Goal: Task Accomplishment & Management: Complete application form

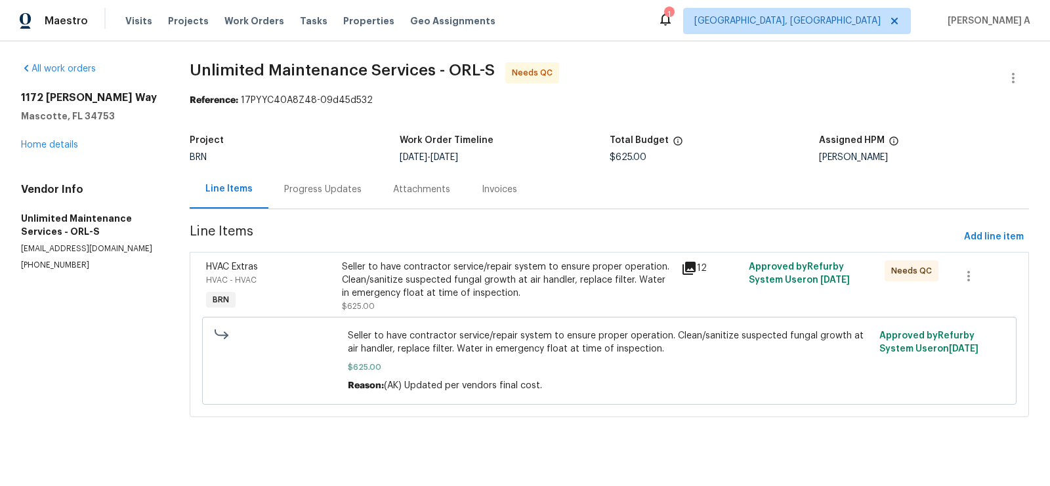
click at [329, 186] on div "Progress Updates" at bounding box center [322, 189] width 77 height 13
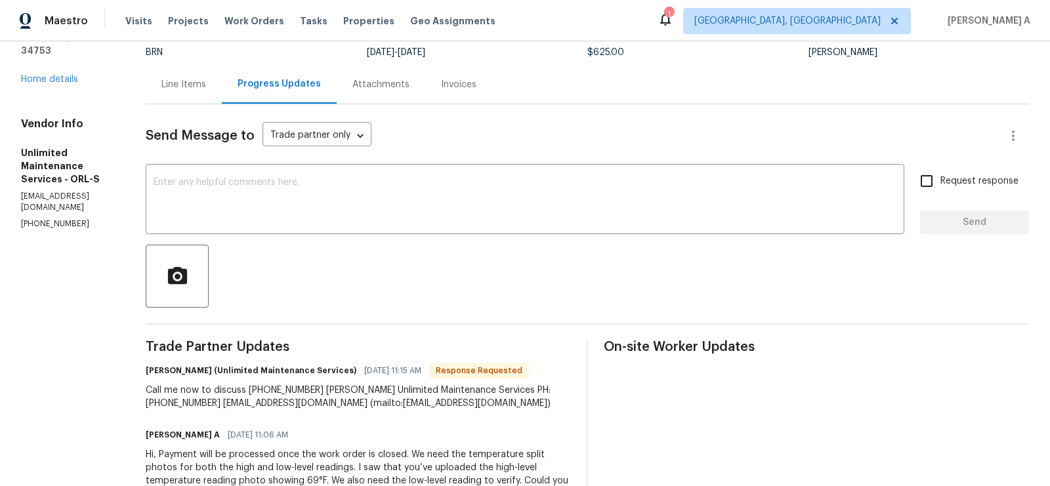
scroll to position [93, 0]
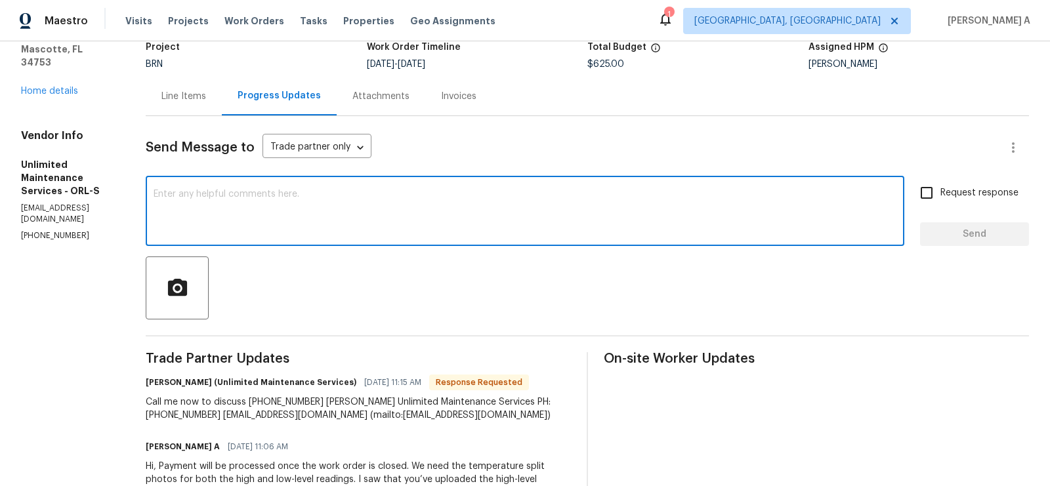
click at [390, 229] on textarea at bounding box center [525, 213] width 743 height 46
paste textarea "were the final temp splits between 14 and 24 degrees?"
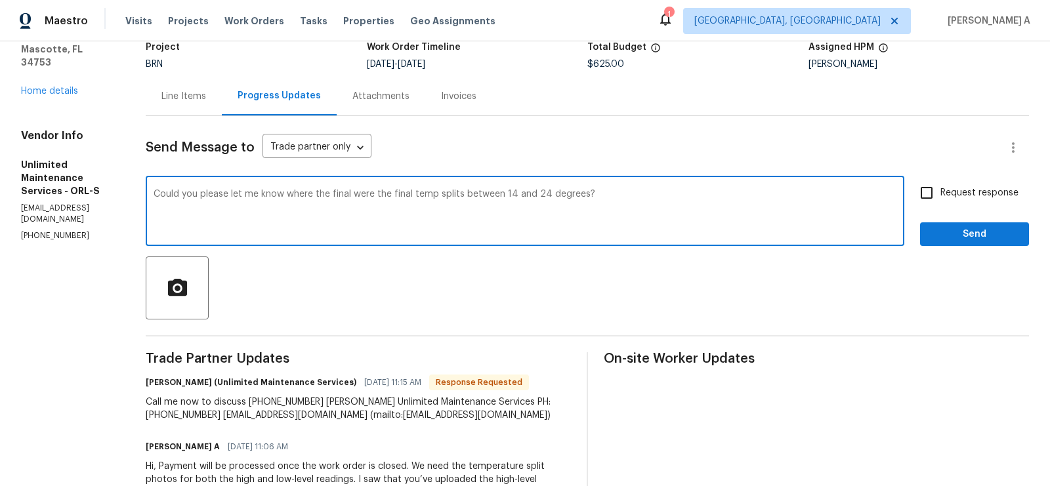
drag, startPoint x: 352, startPoint y: 196, endPoint x: 290, endPoint y: 191, distance: 61.8
click at [290, 191] on textarea "Could you please let me know where the final were the final temp splits between…" at bounding box center [525, 213] width 743 height 46
click at [0, 0] on span "Add a word" at bounding box center [0, 0] width 0 height 0
click at [406, 197] on textarea "Could you please let me know were the final temp splits were between 14 and 24 …" at bounding box center [525, 213] width 743 height 46
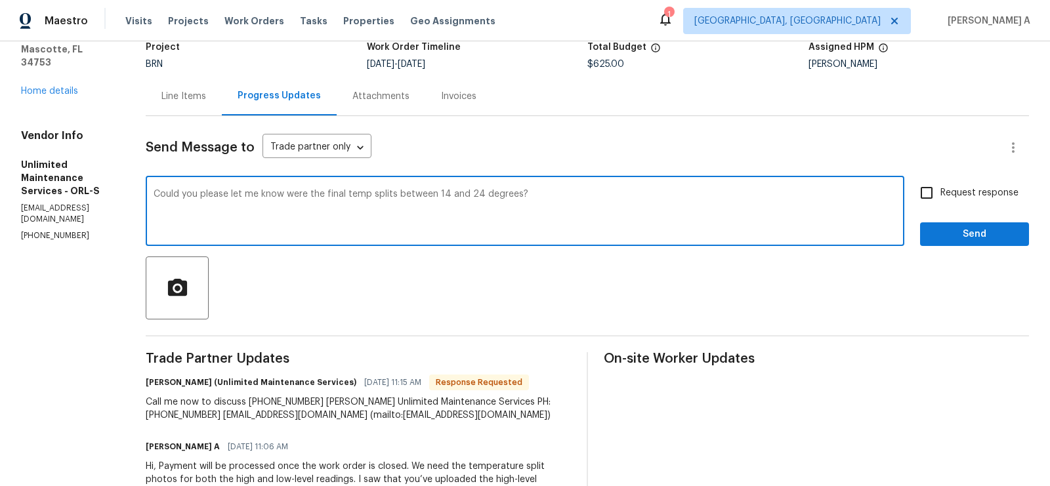
click at [0, 0] on span "splits" at bounding box center [0, 0] width 0 height 0
click at [299, 192] on textarea "Could you please let me know were the final temp splits were between 14 and 24 …" at bounding box center [525, 213] width 743 height 46
click at [595, 201] on textarea "Could you please let me know the final temp splits were between 14 and 24 degre…" at bounding box center [525, 213] width 743 height 46
click at [0, 0] on span "know" at bounding box center [0, 0] width 0 height 0
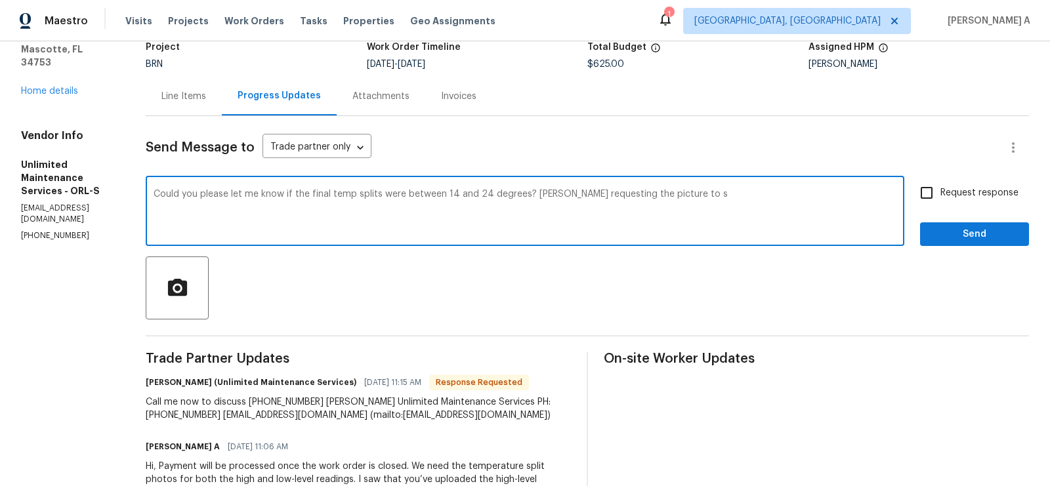
drag, startPoint x: 558, startPoint y: 196, endPoint x: 684, endPoint y: 196, distance: 126.0
click at [685, 196] on textarea "Could you please let me know if the final temp splits were between 14 and 24 de…" at bounding box center [525, 213] width 743 height 46
click at [0, 0] on span "Maintain the agreement" at bounding box center [0, 0] width 0 height 0
type textarea "Could you please let me know if the final temp splits were between 14 and 24 de…"
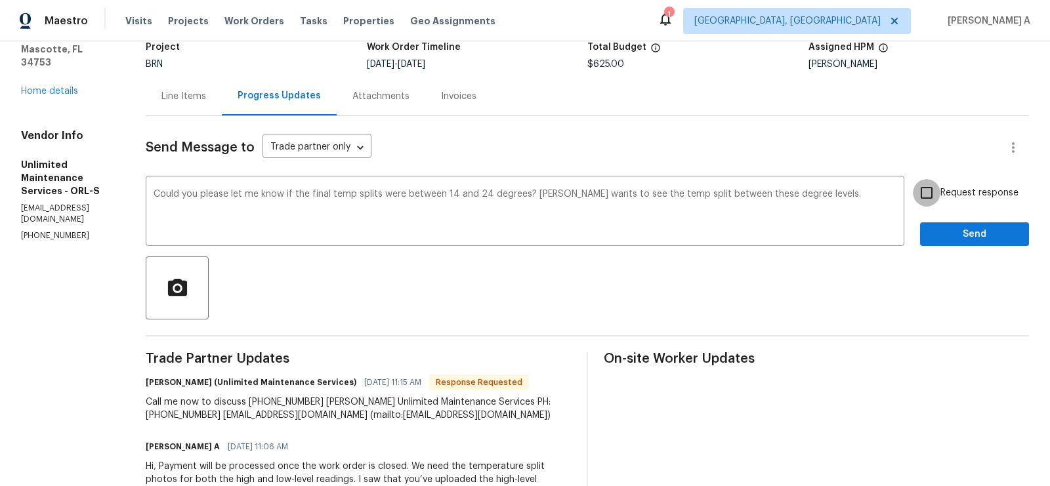
click at [919, 197] on input "Request response" at bounding box center [927, 193] width 28 height 28
checkbox input "true"
click at [613, 195] on textarea "Could you please let me know if the final temp splits were between 14 and 24 de…" at bounding box center [525, 213] width 743 height 46
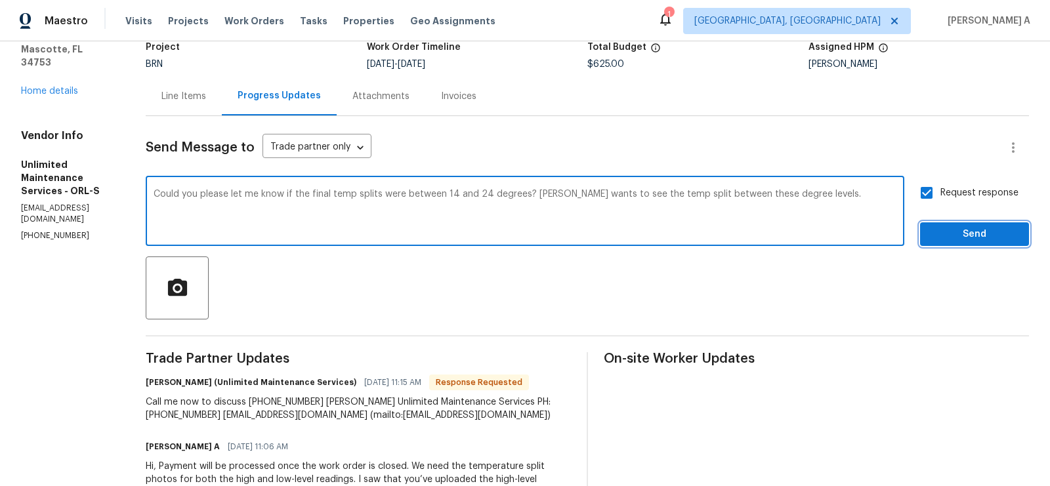
click at [952, 228] on span "Send" at bounding box center [974, 234] width 88 height 16
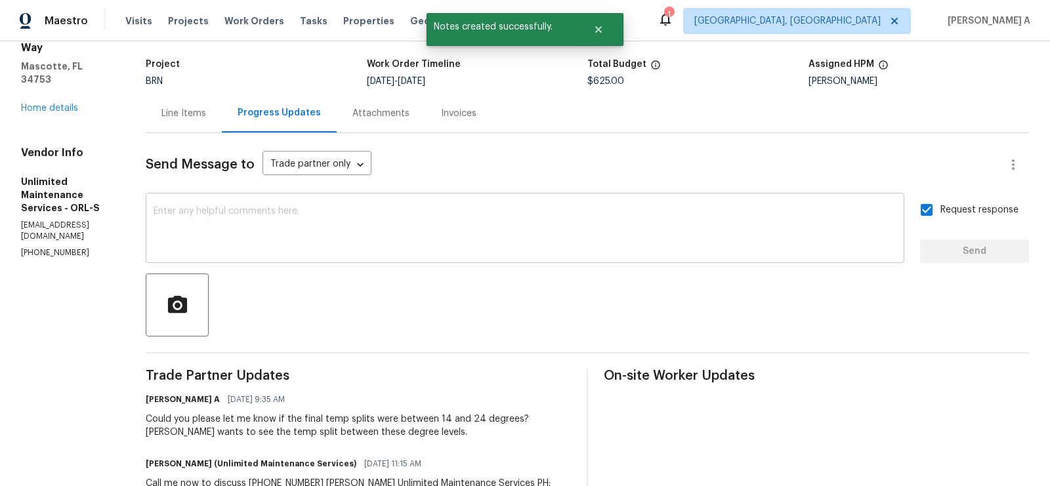
scroll to position [0, 0]
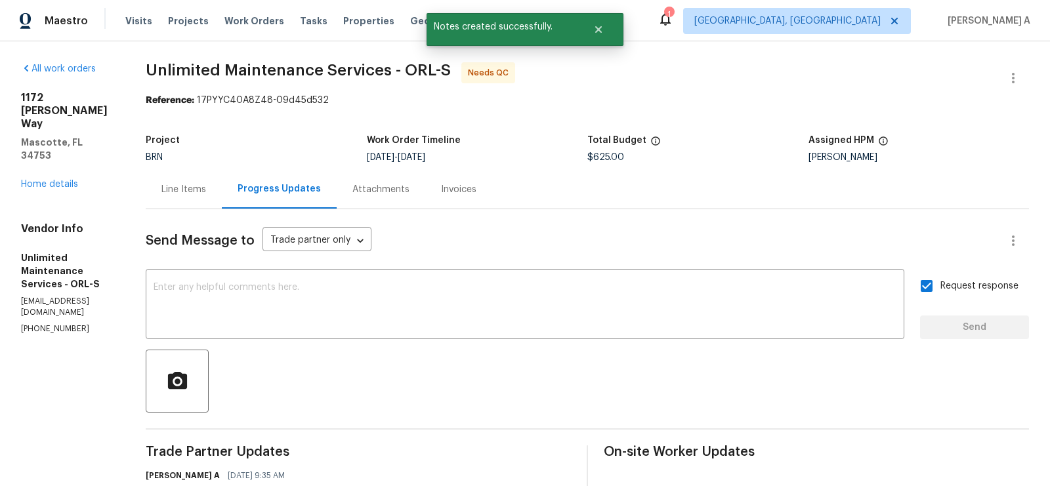
click at [190, 192] on div "Line Items" at bounding box center [183, 189] width 45 height 13
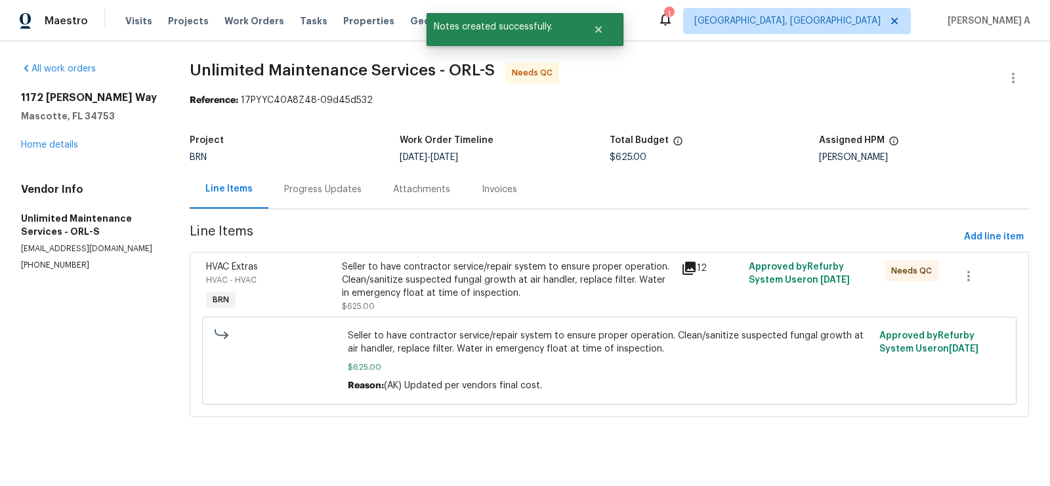
click at [308, 192] on div "Progress Updates" at bounding box center [322, 189] width 77 height 13
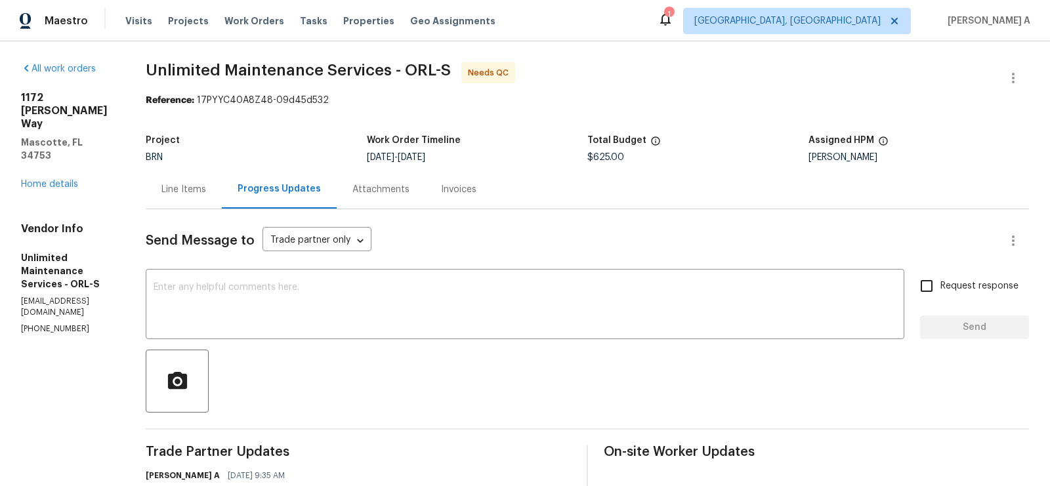
click at [217, 189] on div "Line Items" at bounding box center [184, 189] width 76 height 39
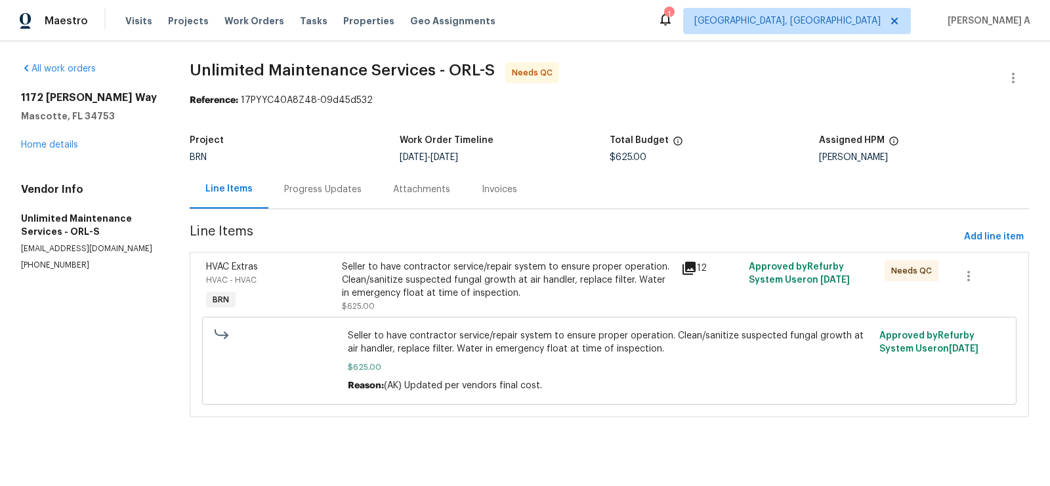
click at [413, 283] on div "Seller to have contractor service/repair system to ensure proper operation. Cle…" at bounding box center [507, 279] width 331 height 39
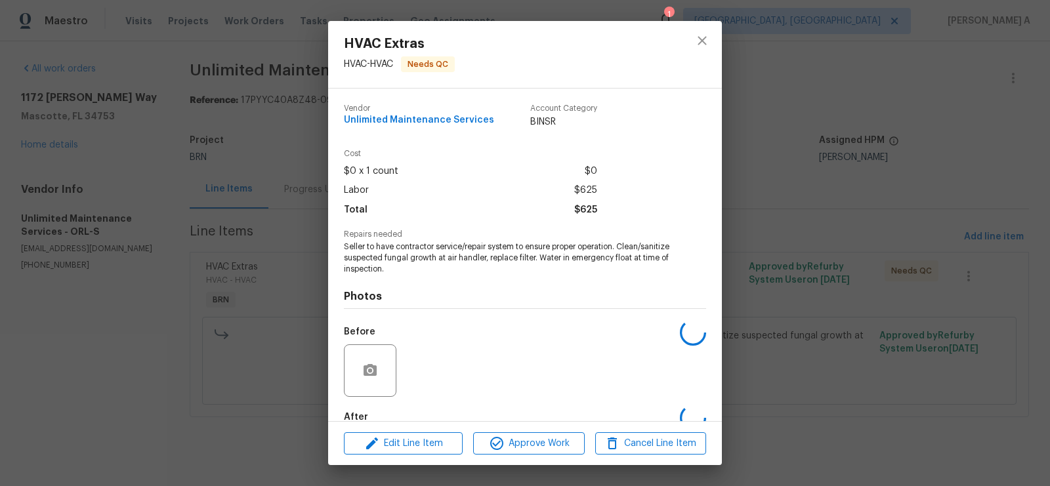
scroll to position [74, 0]
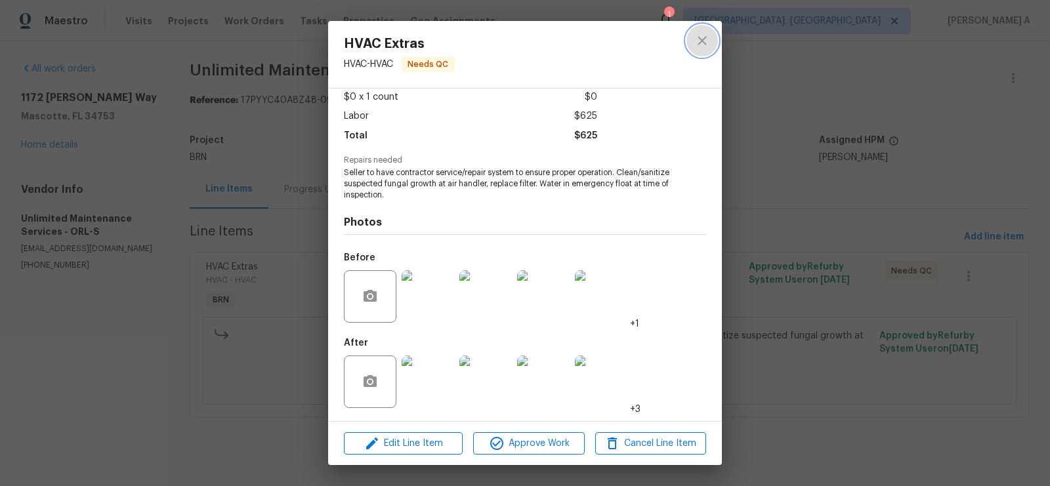
click at [701, 47] on icon "close" at bounding box center [702, 41] width 16 height 16
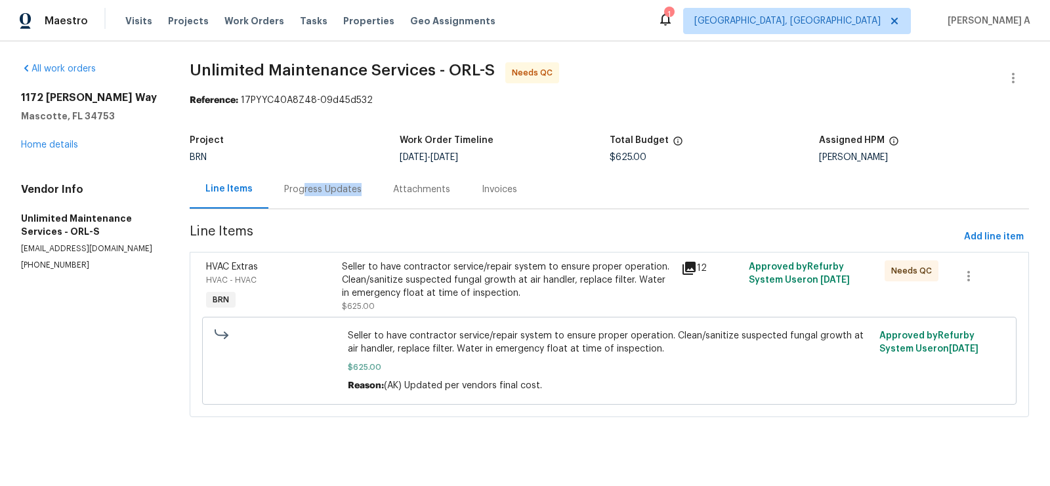
click at [304, 196] on div "Progress Updates" at bounding box center [322, 189] width 109 height 39
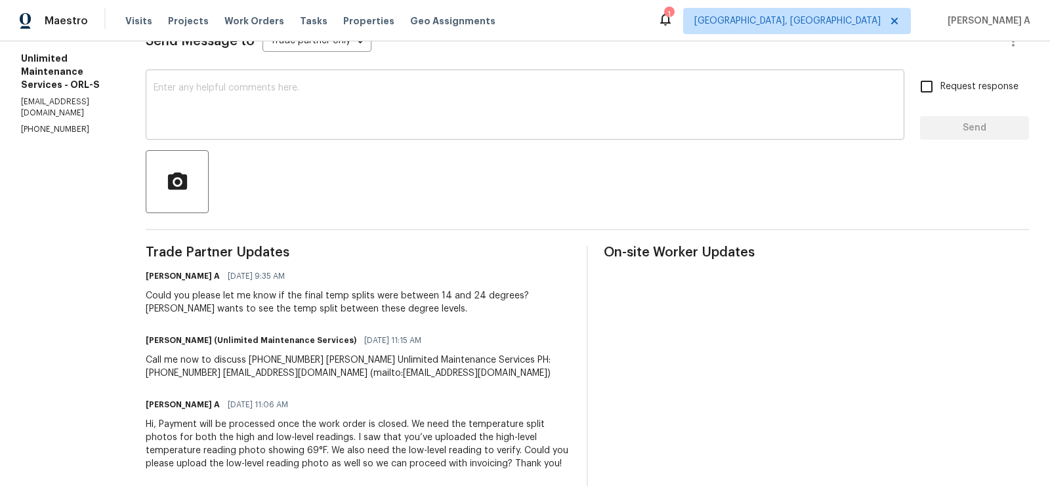
scroll to position [203, 0]
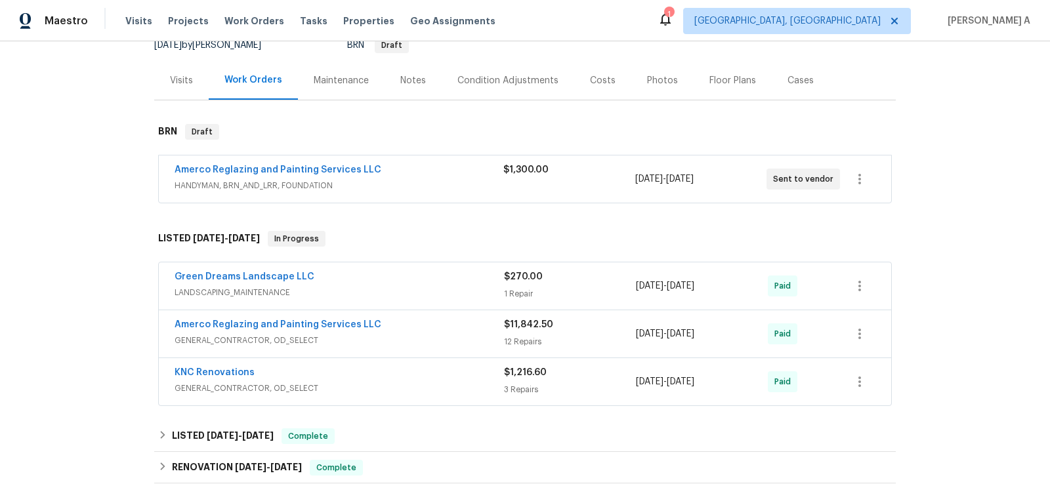
scroll to position [197, 0]
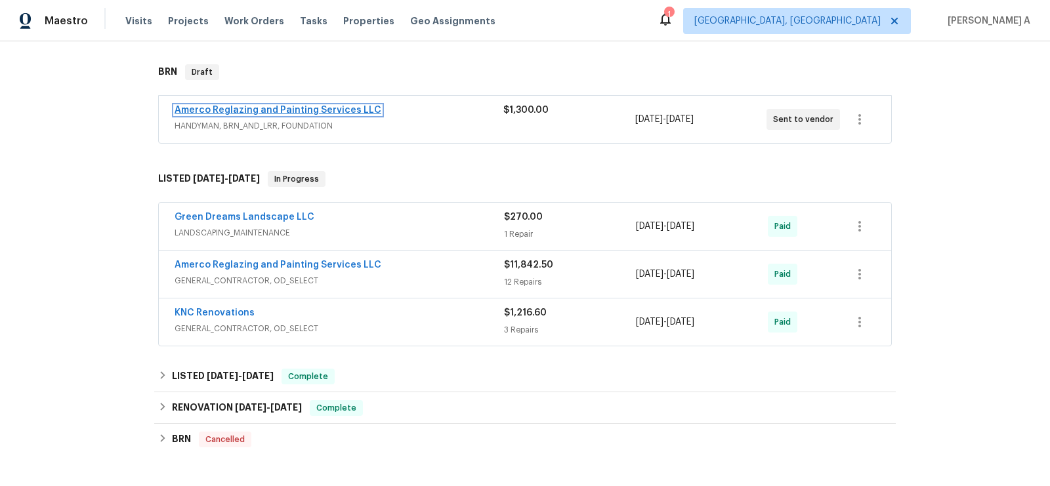
click at [312, 110] on link "Amerco Reglazing and Painting Services LLC" at bounding box center [278, 110] width 207 height 9
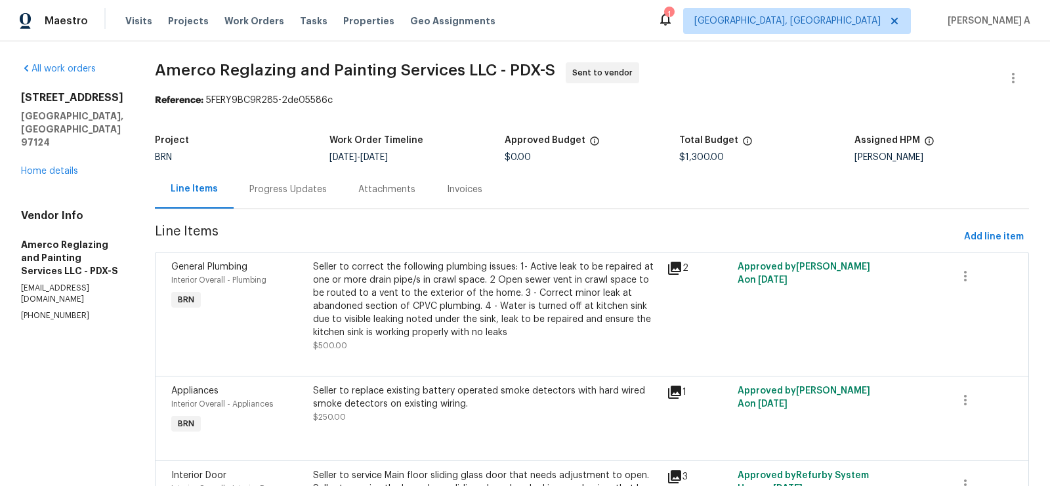
click at [316, 195] on div "Progress Updates" at bounding box center [287, 189] width 77 height 13
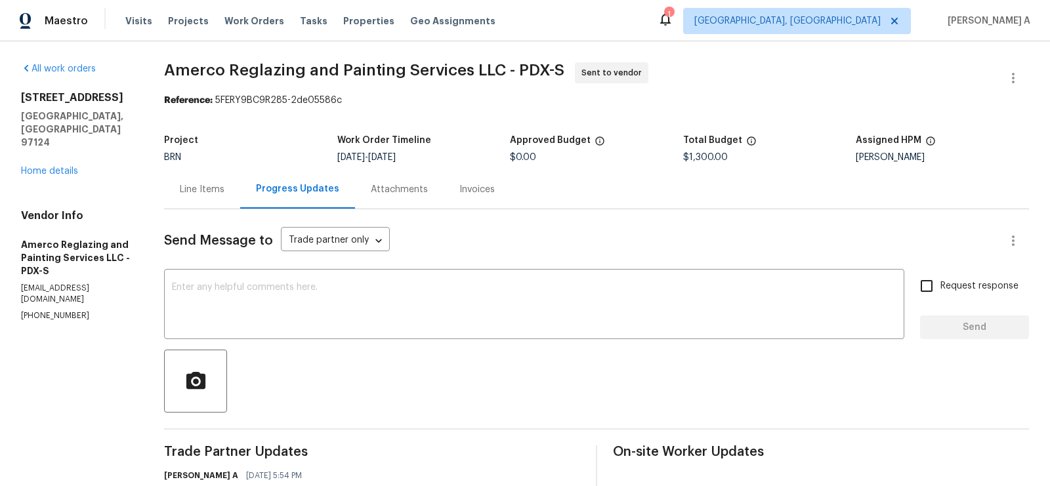
click at [169, 193] on div "All work orders 3205 NE 3rd Ave Hillsboro, OR 97124 Home details Vendor Info Am…" at bounding box center [525, 360] width 1050 height 639
click at [204, 190] on div "Line Items" at bounding box center [202, 189] width 45 height 13
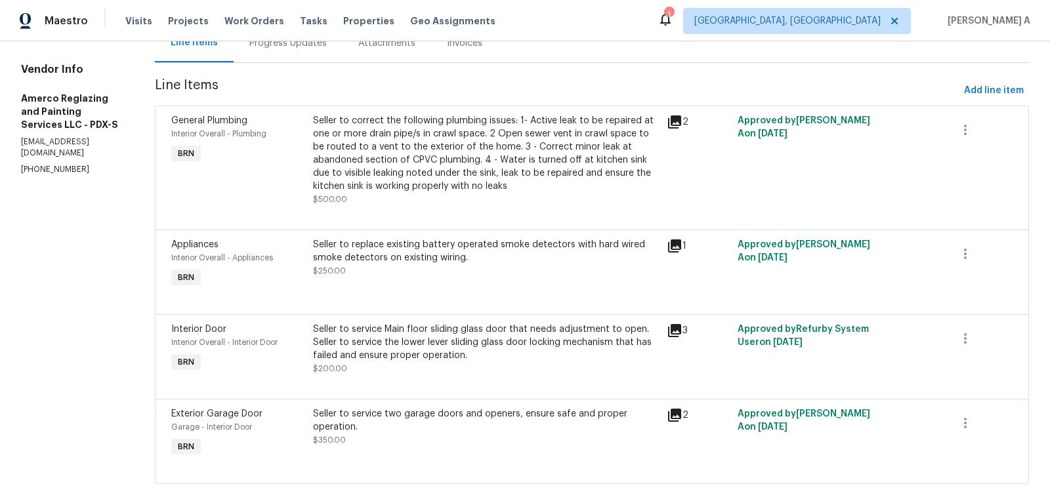
scroll to position [146, 0]
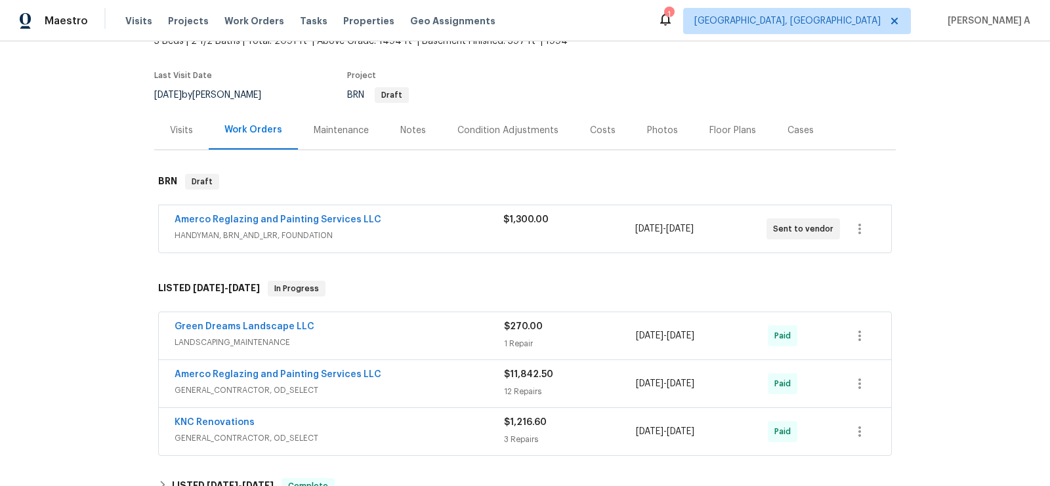
scroll to position [140, 0]
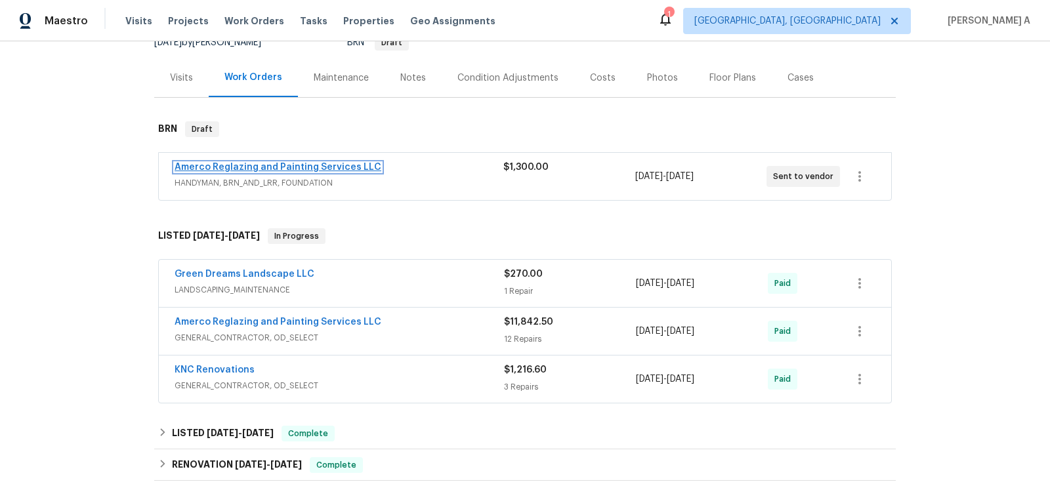
click at [262, 167] on link "Amerco Reglazing and Painting Services LLC" at bounding box center [278, 167] width 207 height 9
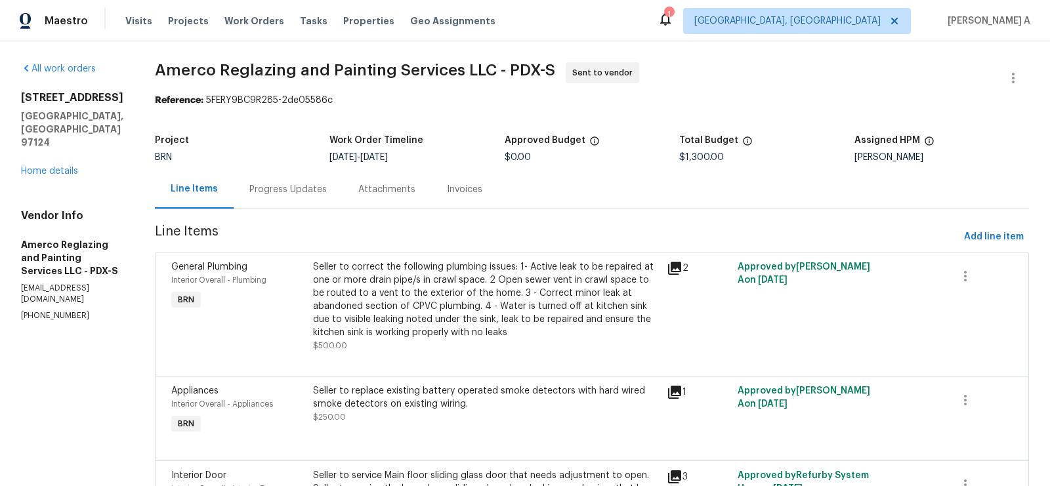
click at [289, 182] on div "Progress Updates" at bounding box center [288, 189] width 109 height 39
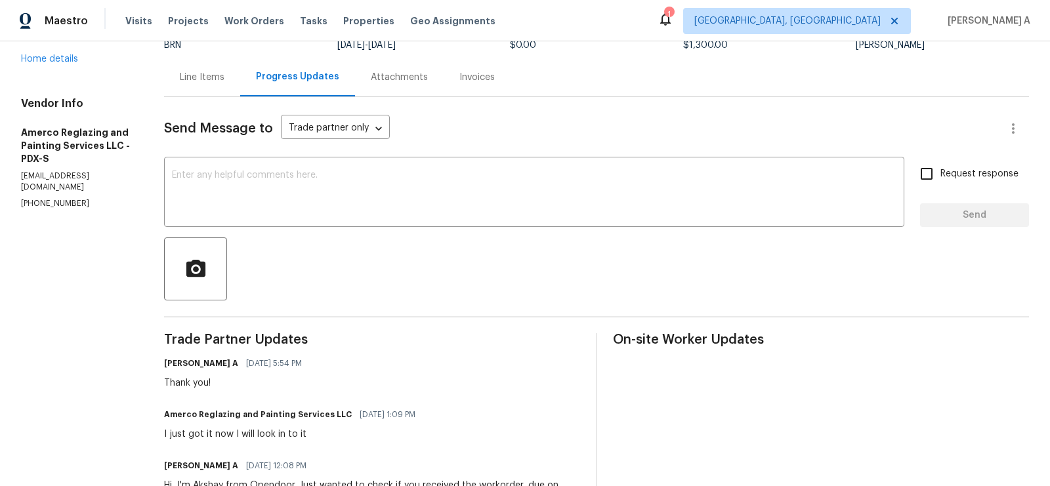
scroll to position [40, 0]
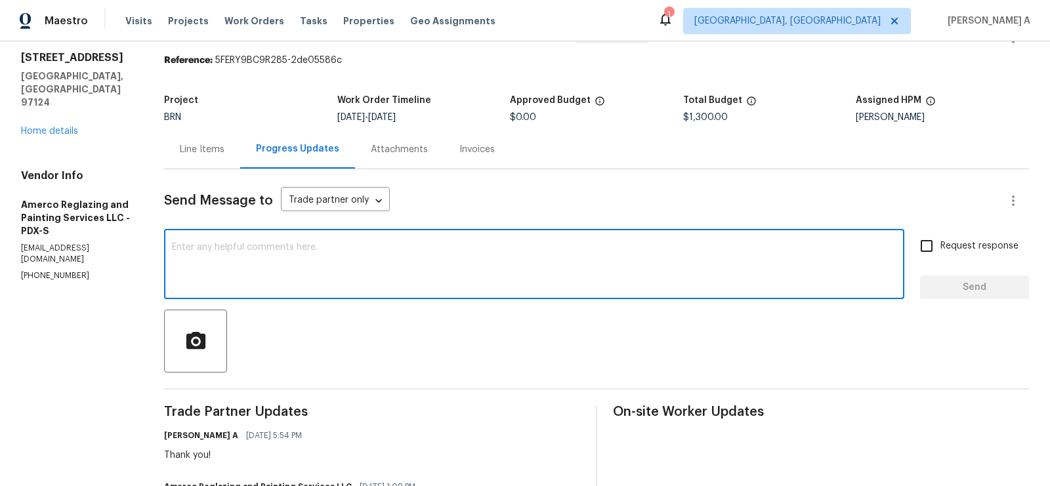
click at [283, 255] on textarea at bounding box center [534, 266] width 724 height 46
type textarea "Z"
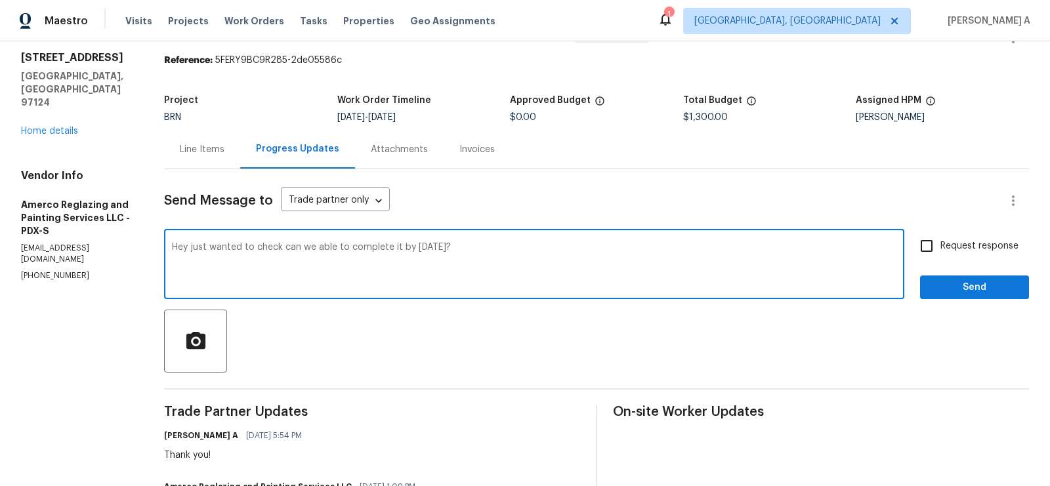
click at [0, 0] on span "Add Punctuation" at bounding box center [0, 0] width 0 height 0
click at [0, 0] on span ", will we be" at bounding box center [0, 0] width 0 height 0
click at [202, 248] on textarea "Hey, just wanted to check, will we be able to complete it by Friday?" at bounding box center [534, 266] width 724 height 46
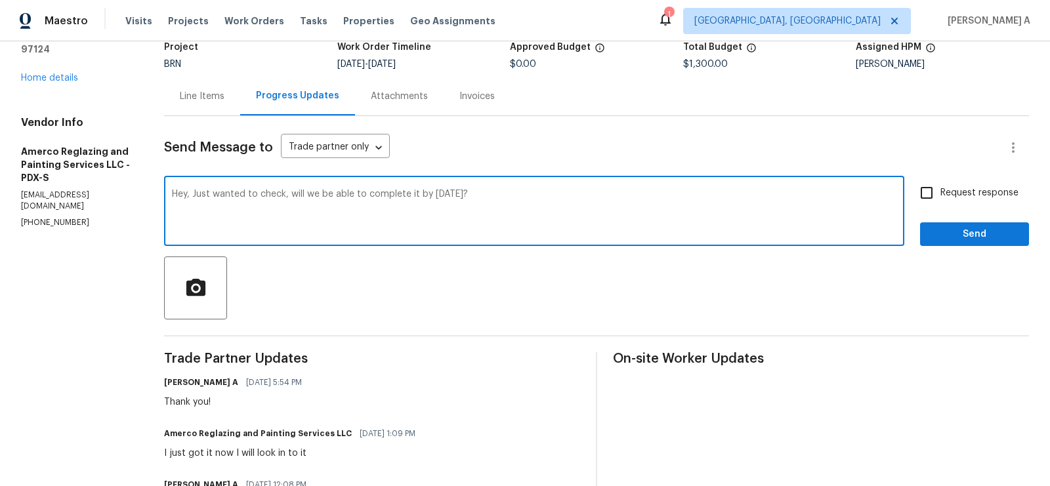
scroll to position [97, 0]
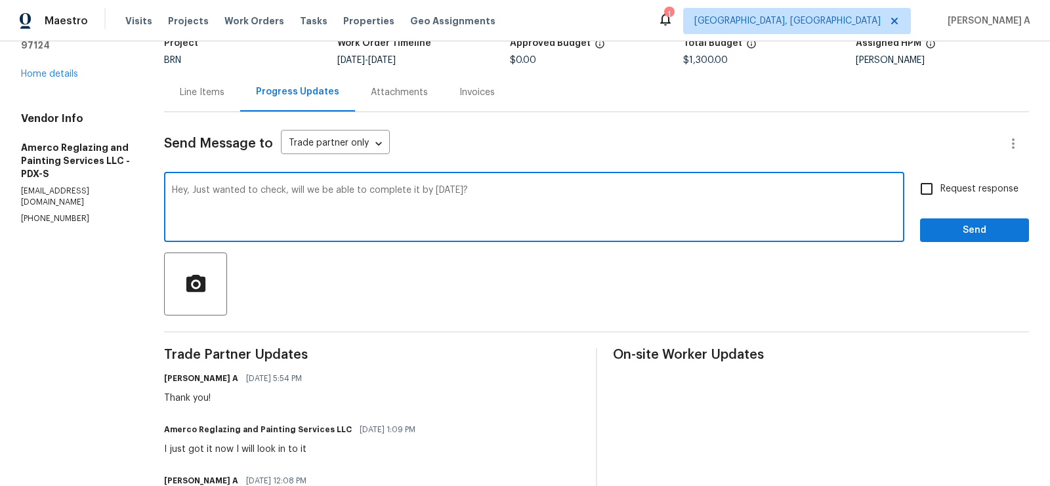
click at [445, 187] on textarea "Hey, Just wanted to check, will we be able to complete it by Friday?" at bounding box center [534, 209] width 724 height 46
type textarea "Hey, Just wanted to check, will we be able to complete it by Thursday?"
click at [928, 192] on input "Request response" at bounding box center [927, 189] width 28 height 28
checkbox input "true"
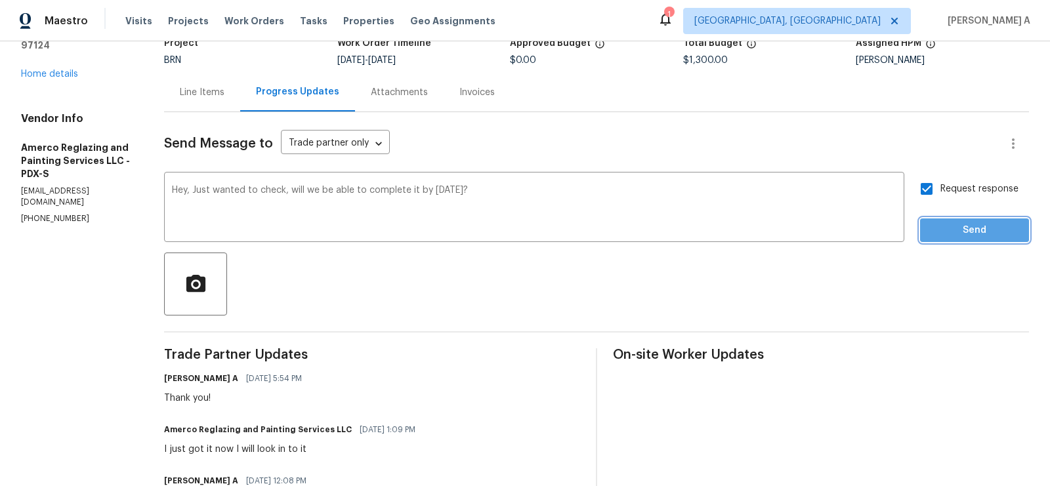
click at [966, 236] on span "Send" at bounding box center [974, 230] width 88 height 16
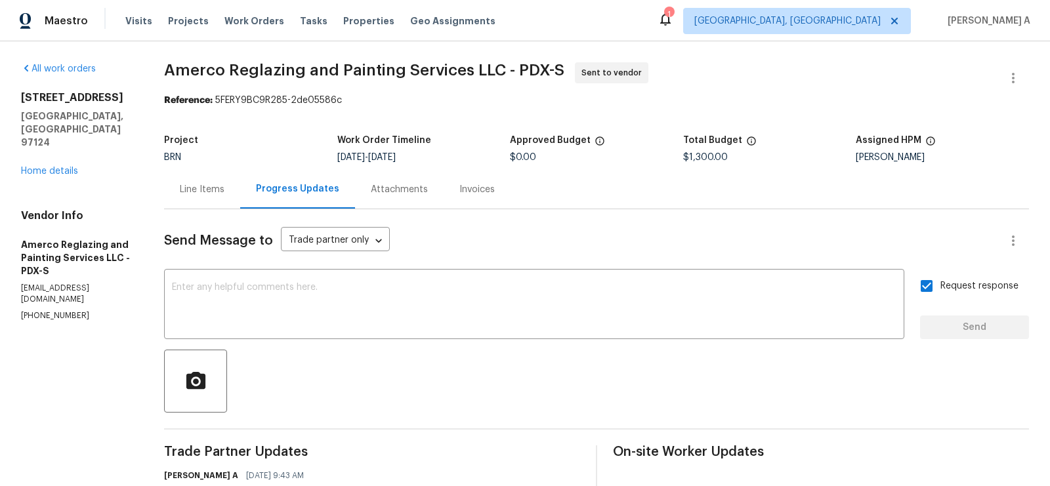
scroll to position [0, 0]
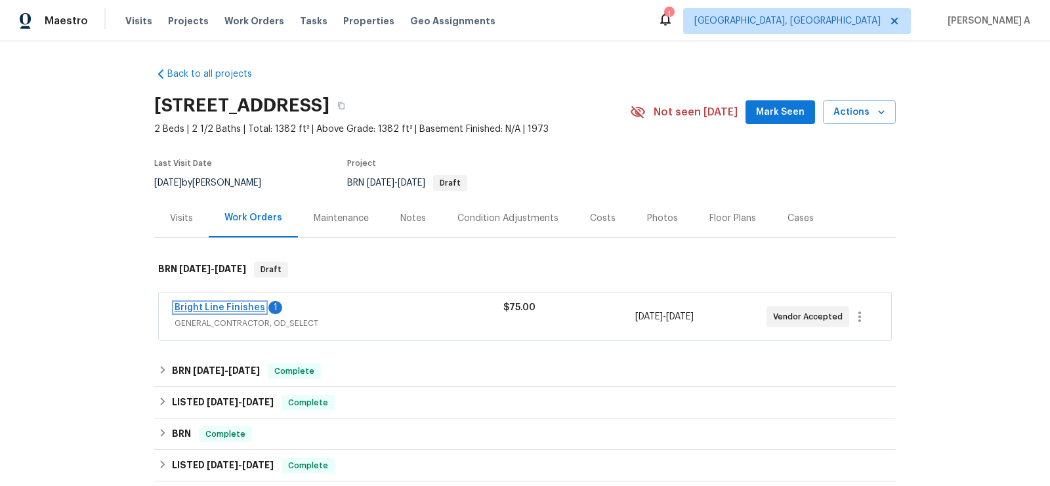
click at [226, 306] on link "Bright Line Finishes" at bounding box center [220, 307] width 91 height 9
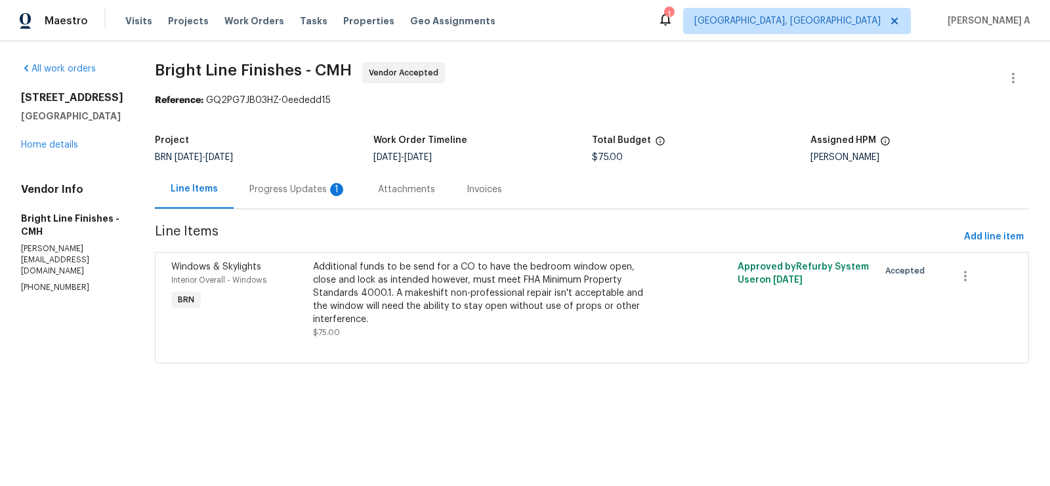
click at [309, 201] on div "Progress Updates 1" at bounding box center [298, 189] width 129 height 39
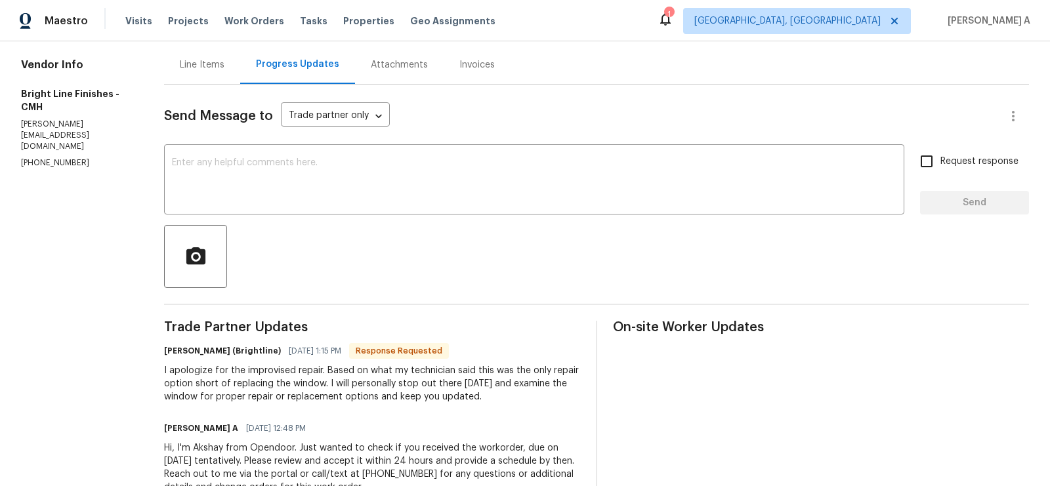
scroll to position [123, 0]
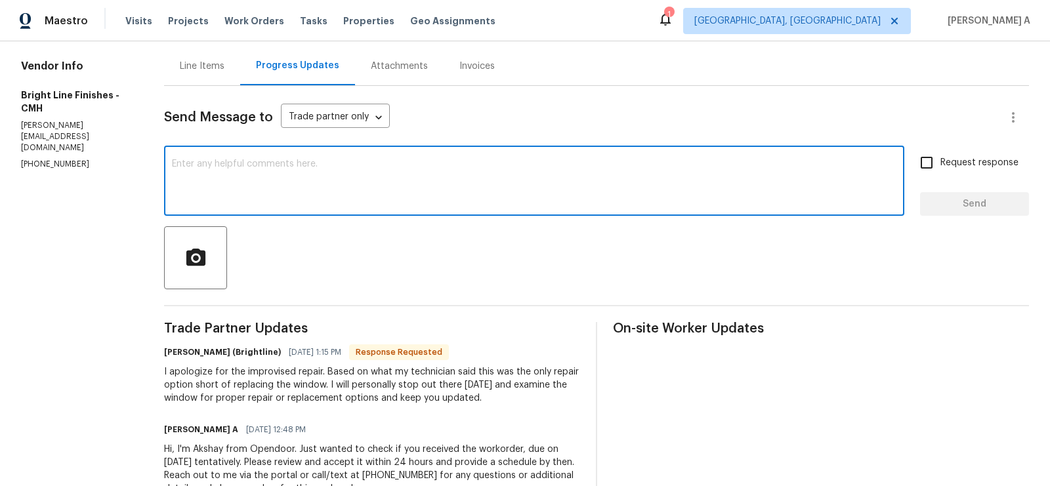
click at [367, 163] on textarea at bounding box center [534, 182] width 724 height 46
drag, startPoint x: 222, startPoint y: 163, endPoint x: 83, endPoint y: 159, distance: 138.5
click at [83, 159] on div "All work orders 5002 Smoketalk Ln # 3 Westerville, OH 43081 Home details Vendor…" at bounding box center [525, 225] width 1050 height 614
type textarea "HI, please let me know once you inspect it."
drag, startPoint x: 397, startPoint y: 166, endPoint x: 7, endPoint y: 163, distance: 390.4
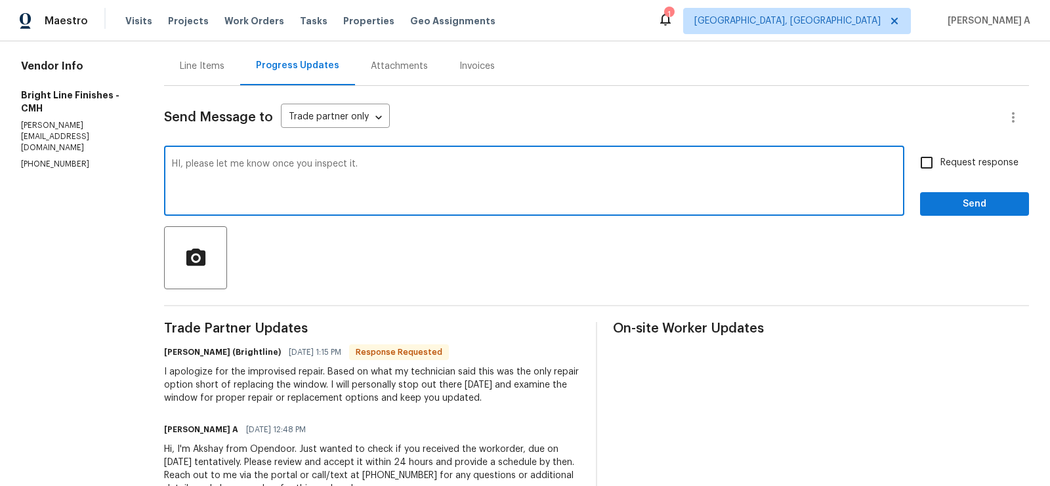
click at [7, 163] on div "All work orders 5002 Smoketalk Ln # 3 Westerville, OH 43081 Home details Vendor…" at bounding box center [525, 225] width 1050 height 614
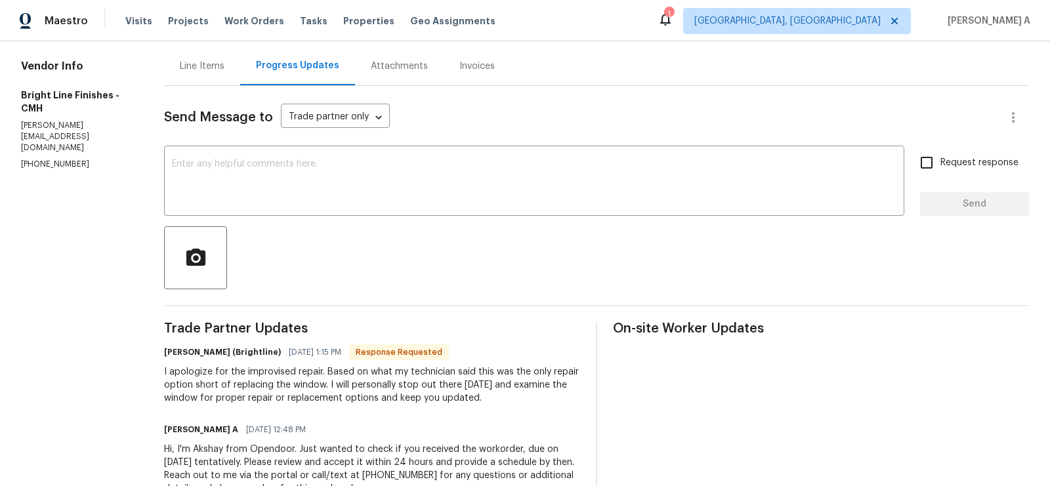
click at [197, 398] on div "I apologize for the improvised repair. Based on what my technician said this wa…" at bounding box center [372, 384] width 416 height 39
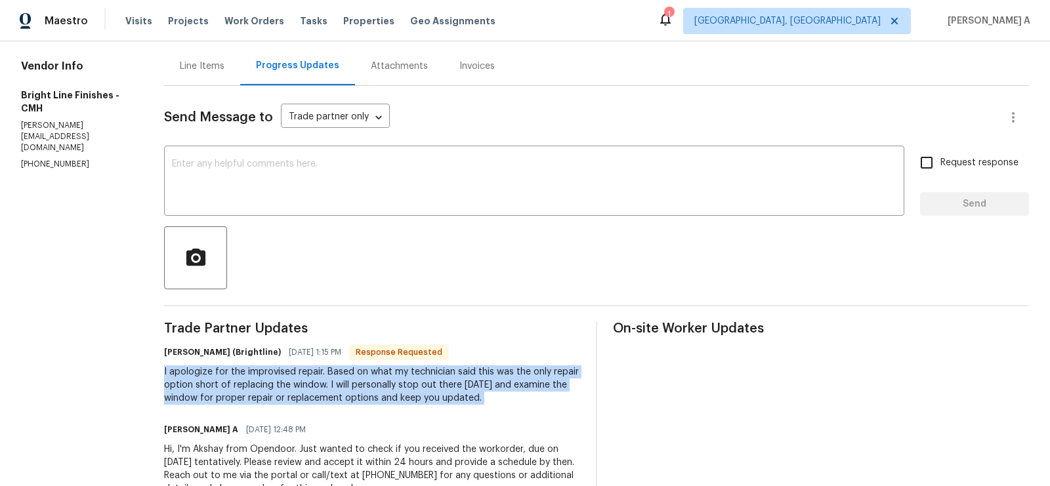
click at [197, 398] on div "I apologize for the improvised repair. Based on what my technician said this wa…" at bounding box center [372, 384] width 416 height 39
copy div "I apologize for the improvised repair. Based on what my technician said this wa…"
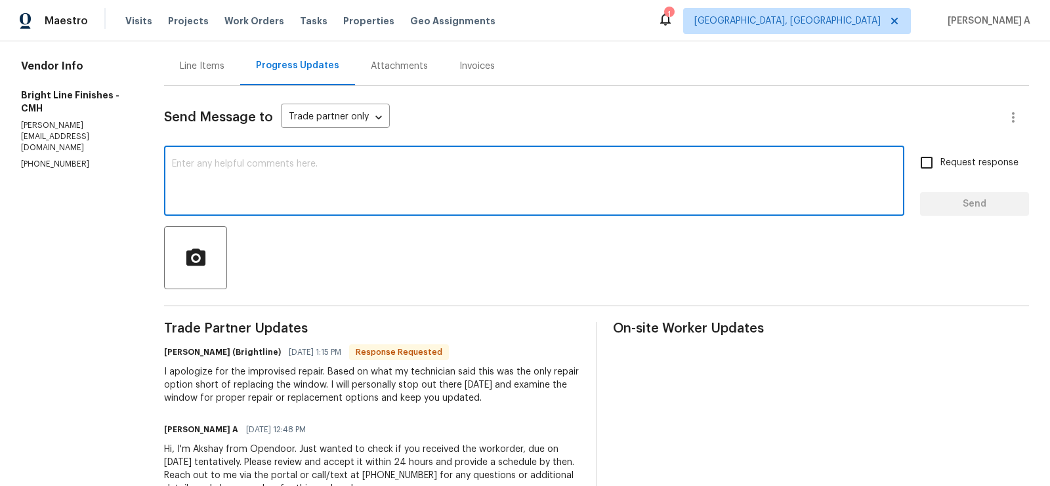
click at [454, 184] on textarea at bounding box center [534, 182] width 724 height 46
paste textarea "Thank you for the update and for planning to visit the site personally. I appre…"
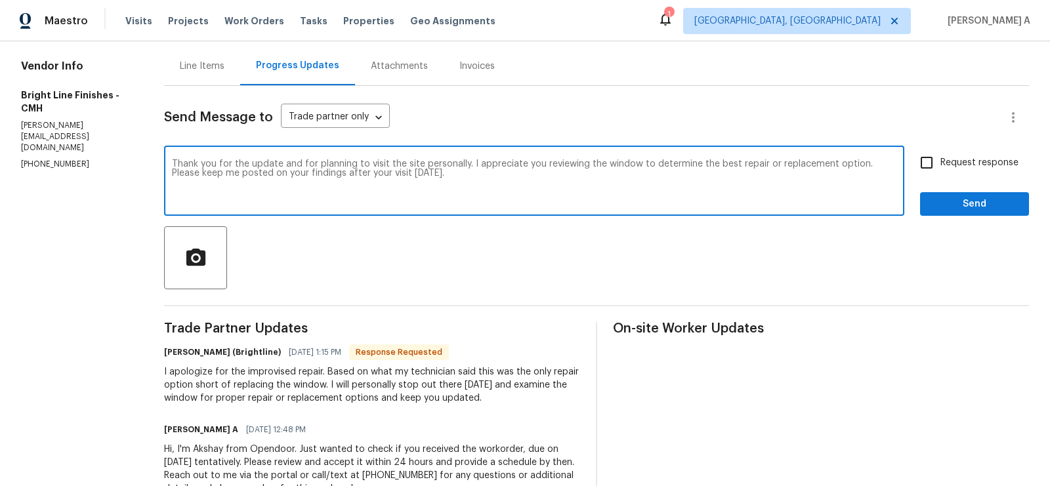
drag, startPoint x: 466, startPoint y: 163, endPoint x: 861, endPoint y: 164, distance: 394.3
click at [861, 164] on textarea "Thank you for the update and for planning to visit the site personally. I appre…" at bounding box center [534, 182] width 724 height 46
click at [721, 164] on textarea "Thank you for the update and for planning to visit the site personally. Please …" at bounding box center [534, 182] width 724 height 46
click at [765, 162] on textarea "Thank you for the update and for planning to visit the site personally. Please …" at bounding box center [534, 182] width 724 height 46
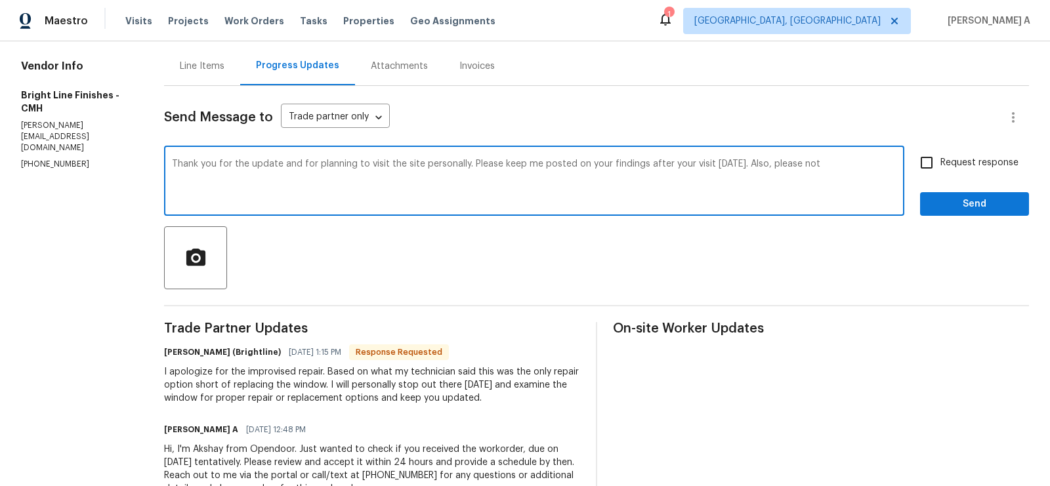
drag, startPoint x: 739, startPoint y: 162, endPoint x: 844, endPoint y: 175, distance: 105.7
click at [844, 175] on textarea "Thank you for the update and for planning to visit the site personally. Please …" at bounding box center [534, 182] width 724 height 46
type textarea "Thank you for the update and for planning to visit the site personally. Please …"
click at [938, 157] on input "Request response" at bounding box center [927, 163] width 28 height 28
checkbox input "true"
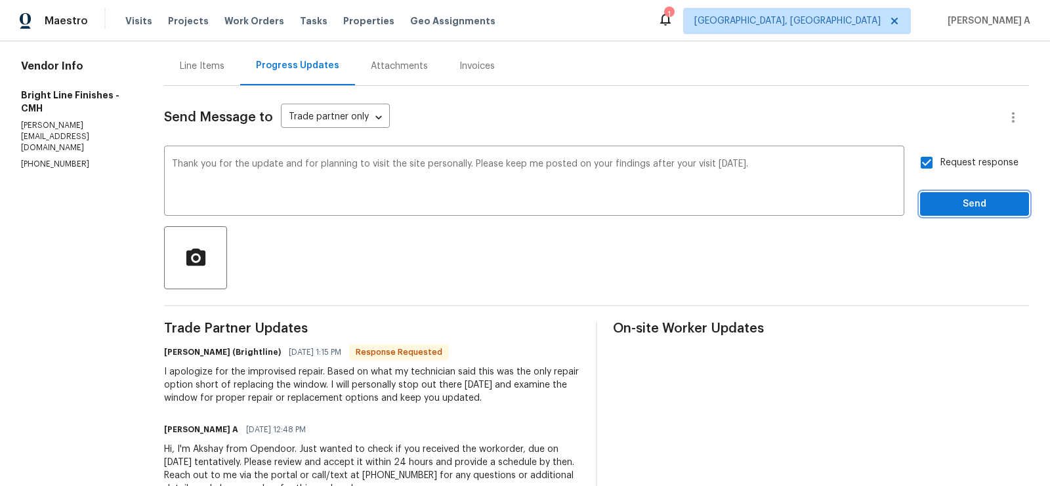
click at [961, 212] on button "Send" at bounding box center [974, 204] width 109 height 24
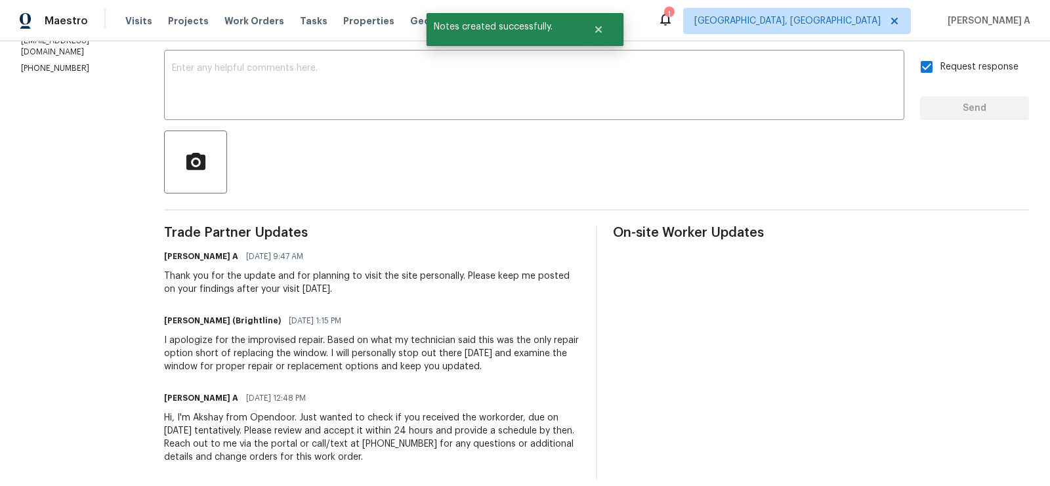
scroll to position [0, 0]
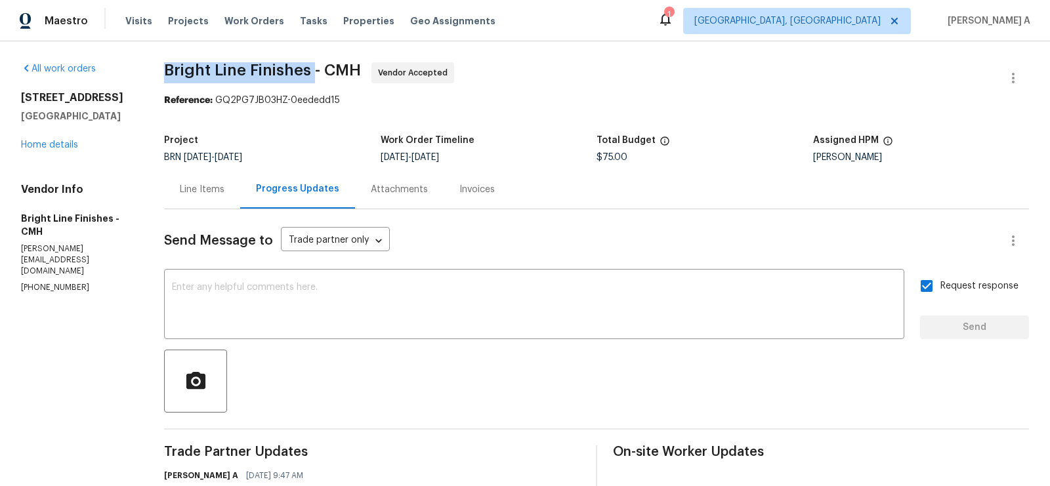
copy span "Bright Line Finishes"
drag, startPoint x: 162, startPoint y: 74, endPoint x: 315, endPoint y: 74, distance: 152.9
click at [316, 74] on div "All work orders 5002 Smoketalk Ln # 3 Westerville, OH 43081 Home details Vendor…" at bounding box center [525, 380] width 1050 height 678
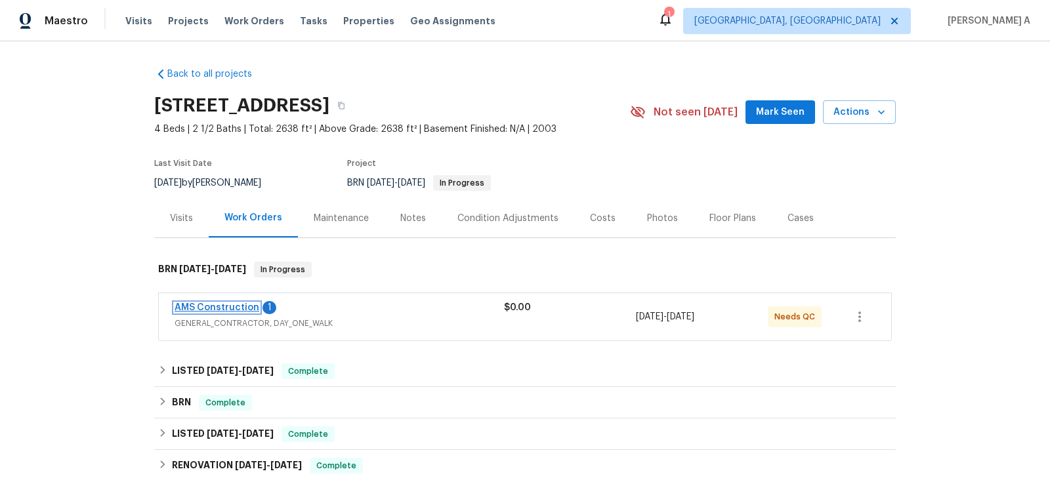
click at [222, 308] on link "AMS Construction" at bounding box center [217, 307] width 85 height 9
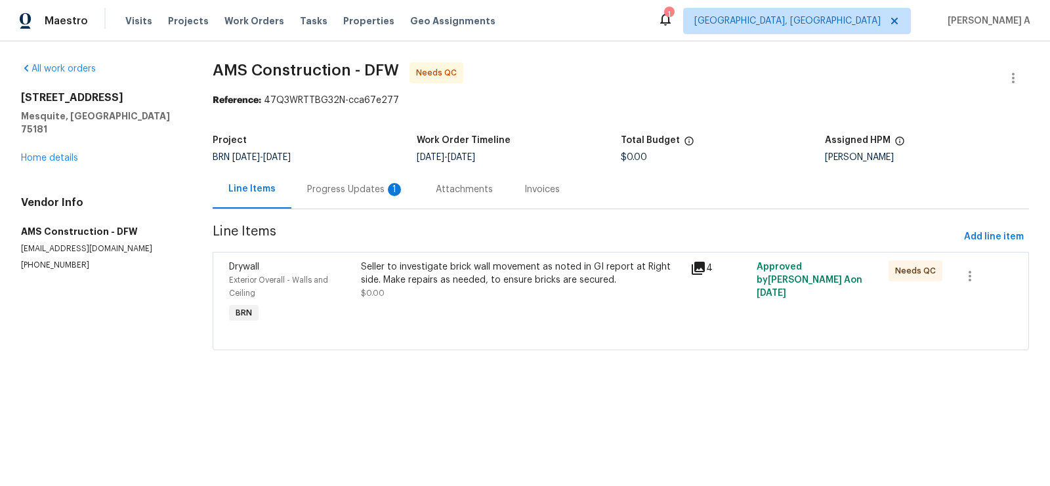
click at [346, 184] on div "Progress Updates 1" at bounding box center [355, 189] width 97 height 13
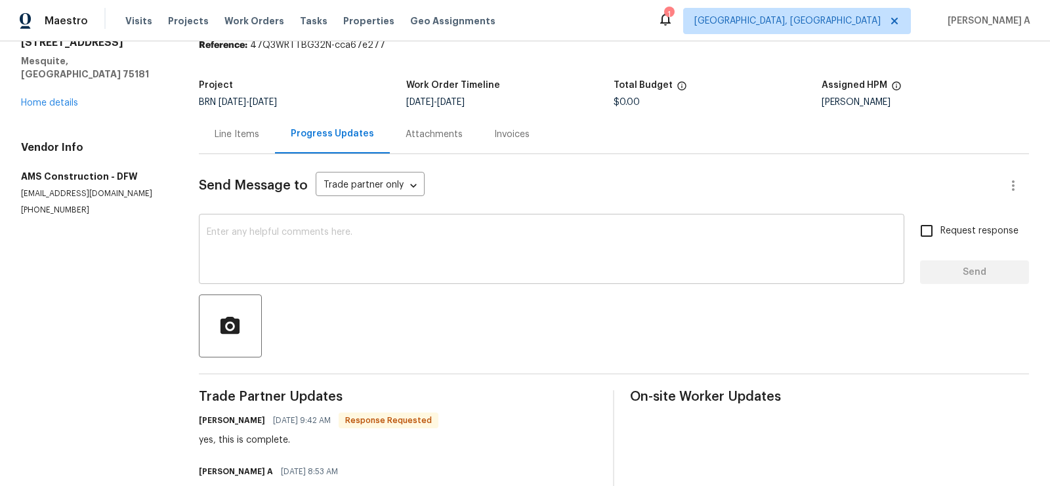
scroll to position [37, 0]
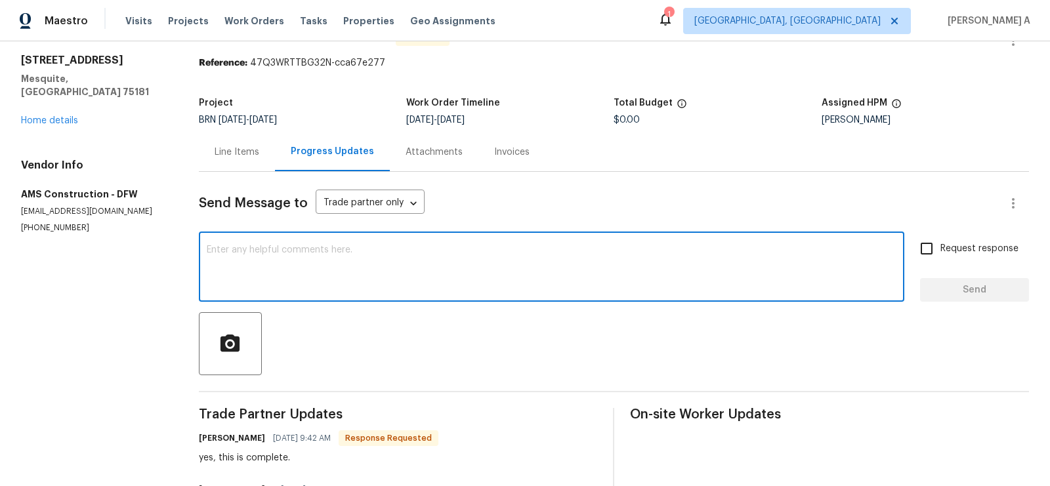
click at [359, 267] on textarea at bounding box center [552, 268] width 690 height 46
type textarea "Thanks for the confirmation"
click at [932, 245] on input "Request response" at bounding box center [927, 249] width 28 height 28
checkbox input "true"
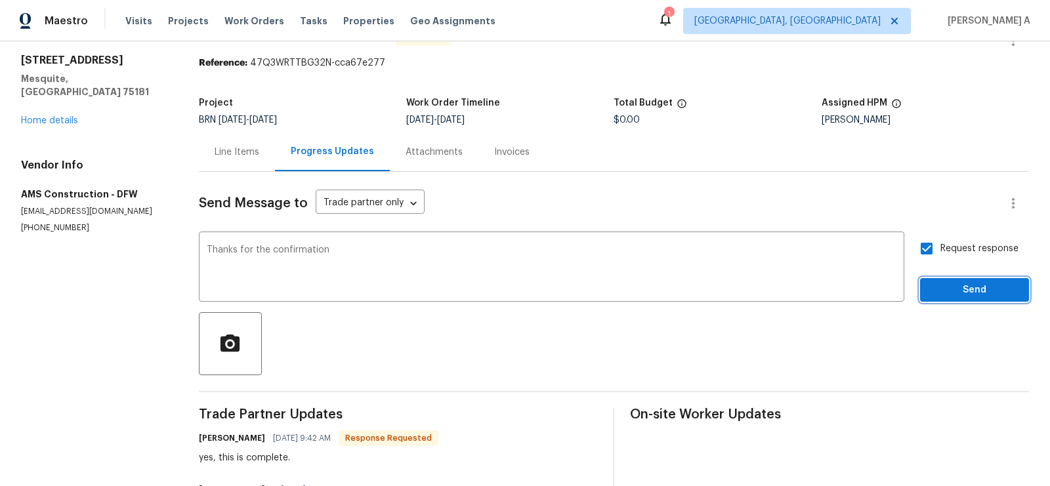
click at [974, 286] on span "Send" at bounding box center [974, 290] width 88 height 16
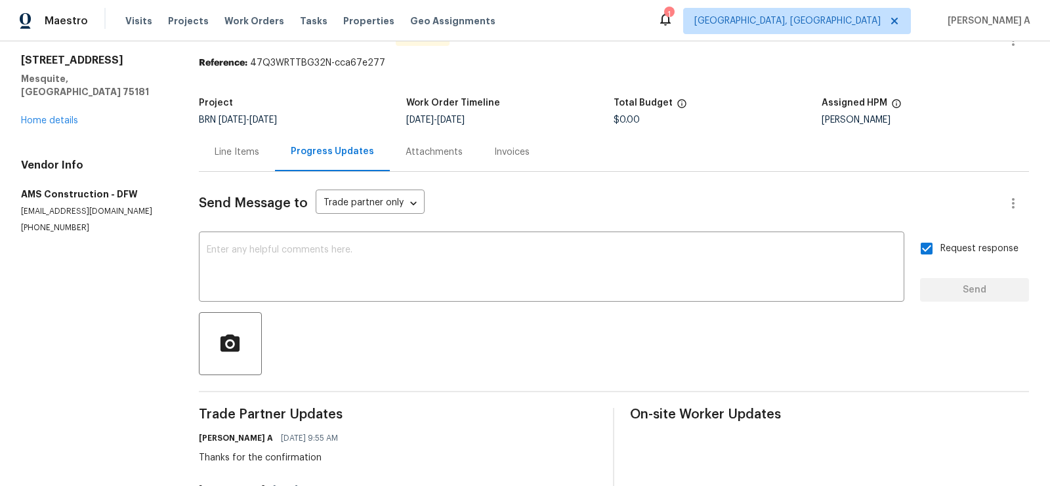
scroll to position [0, 0]
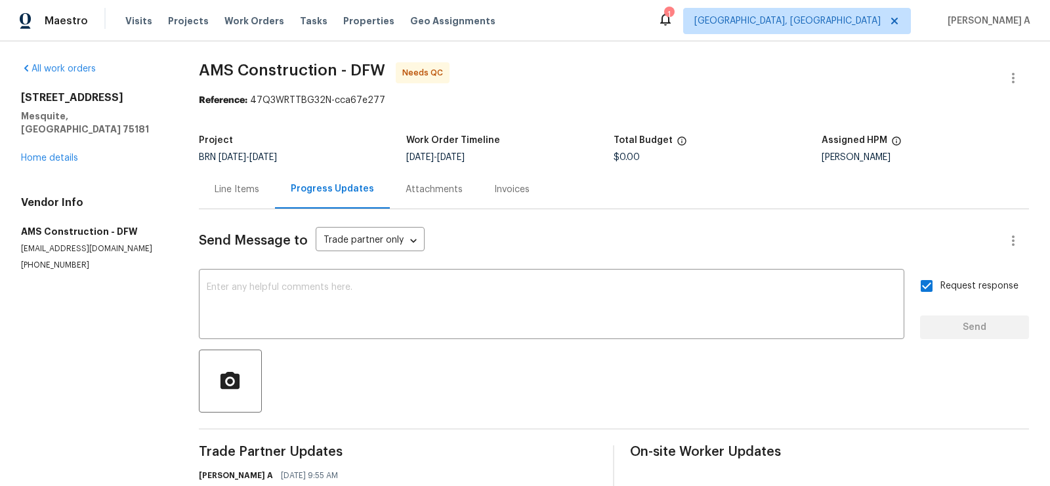
click at [233, 181] on div "Line Items" at bounding box center [237, 189] width 76 height 39
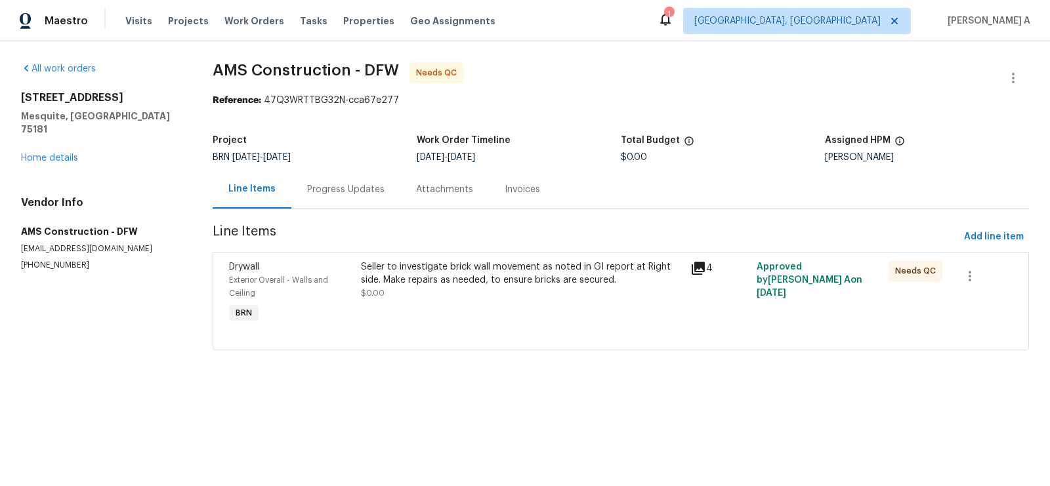
click at [496, 297] on div "Seller to investigate brick wall movement as noted in GI report at Right side. …" at bounding box center [522, 279] width 322 height 39
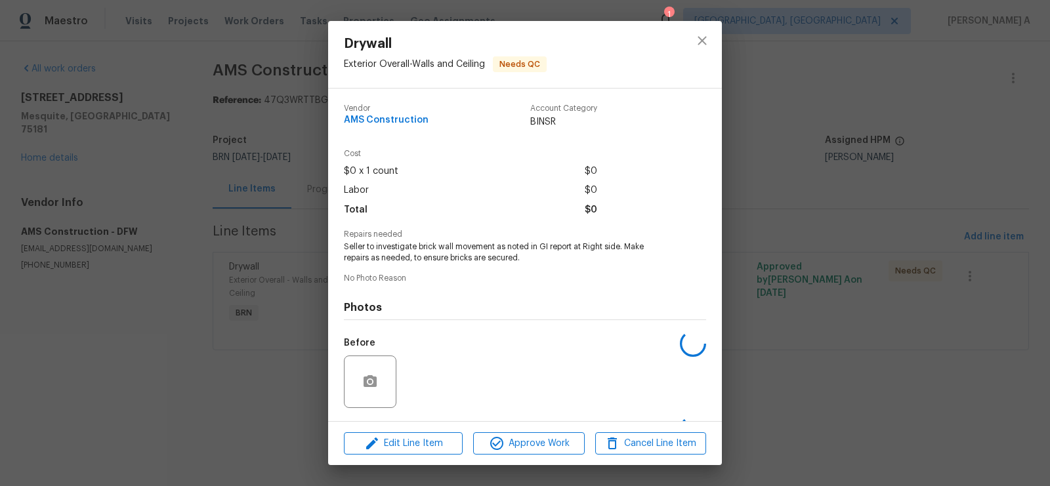
scroll to position [85, 0]
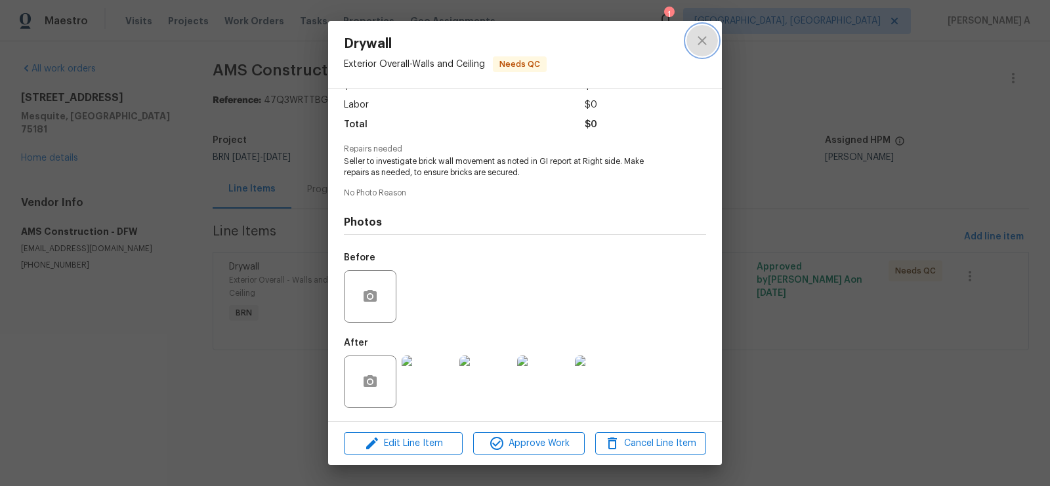
click at [693, 43] on button "close" at bounding box center [701, 40] width 31 height 31
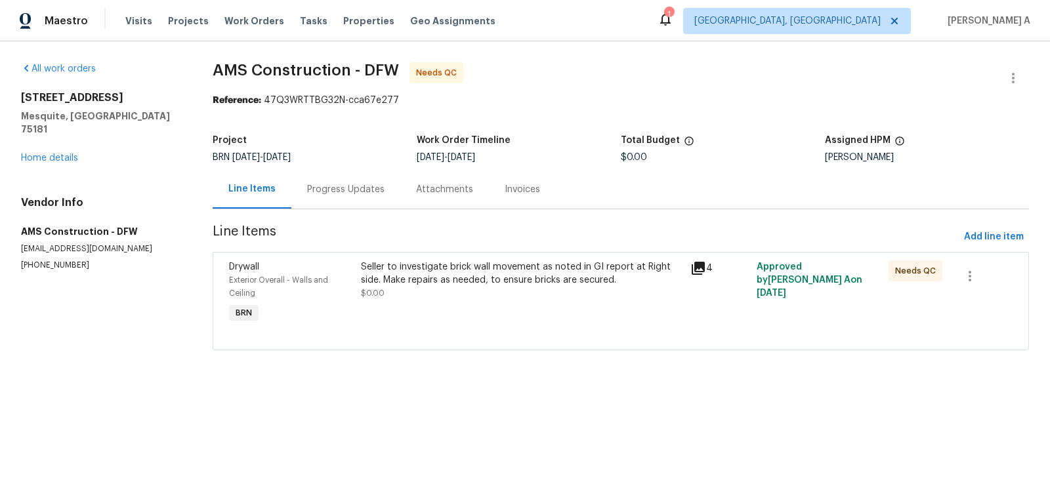
click at [341, 203] on div "Progress Updates" at bounding box center [345, 189] width 109 height 39
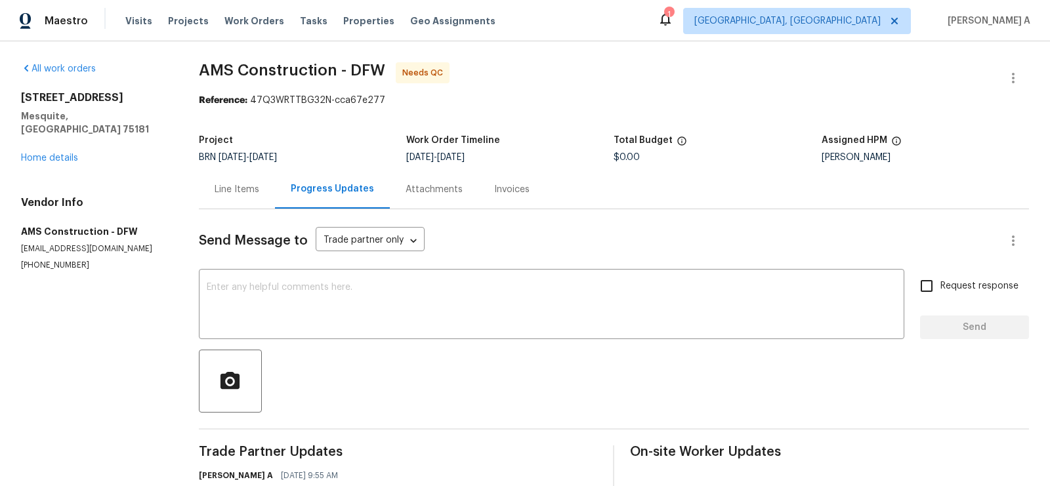
click at [236, 178] on div "Line Items" at bounding box center [237, 189] width 76 height 39
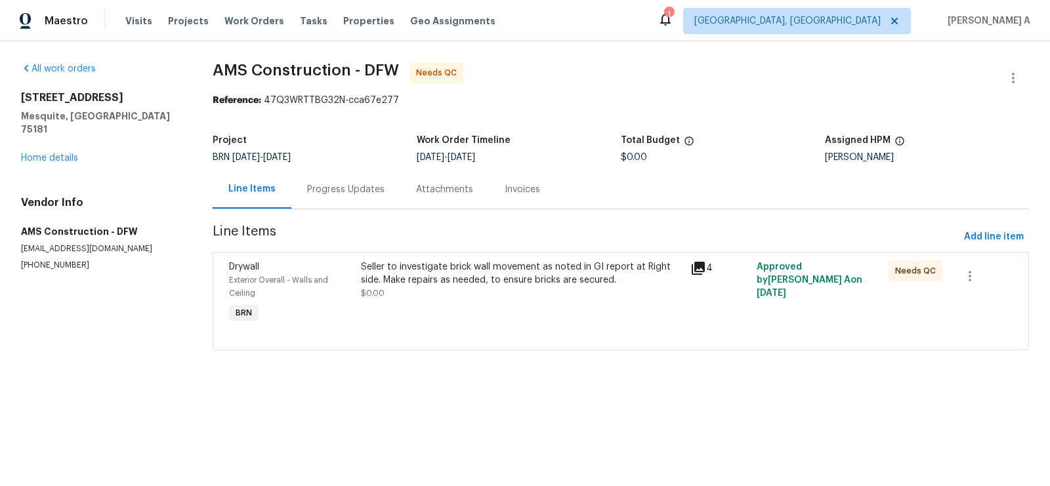
click at [573, 291] on div "Seller to investigate brick wall movement as noted in GI report at Right side. …" at bounding box center [522, 279] width 322 height 39
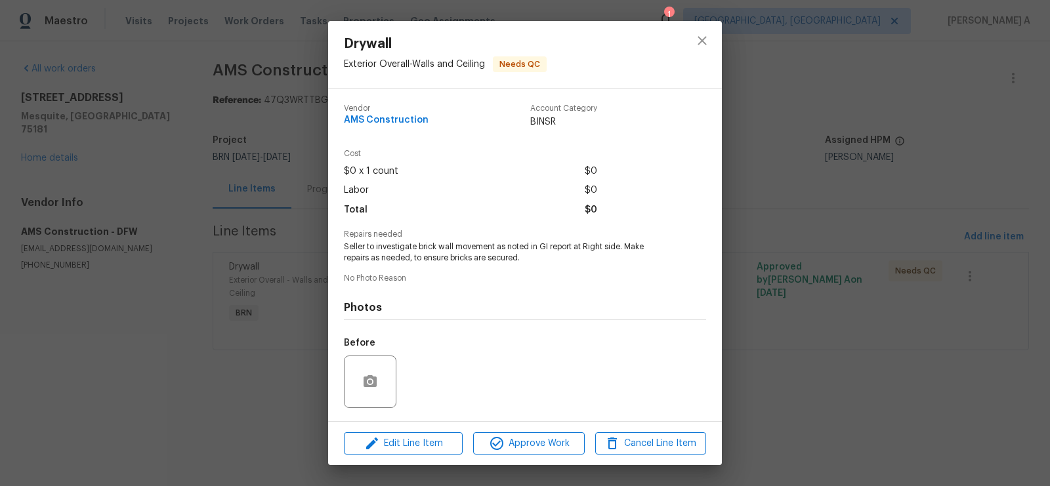
scroll to position [85, 0]
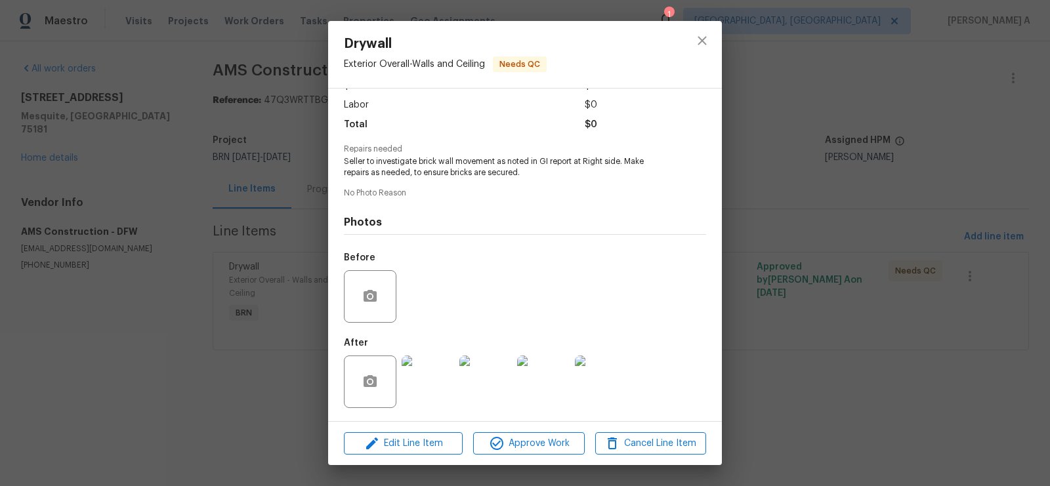
click at [437, 383] on img at bounding box center [428, 382] width 52 height 52
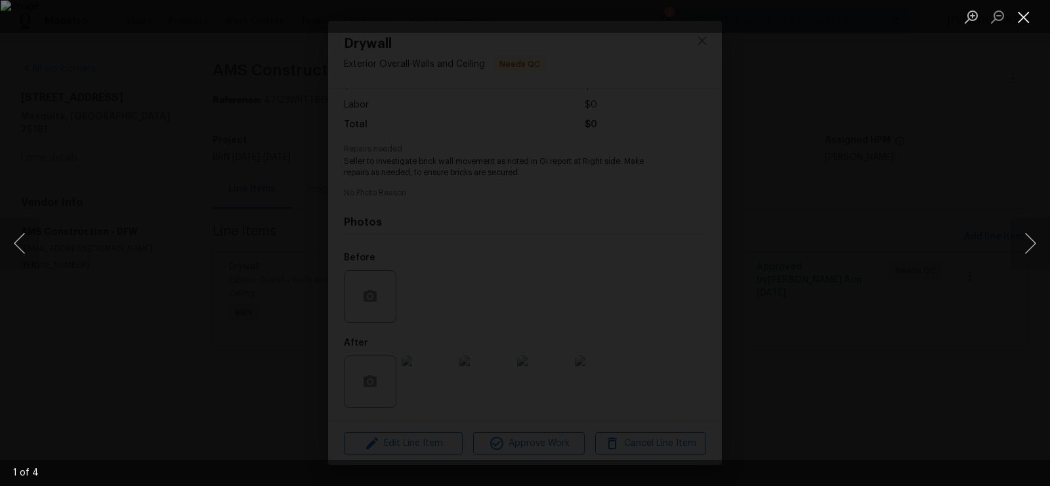
click at [1024, 18] on button "Close lightbox" at bounding box center [1023, 16] width 26 height 23
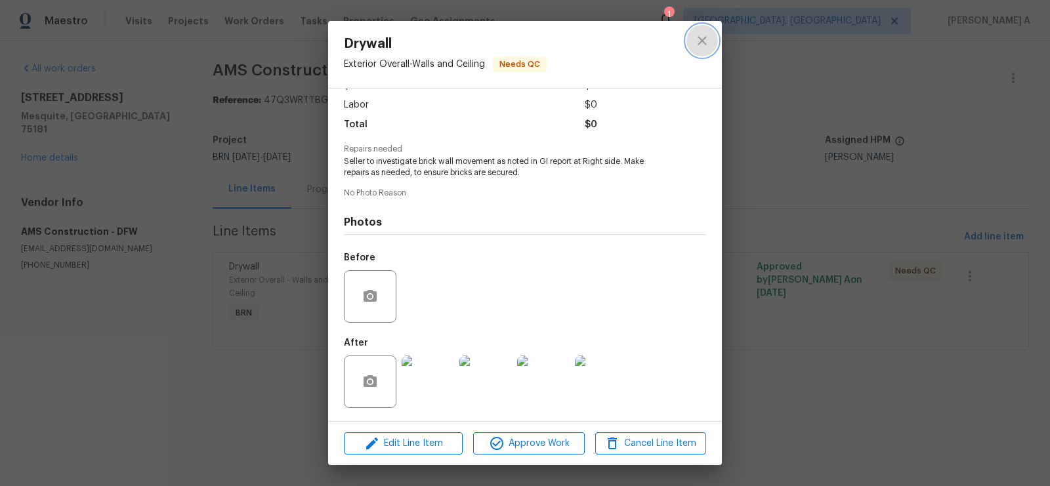
click at [711, 34] on button "close" at bounding box center [701, 40] width 31 height 31
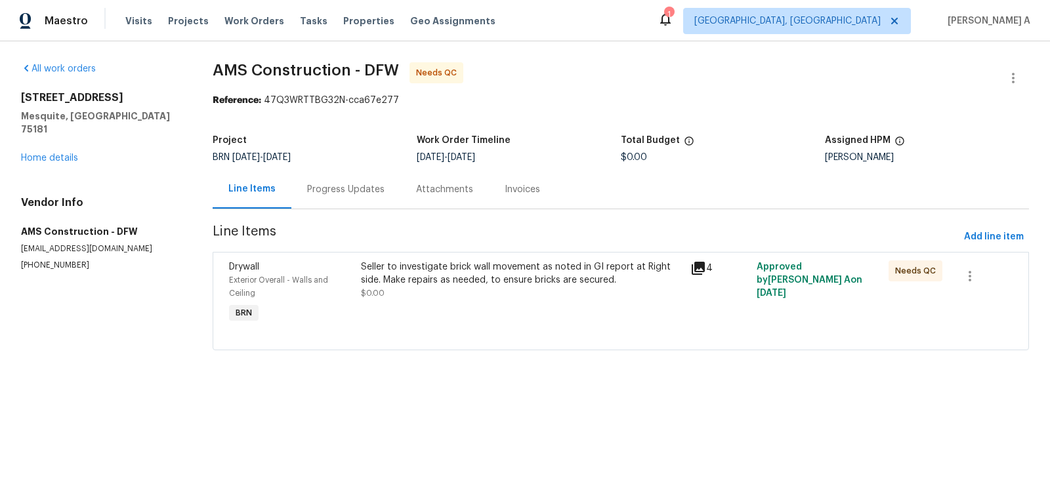
click at [363, 187] on div "Progress Updates" at bounding box center [345, 189] width 77 height 13
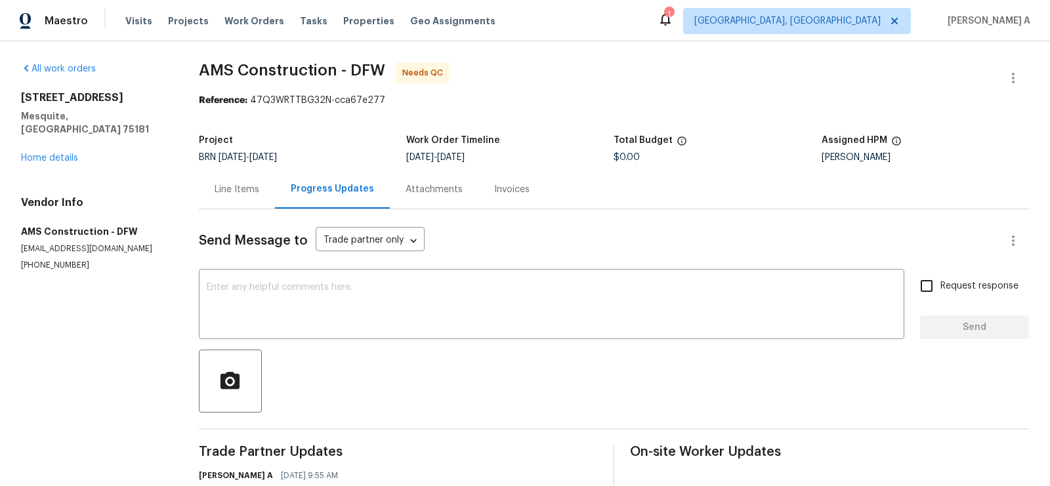
click at [245, 184] on div "Line Items" at bounding box center [237, 189] width 45 height 13
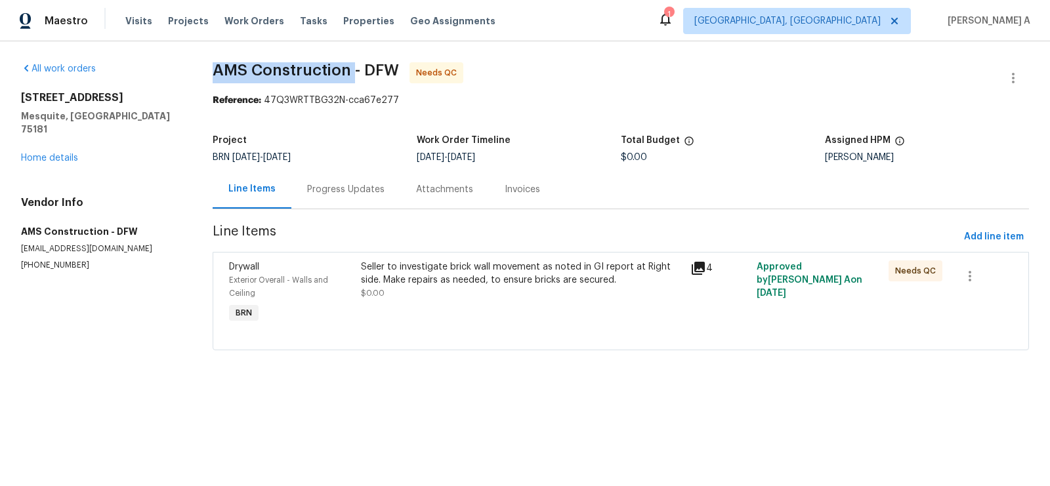
copy span "AMS Construction"
drag, startPoint x: 210, startPoint y: 69, endPoint x: 350, endPoint y: 70, distance: 140.4
click at [350, 70] on span "AMS Construction - DFW" at bounding box center [306, 70] width 186 height 16
click at [334, 188] on div "Progress Updates" at bounding box center [345, 189] width 77 height 13
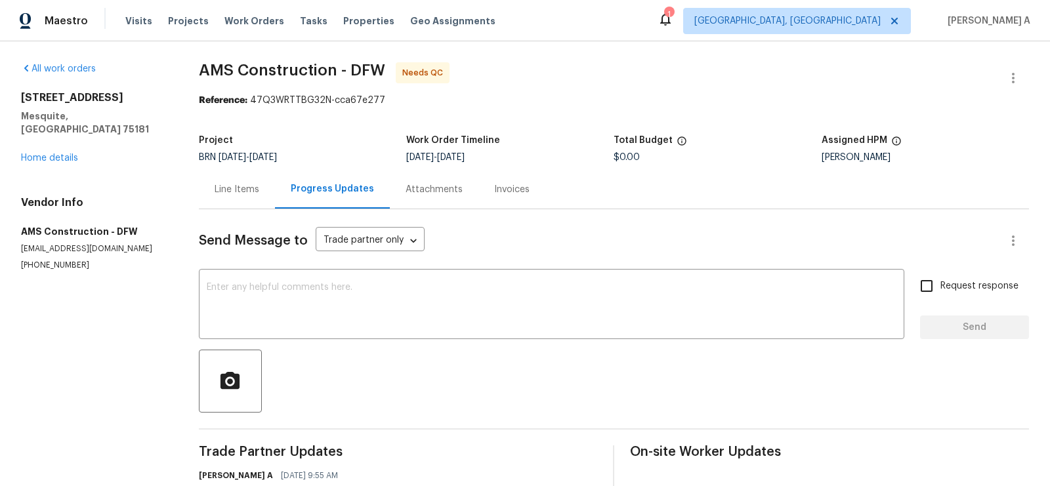
click at [248, 188] on div "Line Items" at bounding box center [237, 189] width 45 height 13
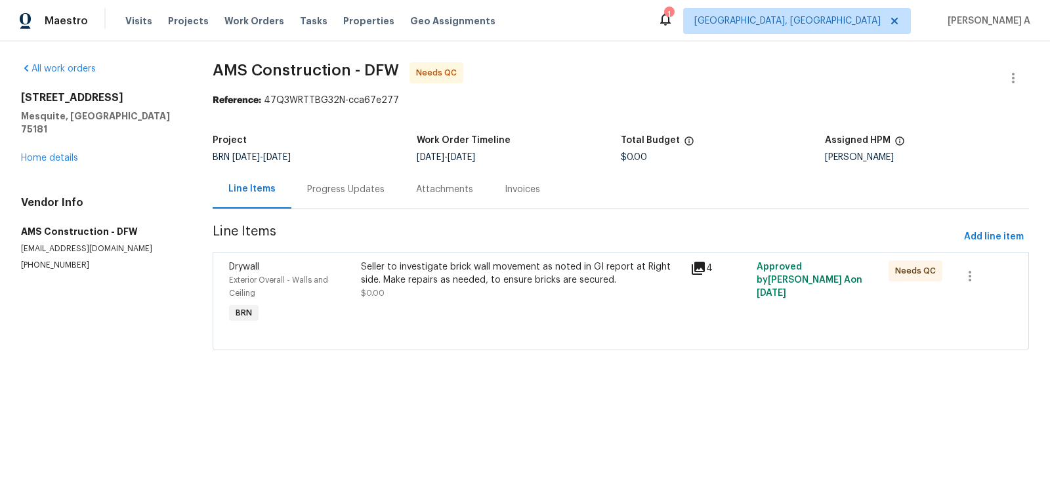
click at [493, 284] on div "Seller to investigate brick wall movement as noted in GI report at Right side. …" at bounding box center [522, 273] width 322 height 26
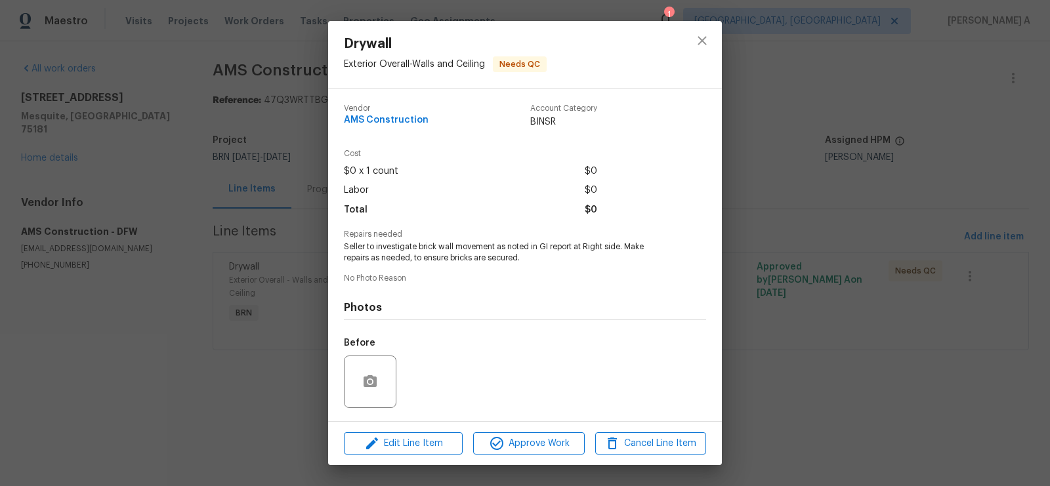
scroll to position [85, 0]
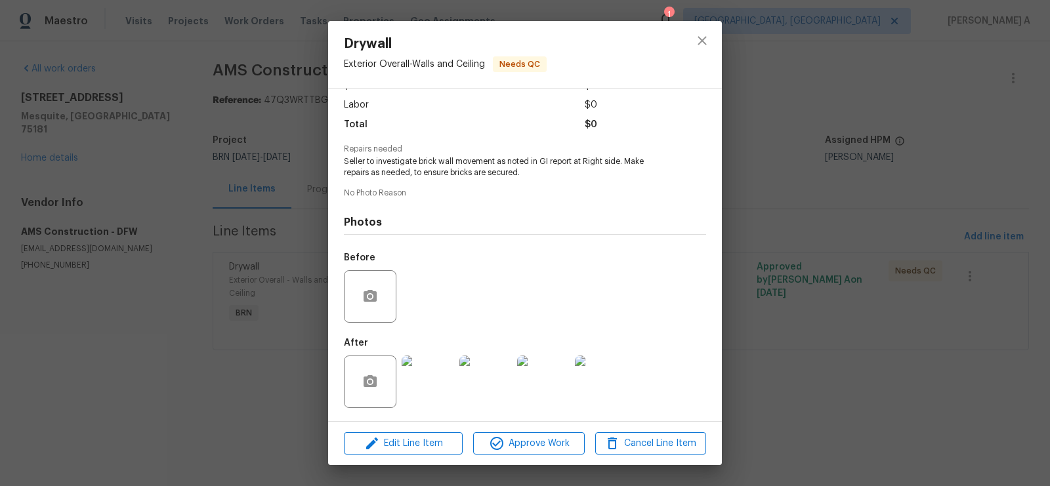
click at [426, 396] on img at bounding box center [428, 382] width 52 height 52
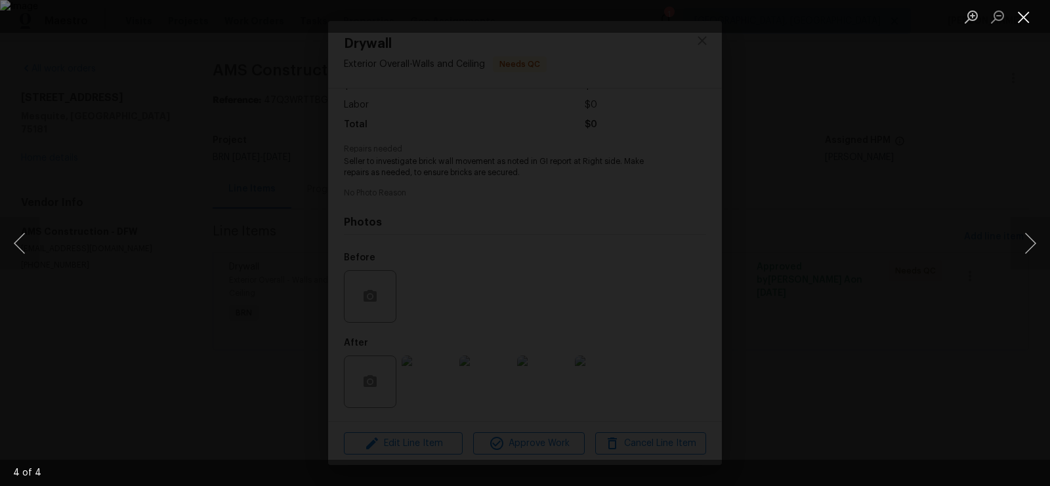
click at [1024, 20] on button "Close lightbox" at bounding box center [1023, 16] width 26 height 23
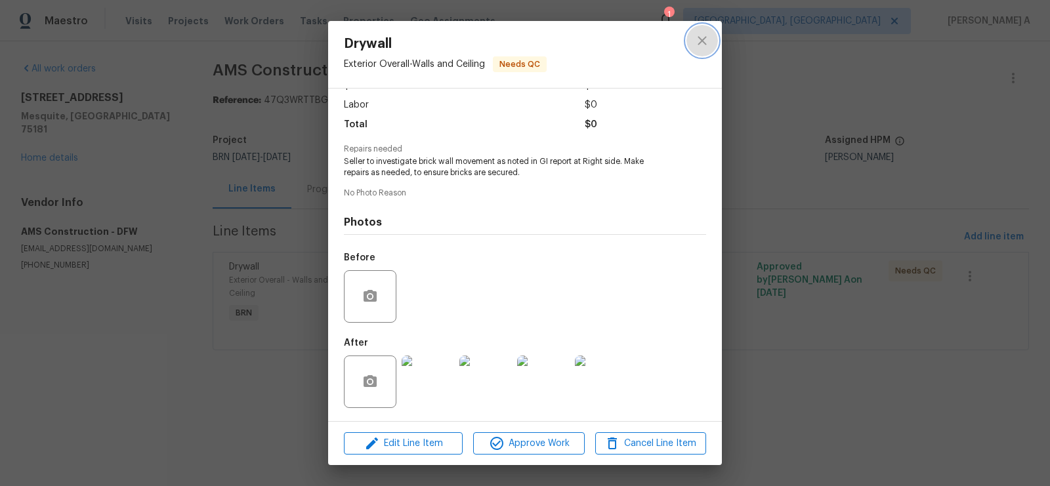
click at [709, 30] on button "close" at bounding box center [701, 40] width 31 height 31
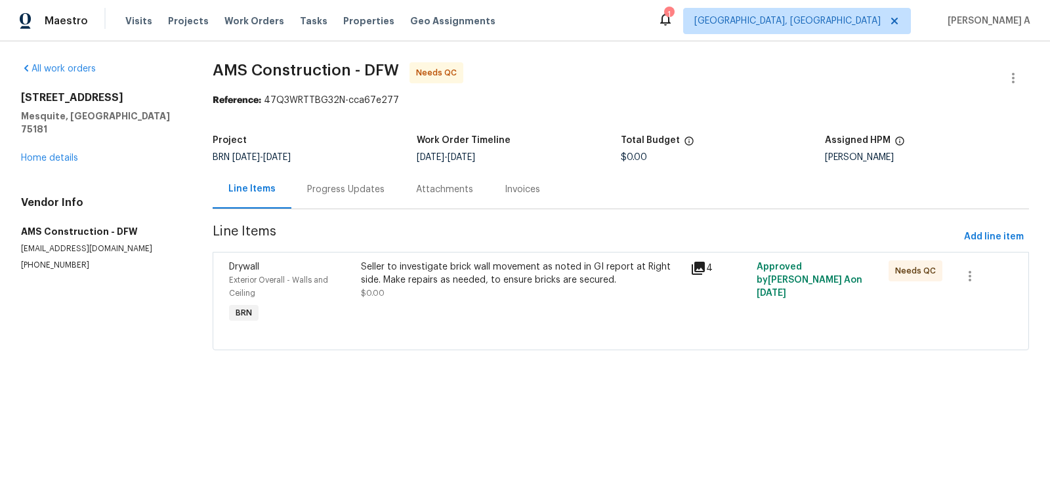
click at [329, 189] on div "Progress Updates" at bounding box center [345, 189] width 77 height 13
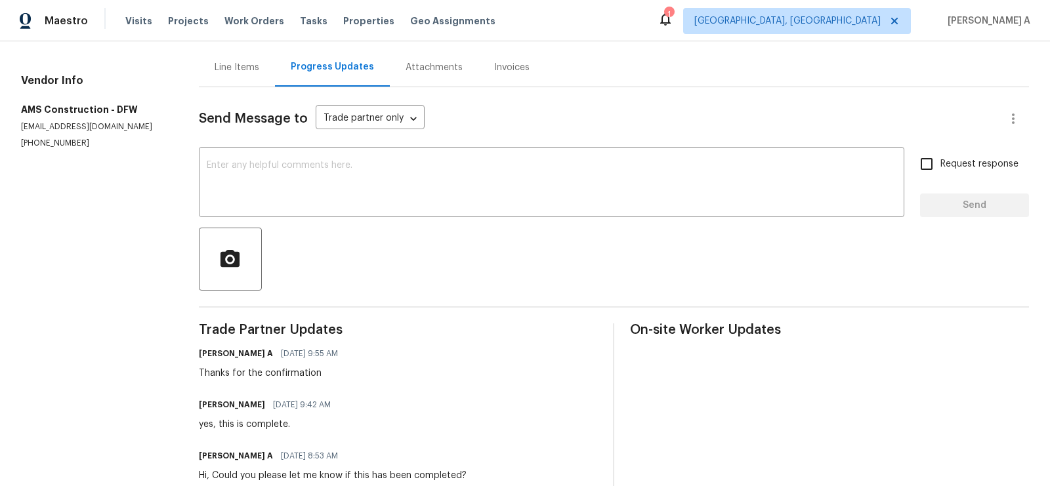
scroll to position [116, 0]
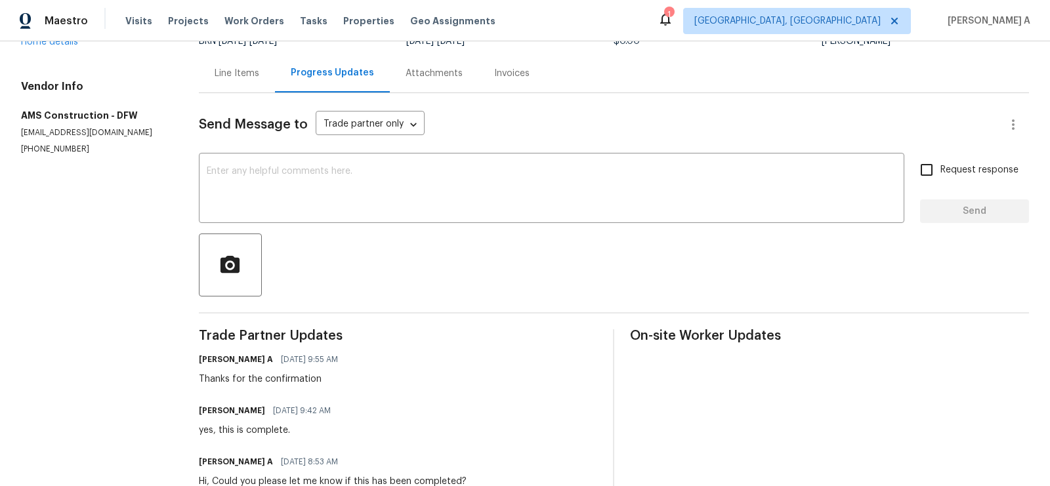
click at [241, 62] on div "Line Items" at bounding box center [237, 73] width 76 height 39
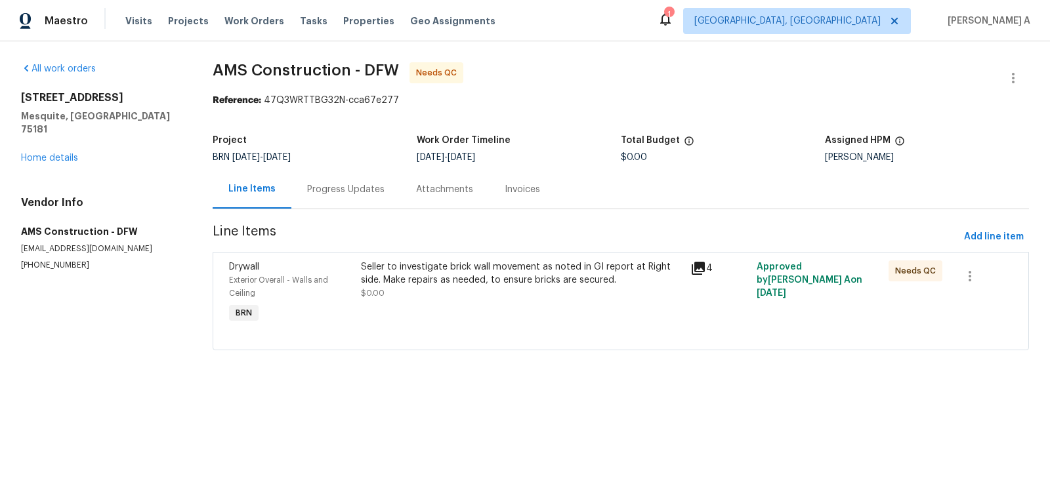
click at [320, 181] on div "Progress Updates" at bounding box center [345, 189] width 109 height 39
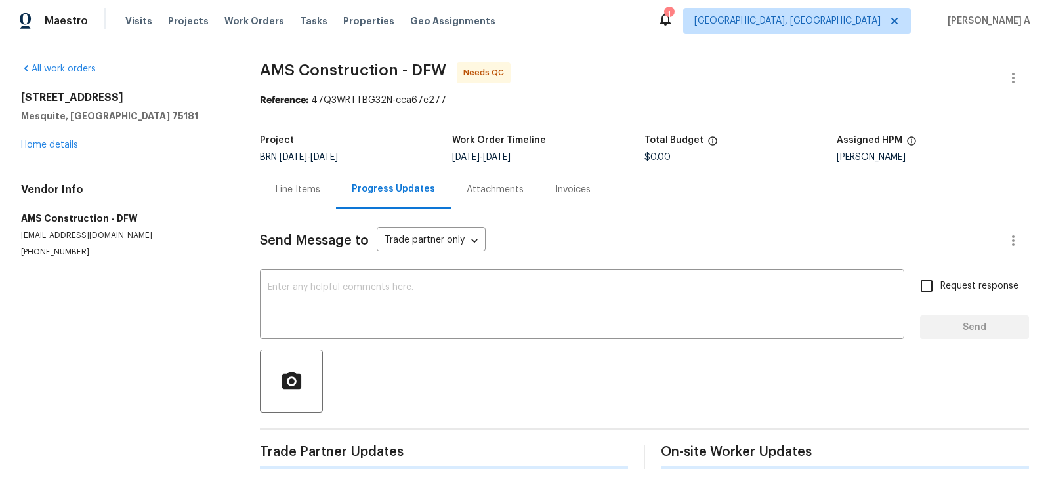
scroll to position [4, 0]
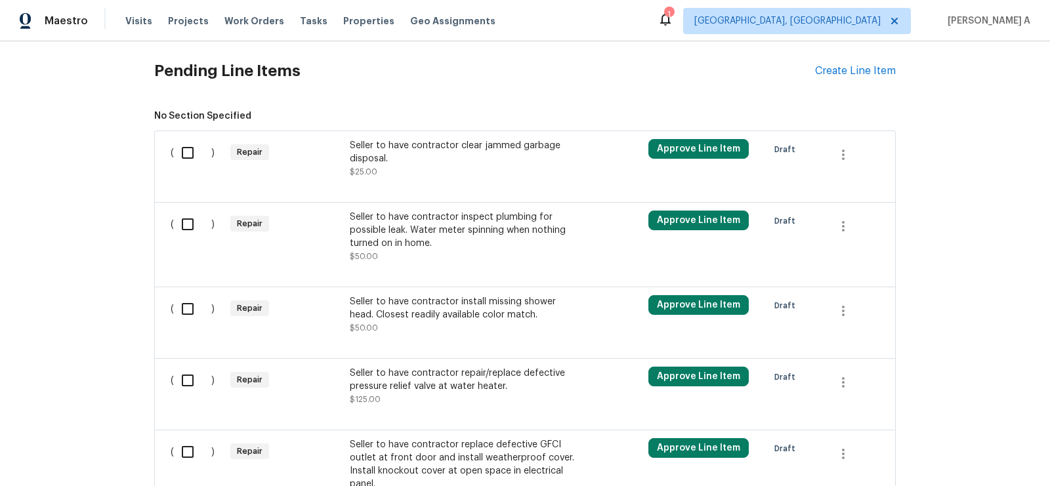
scroll to position [490, 0]
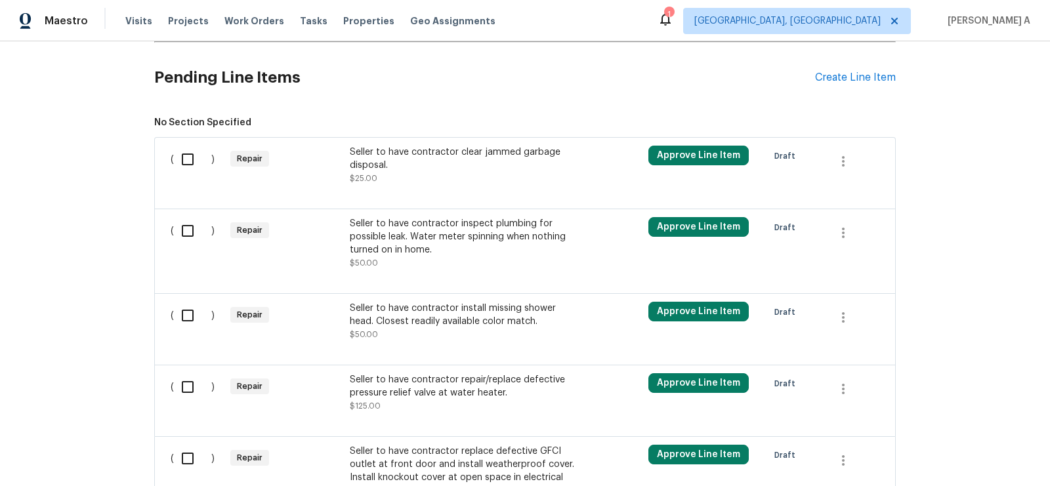
click at [201, 159] on input "checkbox" at bounding box center [192, 160] width 37 height 28
checkbox input "true"
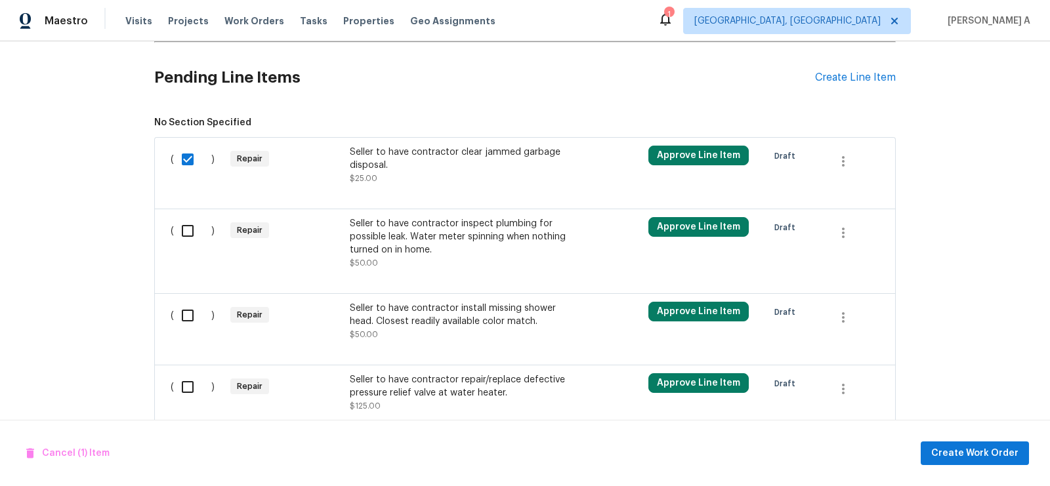
click at [198, 218] on input "checkbox" at bounding box center [192, 231] width 37 height 28
checkbox input "true"
click at [194, 304] on input "checkbox" at bounding box center [192, 316] width 37 height 28
checkbox input "true"
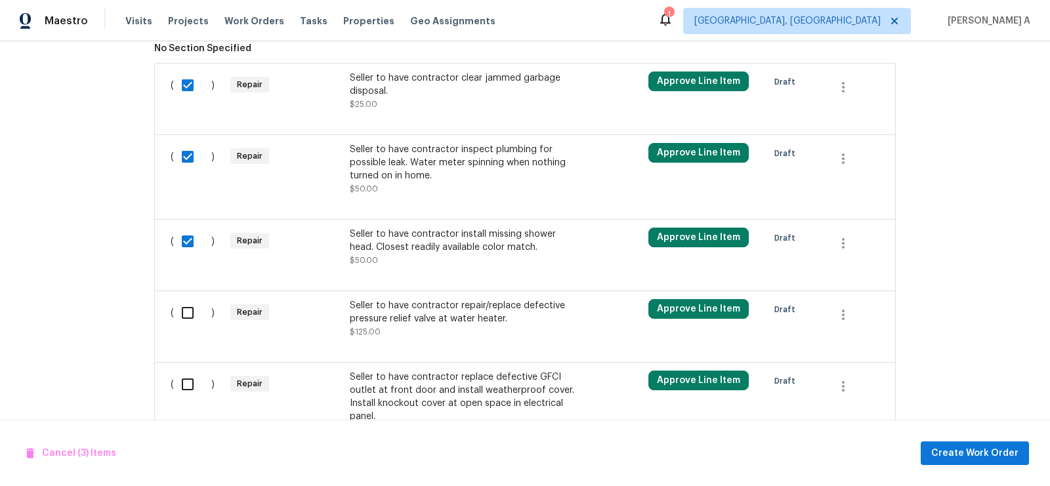
scroll to position [617, 0]
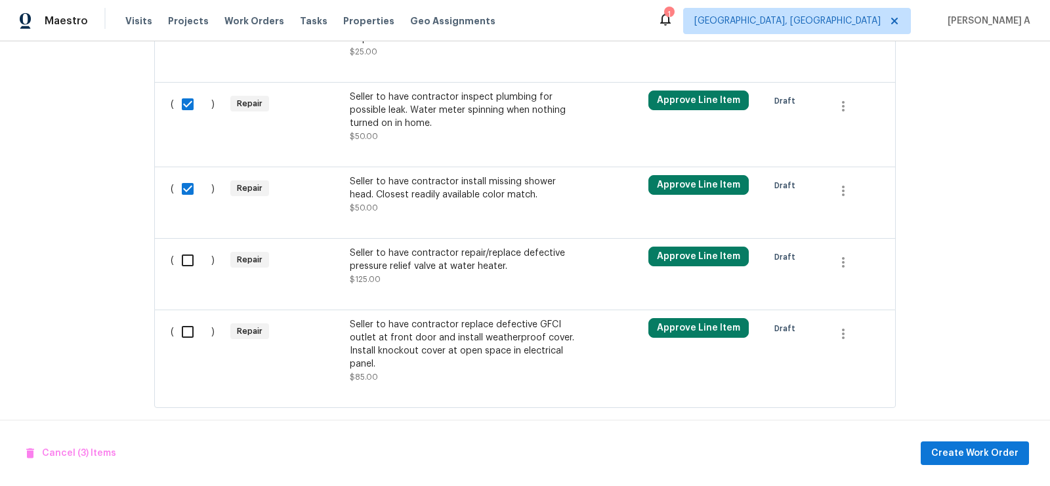
click at [186, 262] on input "checkbox" at bounding box center [192, 261] width 37 height 28
checkbox input "true"
click at [185, 310] on div "( ) Repair Seller to have contractor replace defective GFCI outlet at front doo…" at bounding box center [524, 359] width 741 height 98
click at [176, 333] on input "checkbox" at bounding box center [192, 332] width 37 height 28
checkbox input "true"
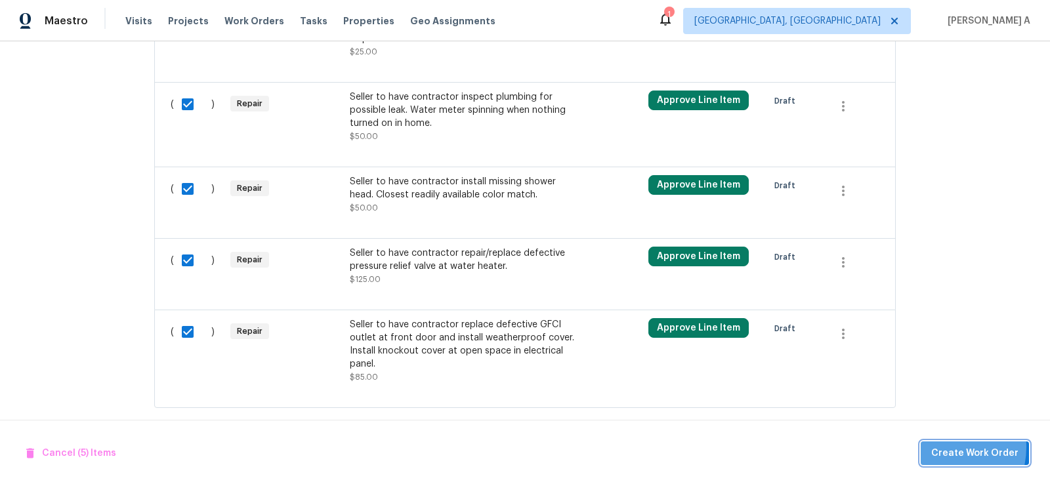
click at [947, 447] on span "Create Work Order" at bounding box center [974, 453] width 87 height 16
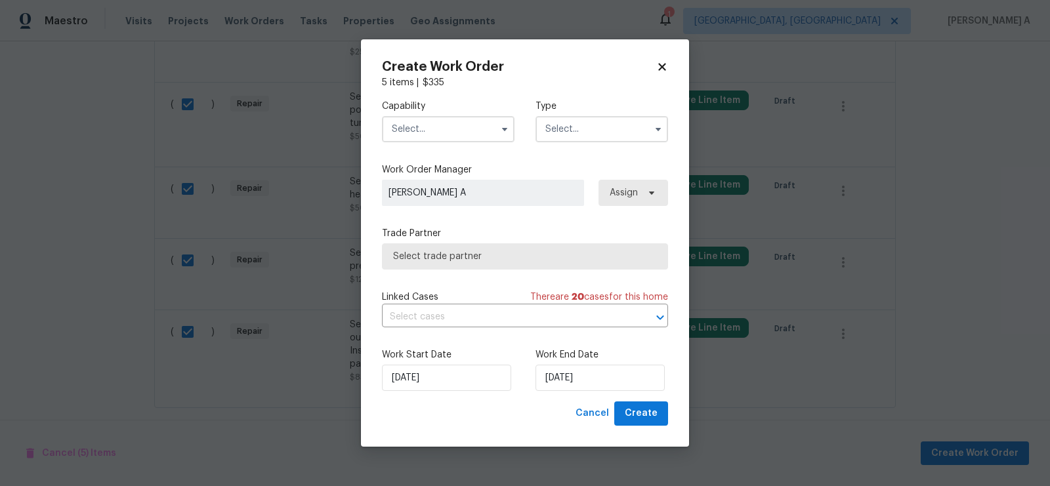
click at [428, 131] on input "text" at bounding box center [448, 129] width 133 height 26
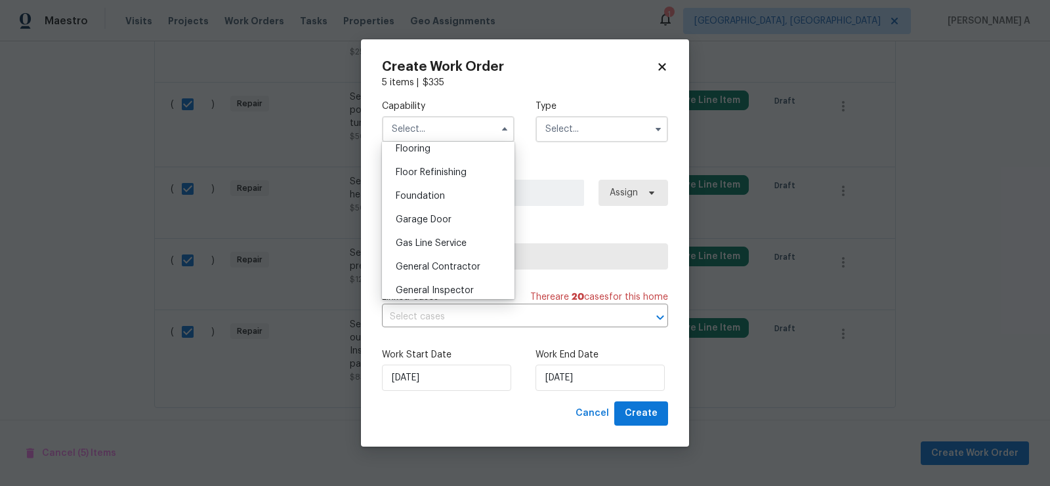
scroll to position [520, 0]
click at [445, 260] on span "General Contractor" at bounding box center [438, 263] width 85 height 9
type input "General Contractor"
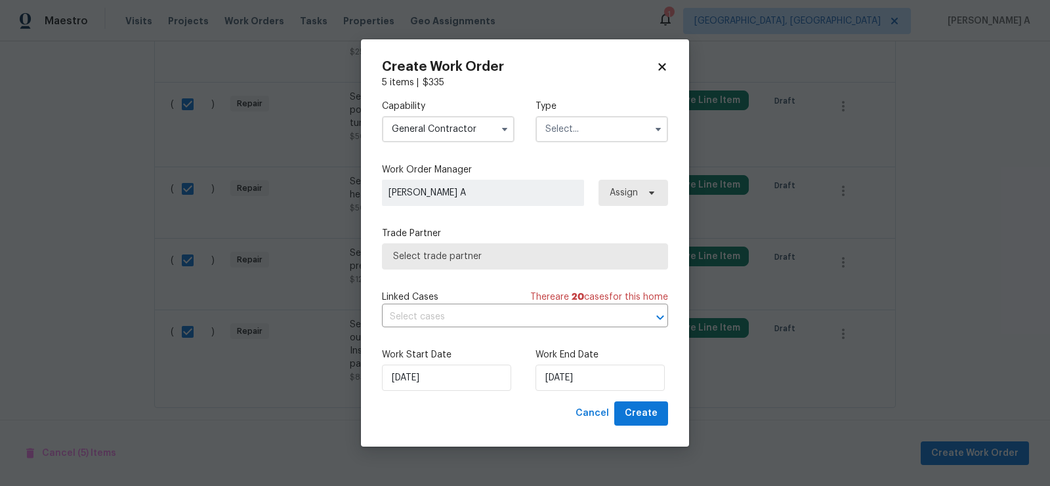
click at [579, 129] on input "text" at bounding box center [601, 129] width 133 height 26
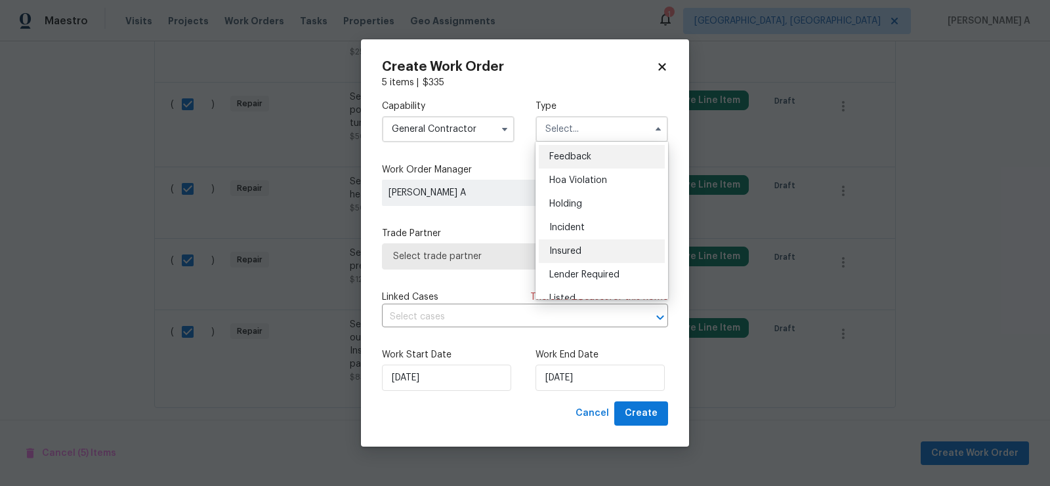
scroll to position [297, 0]
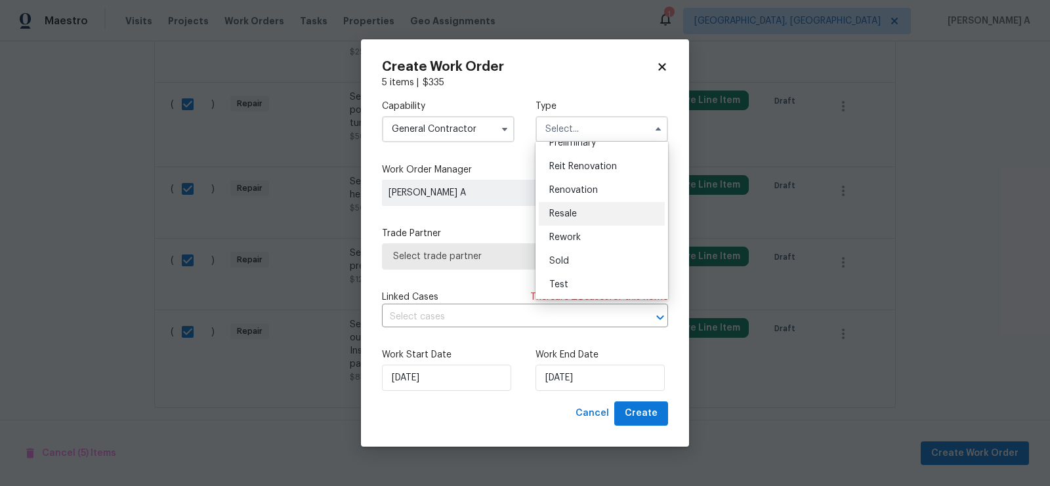
click at [568, 209] on span "Resale" at bounding box center [563, 213] width 28 height 9
type input "Resale"
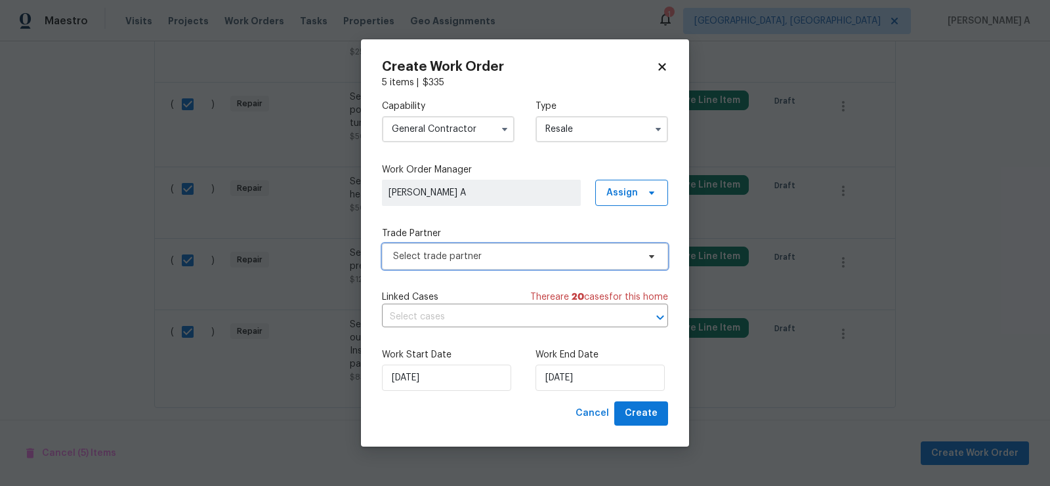
click at [503, 251] on span "Select trade partner" at bounding box center [515, 256] width 245 height 13
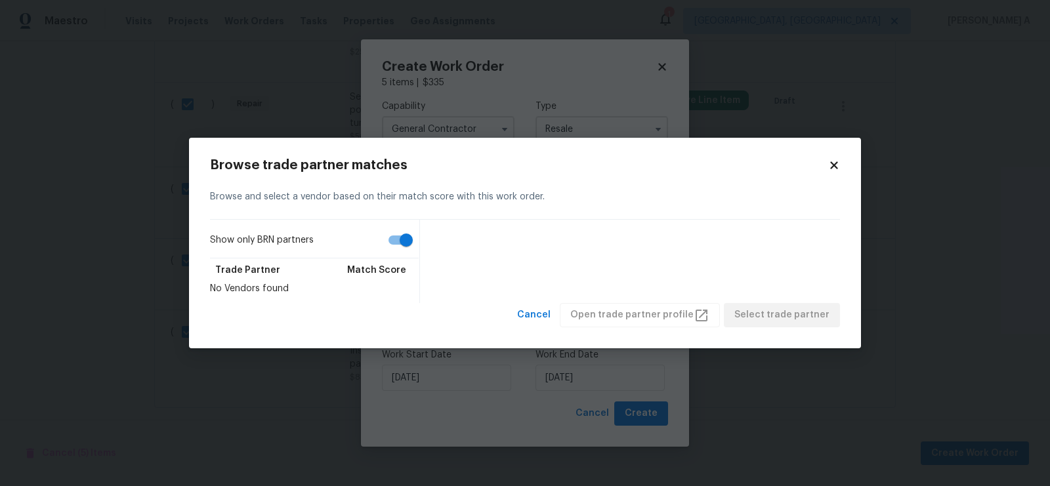
click at [403, 236] on input "Show only BRN partners" at bounding box center [406, 240] width 75 height 25
checkbox input "false"
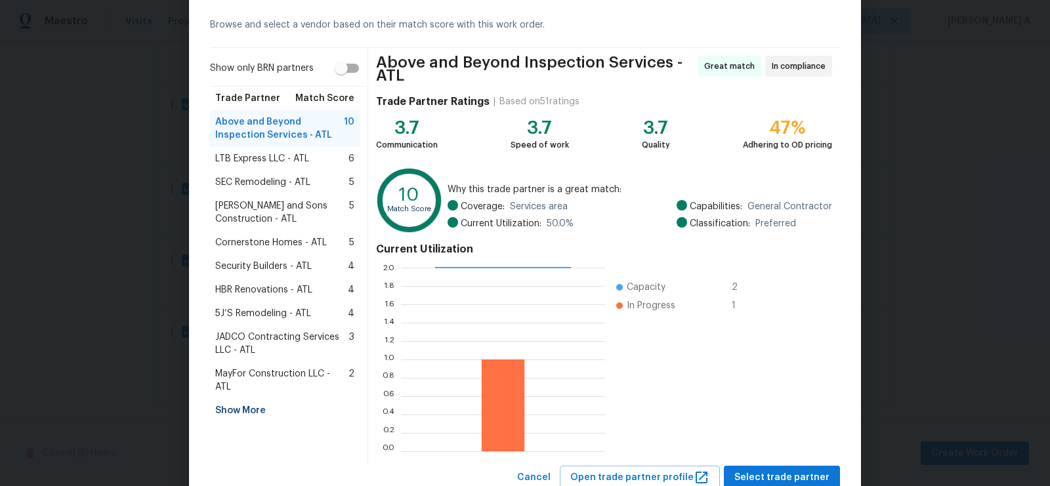
scroll to position [95, 0]
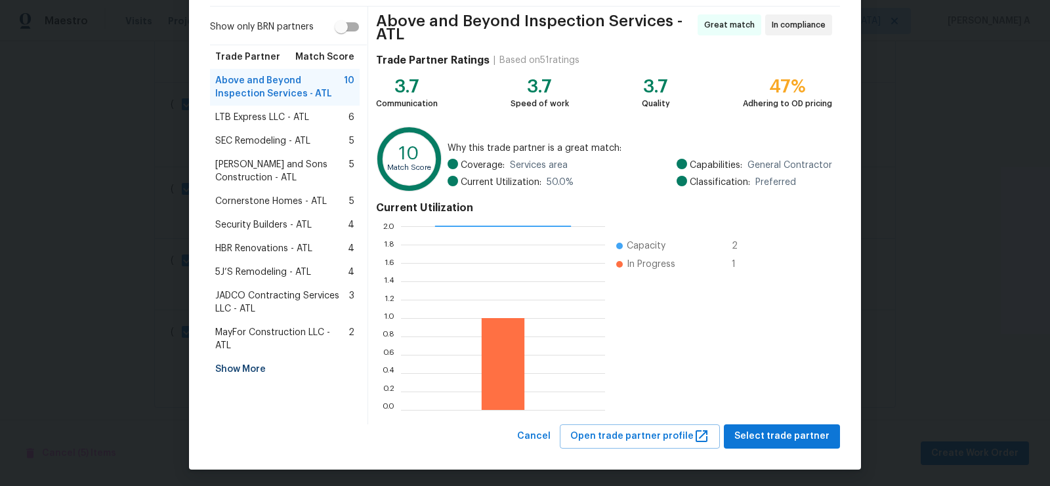
click at [244, 358] on div "Show More" at bounding box center [285, 370] width 150 height 24
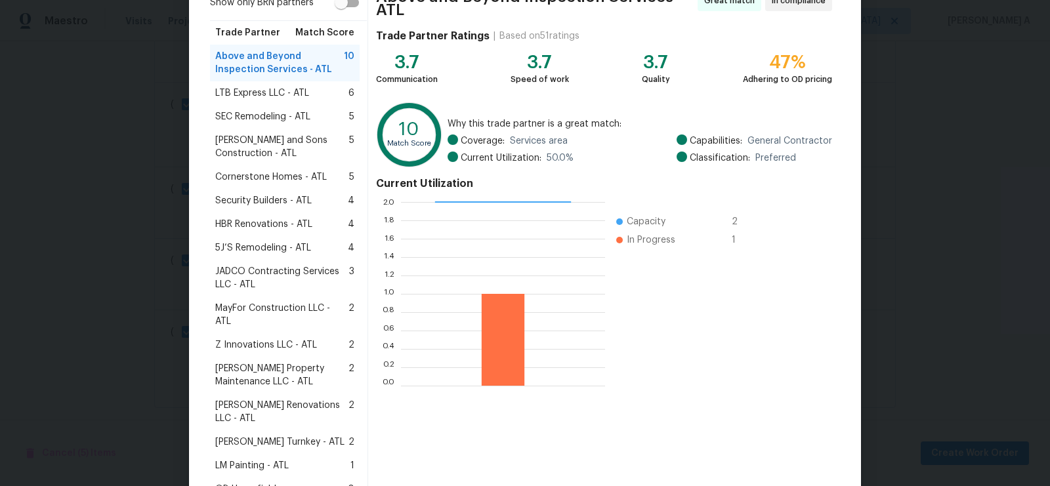
scroll to position [125, 0]
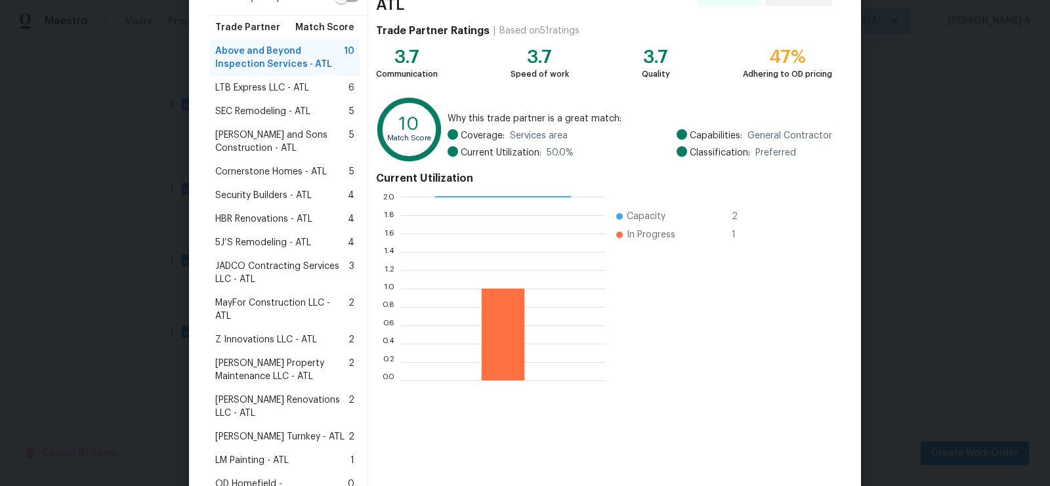
click at [244, 358] on span "[PERSON_NAME] Property Maintenance LLC - ATL" at bounding box center [281, 370] width 133 height 26
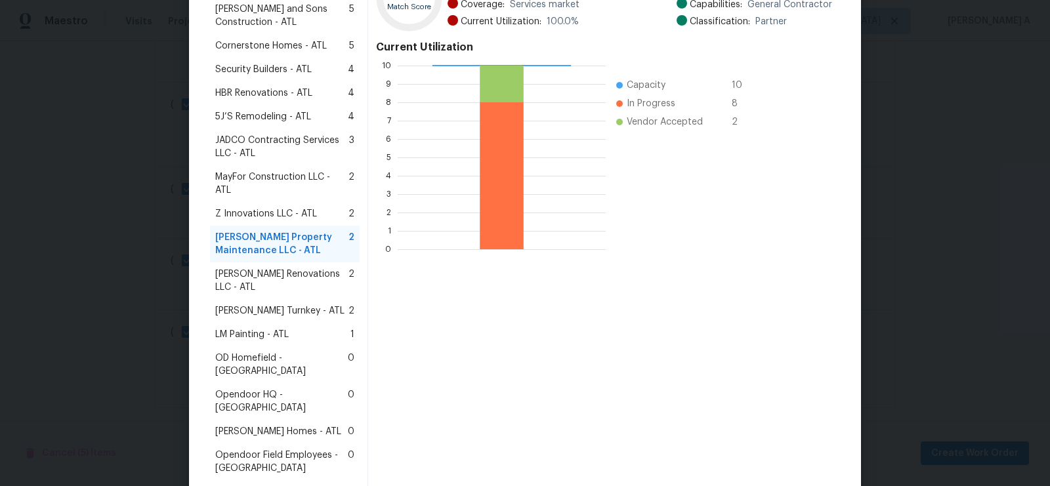
scroll to position [324, 0]
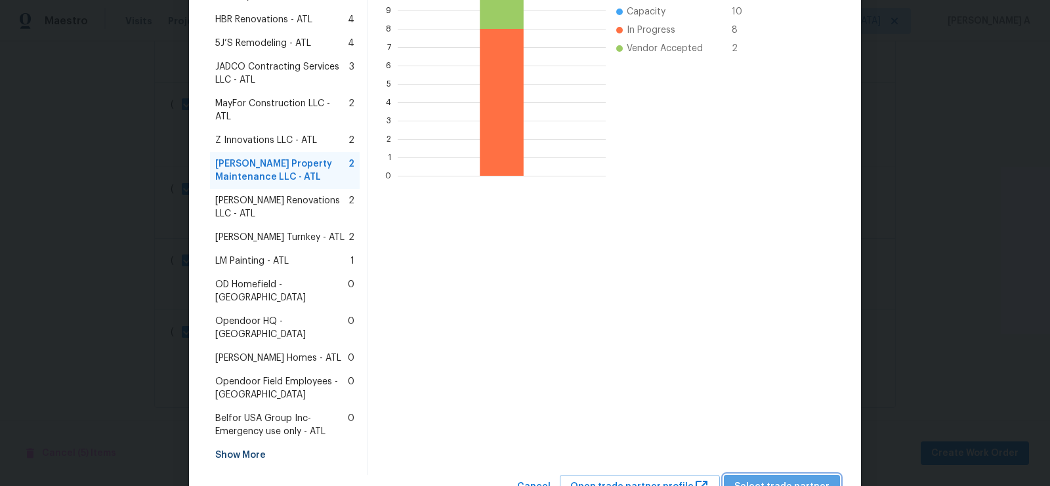
click at [788, 479] on span "Select trade partner" at bounding box center [781, 487] width 95 height 16
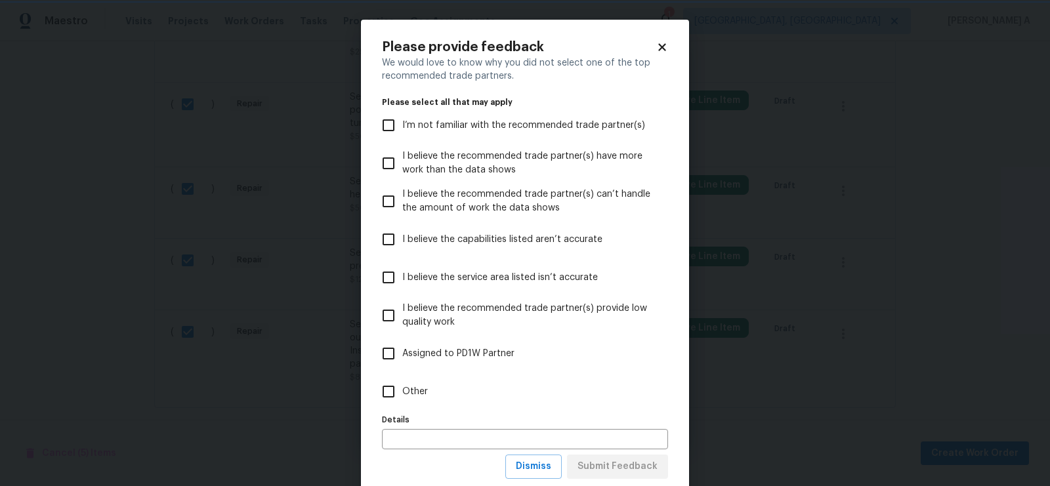
scroll to position [0, 0]
click at [541, 469] on span "Dismiss" at bounding box center [533, 467] width 35 height 16
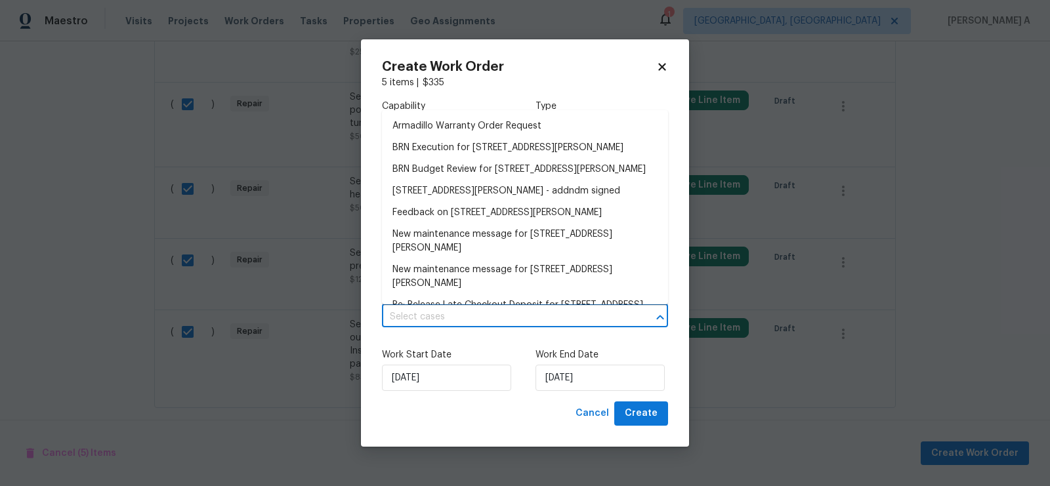
click at [500, 322] on input "text" at bounding box center [506, 317] width 249 height 20
click at [488, 154] on li "BRN Execution for 6100 Semaphore Rdg, Rex, GA 30273" at bounding box center [525, 148] width 286 height 22
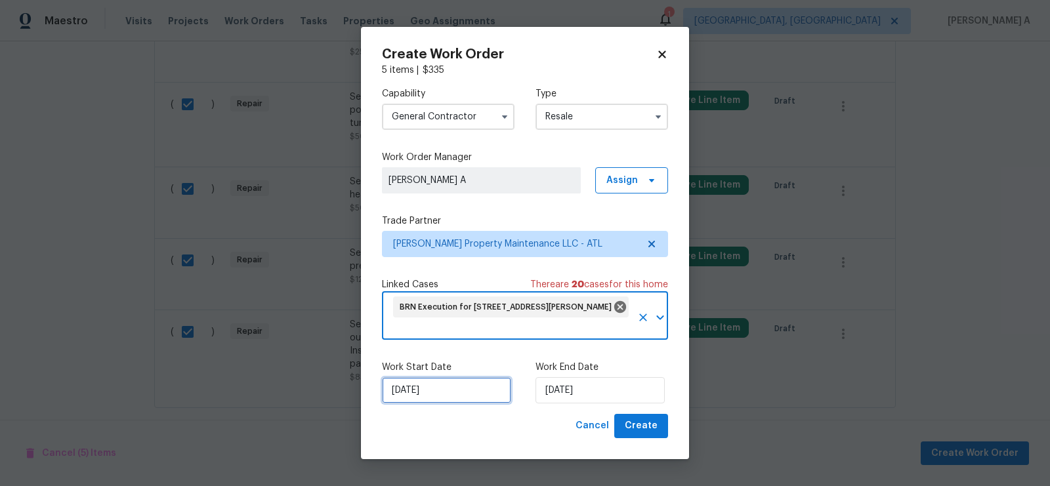
click at [428, 390] on input "[DATE]" at bounding box center [446, 390] width 129 height 26
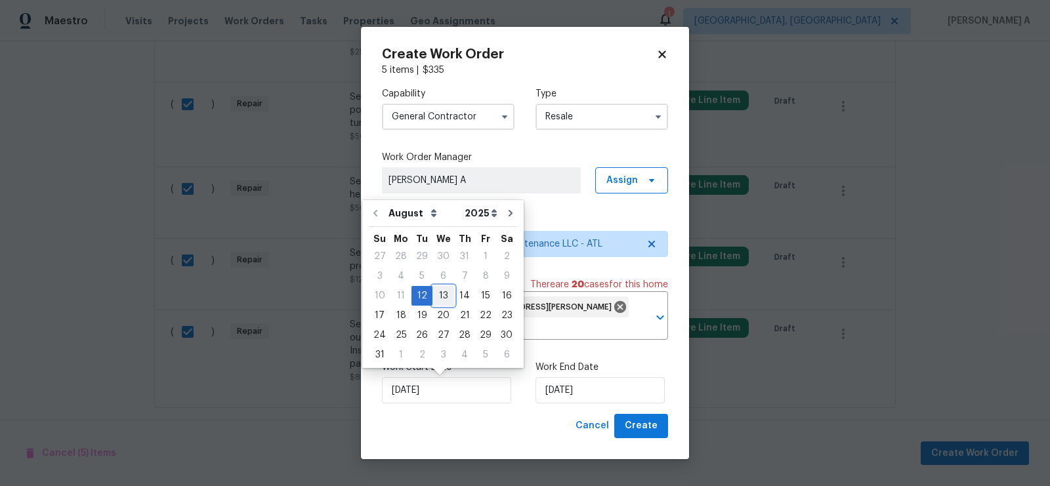
click at [439, 301] on div "13" at bounding box center [443, 296] width 22 height 18
type input "[DATE]"
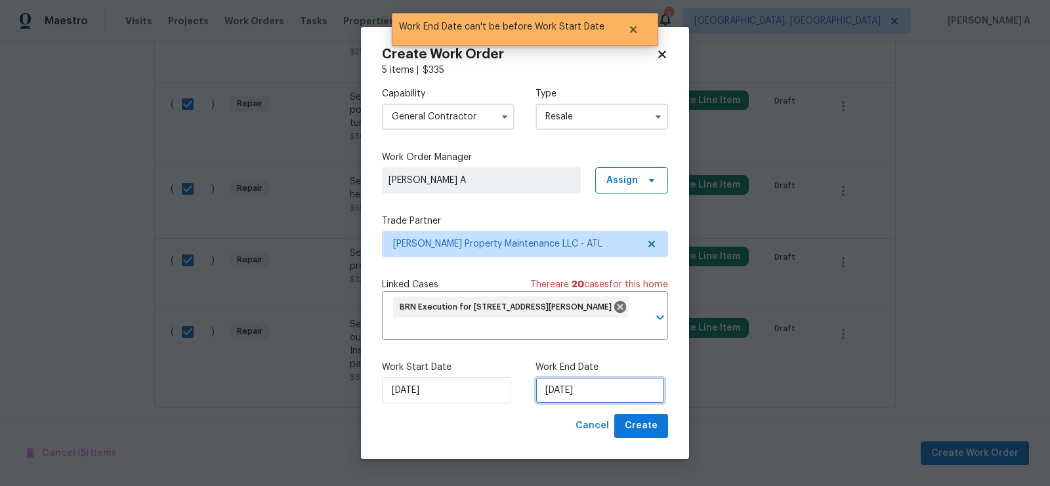
click at [579, 397] on input "[DATE]" at bounding box center [599, 390] width 129 height 26
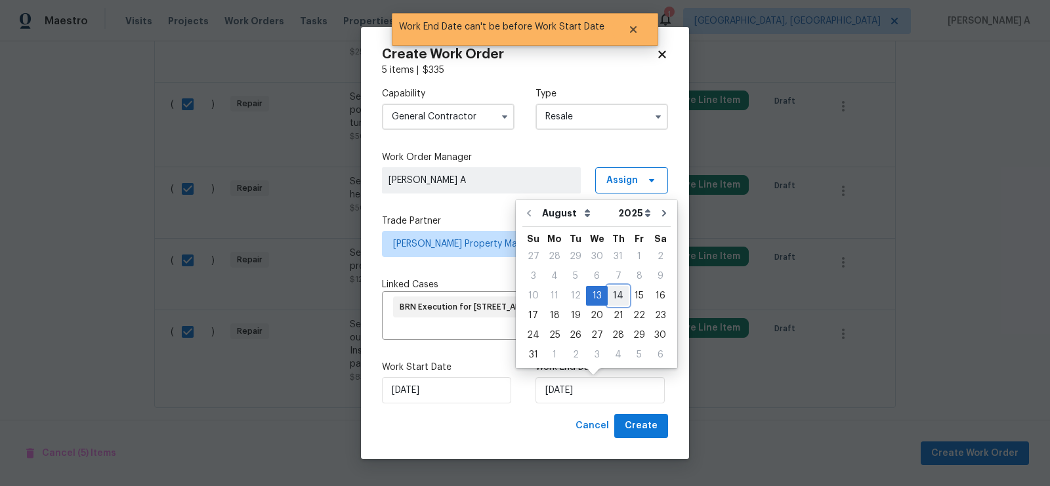
click at [614, 293] on div "14" at bounding box center [618, 296] width 21 height 18
type input "[DATE]"
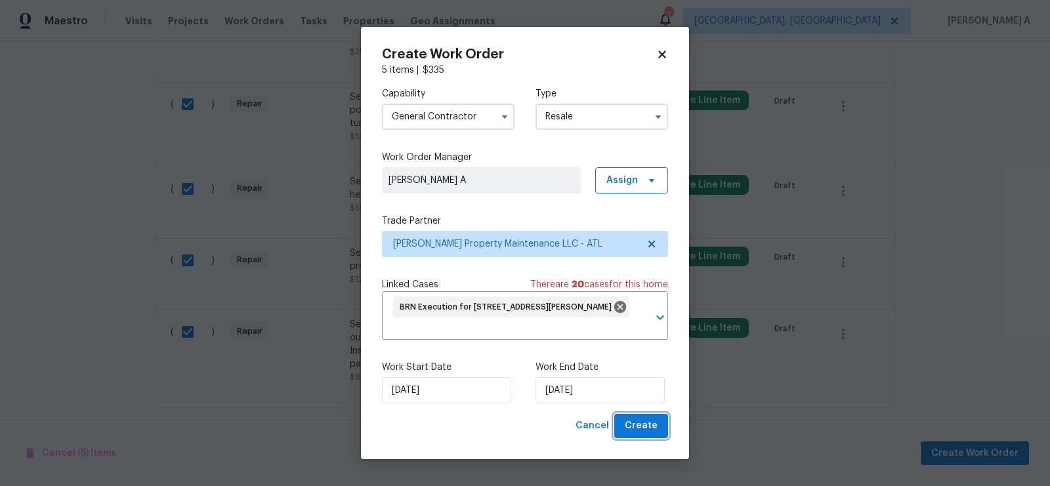
click at [648, 426] on span "Create" at bounding box center [641, 426] width 33 height 16
checkbox input "false"
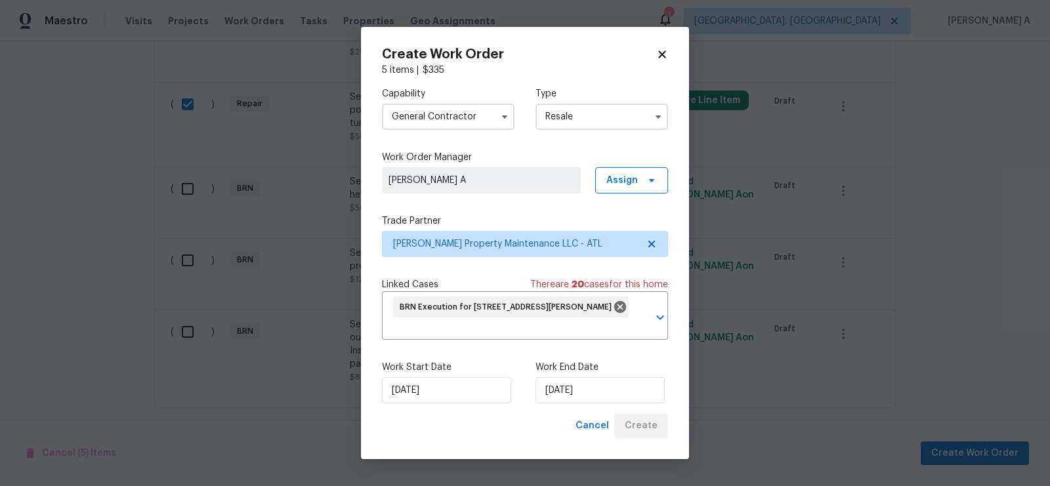
checkbox input "false"
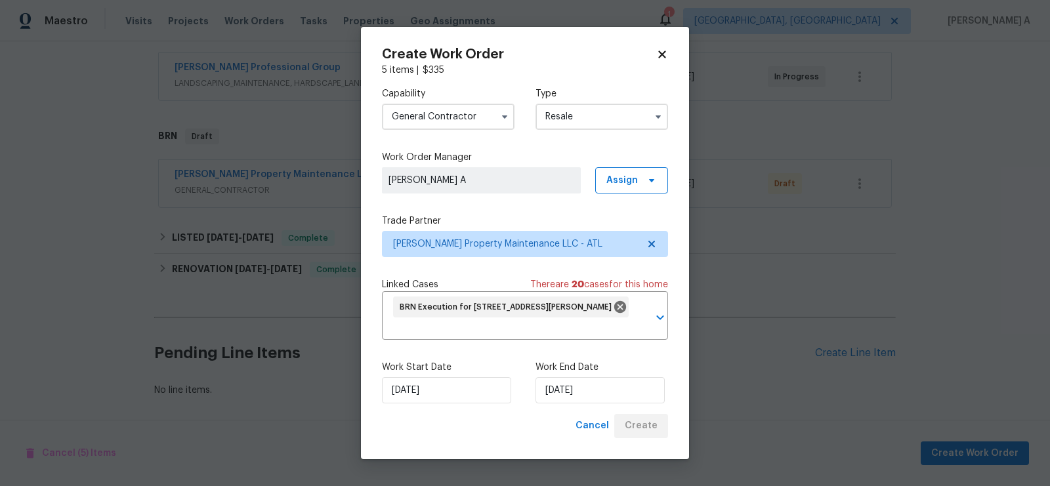
scroll to position [238, 0]
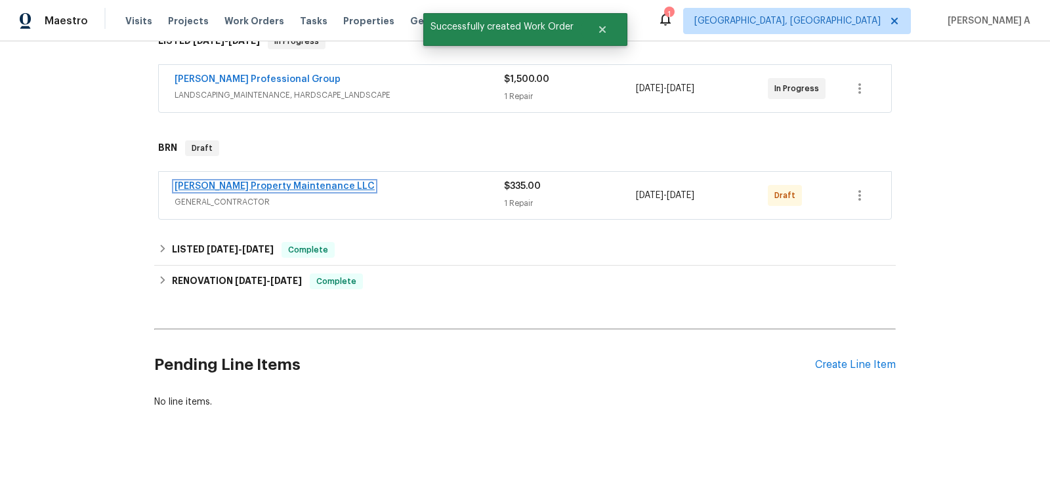
click at [258, 182] on link "[PERSON_NAME] Property Maintenance LLC" at bounding box center [275, 186] width 200 height 9
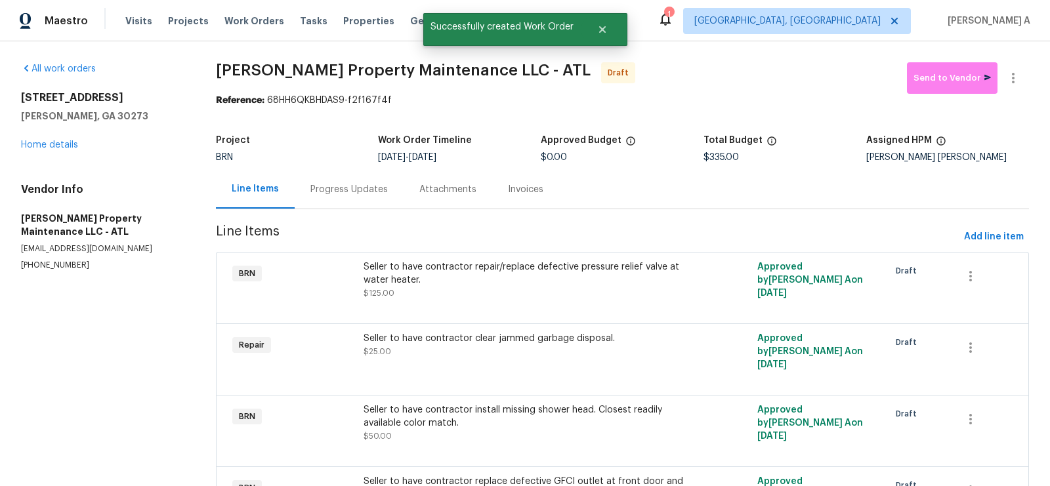
scroll to position [165, 0]
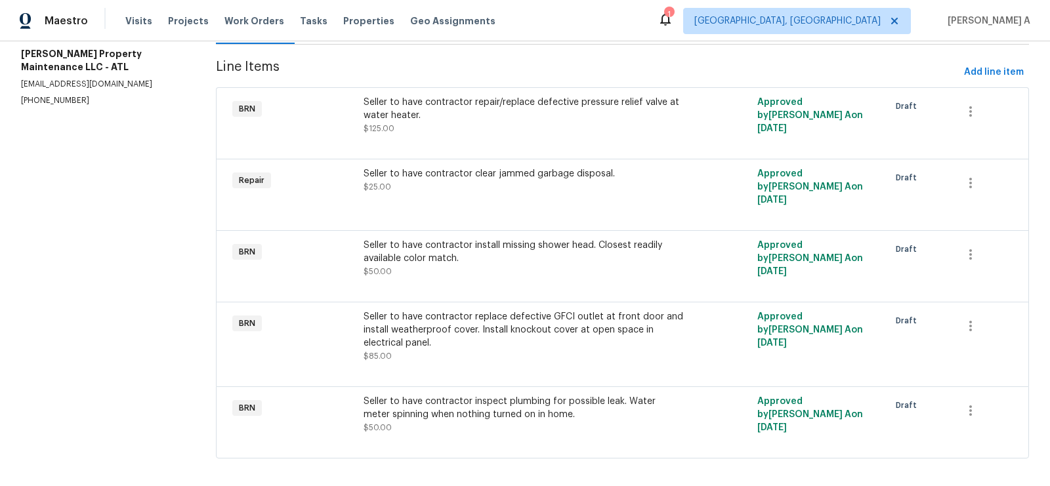
click at [543, 325] on div "Seller to have contractor replace defective GFCI outlet at front door and insta…" at bounding box center [523, 329] width 321 height 39
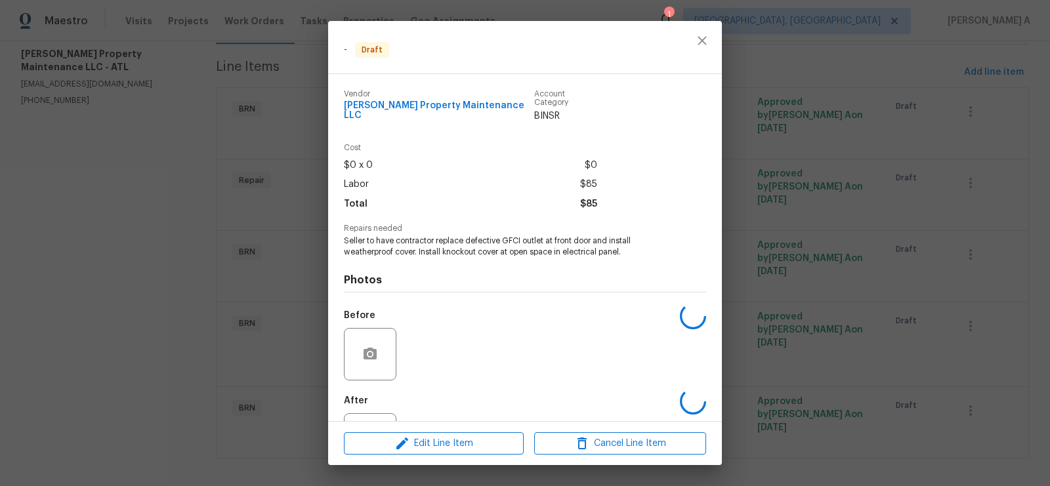
scroll to position [49, 0]
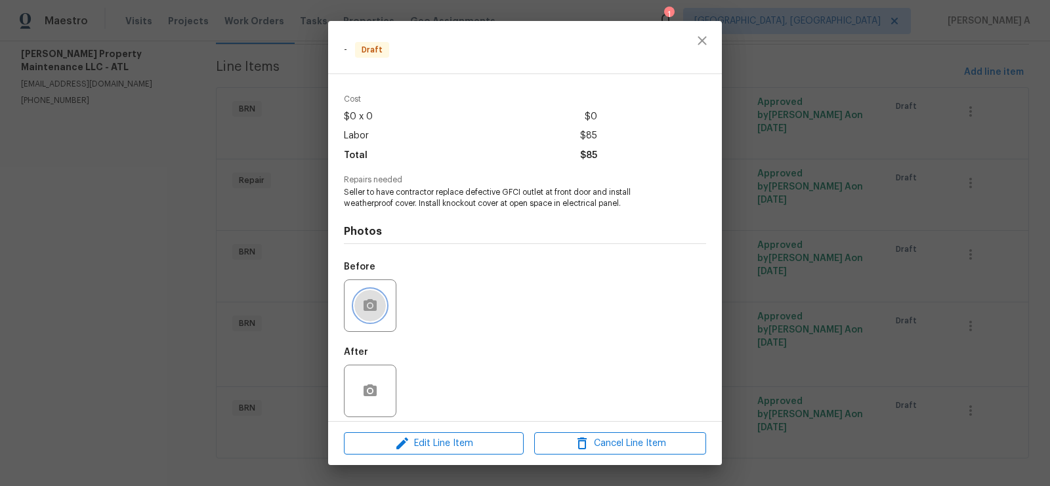
click at [364, 299] on icon "button" at bounding box center [369, 305] width 13 height 12
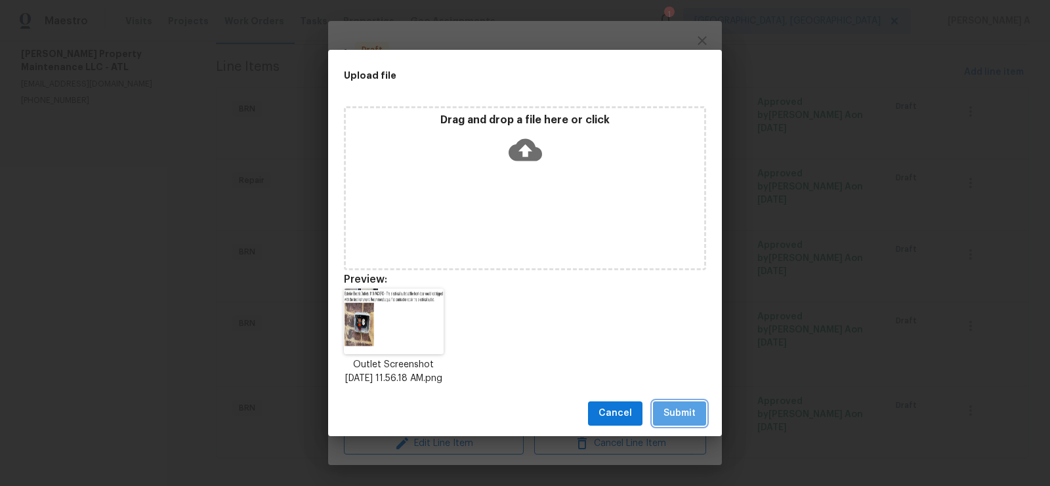
click at [674, 417] on span "Submit" at bounding box center [679, 413] width 32 height 16
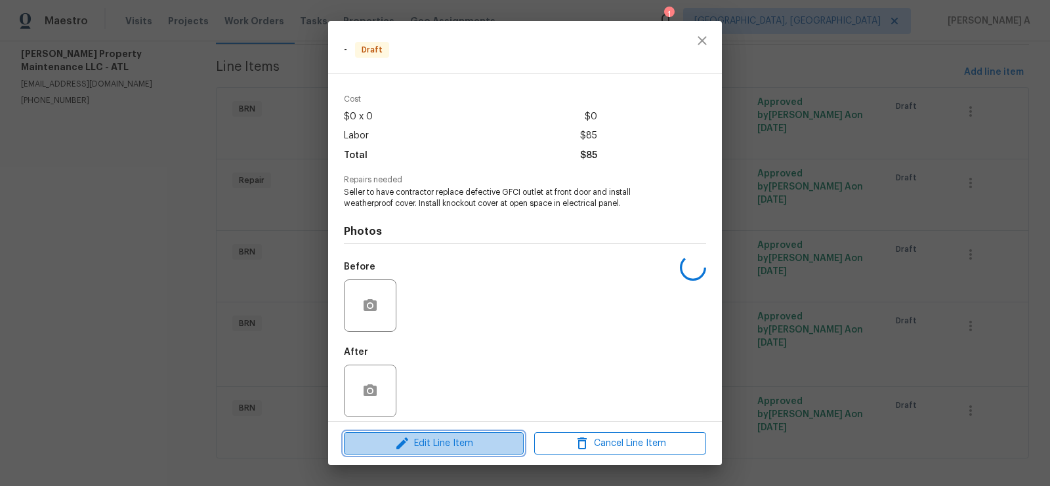
click at [476, 446] on span "Edit Line Item" at bounding box center [434, 444] width 172 height 16
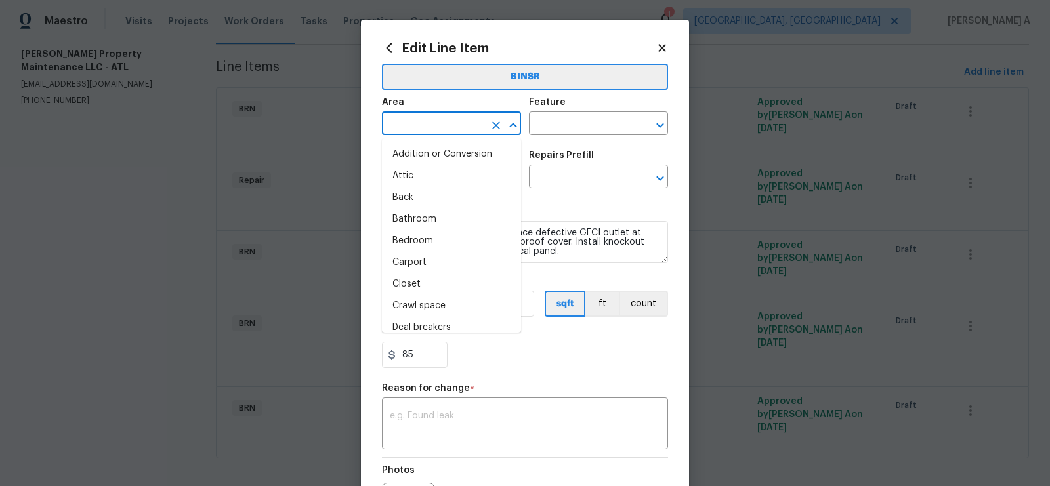
click at [426, 132] on input "text" at bounding box center [433, 125] width 102 height 20
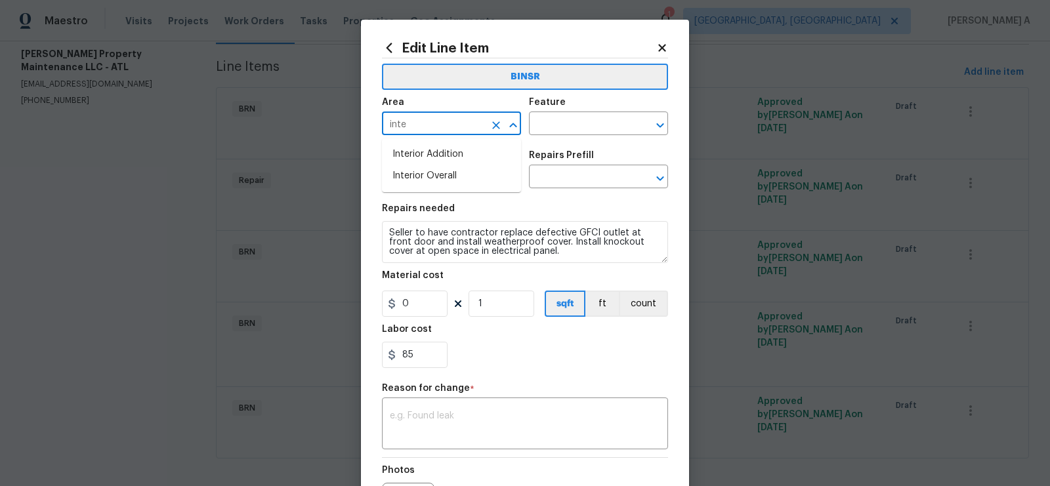
type input "inter"
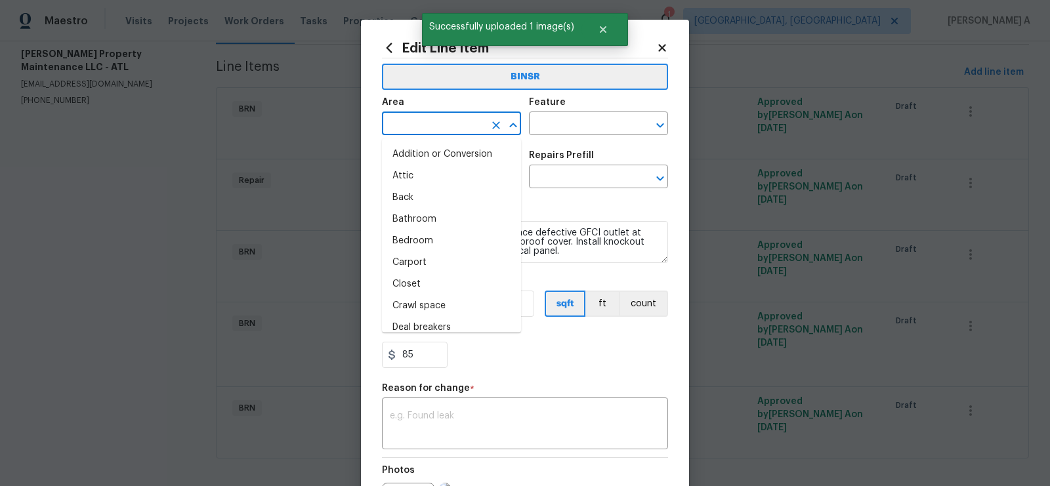
click at [442, 171] on li "Attic" at bounding box center [451, 176] width 139 height 22
type input "Attic"
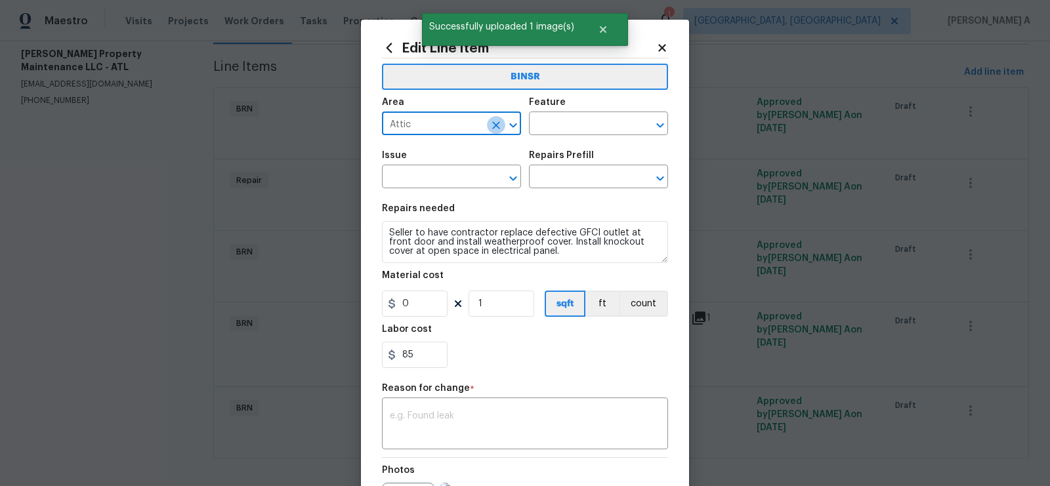
click at [495, 124] on icon "Clear" at bounding box center [496, 125] width 8 height 8
click at [487, 169] on li "Interior Overall" at bounding box center [451, 176] width 139 height 22
type input "Interior Overall"
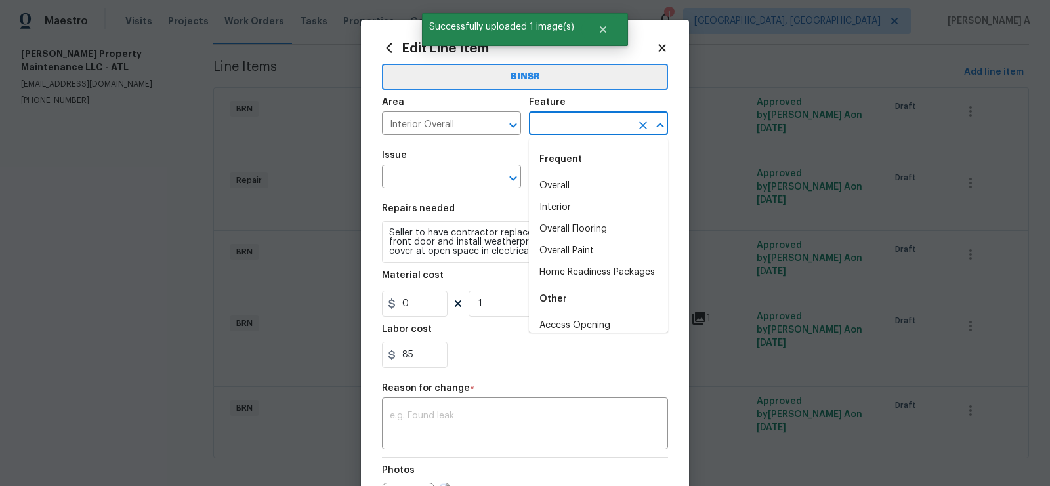
click at [593, 120] on input "text" at bounding box center [580, 125] width 102 height 20
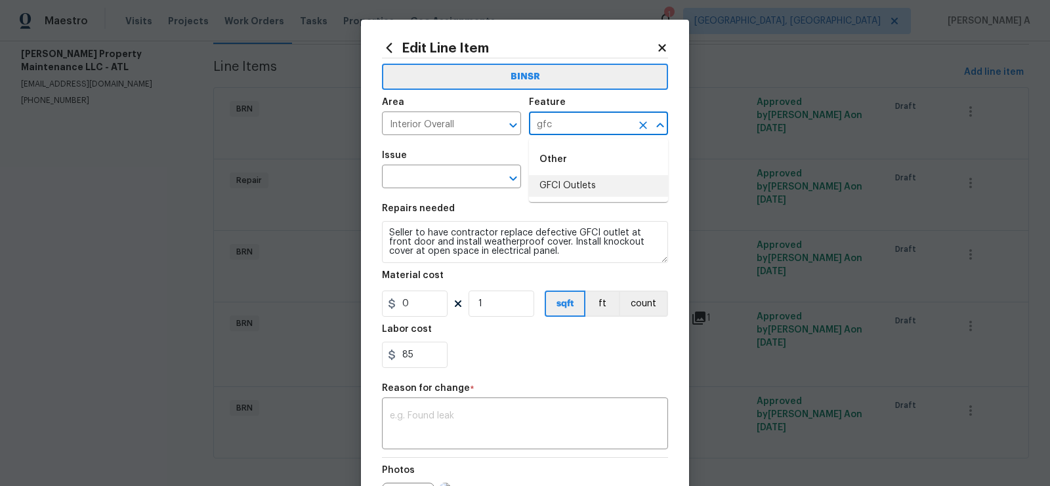
click at [602, 182] on li "GFCI Outlets" at bounding box center [598, 186] width 139 height 22
type input "GFCI Outlets"
click at [424, 188] on input "text" at bounding box center [433, 178] width 102 height 20
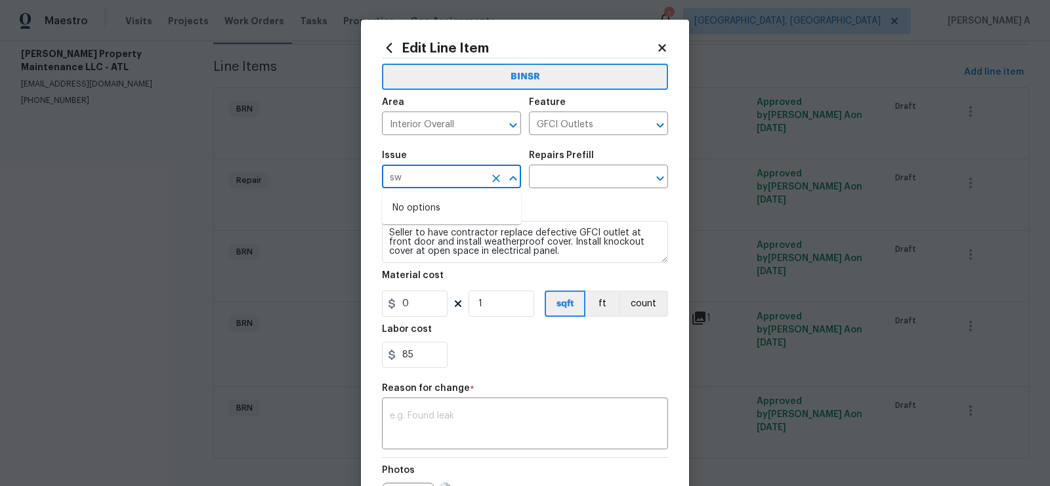
type input "s"
type input "g"
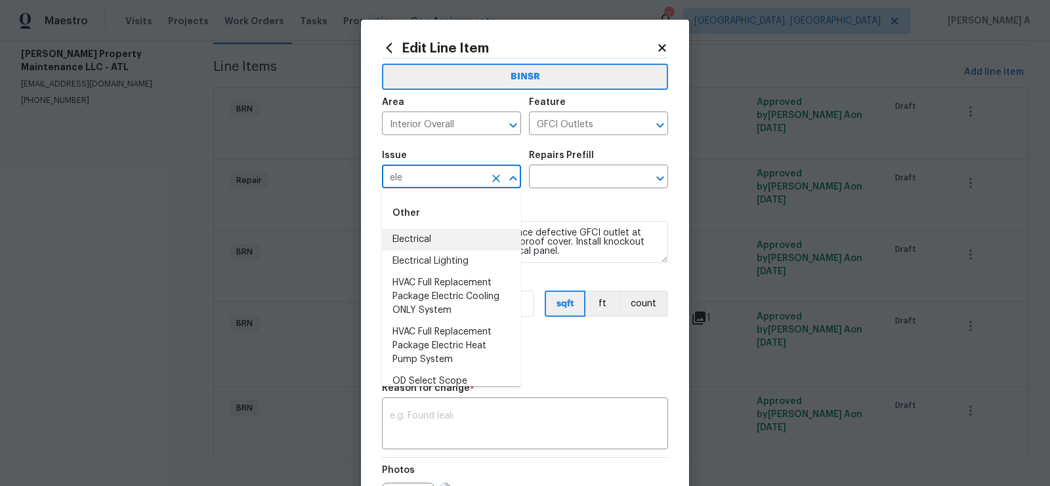
click at [444, 241] on li "Electrical" at bounding box center [451, 240] width 139 height 22
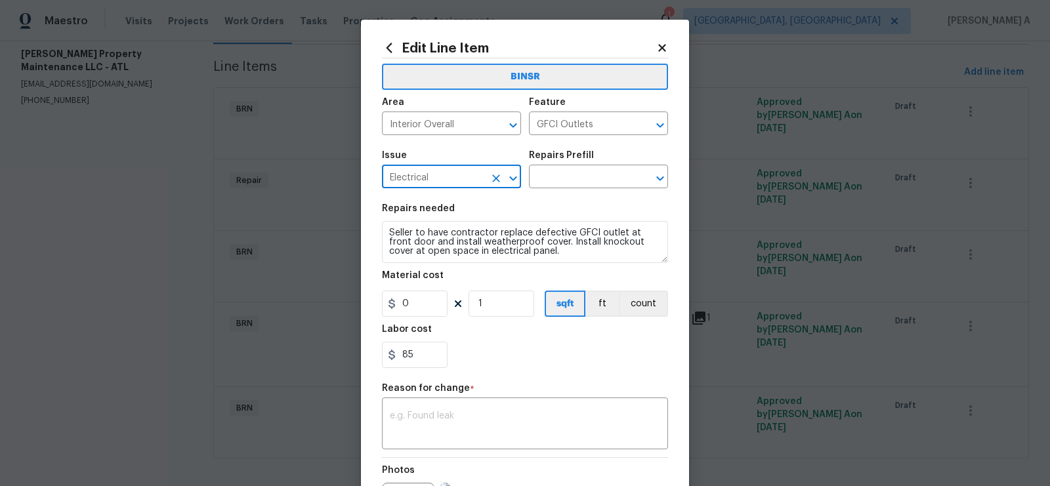
type input "Electrical"
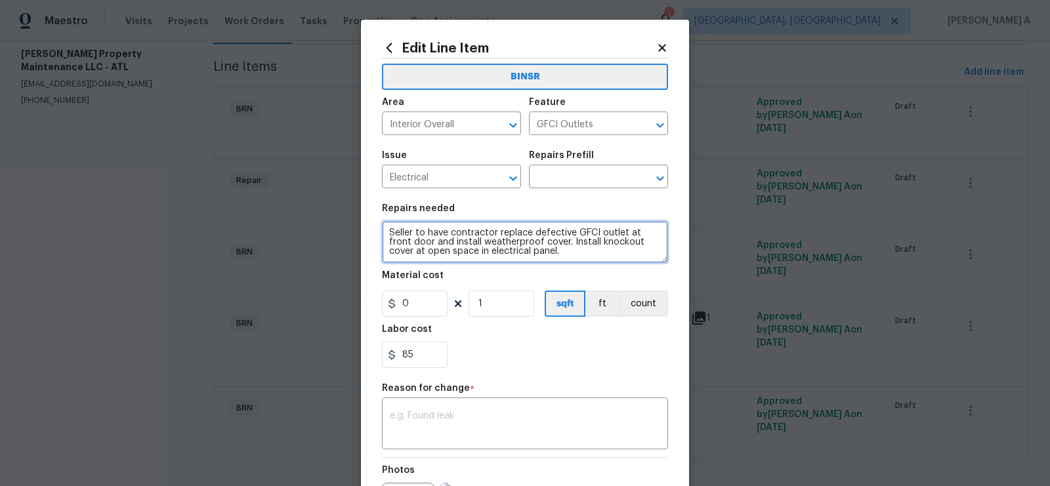
click at [444, 241] on textarea "Seller to have contractor replace defective GFCI outlet at front door and insta…" at bounding box center [525, 242] width 286 height 42
click at [583, 181] on input "text" at bounding box center [580, 178] width 102 height 20
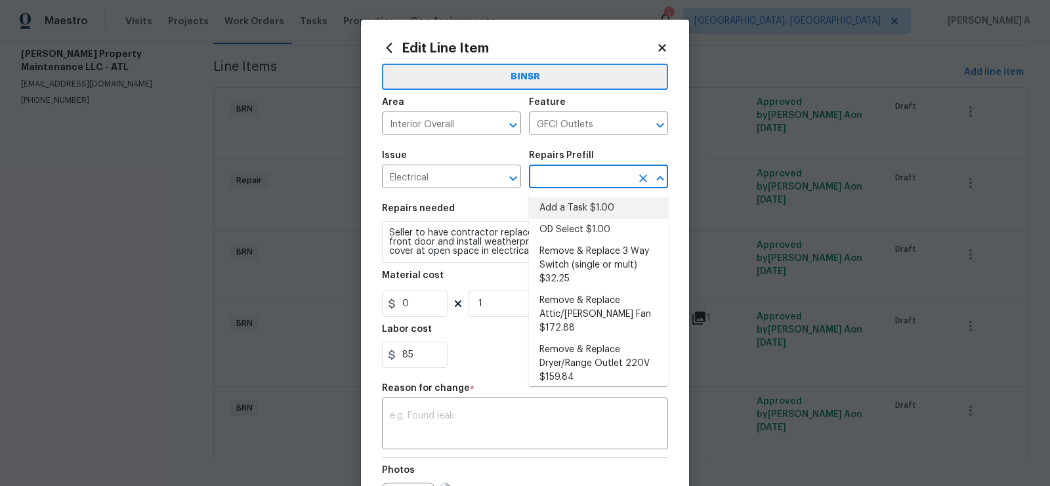
click at [585, 215] on li "Add a Task $1.00" at bounding box center [598, 208] width 139 height 22
type input "Add a Task $1.00"
type textarea "HPM to detail"
type input "1"
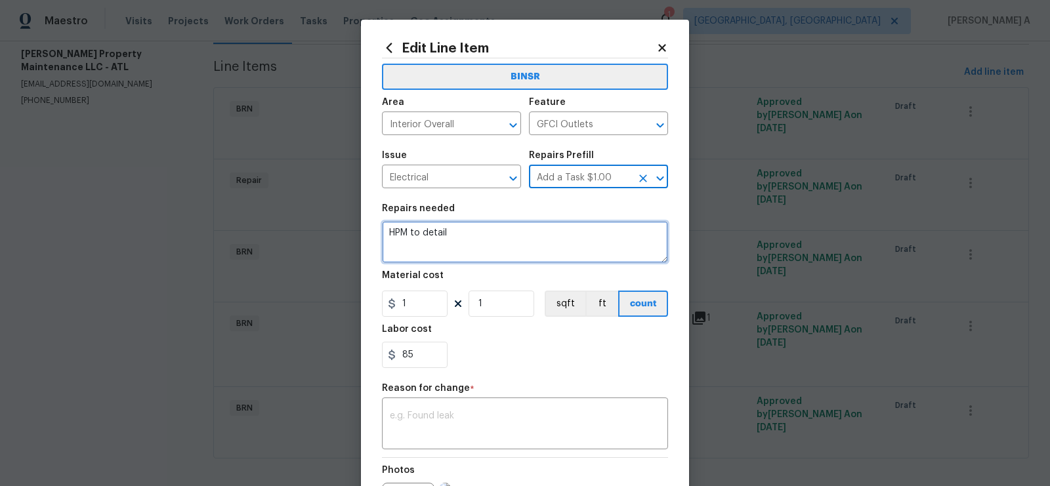
click at [510, 257] on textarea "HPM to detail" at bounding box center [525, 242] width 286 height 42
paste textarea "Seller to have contractor replace defective GFCI outlet at front door and insta…"
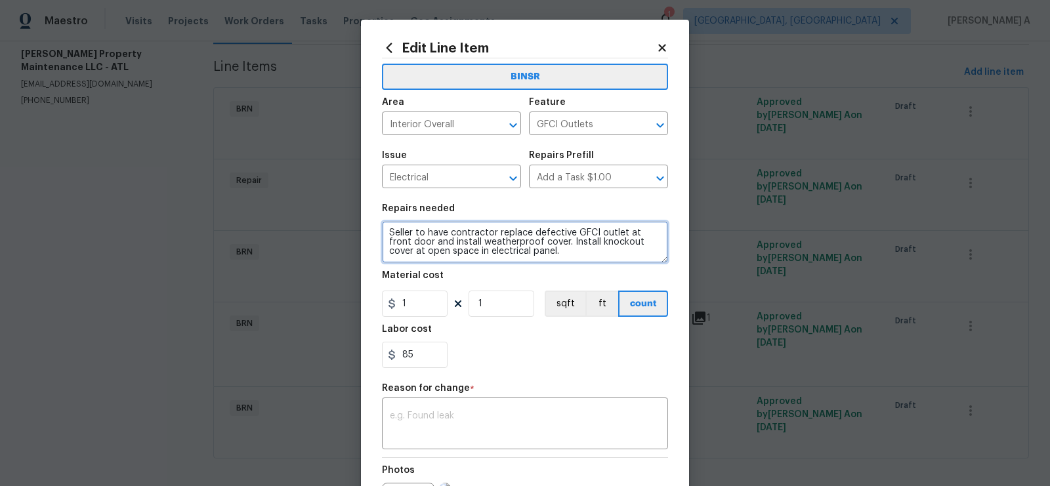
type textarea "Seller to have contractor replace defective GFCI outlet at front door and insta…"
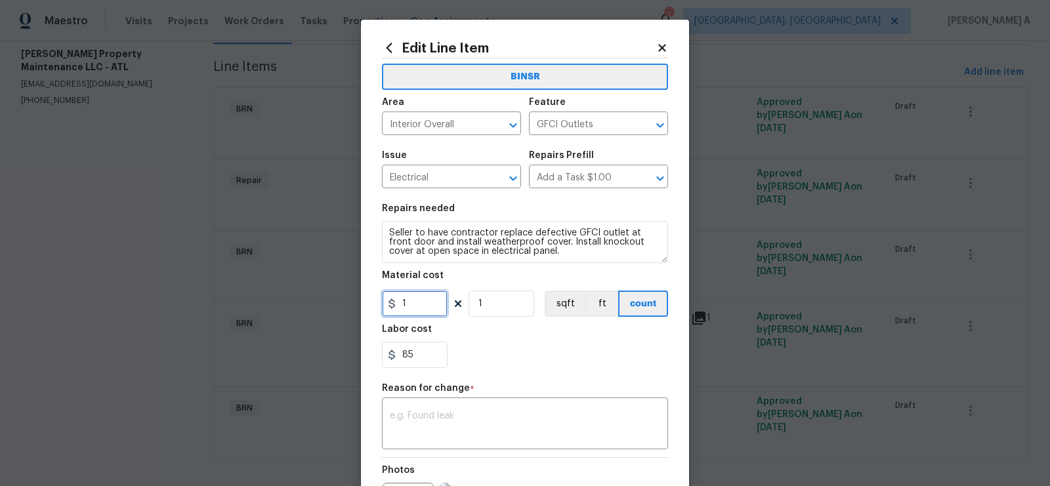
drag, startPoint x: 416, startPoint y: 304, endPoint x: 372, endPoint y: 304, distance: 44.0
click at [372, 304] on div "Edit Line Item BINSR Area Interior Overall ​ Feature GFCI Outlets ​ Issue Elect…" at bounding box center [525, 323] width 328 height 607
type input "0"
click at [571, 342] on div "Labor cost" at bounding box center [525, 333] width 286 height 17
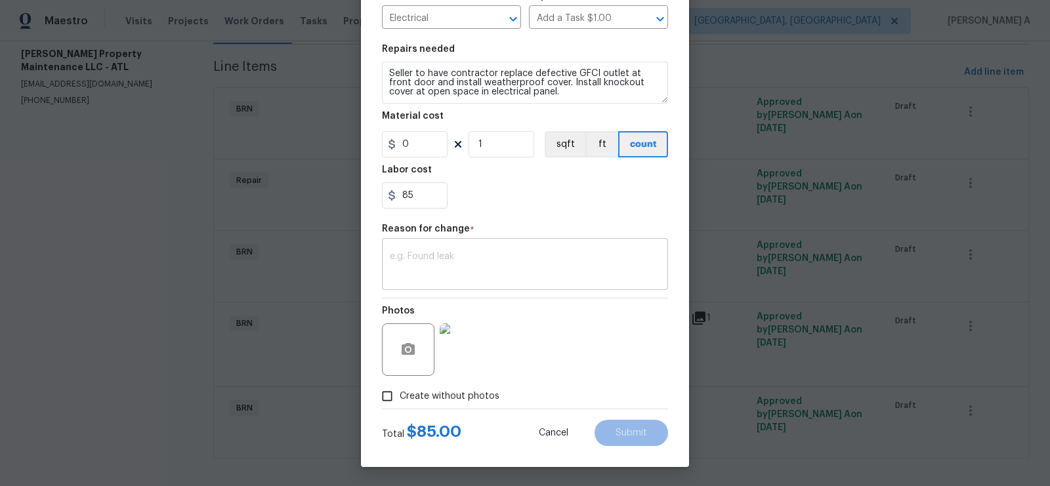
click at [514, 270] on textarea at bounding box center [525, 266] width 270 height 28
click at [623, 436] on span "Submit" at bounding box center [630, 433] width 31 height 10
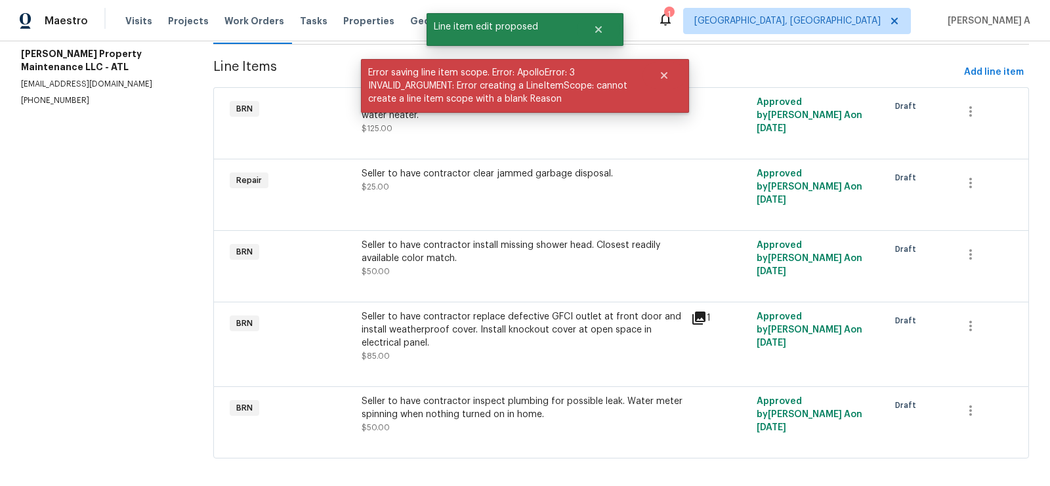
scroll to position [0, 0]
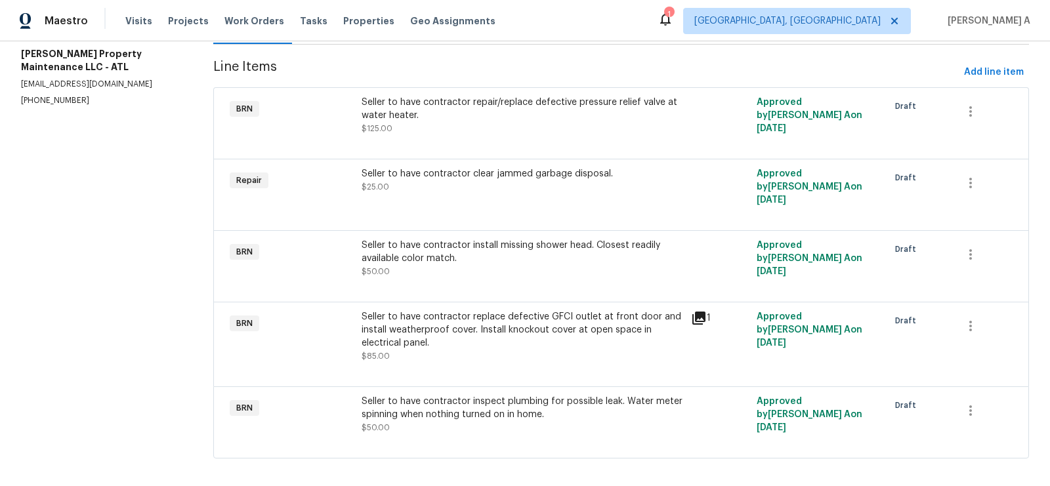
click at [547, 258] on div "Seller to have contractor install missing shower head. Closest readily availabl…" at bounding box center [522, 258] width 321 height 39
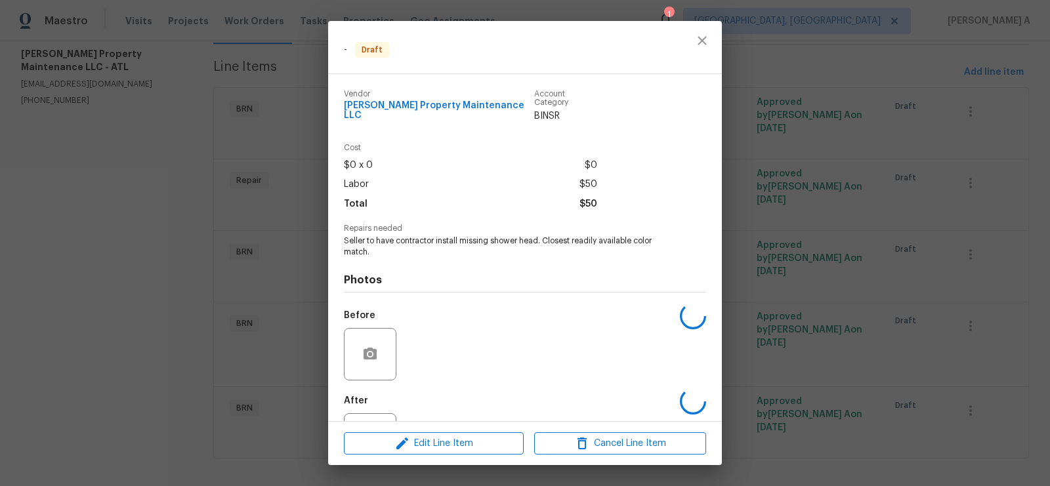
scroll to position [49, 0]
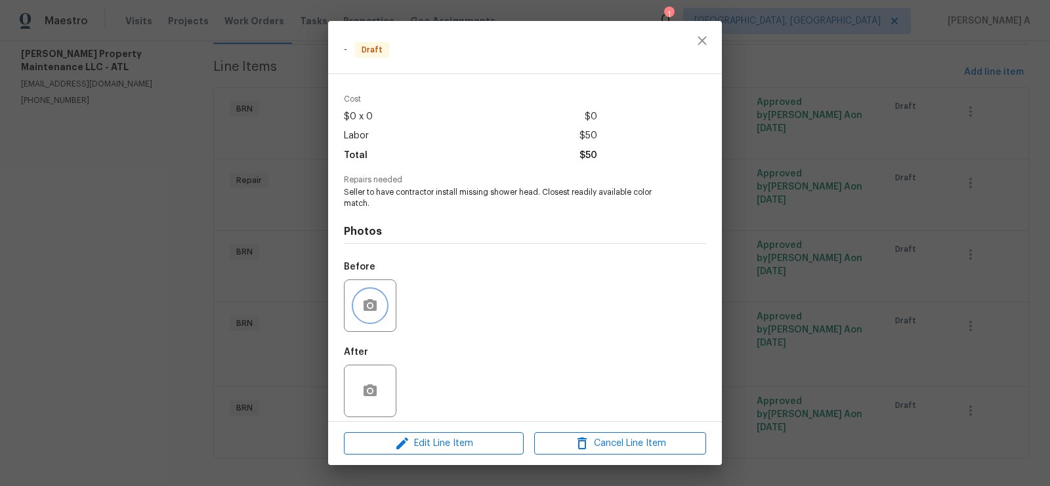
click at [357, 296] on button "button" at bounding box center [369, 305] width 31 height 31
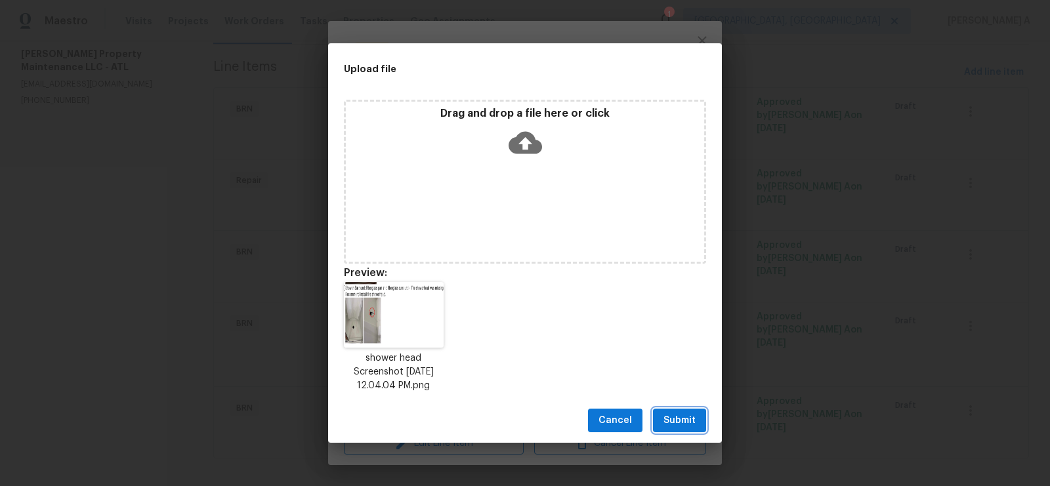
click at [669, 413] on span "Submit" at bounding box center [679, 421] width 32 height 16
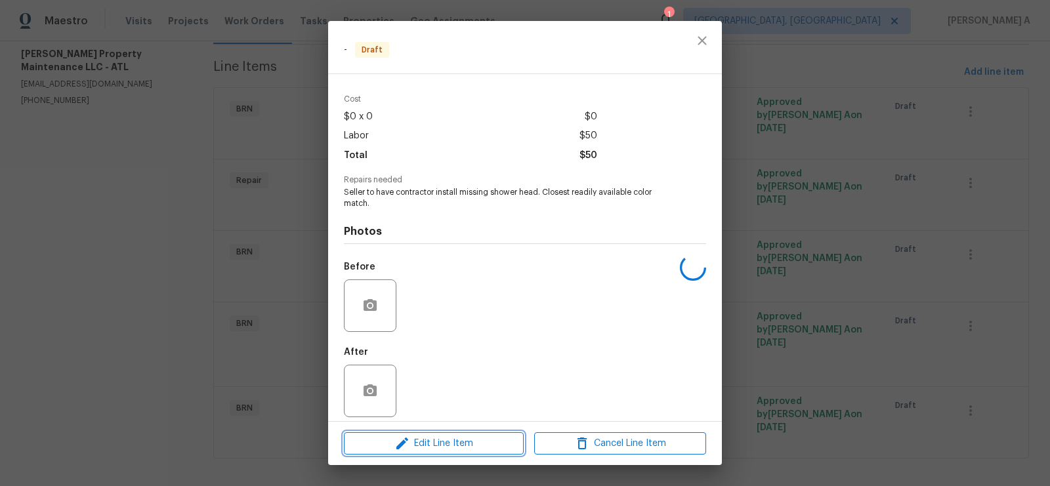
click at [451, 442] on span "Edit Line Item" at bounding box center [434, 444] width 172 height 16
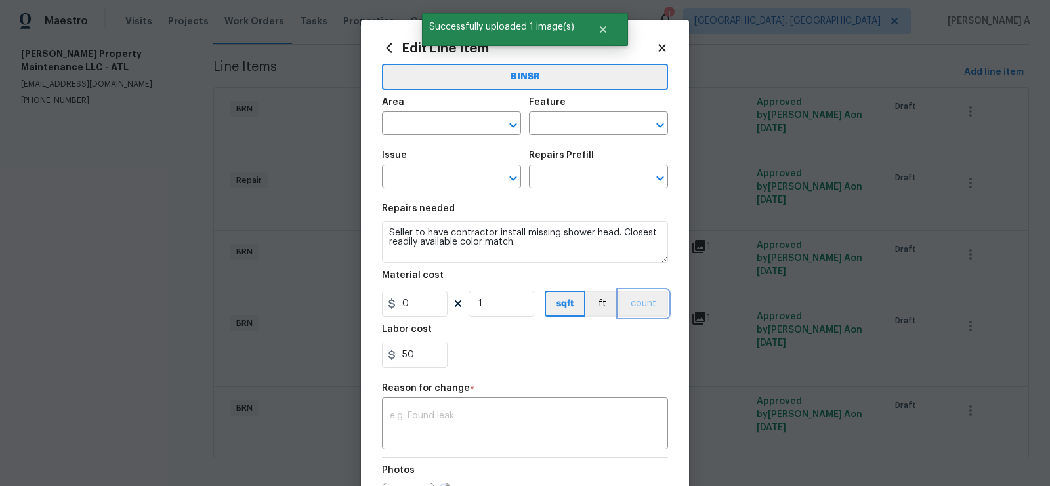
click at [646, 310] on button "count" at bounding box center [643, 304] width 49 height 26
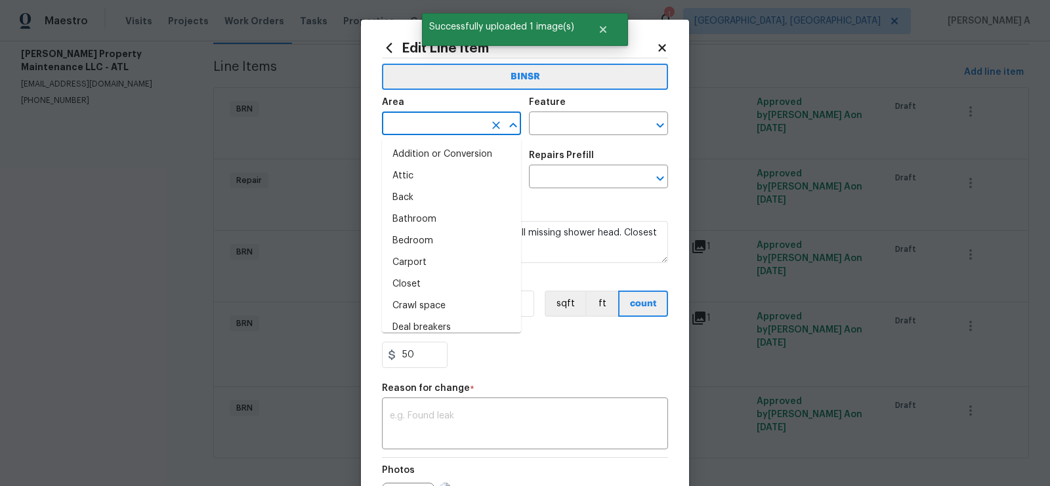
click at [442, 124] on input "text" at bounding box center [433, 125] width 102 height 20
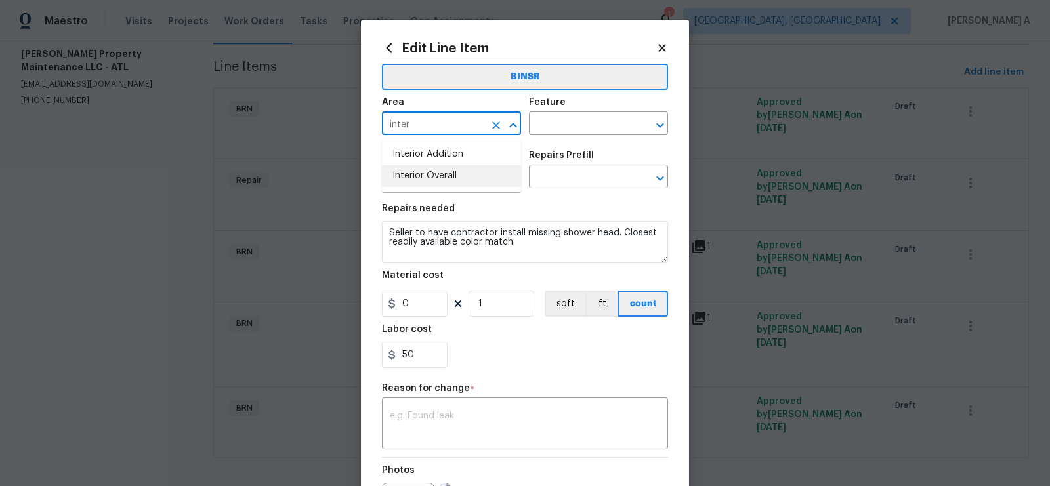
click at [445, 170] on li "Interior Overall" at bounding box center [451, 176] width 139 height 22
type input "Interior Overall"
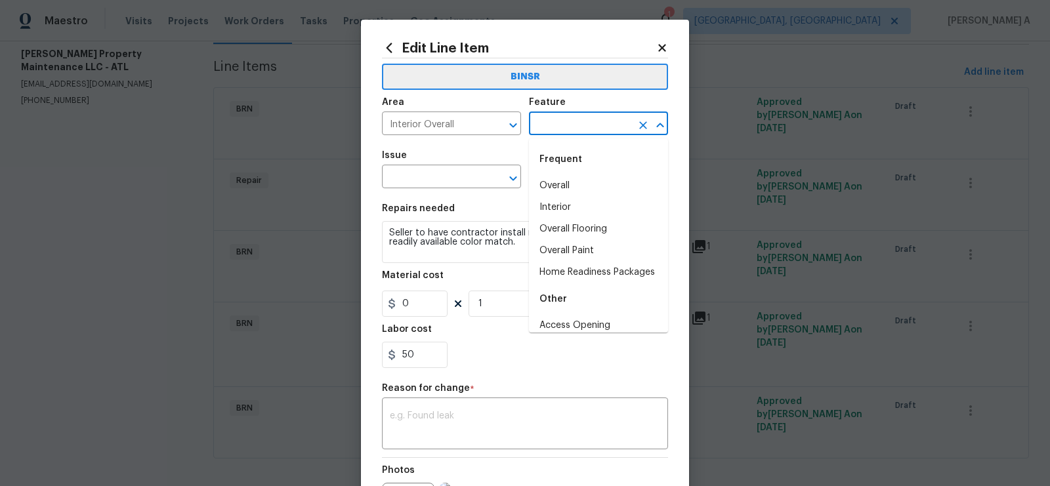
click at [597, 115] on input "text" at bounding box center [580, 125] width 102 height 20
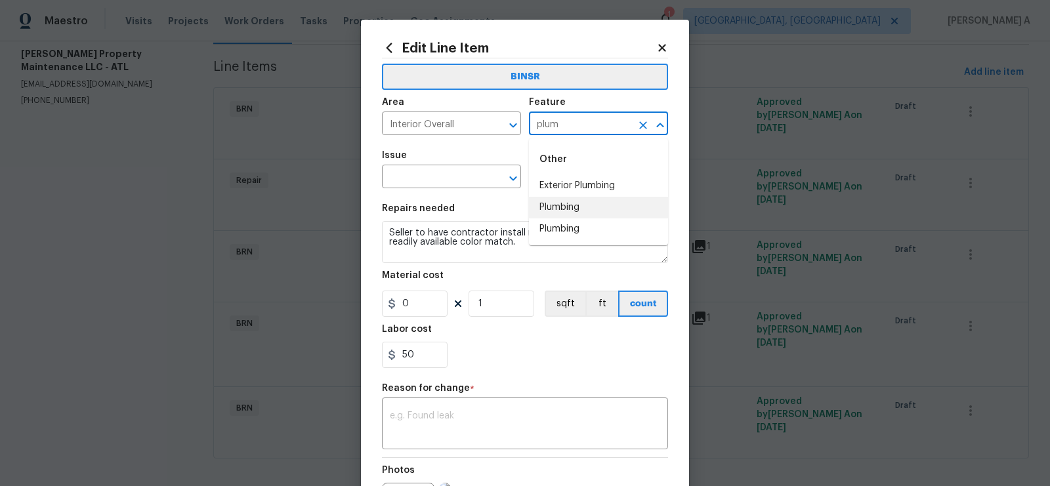
click at [581, 213] on li "Plumbing" at bounding box center [598, 208] width 139 height 22
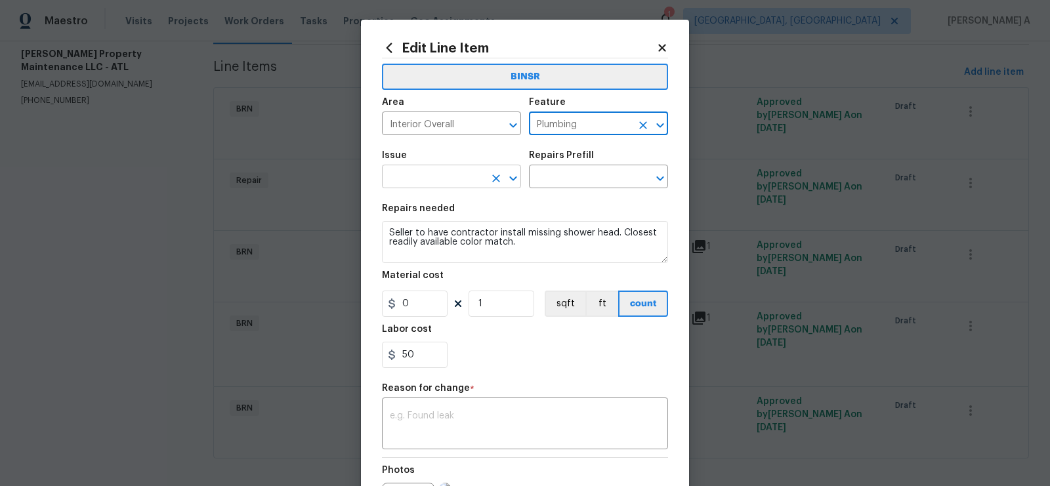
type input "Plumbing"
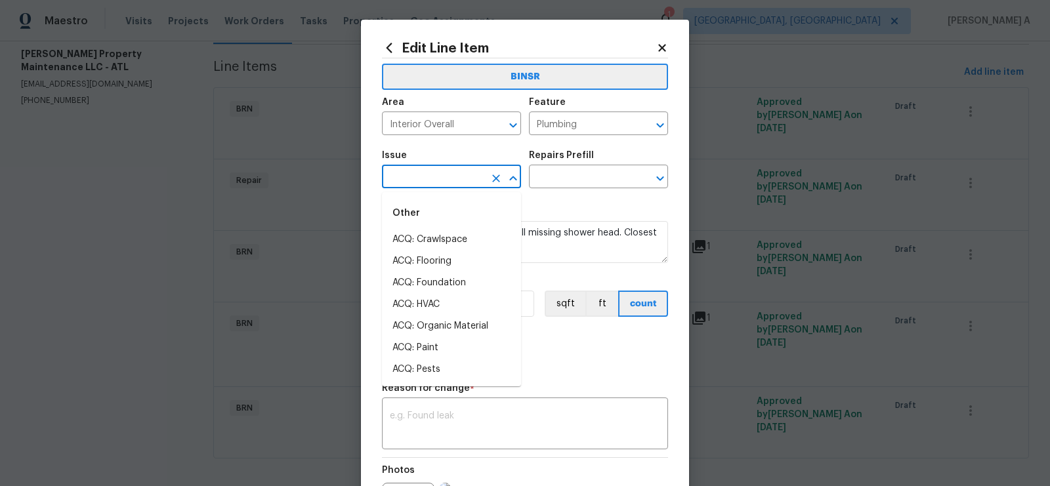
click at [409, 176] on input "text" at bounding box center [433, 178] width 102 height 20
click at [435, 261] on li "Bathroom Plumbing" at bounding box center [451, 262] width 139 height 22
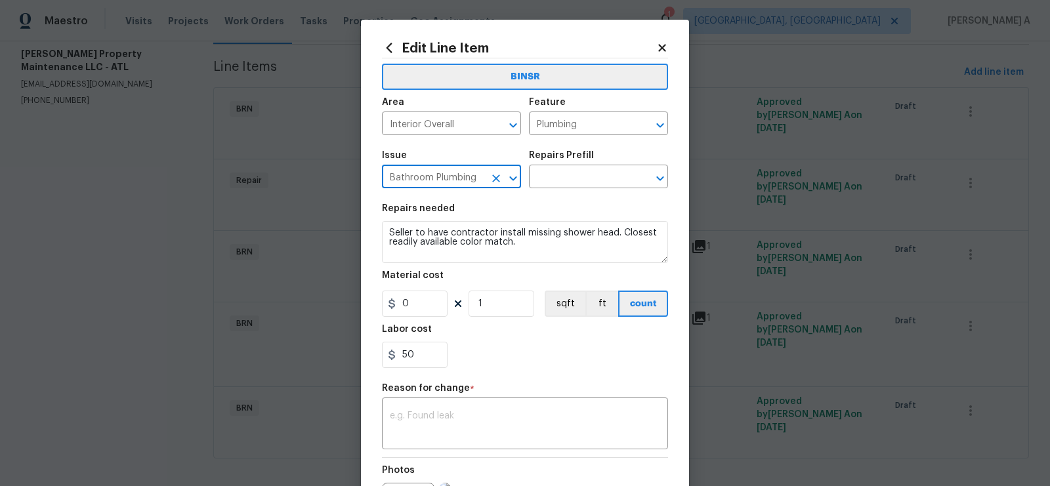
type input "Bathroom Plumbing"
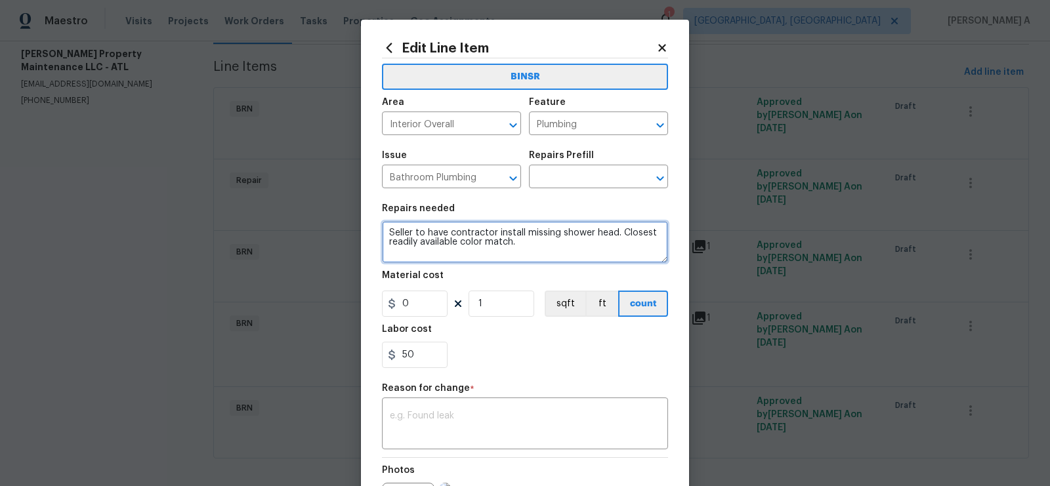
click at [452, 245] on textarea "Seller to have contractor install missing shower head. Closest readily availabl…" at bounding box center [525, 242] width 286 height 42
click at [557, 161] on div "Repairs Prefill" at bounding box center [598, 159] width 139 height 17
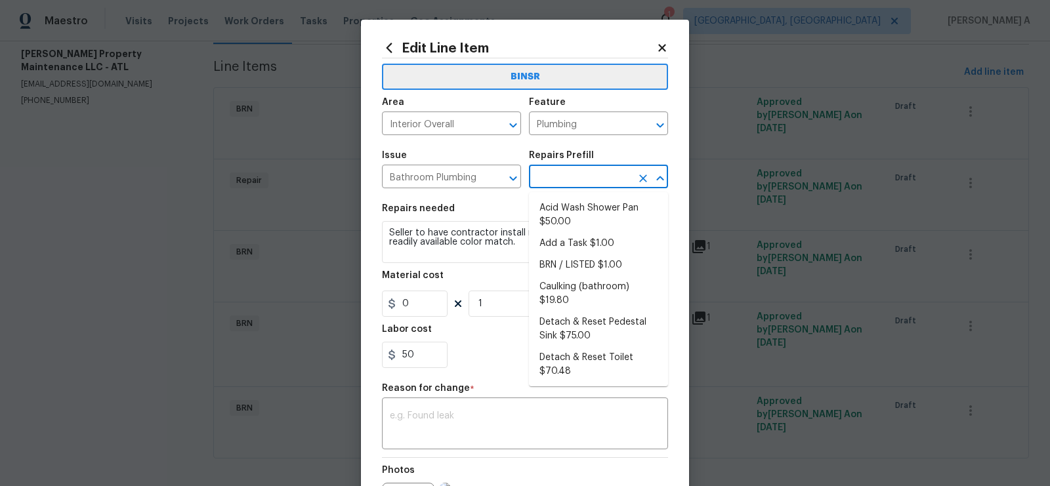
click at [557, 173] on input "text" at bounding box center [580, 178] width 102 height 20
click at [571, 260] on li "BRN / LISTED $1.00" at bounding box center [598, 266] width 139 height 22
type input "BRN / LISTED $1.00"
type textarea "Provide additional detail"
type input "1"
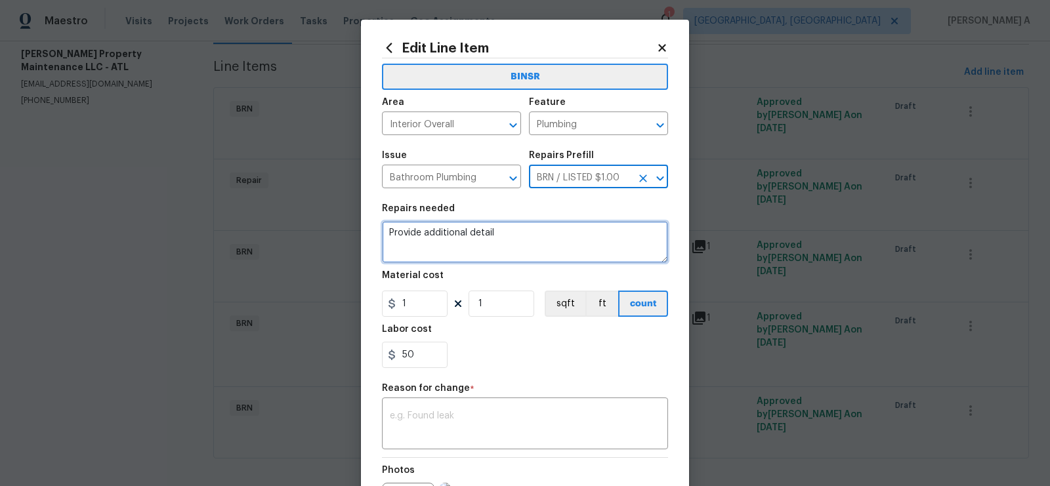
click at [548, 248] on textarea "Provide additional detail" at bounding box center [525, 242] width 286 height 42
paste textarea "Seller to have contractor install missing shower head. Closest readily availabl…"
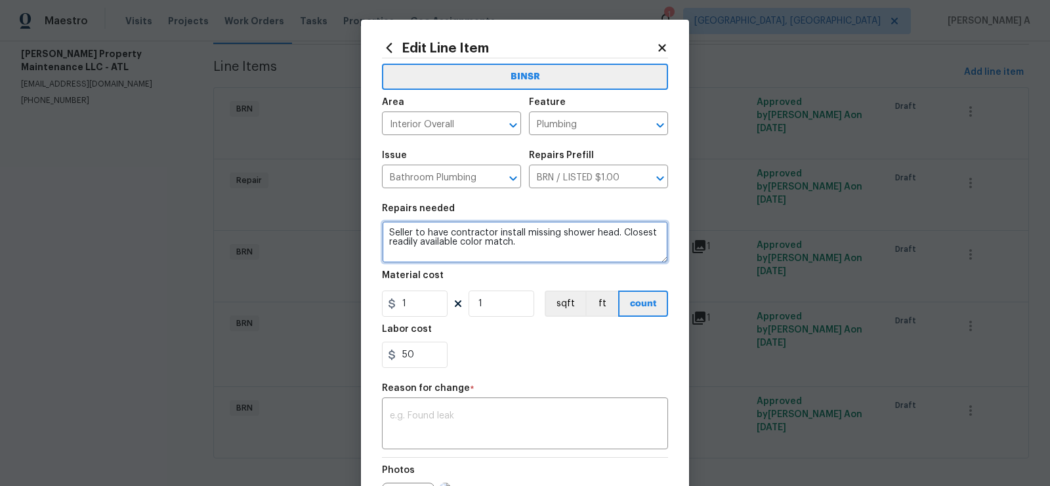
type textarea "Seller to have contractor install missing shower head. Closest readily availabl…"
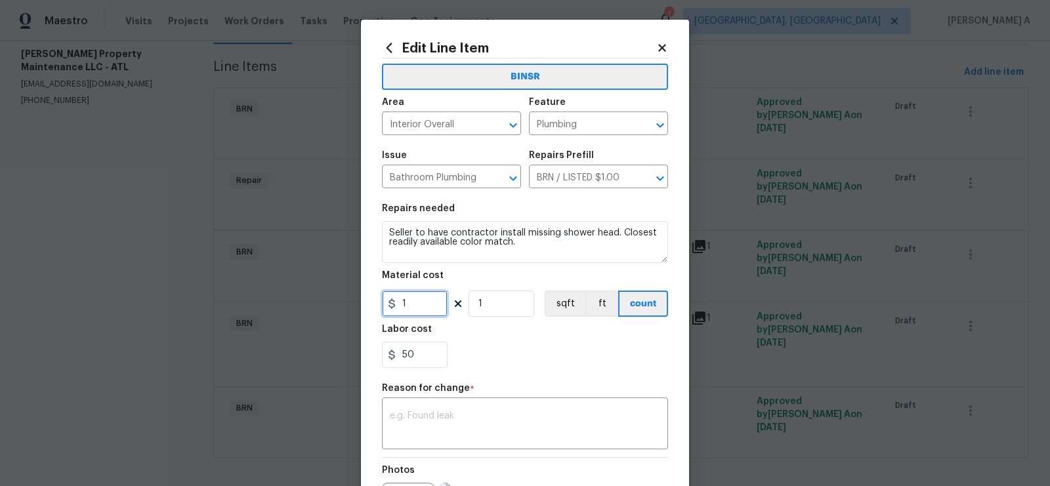
drag, startPoint x: 423, startPoint y: 311, endPoint x: 331, endPoint y: 310, distance: 91.2
click at [331, 310] on div "Edit Line Item BINSR Area Interior Overall ​ Feature Plumbing ​ Issue Bathroom …" at bounding box center [525, 243] width 1050 height 486
type input "0"
click at [506, 406] on div "x ​" at bounding box center [525, 425] width 286 height 49
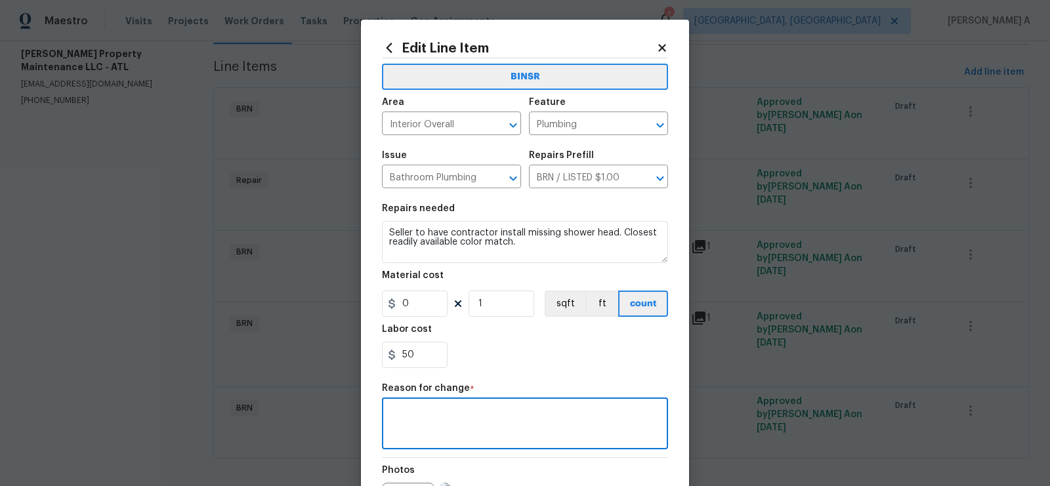
scroll to position [159, 0]
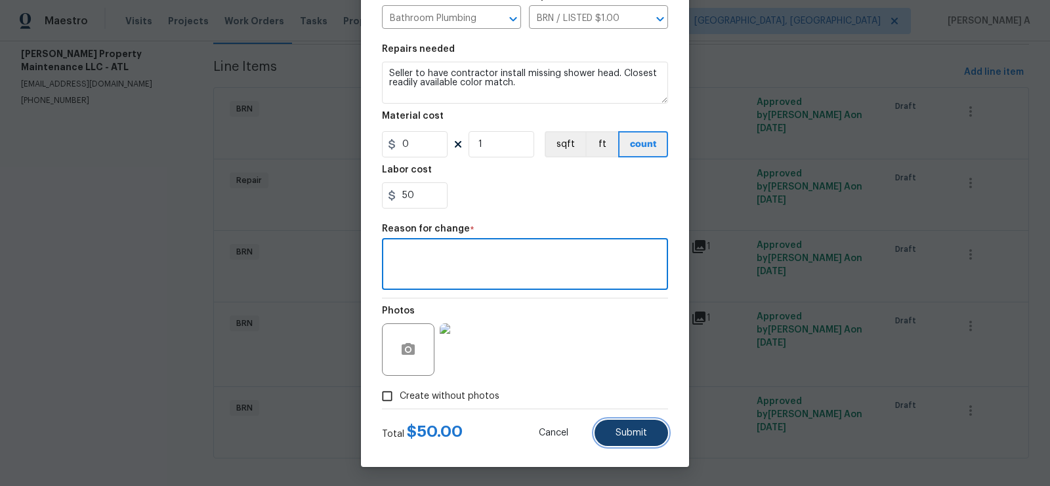
click at [631, 442] on button "Submit" at bounding box center [630, 433] width 73 height 26
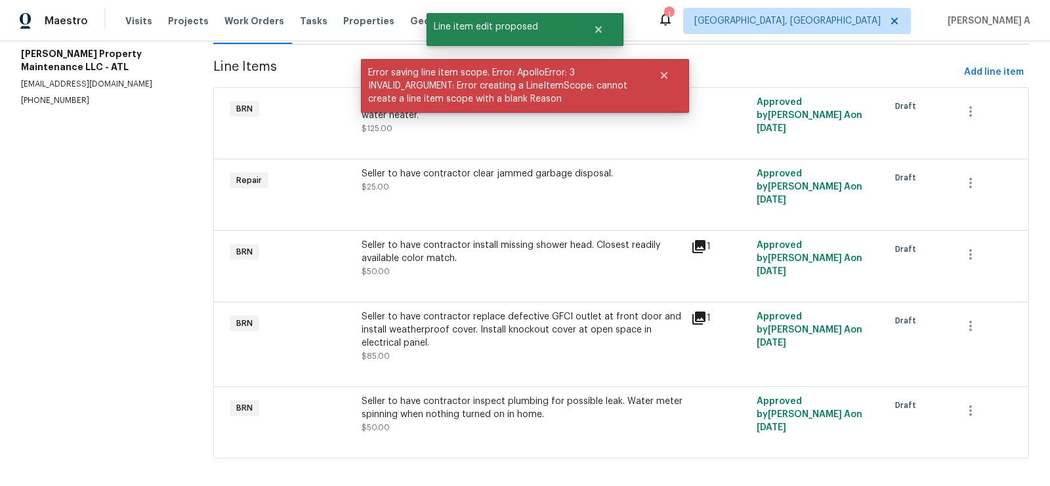
scroll to position [0, 0]
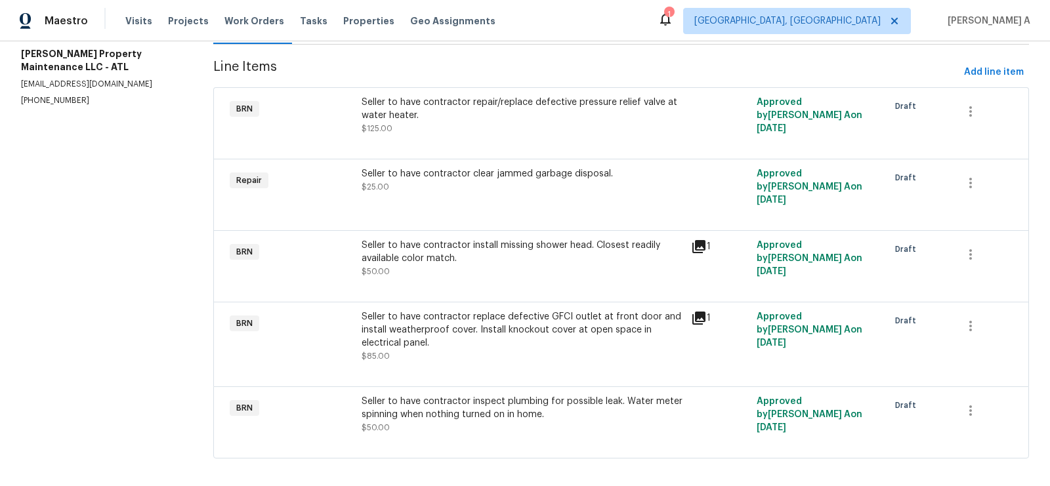
click at [524, 122] on div "Seller to have contractor repair/replace defective pressure relief valve at wat…" at bounding box center [522, 115] width 321 height 39
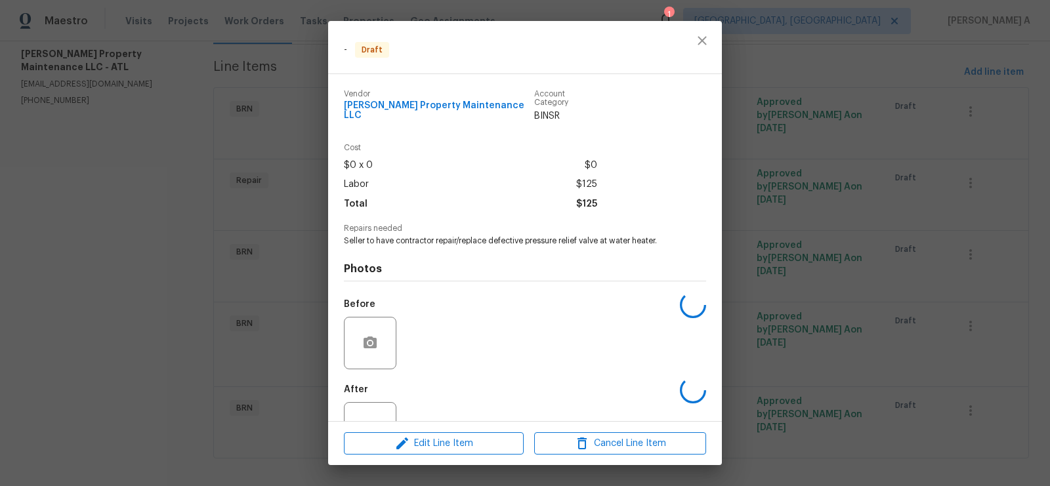
scroll to position [37, 0]
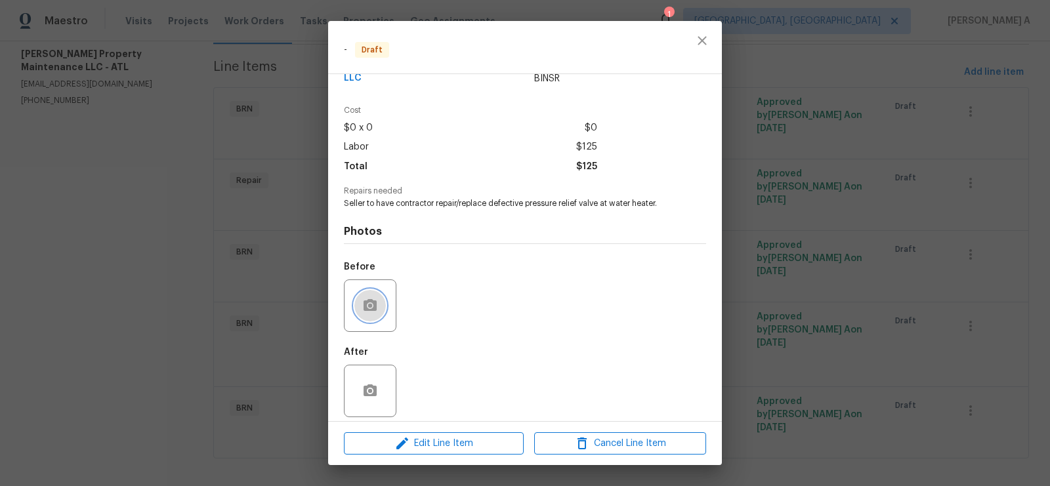
click at [370, 299] on icon "button" at bounding box center [369, 305] width 13 height 12
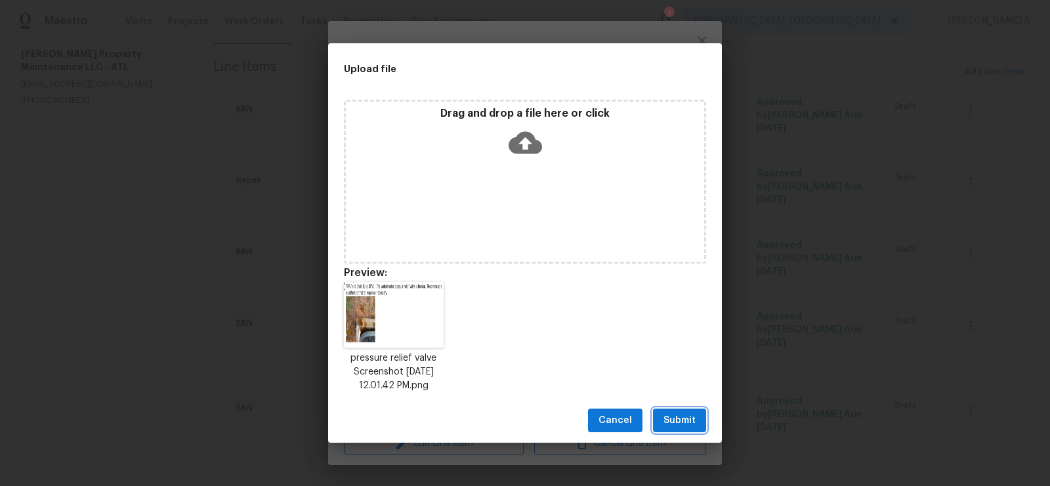
click at [672, 417] on span "Submit" at bounding box center [679, 421] width 32 height 16
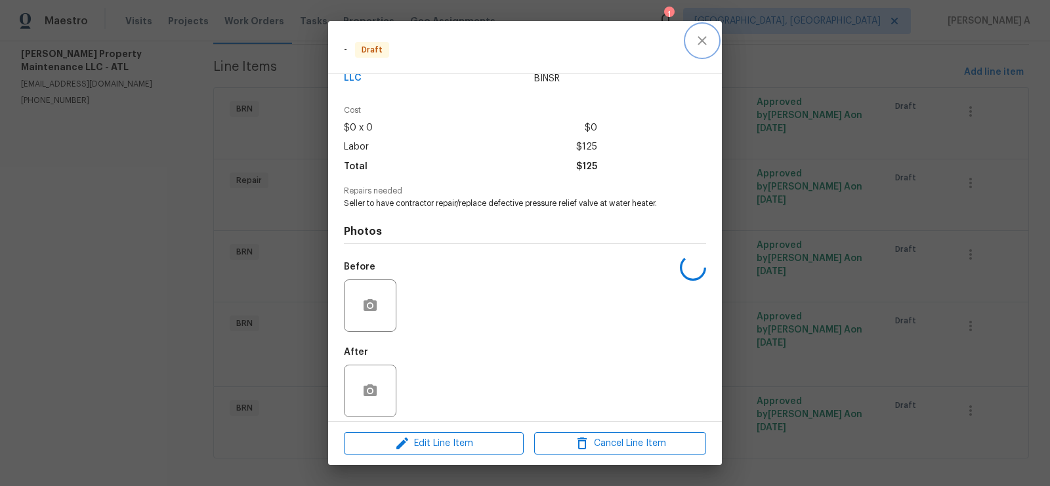
click at [698, 36] on icon "close" at bounding box center [702, 41] width 16 height 16
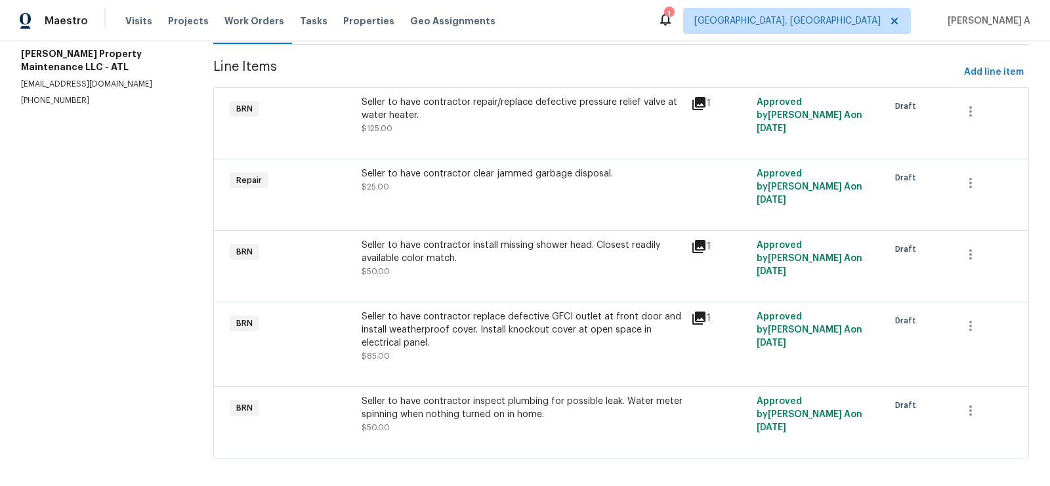
click at [528, 321] on div "Seller to have contractor replace defective GFCI outlet at front door and insta…" at bounding box center [522, 329] width 321 height 39
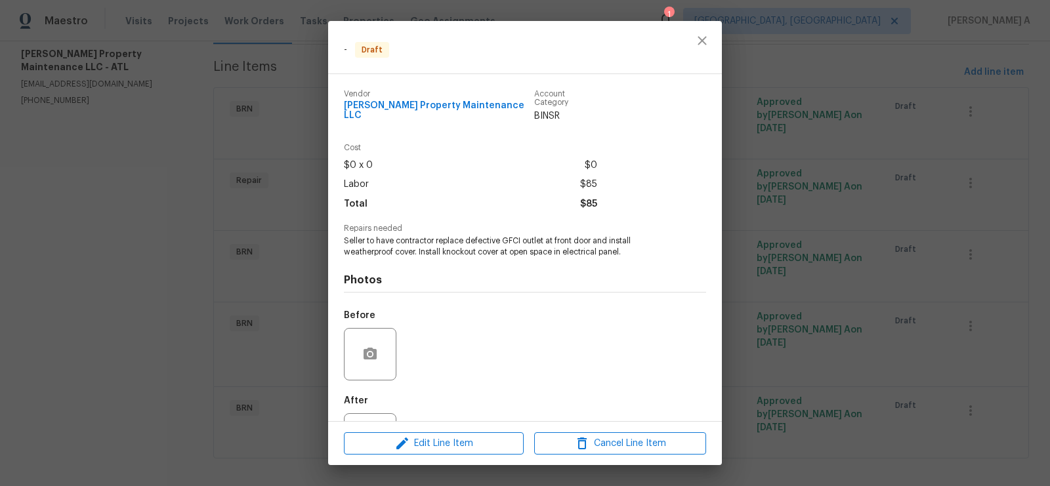
scroll to position [49, 0]
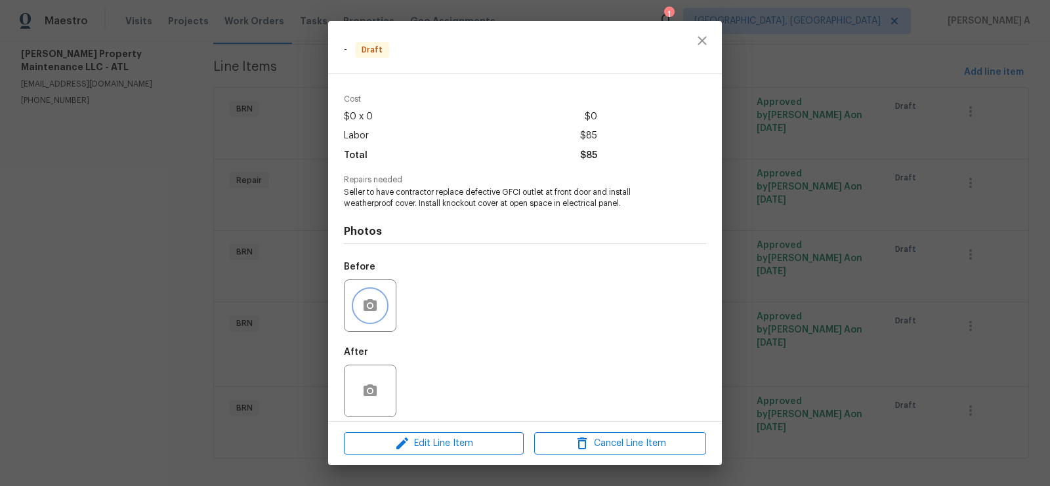
click at [365, 290] on button "button" at bounding box center [369, 305] width 31 height 31
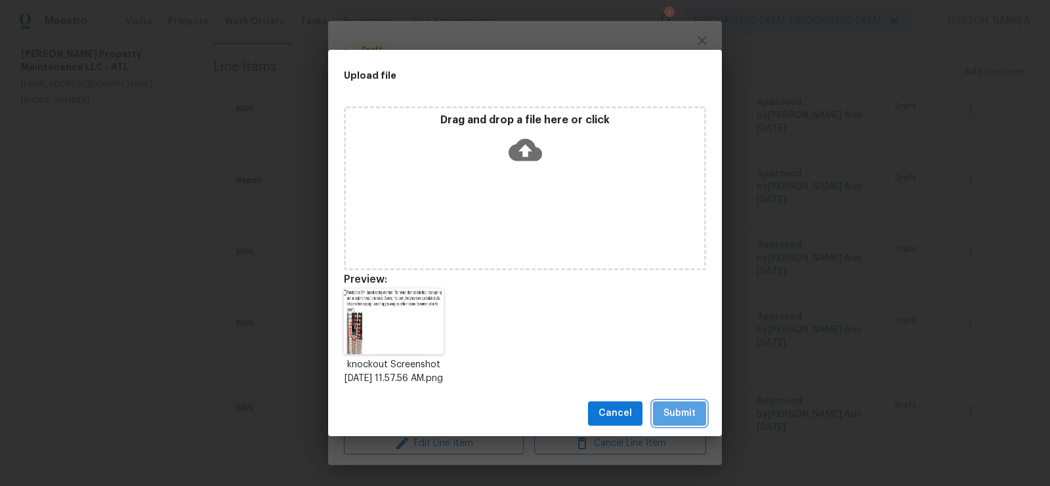
click at [669, 414] on span "Submit" at bounding box center [679, 413] width 32 height 16
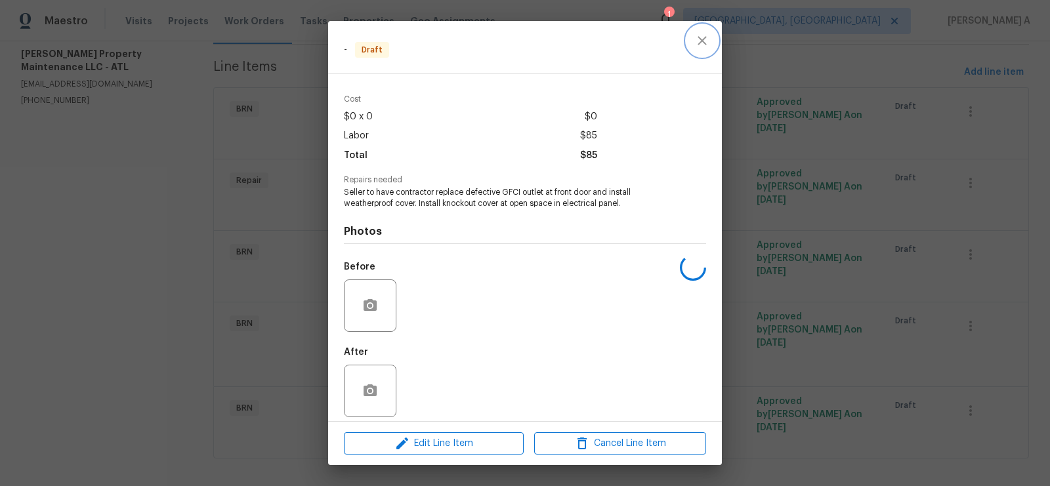
click at [694, 50] on button "close" at bounding box center [701, 40] width 31 height 31
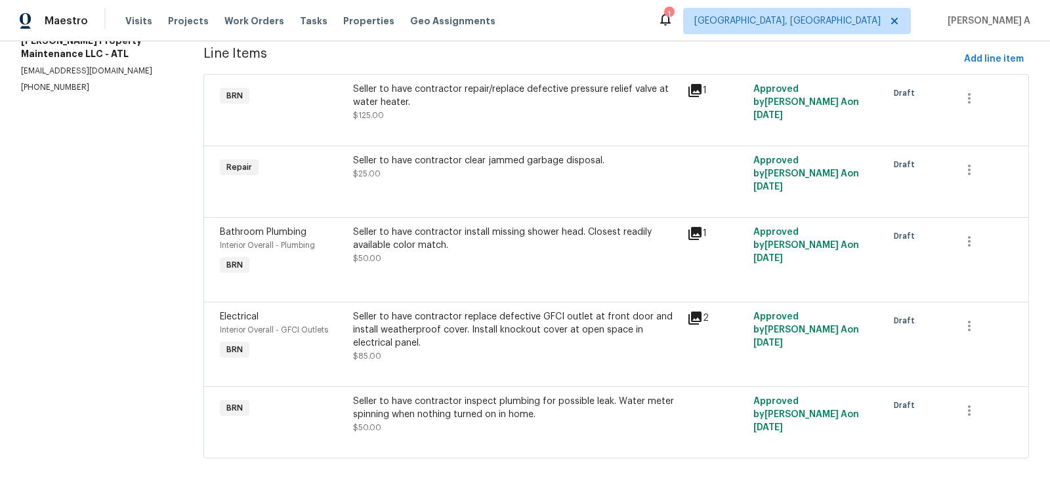
scroll to position [175, 0]
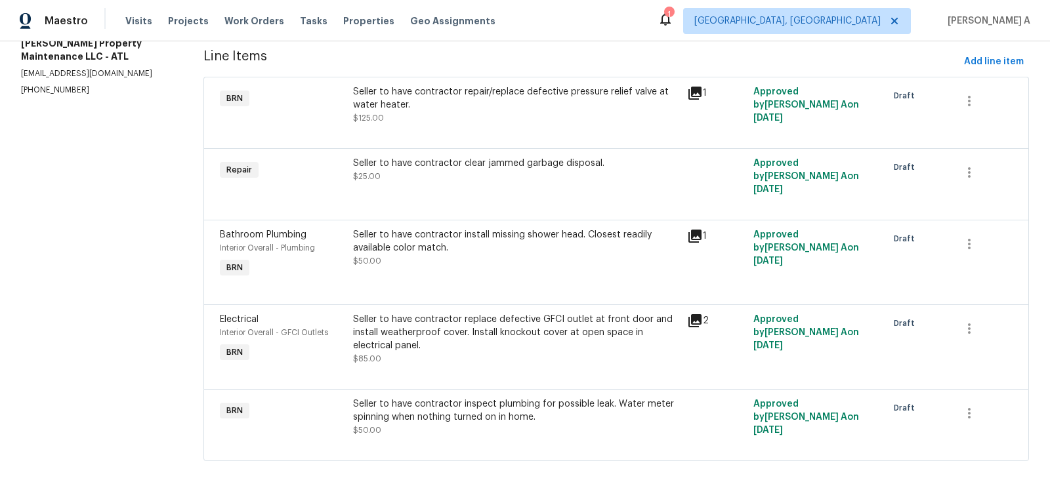
click at [563, 110] on div "Seller to have contractor repair/replace defective pressure relief valve at wat…" at bounding box center [515, 98] width 325 height 26
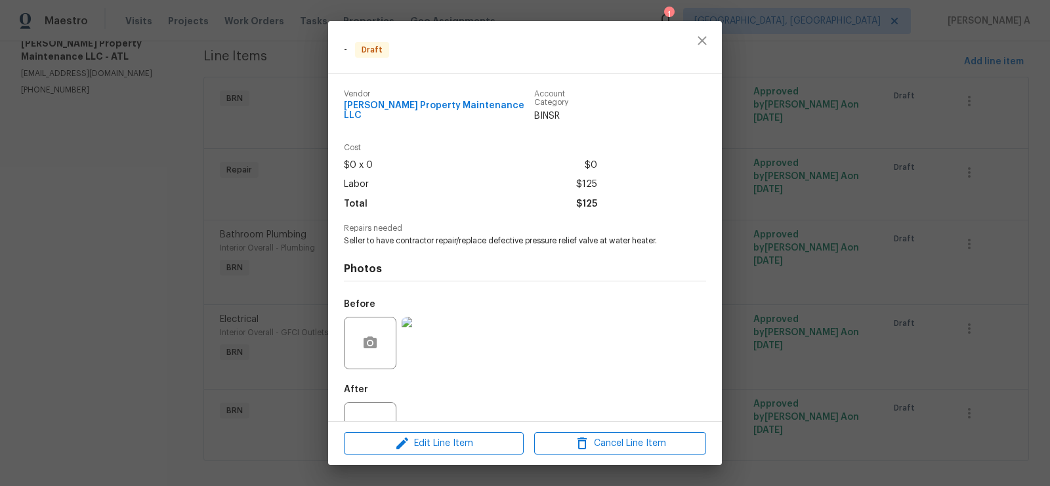
scroll to position [37, 0]
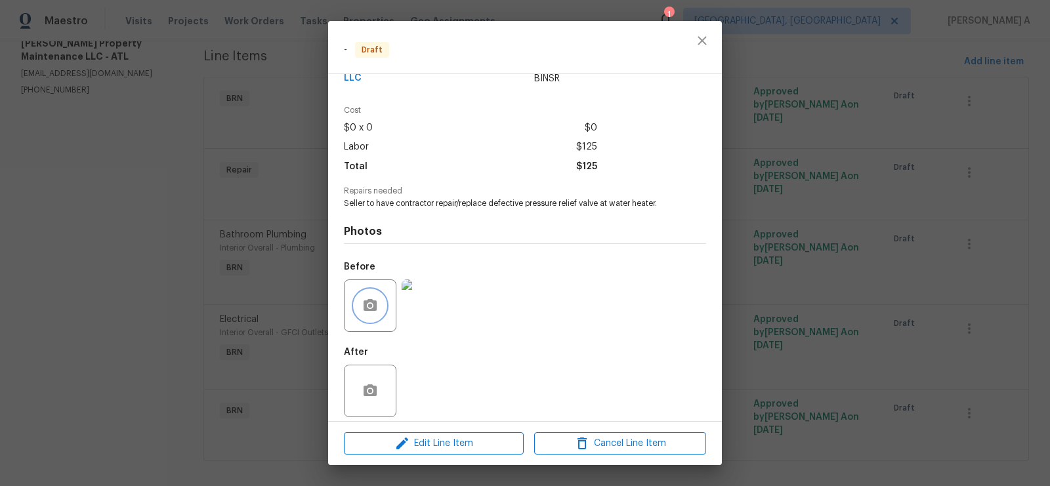
click at [360, 293] on button "button" at bounding box center [369, 305] width 31 height 31
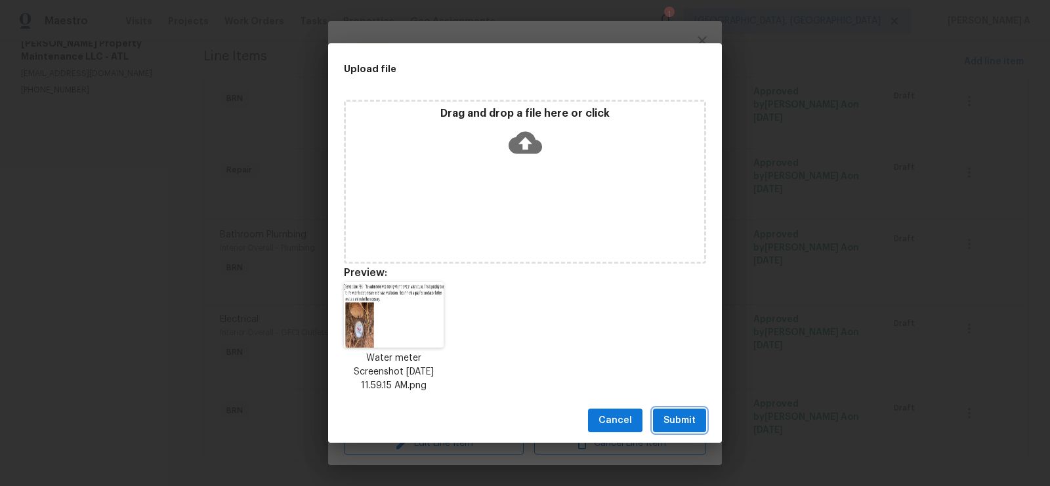
click at [675, 417] on span "Submit" at bounding box center [679, 421] width 32 height 16
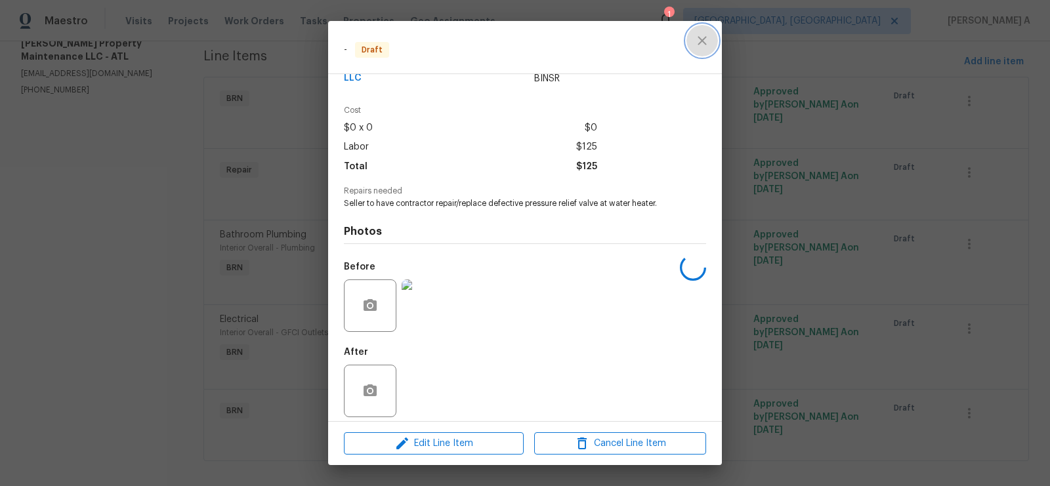
click at [707, 41] on icon "close" at bounding box center [702, 41] width 16 height 16
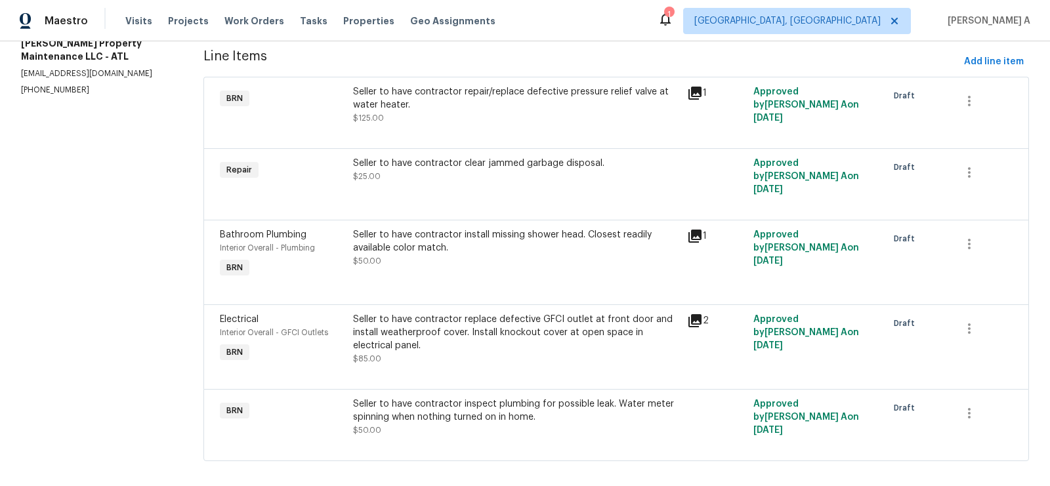
click at [604, 480] on div "All work orders [STREET_ADDRESS][PERSON_NAME] Home details Vendor Info [PERSON_…" at bounding box center [525, 182] width 1050 height 632
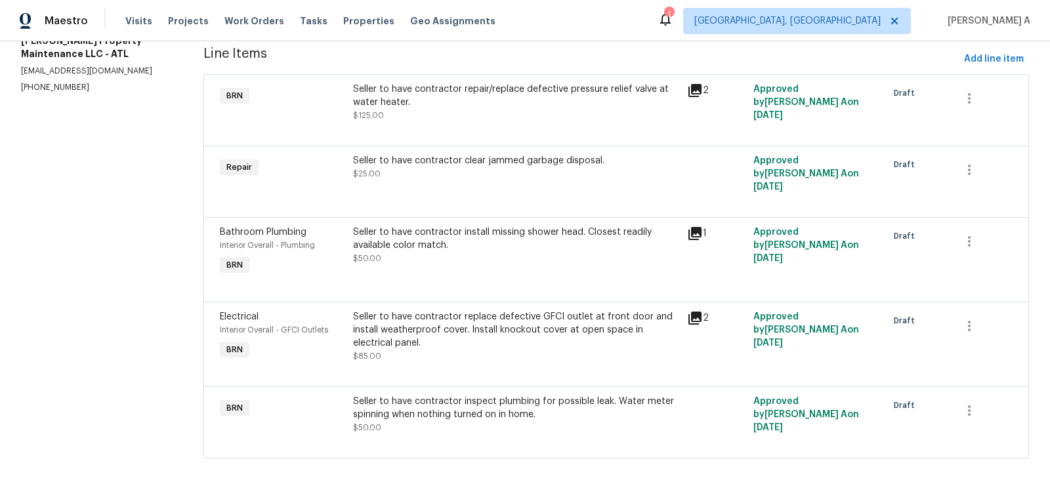
click at [579, 409] on div "Seller to have contractor inspect plumbing for possible leak. Water meter spinn…" at bounding box center [515, 408] width 325 height 26
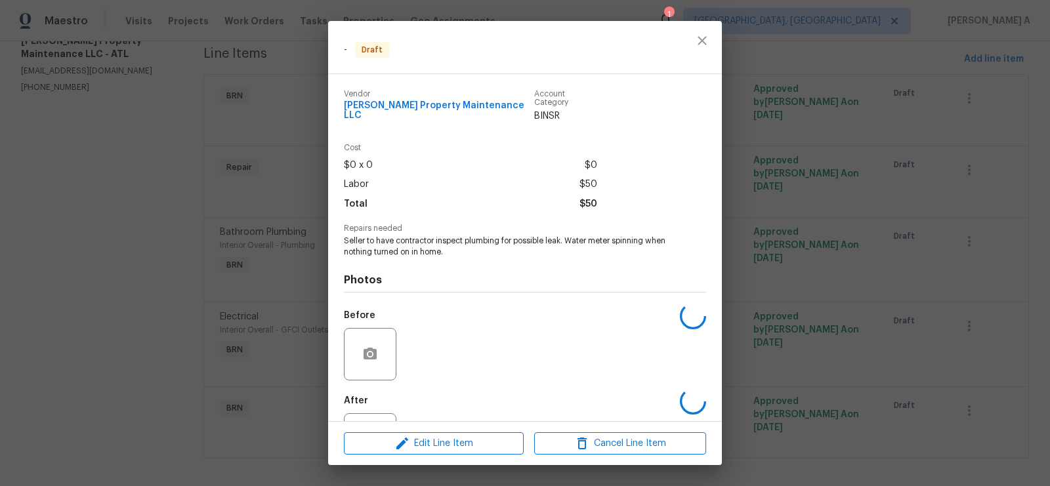
scroll to position [49, 0]
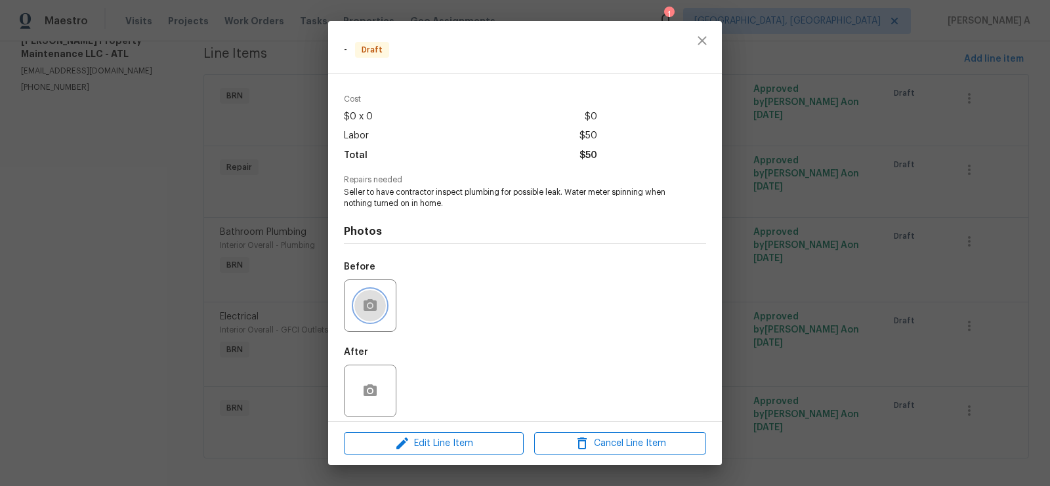
click at [376, 301] on icon "button" at bounding box center [369, 305] width 13 height 12
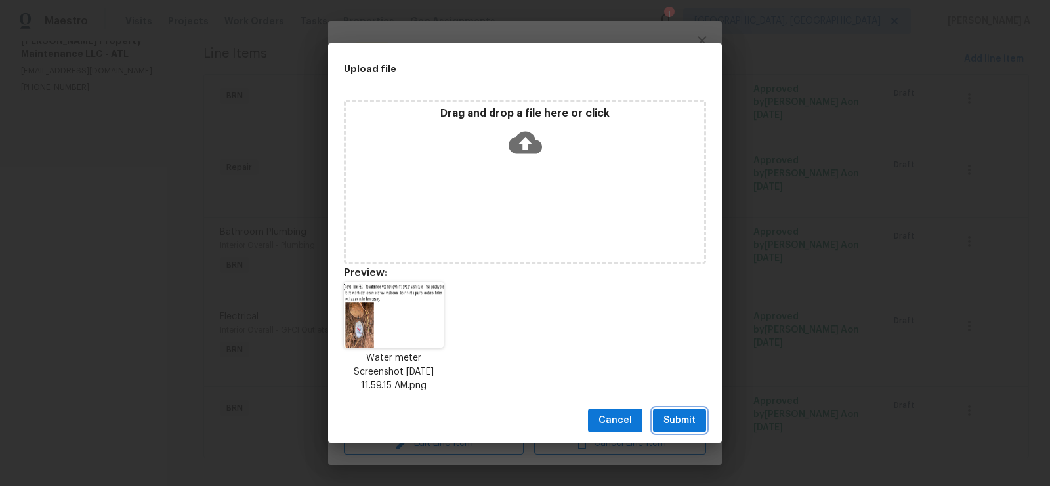
click at [674, 416] on span "Submit" at bounding box center [679, 421] width 32 height 16
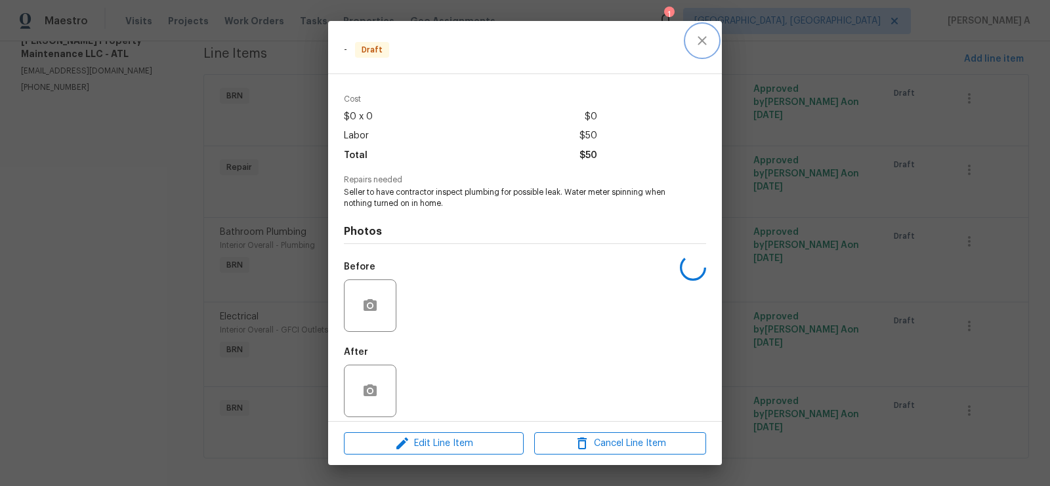
click at [701, 42] on icon "close" at bounding box center [701, 40] width 9 height 9
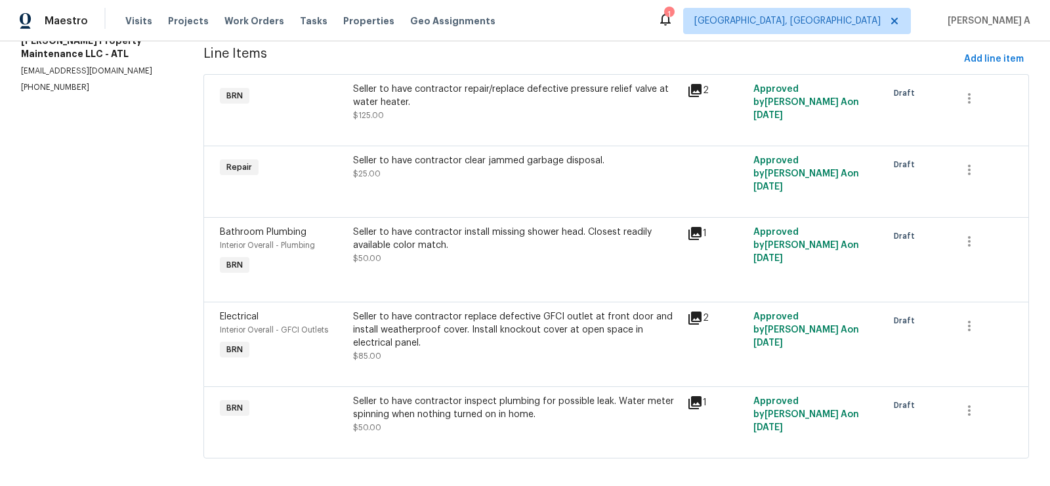
click at [511, 404] on div "Seller to have contractor inspect plumbing for possible leak. Water meter spinn…" at bounding box center [515, 408] width 325 height 26
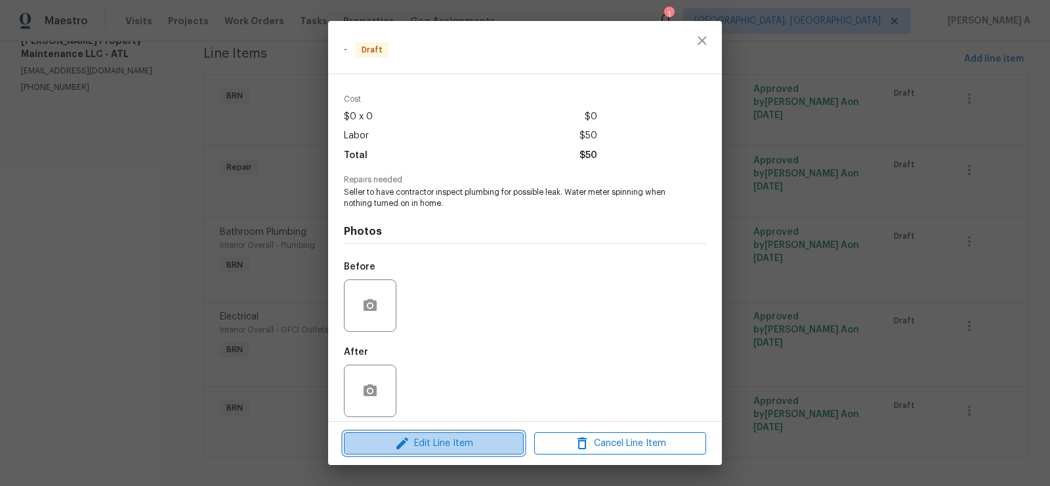
click at [486, 442] on span "Edit Line Item" at bounding box center [434, 444] width 172 height 16
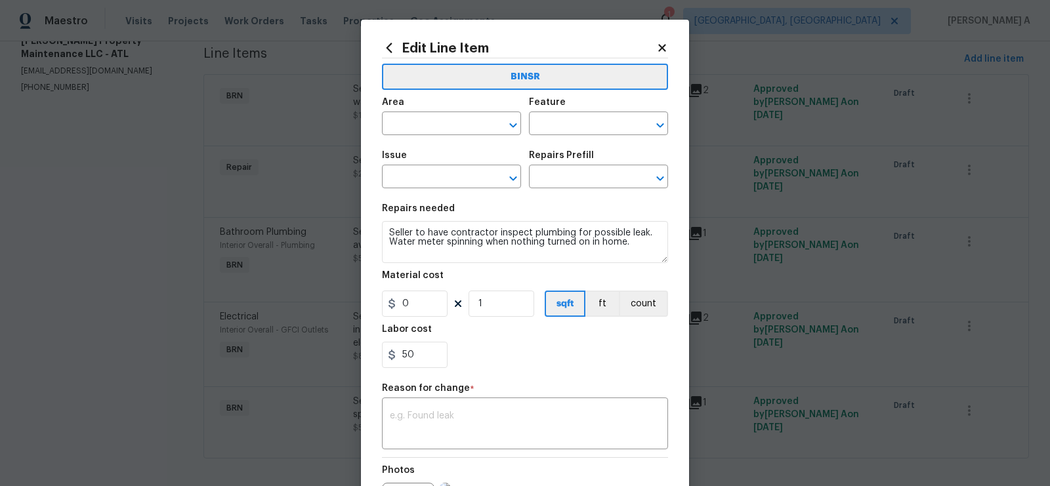
click at [432, 139] on span "Area ​" at bounding box center [451, 116] width 139 height 53
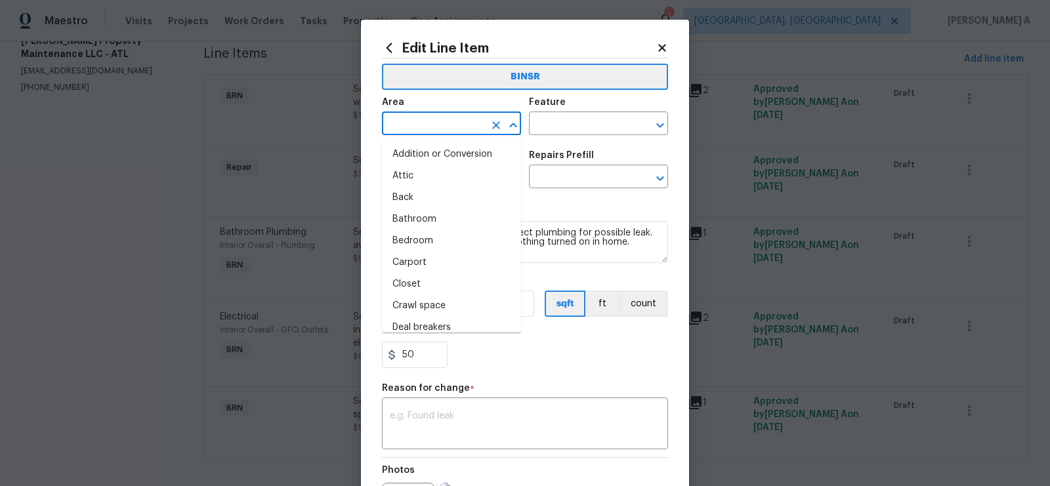
click at [432, 134] on input "text" at bounding box center [433, 125] width 102 height 20
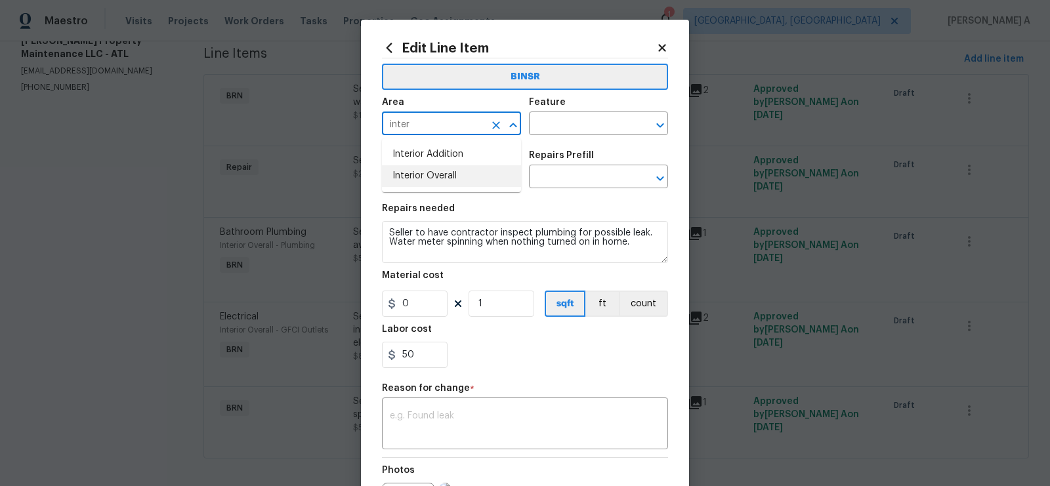
click at [442, 180] on li "Interior Overall" at bounding box center [451, 176] width 139 height 22
type input "Interior Overall"
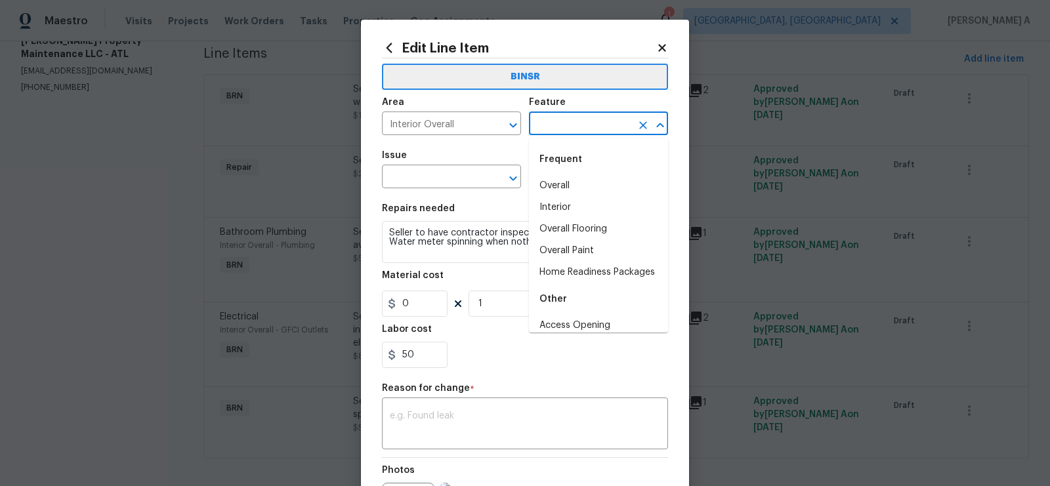
click at [592, 123] on input "text" at bounding box center [580, 125] width 102 height 20
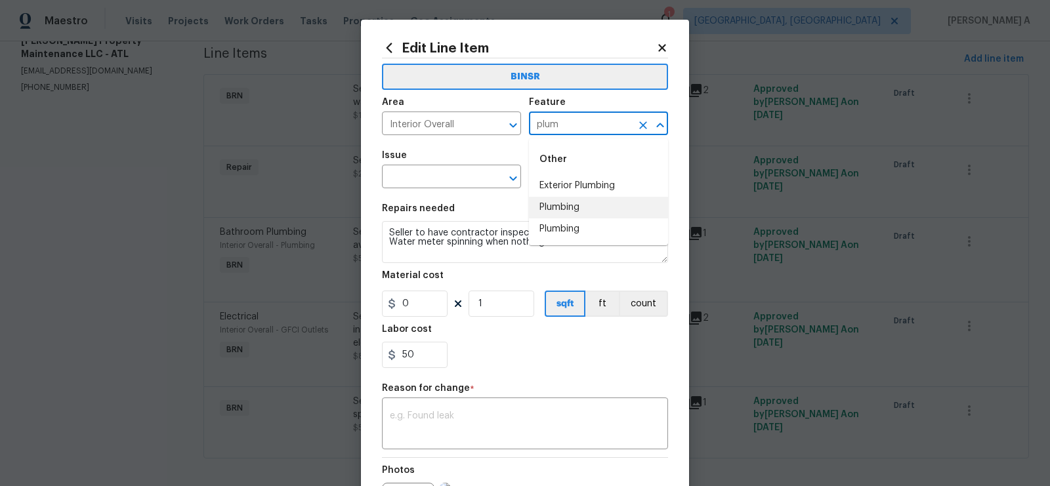
click at [589, 202] on li "Plumbing" at bounding box center [598, 208] width 139 height 22
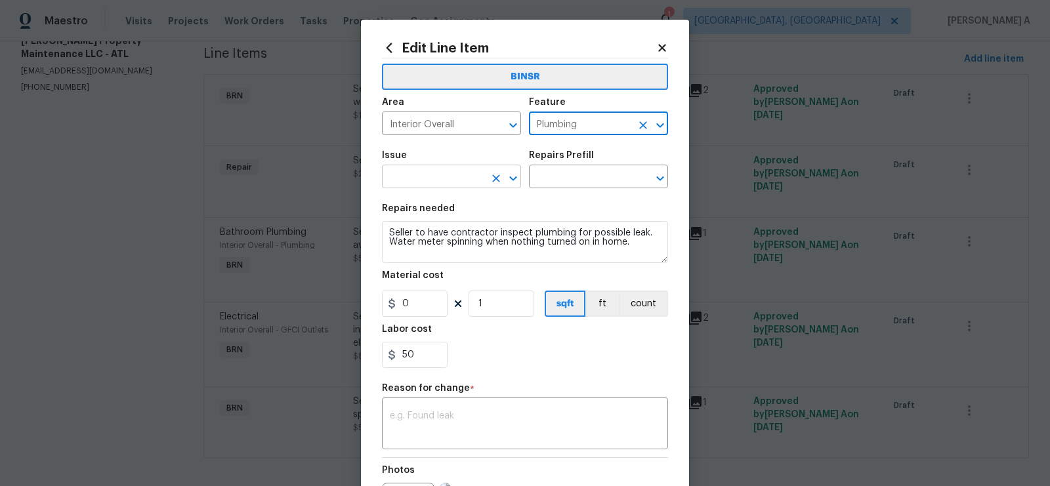
type input "Plumbing"
click at [432, 172] on input "text" at bounding box center [433, 178] width 102 height 20
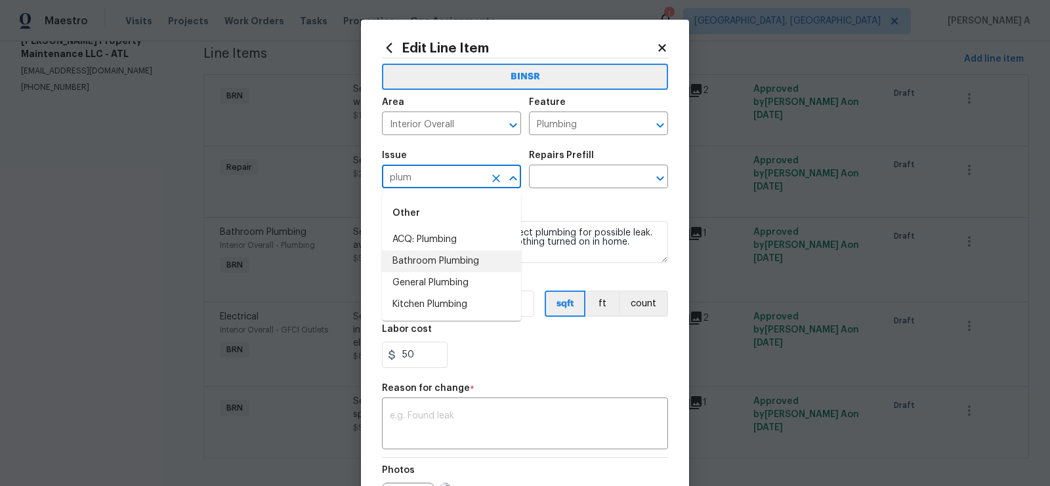
click at [438, 272] on li "General Plumbing" at bounding box center [451, 283] width 139 height 22
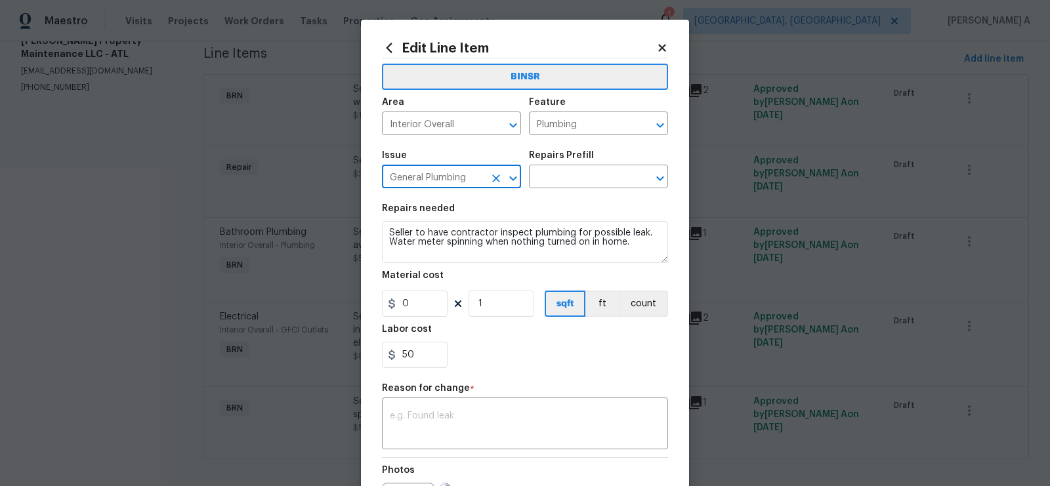
type input "General Plumbing"
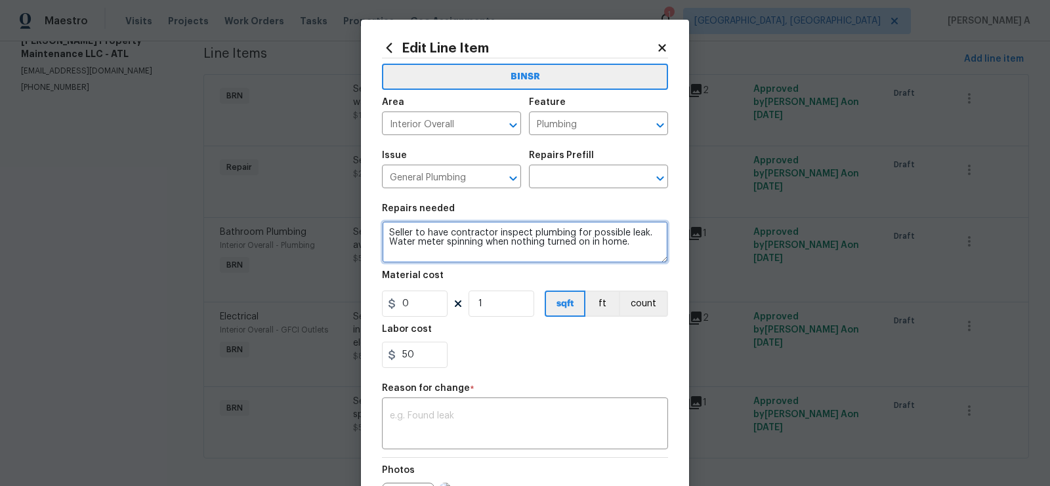
click at [440, 241] on textarea "Seller to have contractor inspect plumbing for possible leak. Water meter spinn…" at bounding box center [525, 242] width 286 height 42
click at [596, 179] on input "text" at bounding box center [580, 178] width 102 height 20
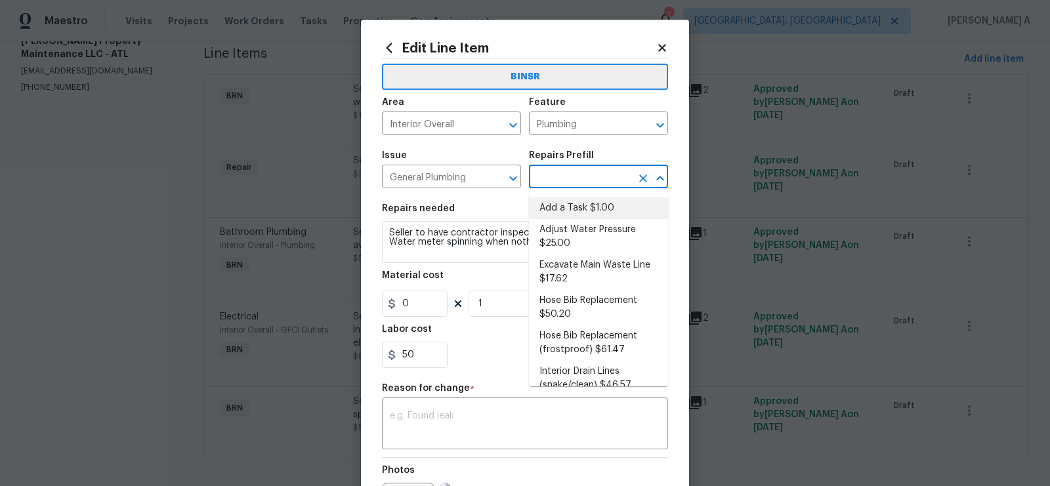
click at [593, 201] on li "Add a Task $1.00" at bounding box center [598, 208] width 139 height 22
type input "Add a Task $1.00"
type textarea "HPM to detail"
type input "1"
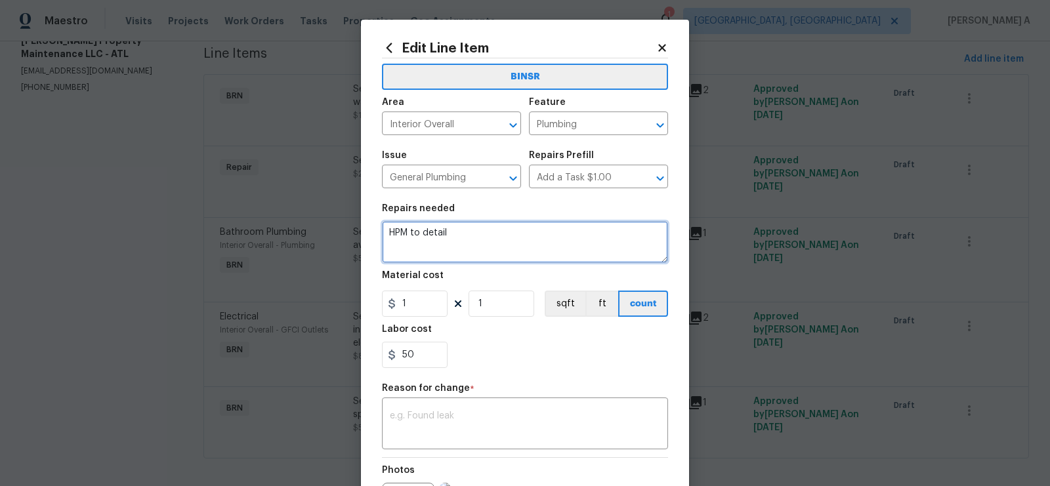
click at [522, 247] on textarea "HPM to detail" at bounding box center [525, 242] width 286 height 42
paste textarea "Seller to have contractor inspect plumbing for possible leak. Water meter spinn…"
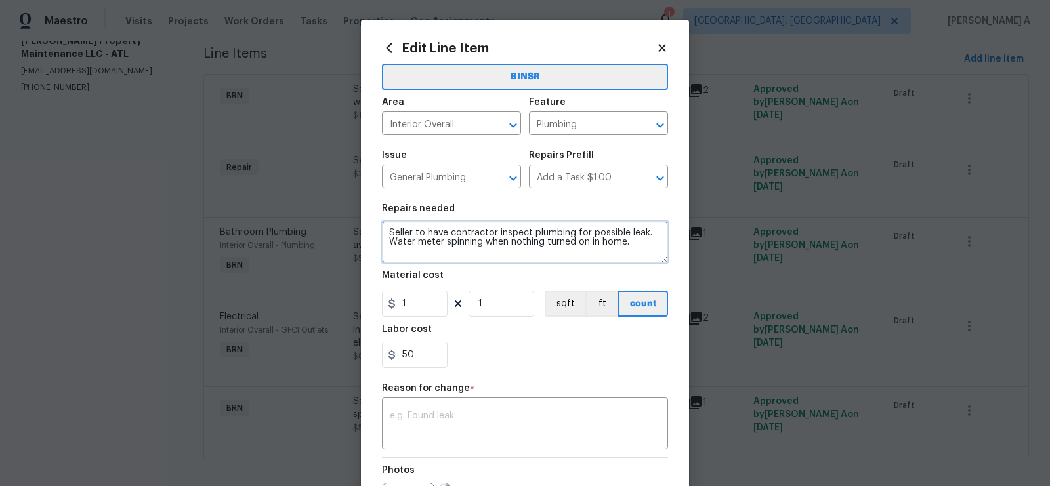
type textarea "Seller to have contractor inspect plumbing for possible leak. Water meter spinn…"
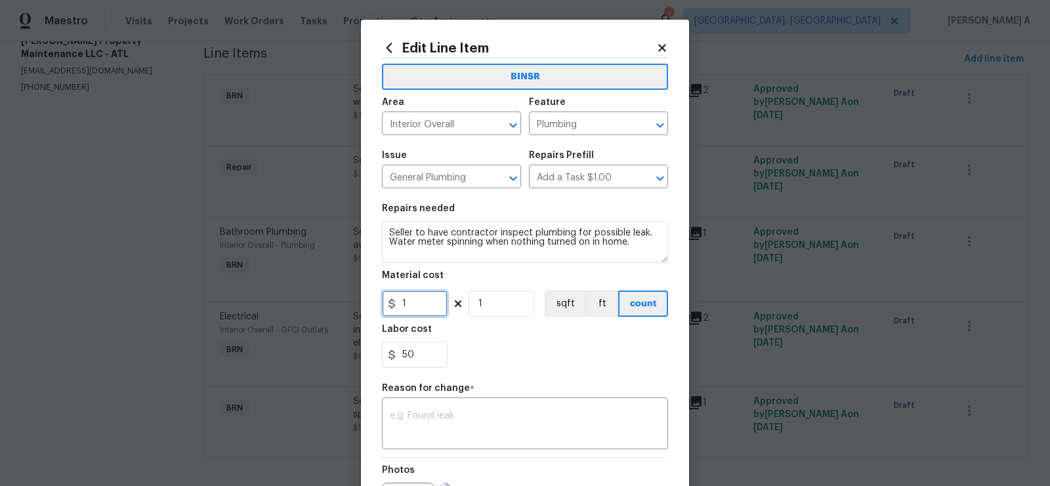
drag, startPoint x: 416, startPoint y: 311, endPoint x: 328, endPoint y: 311, distance: 87.9
click at [328, 311] on div "Edit Line Item BINSR Area Interior Overall ​ Feature Plumbing ​ Issue General P…" at bounding box center [525, 243] width 1050 height 486
type input "0"
click at [437, 447] on div "x ​" at bounding box center [525, 425] width 286 height 49
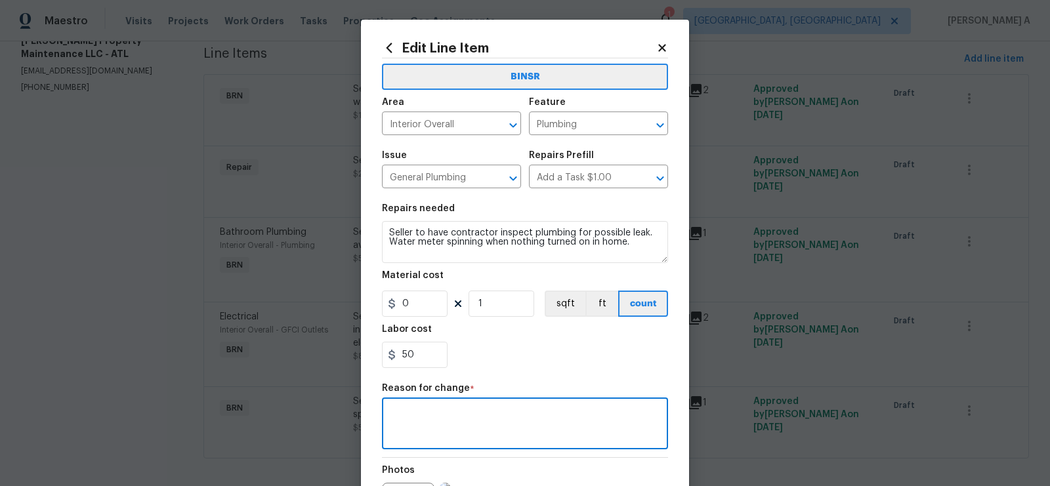
scroll to position [159, 0]
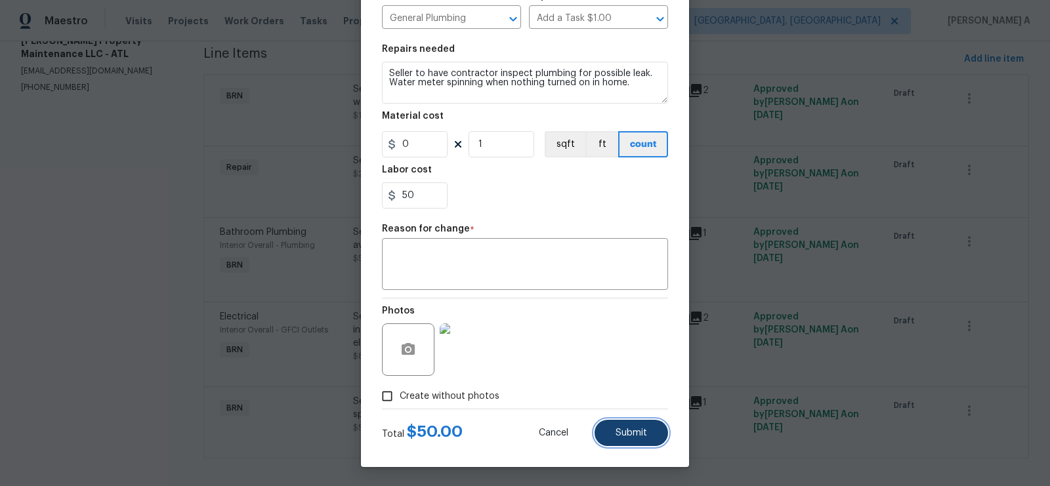
click at [621, 439] on button "Submit" at bounding box center [630, 433] width 73 height 26
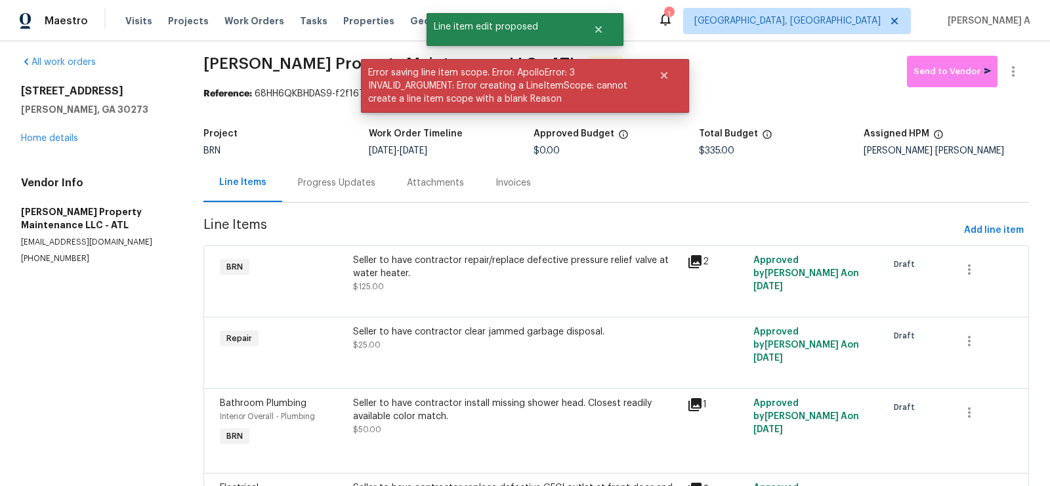
scroll to position [2, 0]
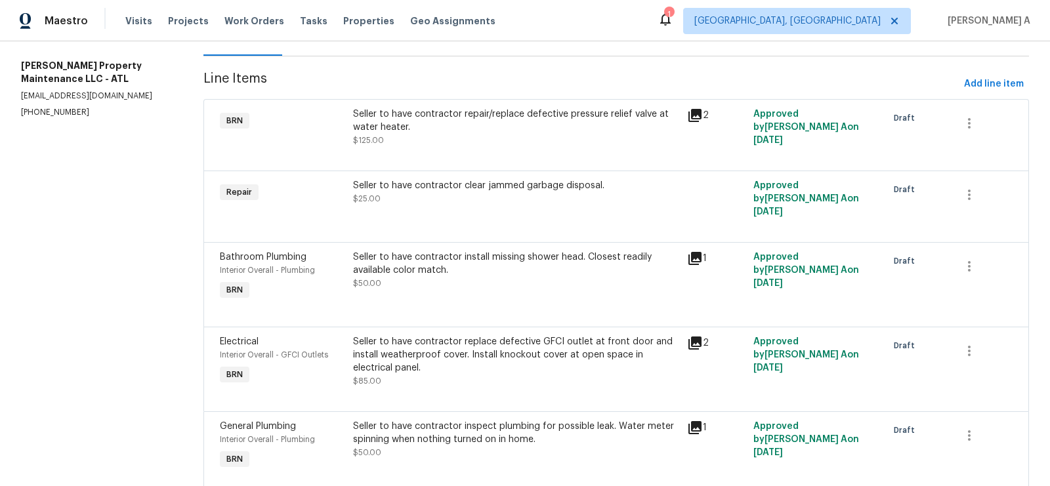
scroll to position [139, 0]
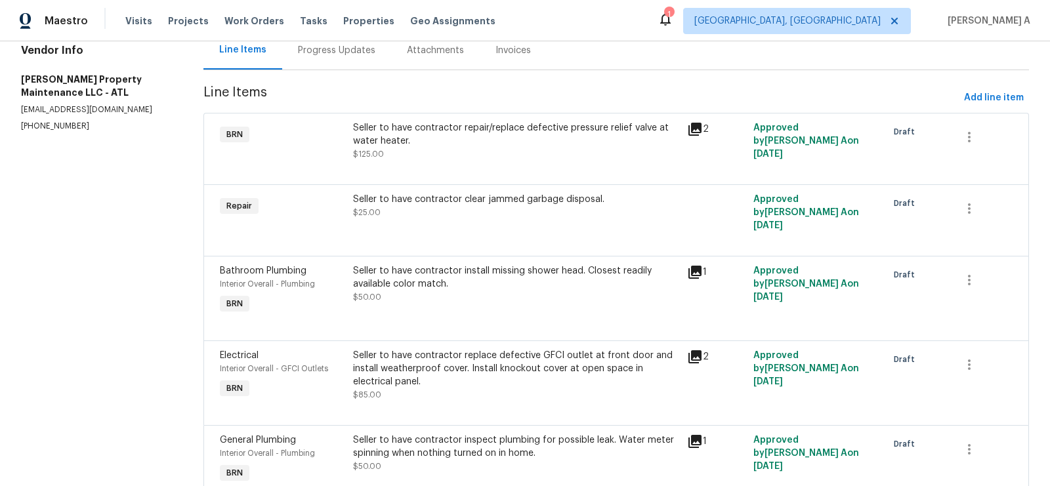
click at [526, 146] on div "Seller to have contractor repair/replace defective pressure relief valve at wat…" at bounding box center [515, 140] width 325 height 39
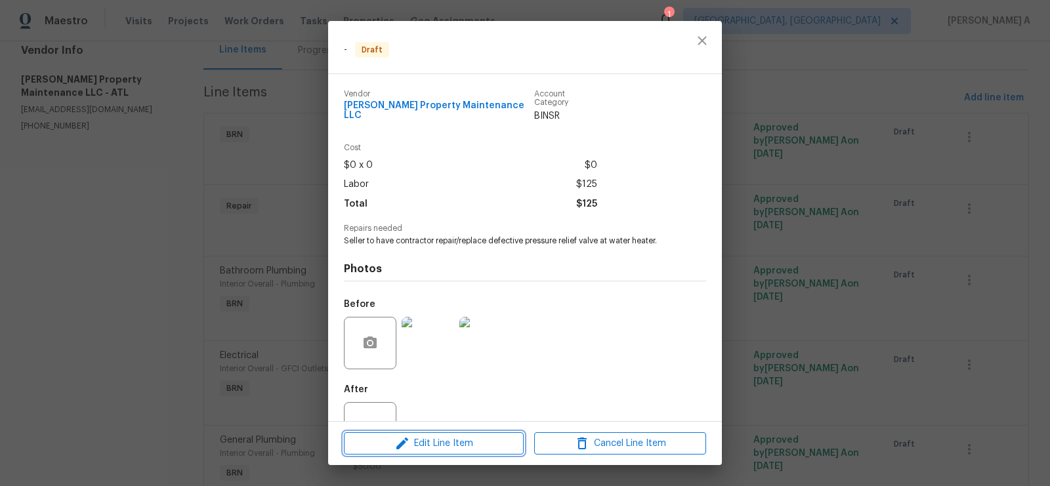
click at [465, 444] on span "Edit Line Item" at bounding box center [434, 444] width 172 height 16
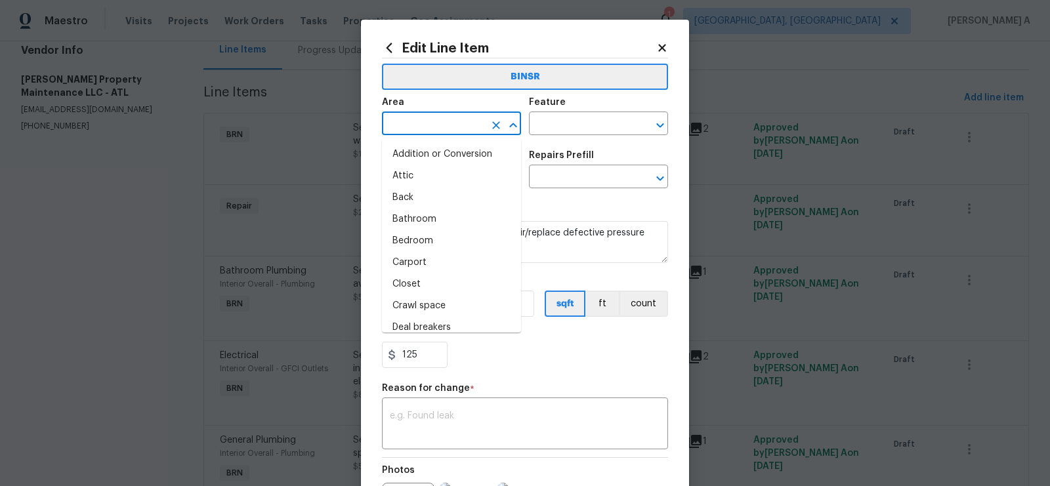
click at [459, 131] on input "text" at bounding box center [433, 125] width 102 height 20
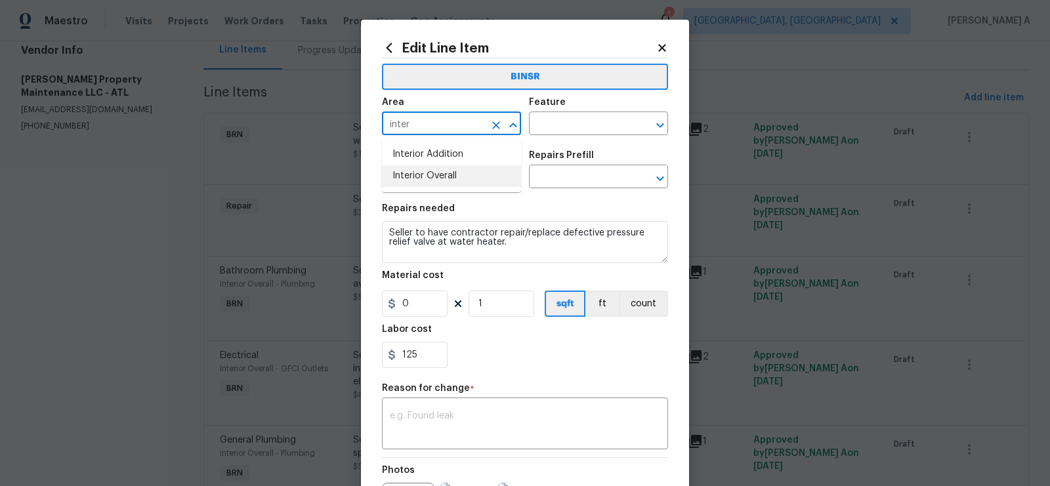
click at [477, 177] on li "Interior Overall" at bounding box center [451, 176] width 139 height 22
type input "Interior Overall"
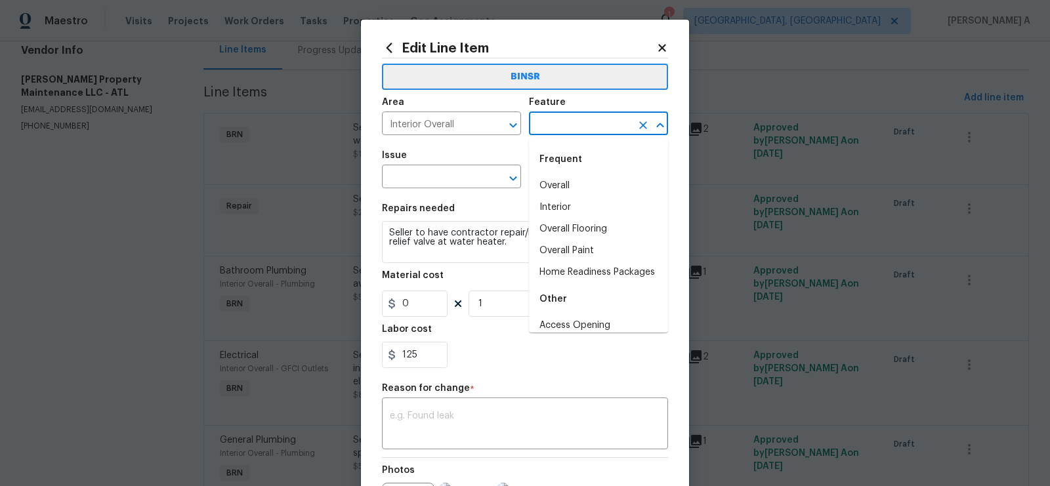
click at [583, 122] on input "text" at bounding box center [580, 125] width 102 height 20
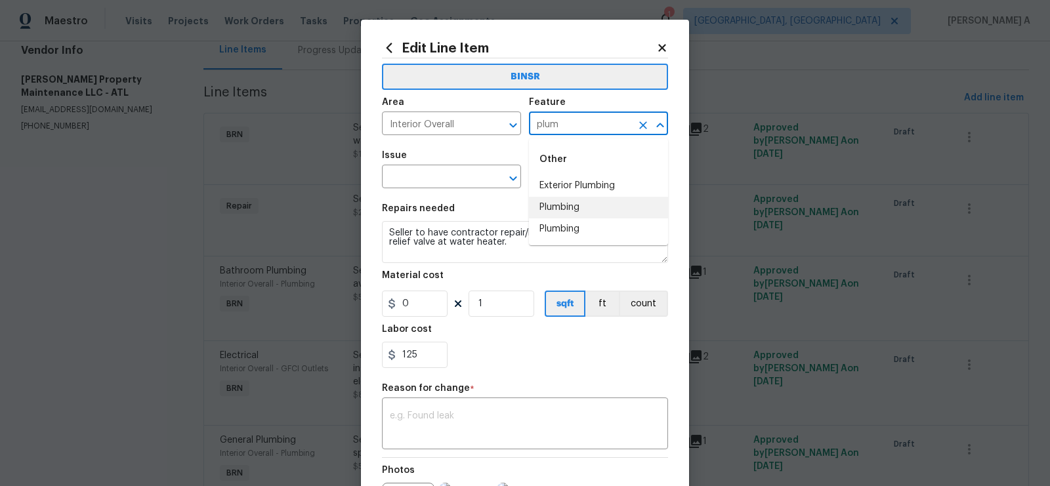
click at [586, 215] on li "Plumbing" at bounding box center [598, 208] width 139 height 22
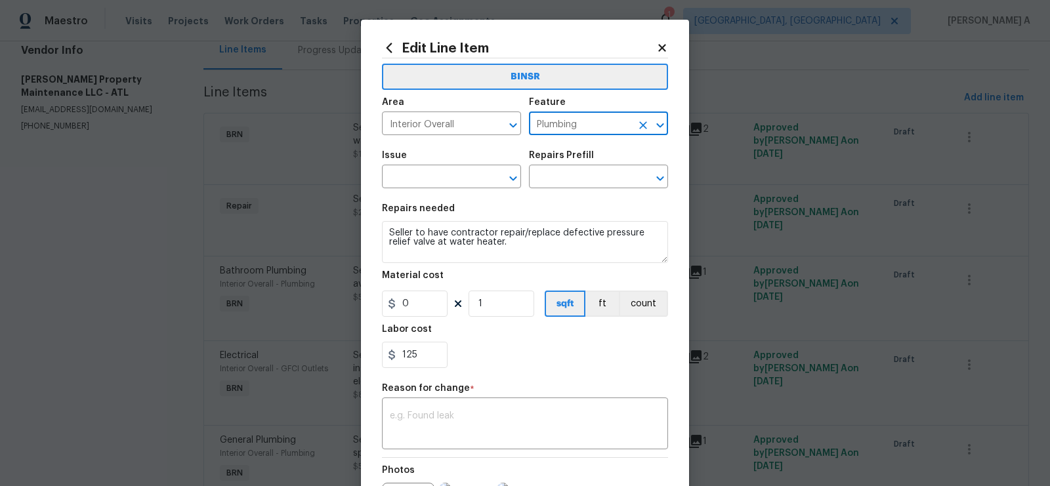
type input "Plumbing"
click at [409, 189] on span "Issue ​" at bounding box center [451, 169] width 139 height 53
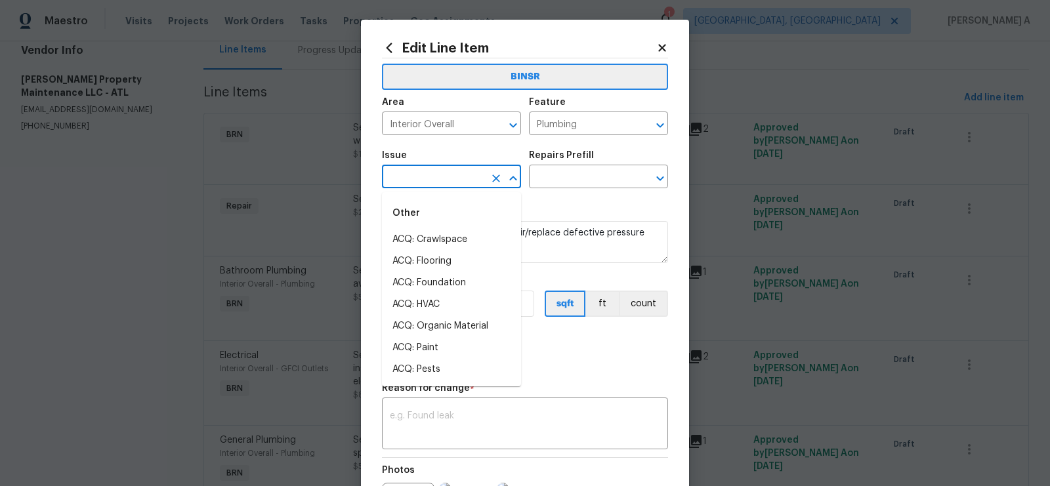
click at [409, 179] on input "text" at bounding box center [433, 178] width 102 height 20
click at [407, 270] on li "Bathroom Plumbing" at bounding box center [451, 262] width 139 height 22
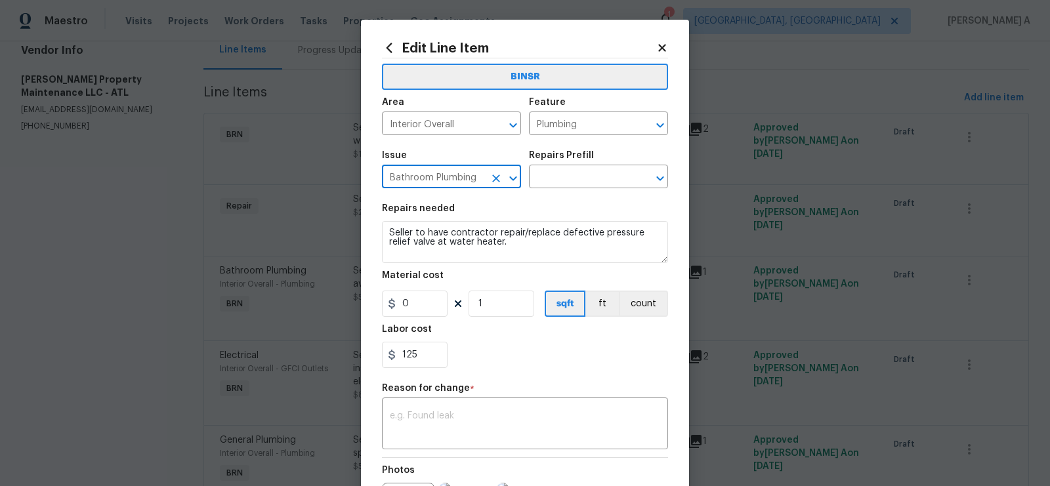
type input "Bathroom Plumbing"
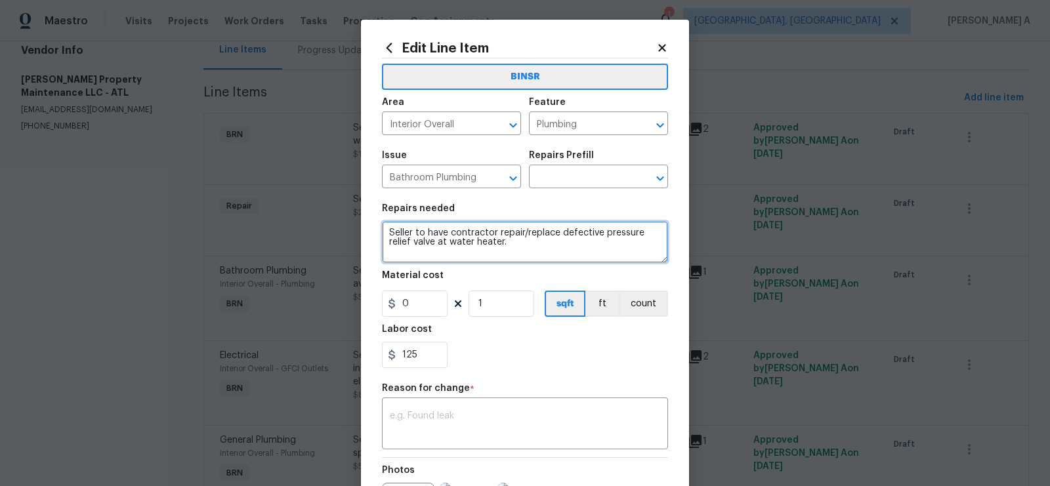
click at [411, 247] on textarea "Seller to have contractor repair/replace defective pressure relief valve at wat…" at bounding box center [525, 242] width 286 height 42
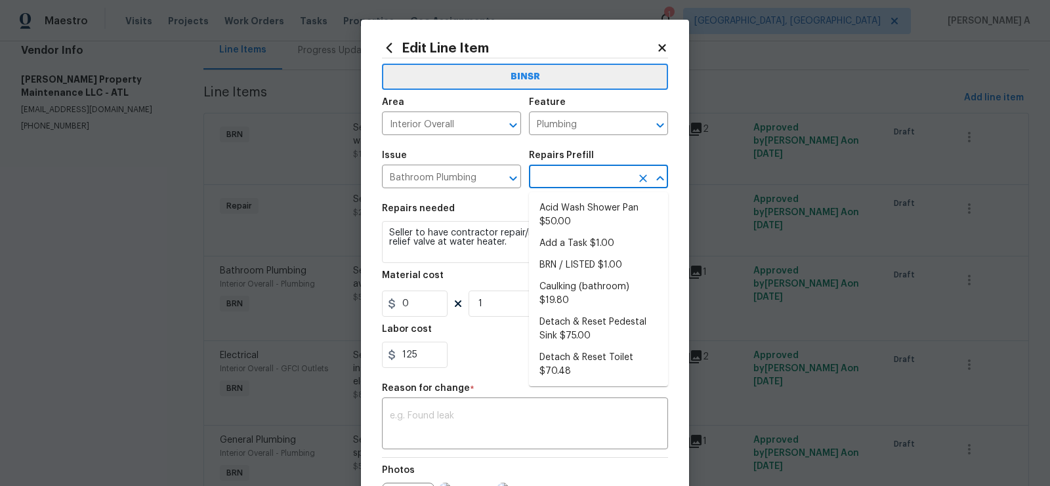
click at [582, 176] on input "text" at bounding box center [580, 178] width 102 height 20
click at [579, 266] on li "BRN / LISTED $1.00" at bounding box center [598, 266] width 139 height 22
type input "BRN / LISTED $1.00"
type textarea "Provide additional detail"
type input "1"
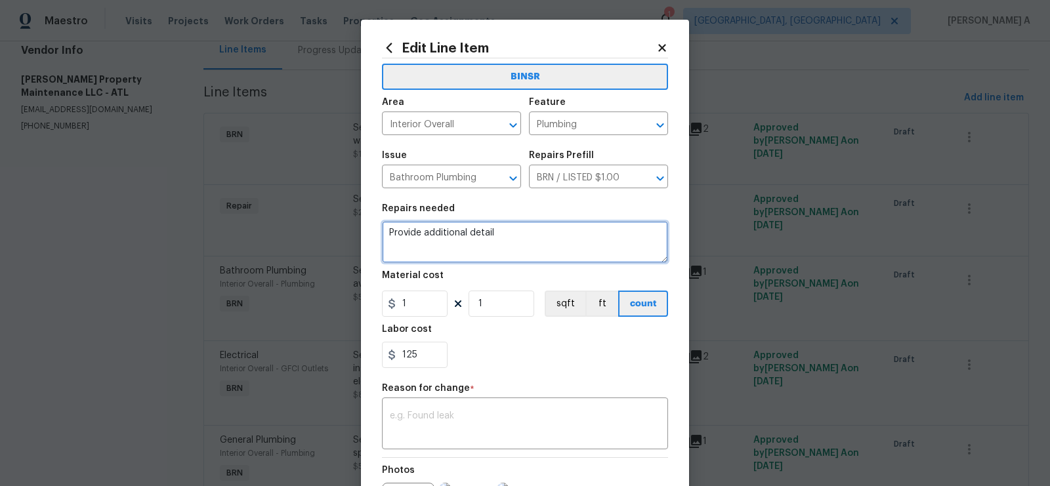
click at [531, 241] on textarea "Provide additional detail" at bounding box center [525, 242] width 286 height 42
paste textarea "Seller to have contractor repair/replace defective pressure relief valve at wat…"
type textarea "Seller to have contractor repair/replace defective pressure relief valve at wat…"
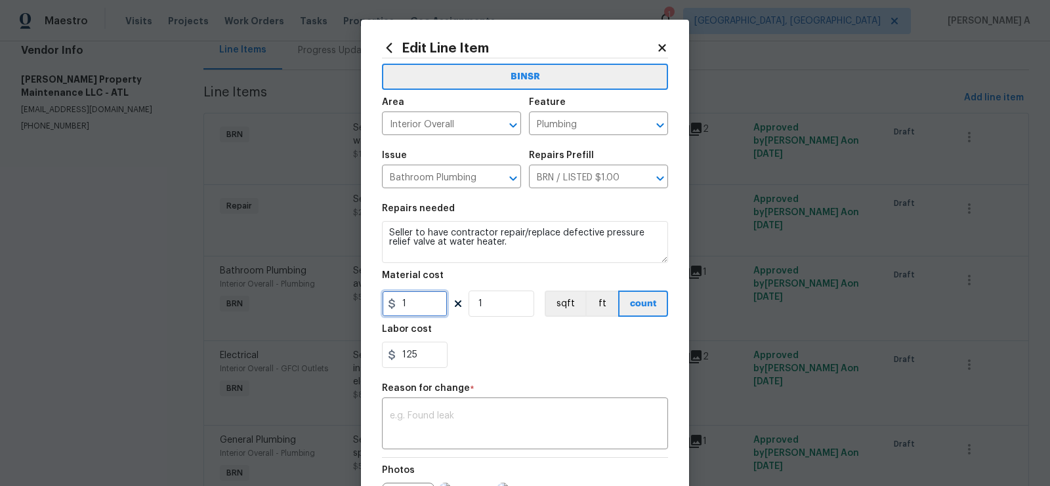
drag, startPoint x: 421, startPoint y: 302, endPoint x: 279, endPoint y: 284, distance: 142.8
click at [279, 284] on div "Edit Line Item BINSR Area Interior Overall ​ Feature Plumbing ​ Issue Bathroom …" at bounding box center [525, 243] width 1050 height 486
type input "0"
click at [436, 432] on textarea at bounding box center [525, 425] width 270 height 28
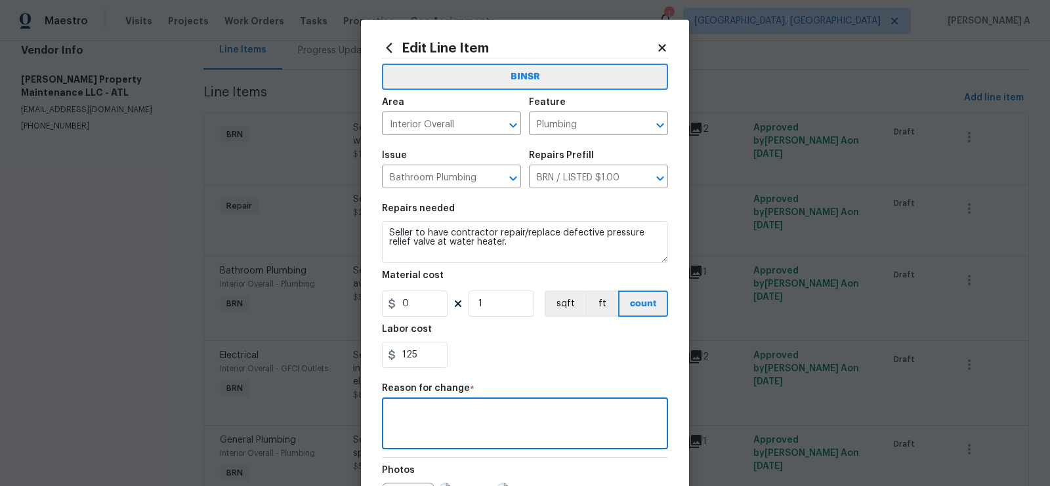
scroll to position [159, 0]
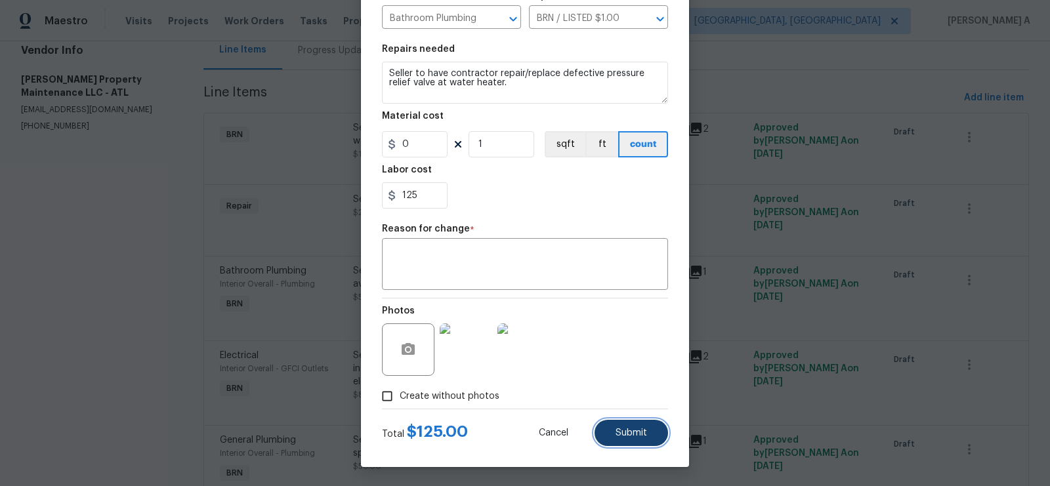
click at [601, 433] on button "Submit" at bounding box center [630, 433] width 73 height 26
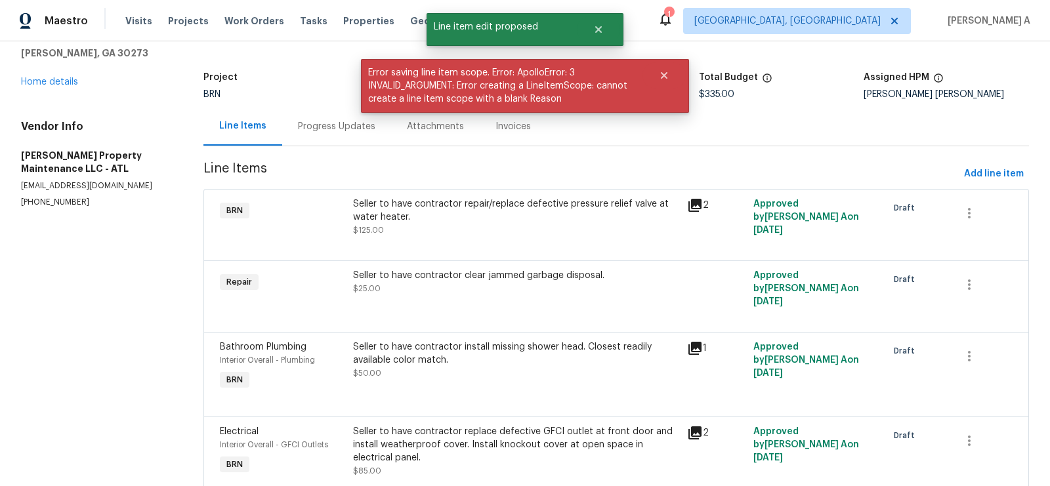
scroll to position [52, 0]
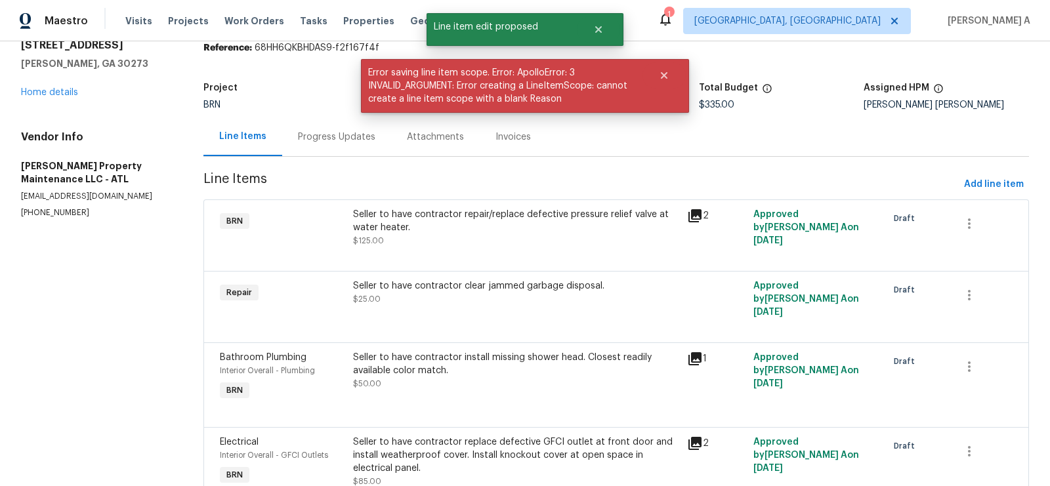
click at [479, 289] on div "Seller to have contractor clear jammed garbage disposal." at bounding box center [515, 285] width 325 height 13
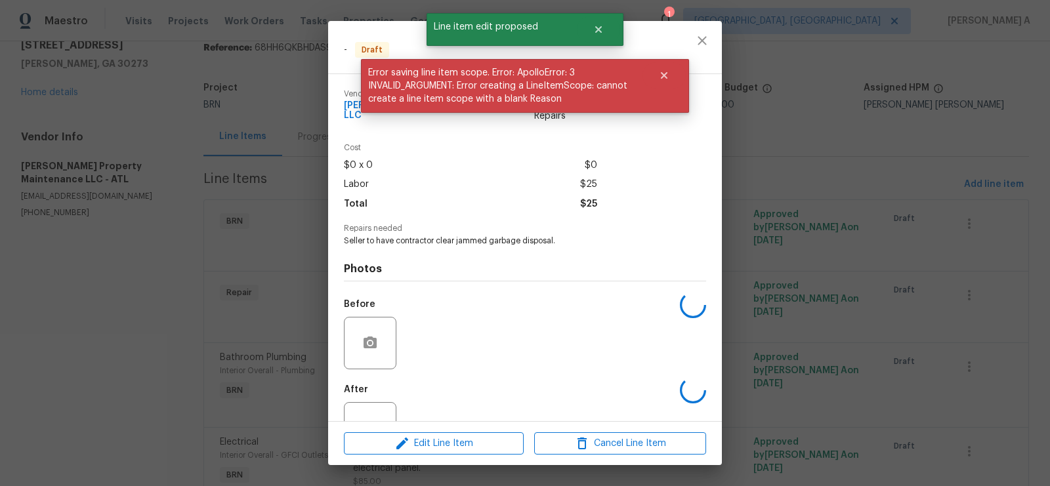
scroll to position [37, 0]
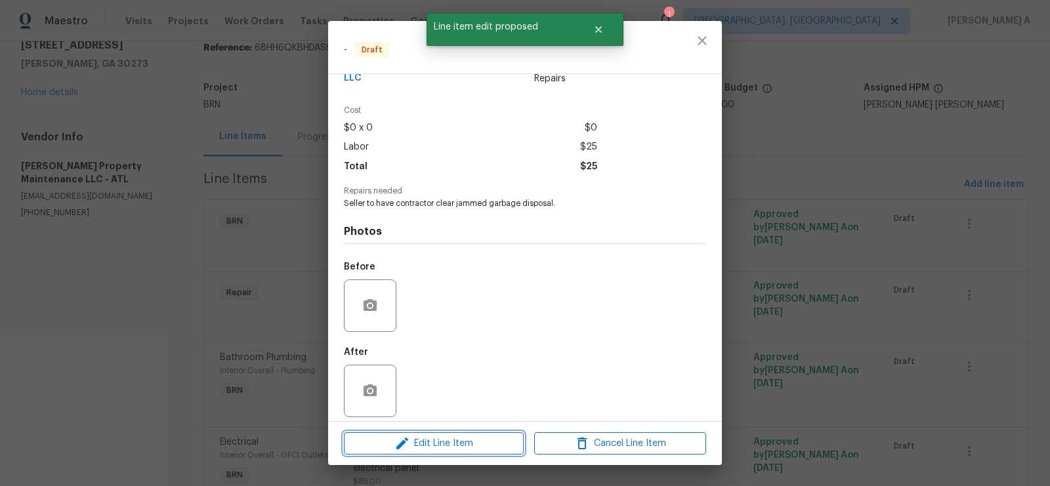
click at [479, 447] on span "Edit Line Item" at bounding box center [434, 444] width 172 height 16
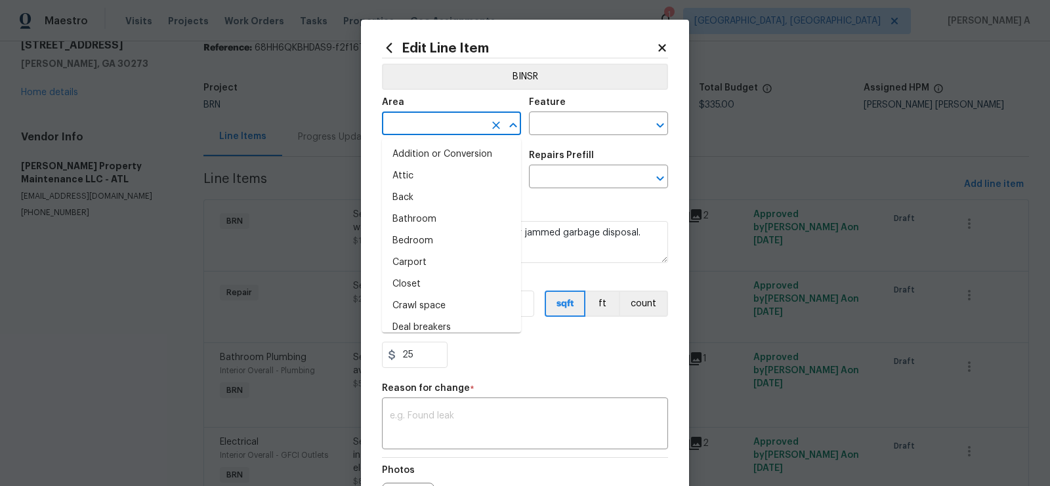
click at [458, 127] on input "text" at bounding box center [433, 125] width 102 height 20
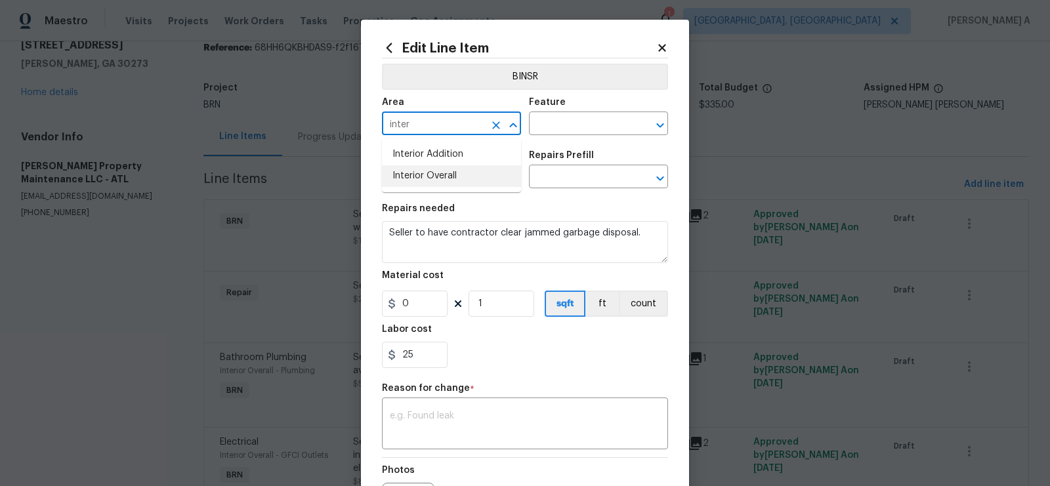
click at [463, 174] on li "Interior Overall" at bounding box center [451, 176] width 139 height 22
type input "Interior Overall"
click at [554, 128] on input "text" at bounding box center [580, 125] width 102 height 20
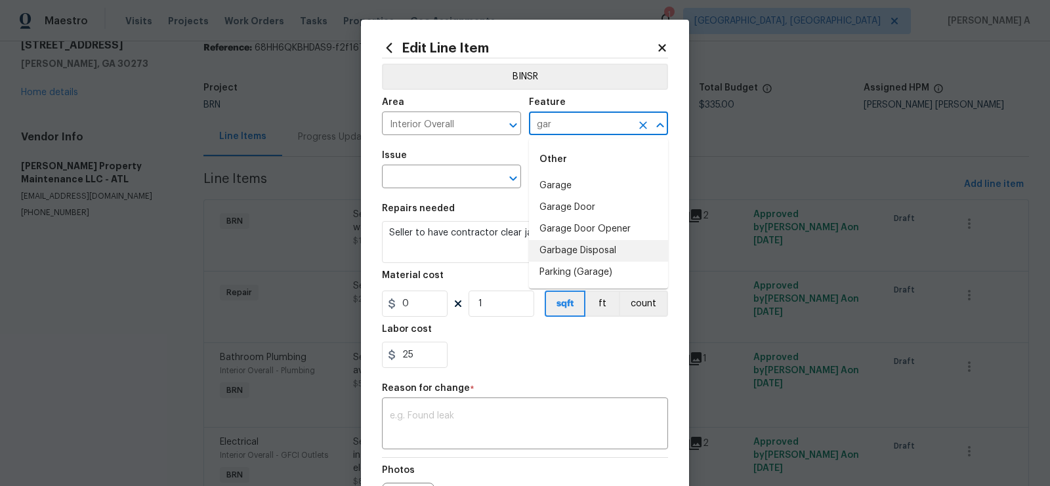
click at [587, 245] on li "Garbage Disposal" at bounding box center [598, 251] width 139 height 22
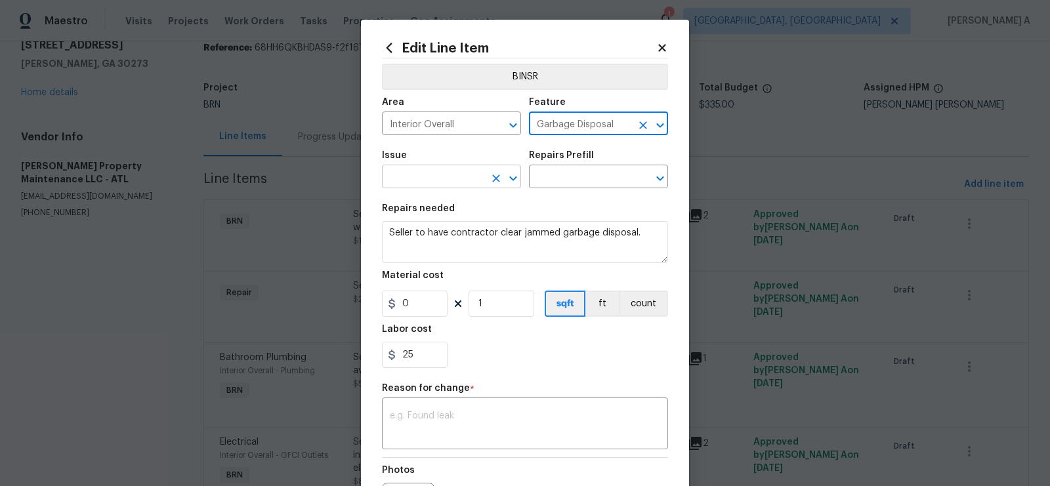
type input "Garbage Disposal"
click at [437, 177] on input "text" at bounding box center [433, 178] width 102 height 20
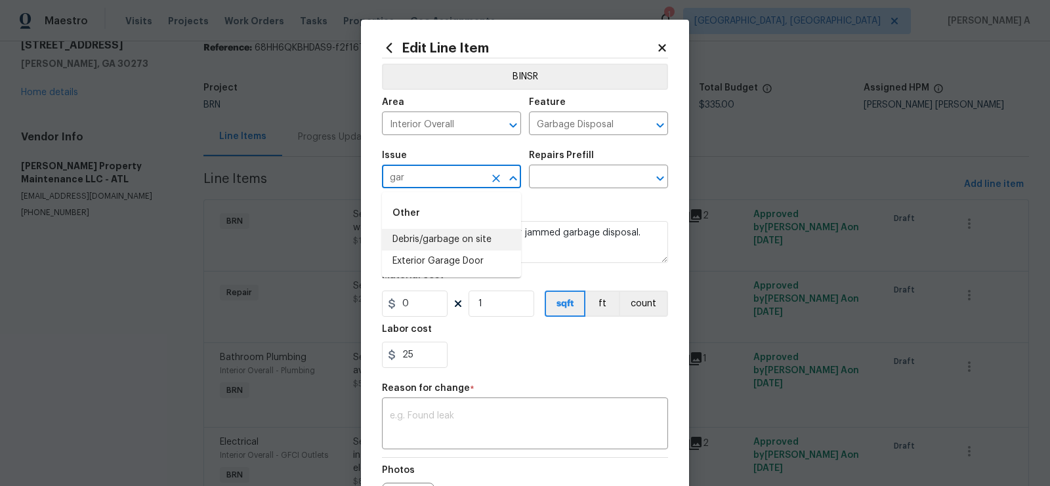
click at [457, 247] on li "Debris/garbage on site" at bounding box center [451, 240] width 139 height 22
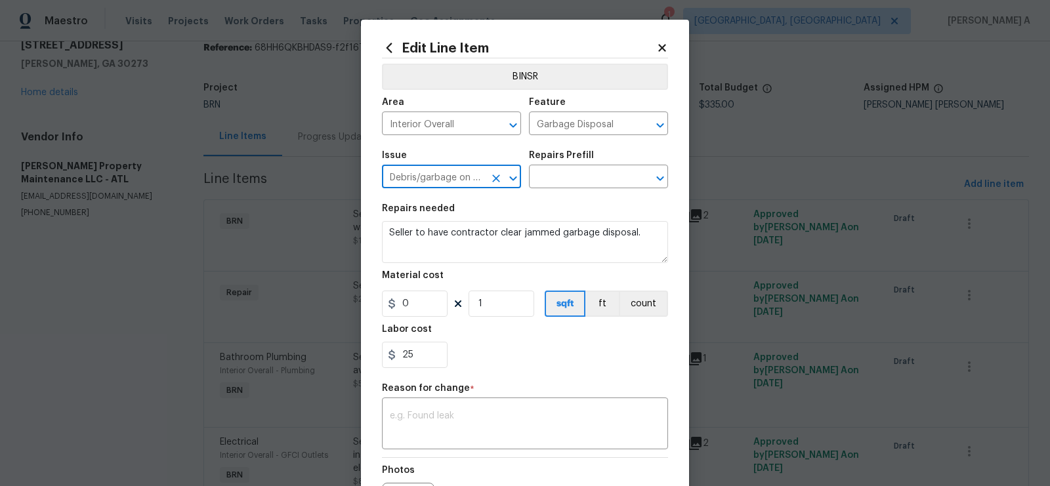
type input "Debris/garbage on site"
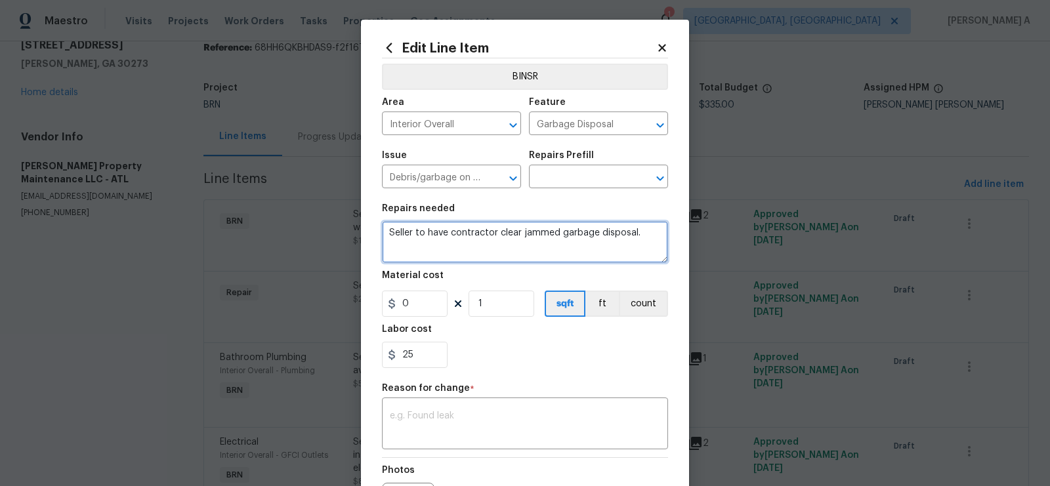
click at [457, 247] on textarea "Seller to have contractor clear jammed garbage disposal." at bounding box center [525, 242] width 286 height 42
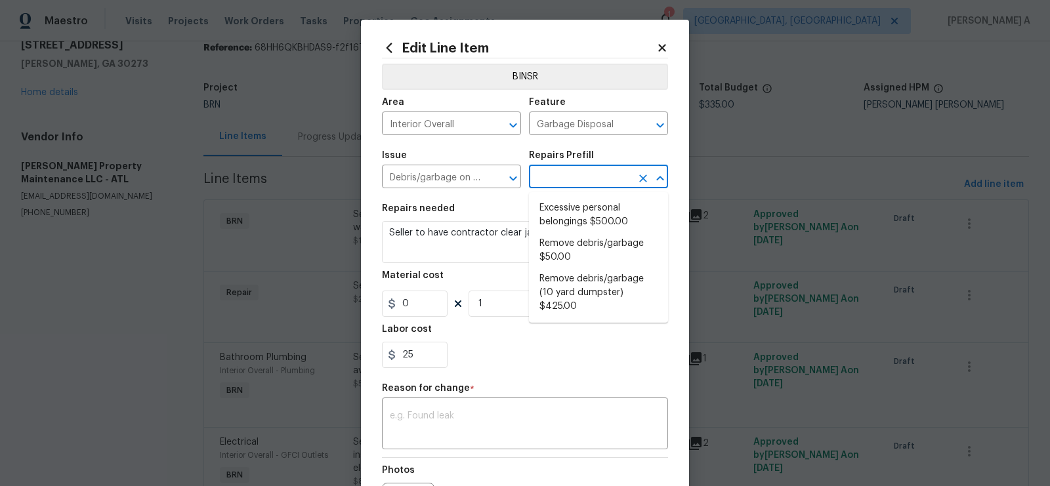
click at [554, 188] on input "text" at bounding box center [580, 178] width 102 height 20
click at [562, 246] on li "Remove debris/garbage $50.00" at bounding box center [598, 250] width 139 height 35
type input "Remove debris/garbage $50.00"
type textarea "Remove, haul off, and properly dispose of any debris left by seller to offsite …"
type input "50"
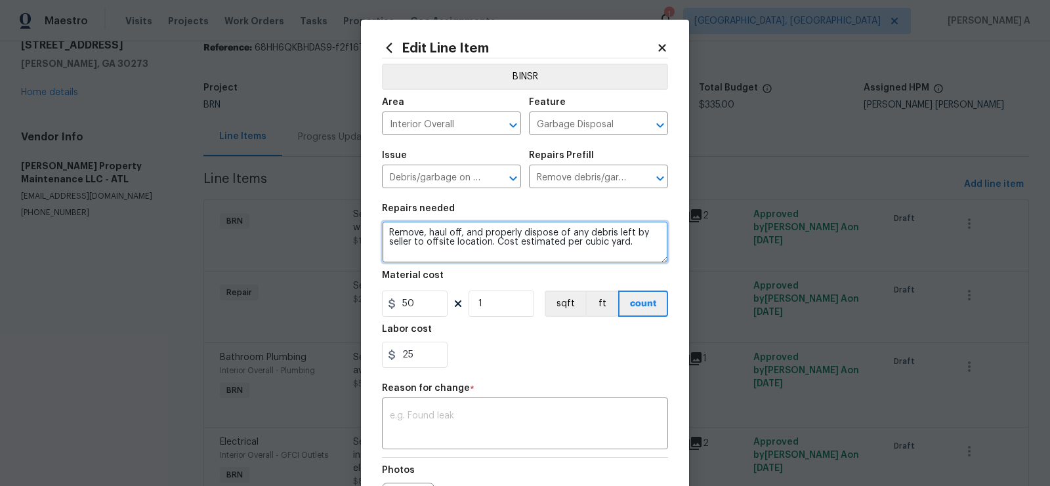
click at [503, 234] on textarea "Remove, haul off, and properly dispose of any debris left by seller to offsite …" at bounding box center [525, 242] width 286 height 42
paste textarea "Seller to have contractor clear jammed garbage disposal"
type textarea "Seller to have contractor clear jammed garbage disposal."
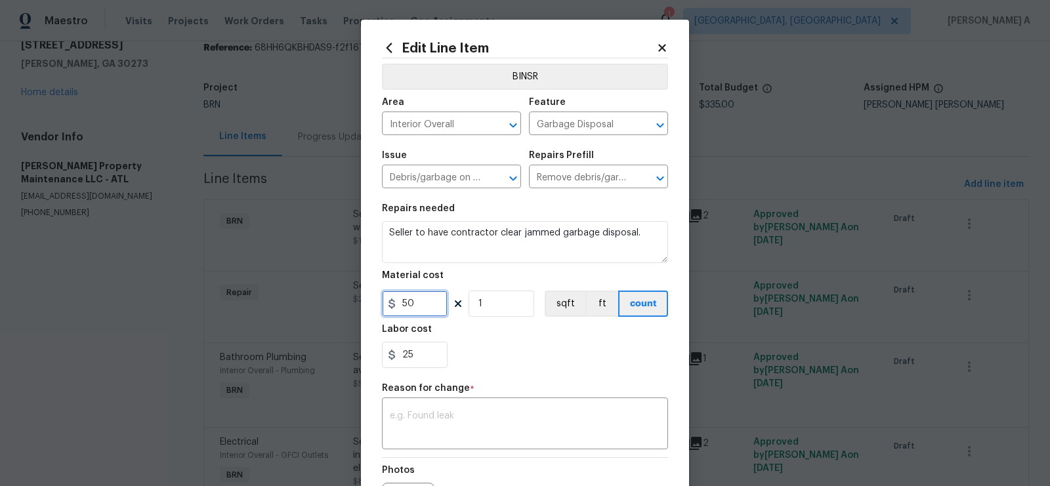
drag, startPoint x: 422, startPoint y: 311, endPoint x: 342, endPoint y: 308, distance: 79.5
click at [342, 308] on div "Edit Line Item BINSR Area Interior Overall ​ Feature Garbage Disposal ​ Issue D…" at bounding box center [525, 243] width 1050 height 486
type input "0"
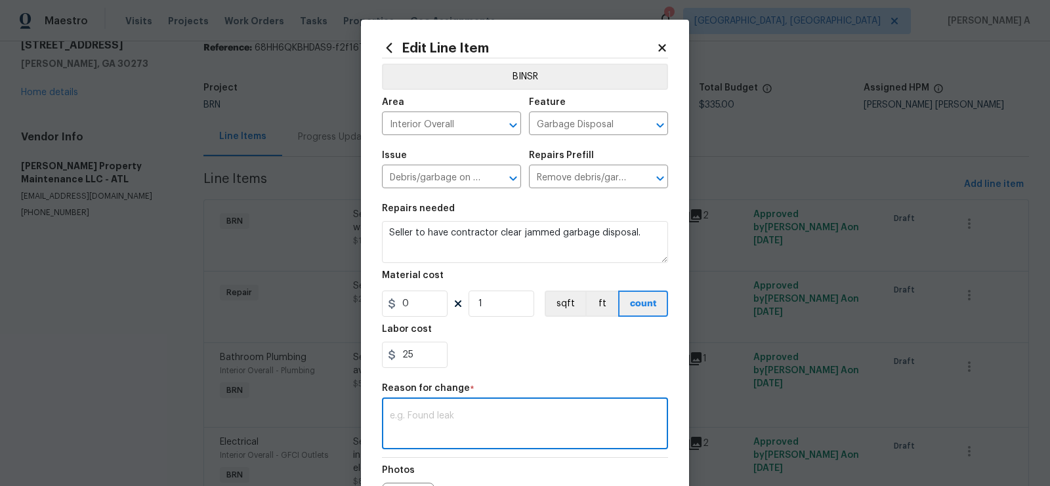
click at [515, 413] on textarea at bounding box center [525, 425] width 270 height 28
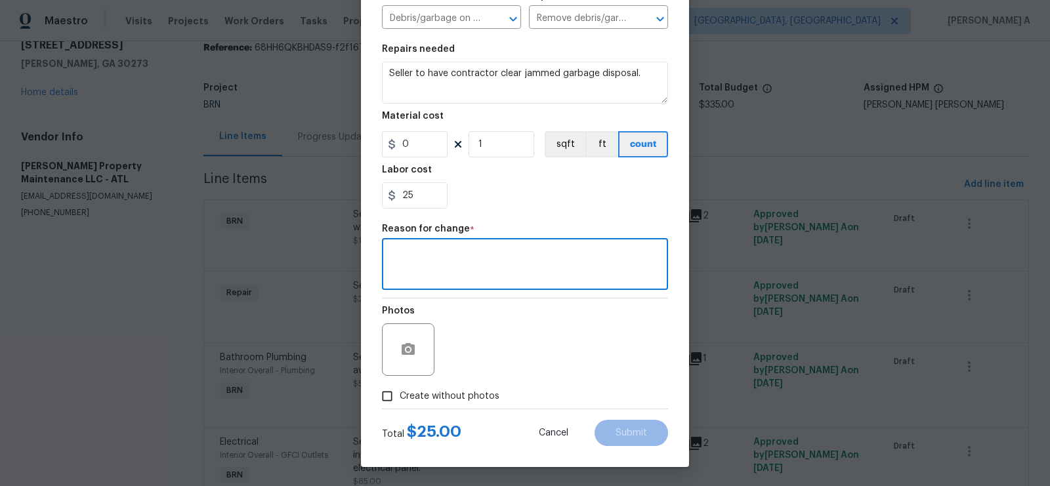
click at [385, 396] on input "Create without photos" at bounding box center [387, 396] width 25 height 25
checkbox input "true"
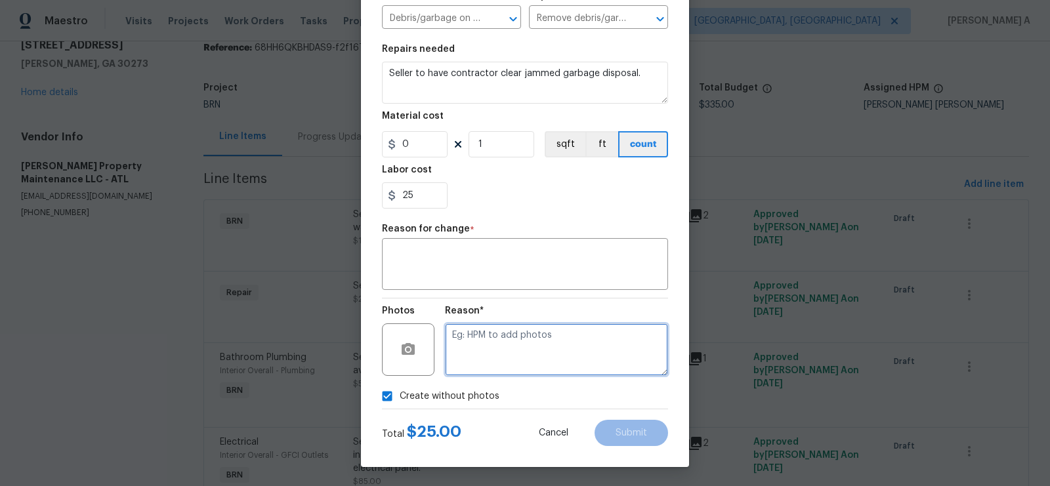
click at [474, 371] on textarea at bounding box center [556, 349] width 223 height 52
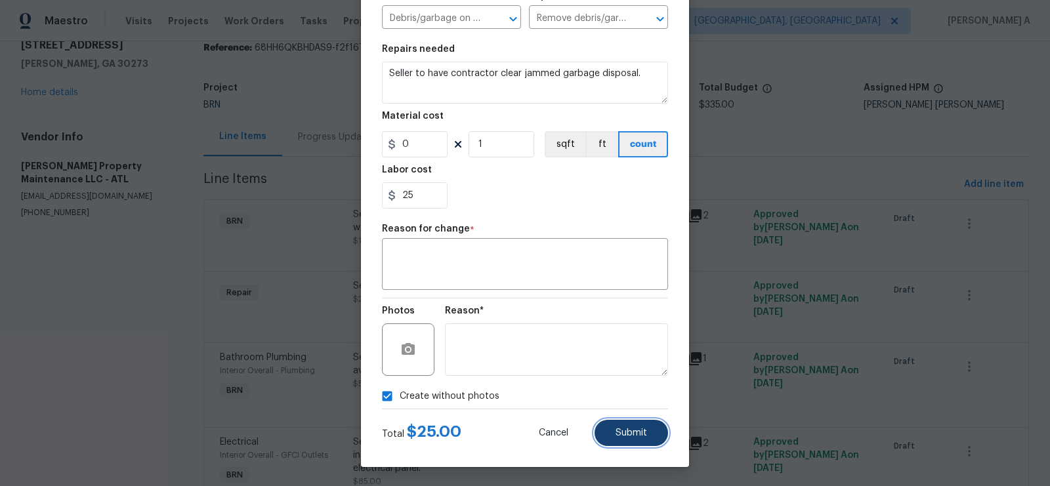
click at [619, 428] on span "Submit" at bounding box center [630, 433] width 31 height 10
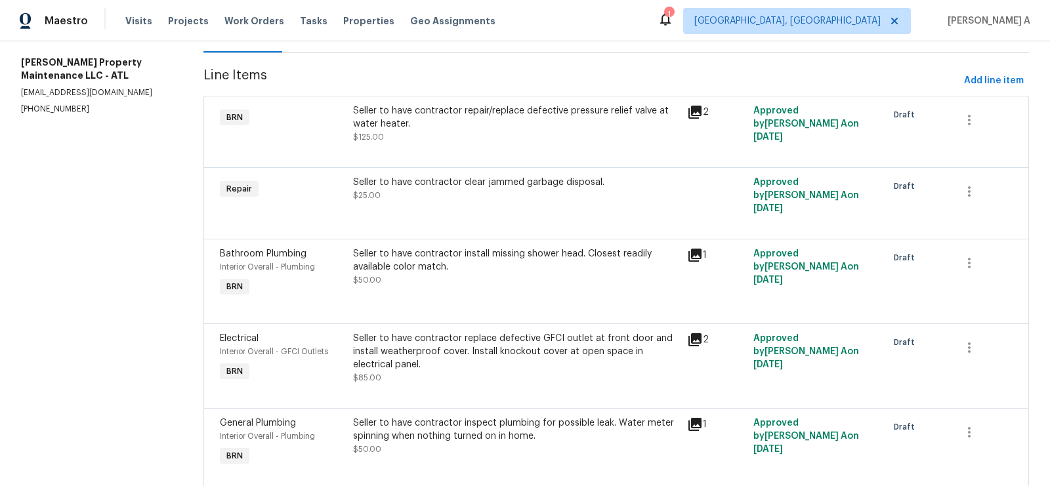
scroll to position [191, 0]
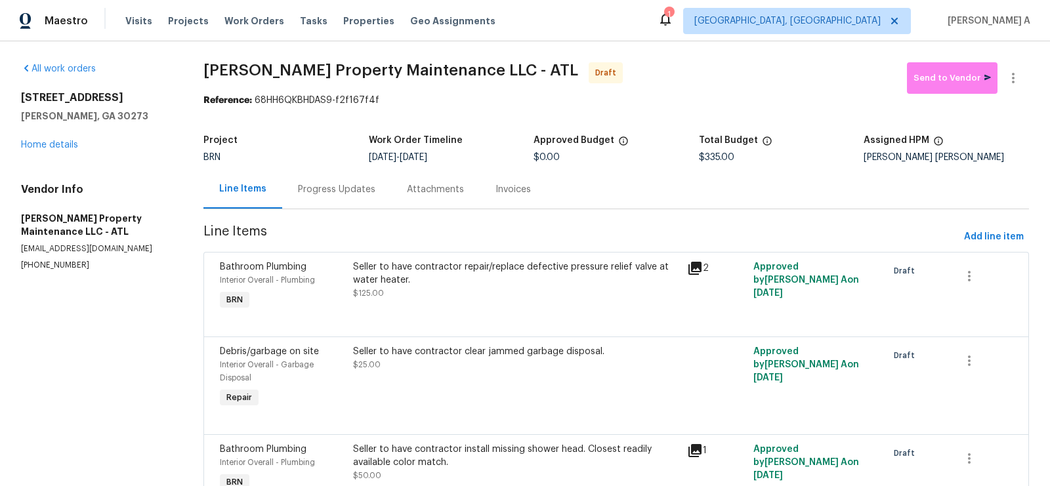
scroll to position [239, 0]
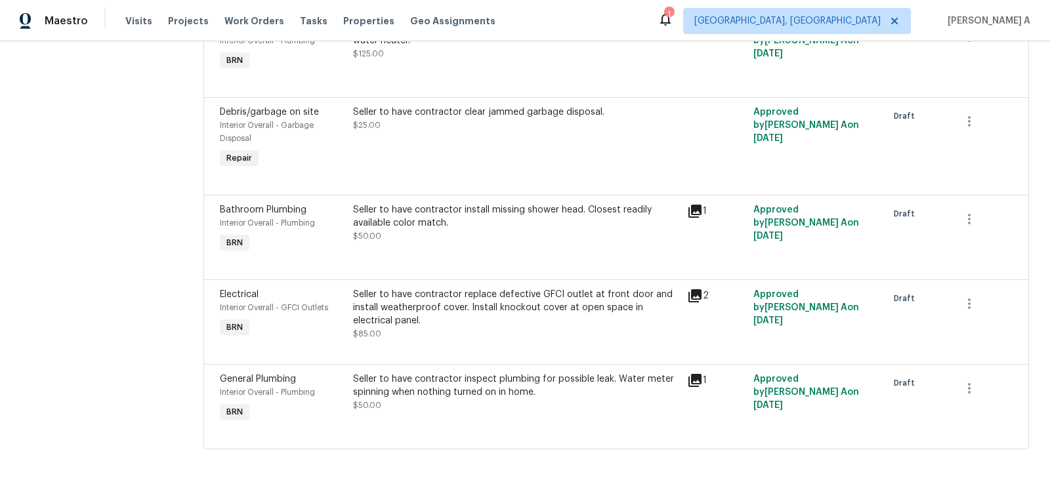
click at [509, 139] on div "Seller to have contractor clear jammed garbage disposal. $25.00" at bounding box center [515, 138] width 333 height 73
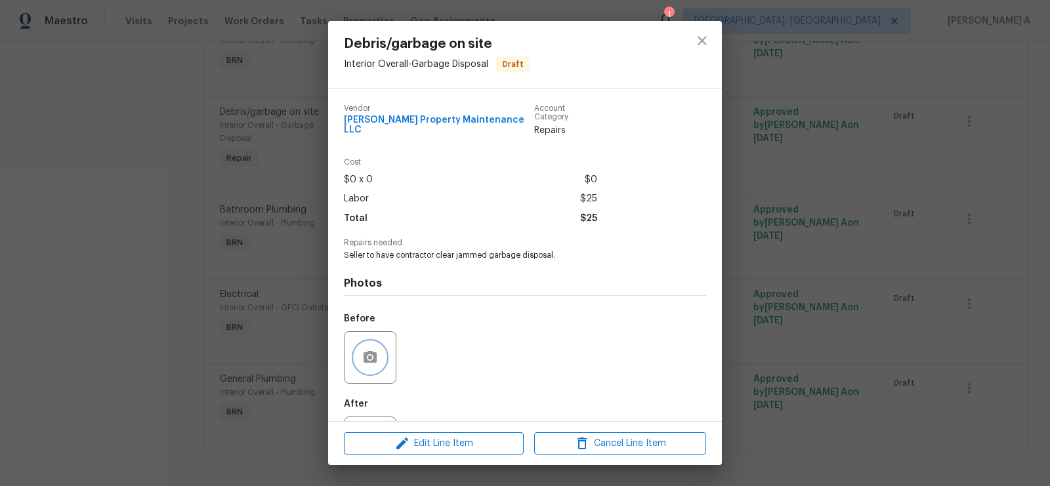
click at [379, 348] on button "button" at bounding box center [369, 357] width 31 height 31
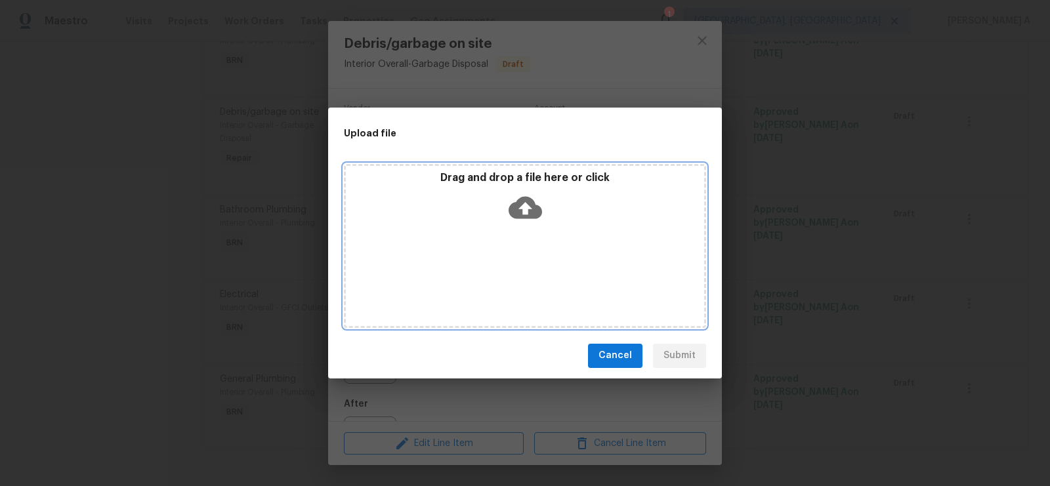
click at [527, 202] on icon at bounding box center [524, 207] width 33 height 22
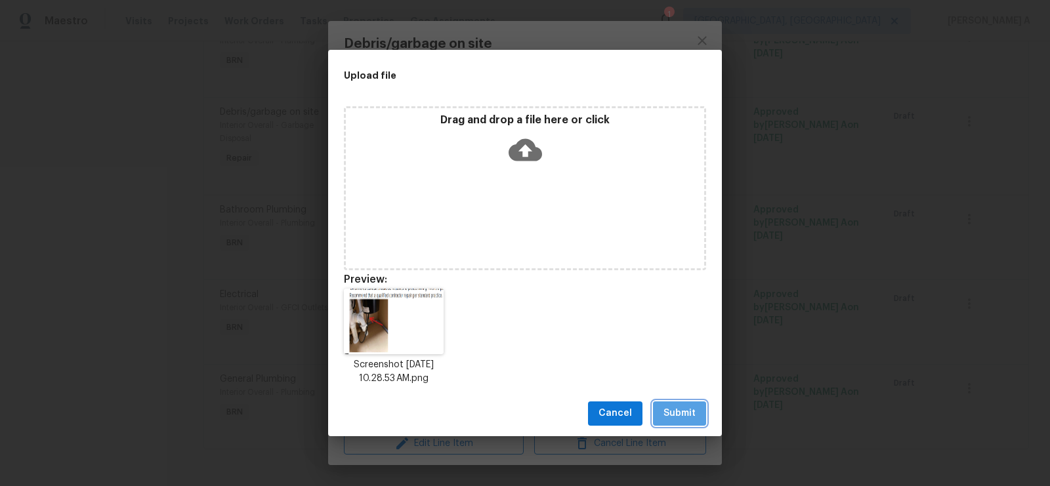
click at [676, 415] on span "Submit" at bounding box center [679, 413] width 32 height 16
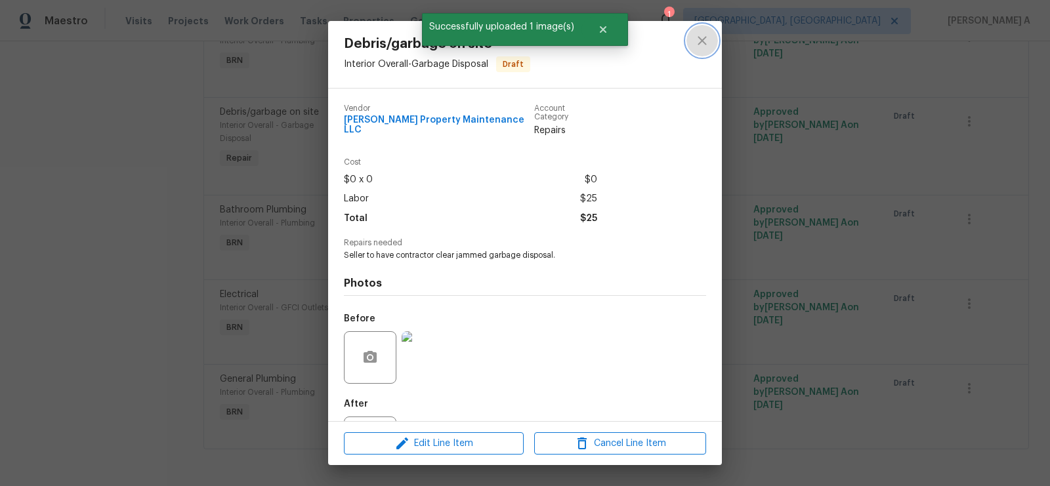
click at [695, 45] on icon "close" at bounding box center [702, 41] width 16 height 16
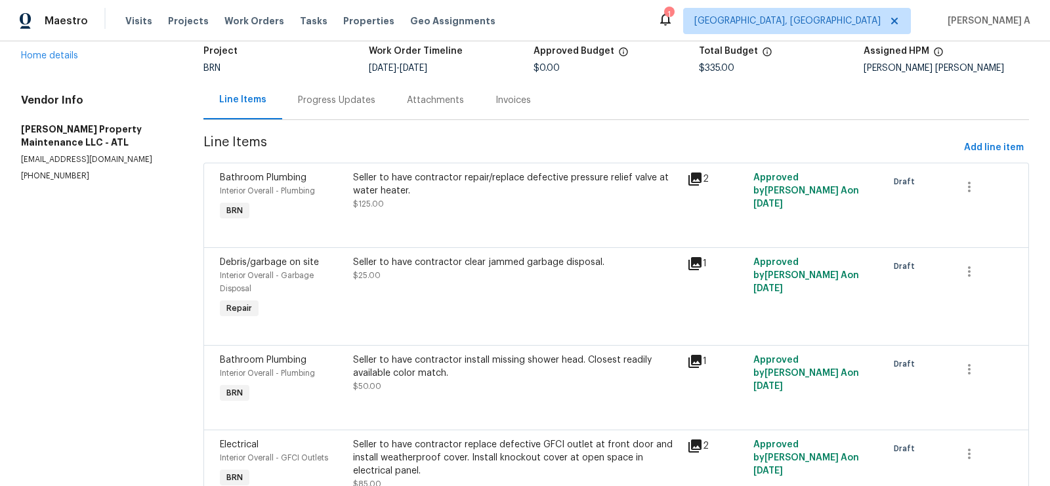
scroll to position [0, 0]
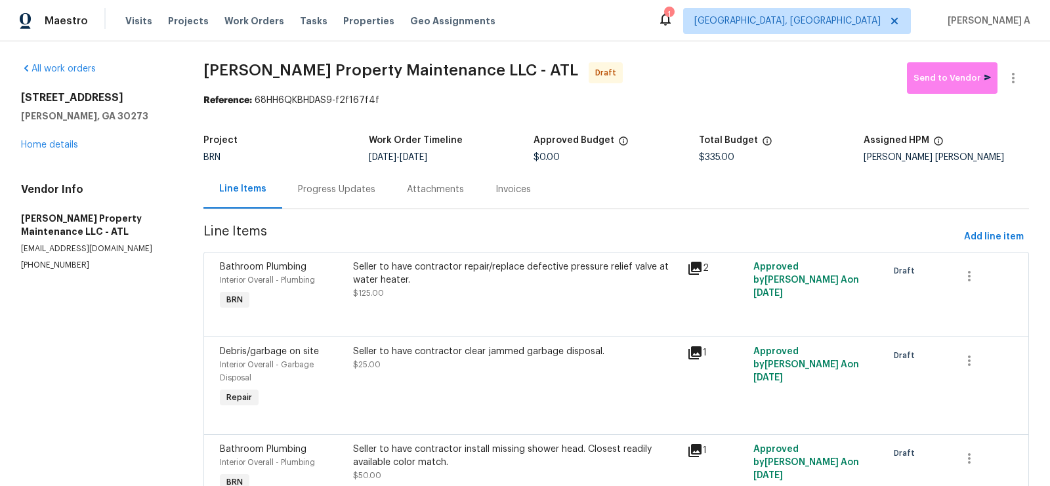
click at [328, 186] on div "Progress Updates" at bounding box center [336, 189] width 77 height 13
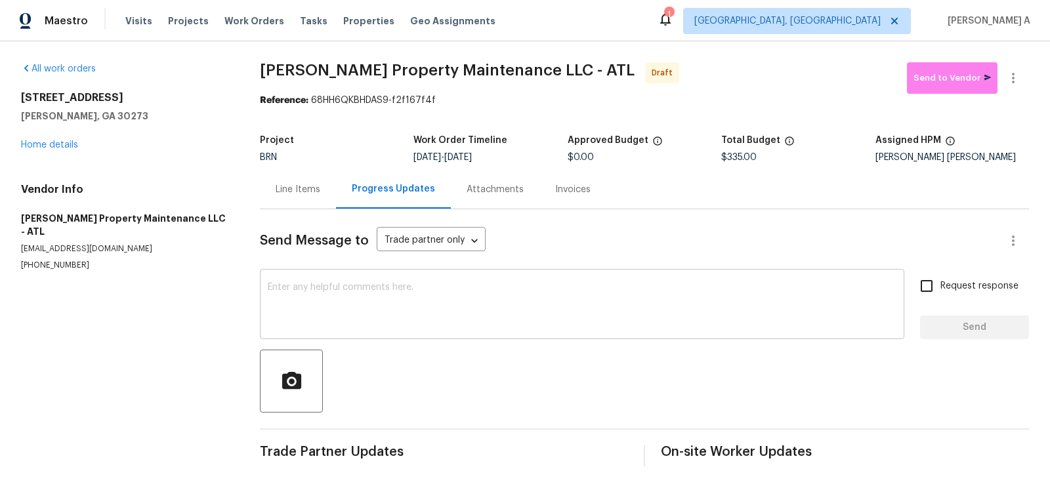
scroll to position [1, 0]
click at [284, 297] on textarea at bounding box center [582, 305] width 629 height 46
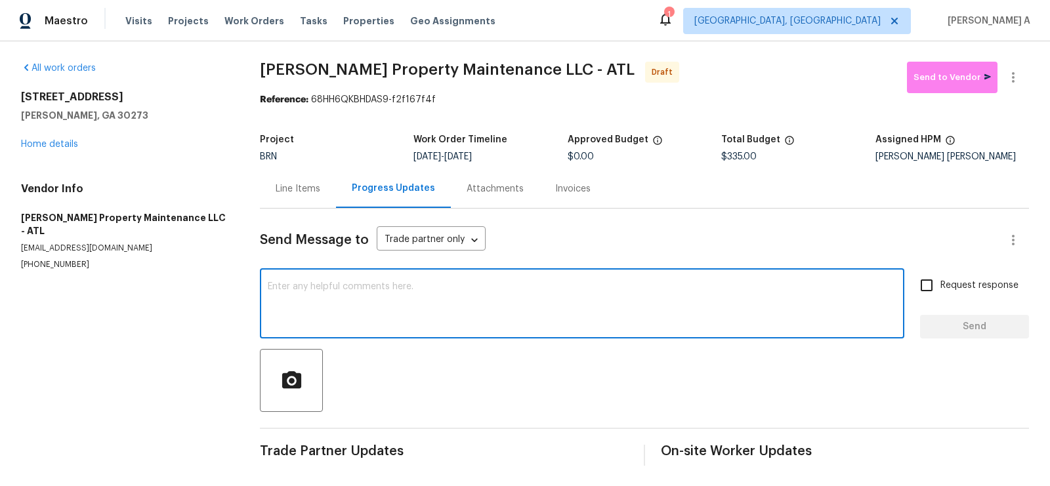
paste textarea "Hi, I'm Akshay from Opendoor. Just wanted to check if you received the workorde…"
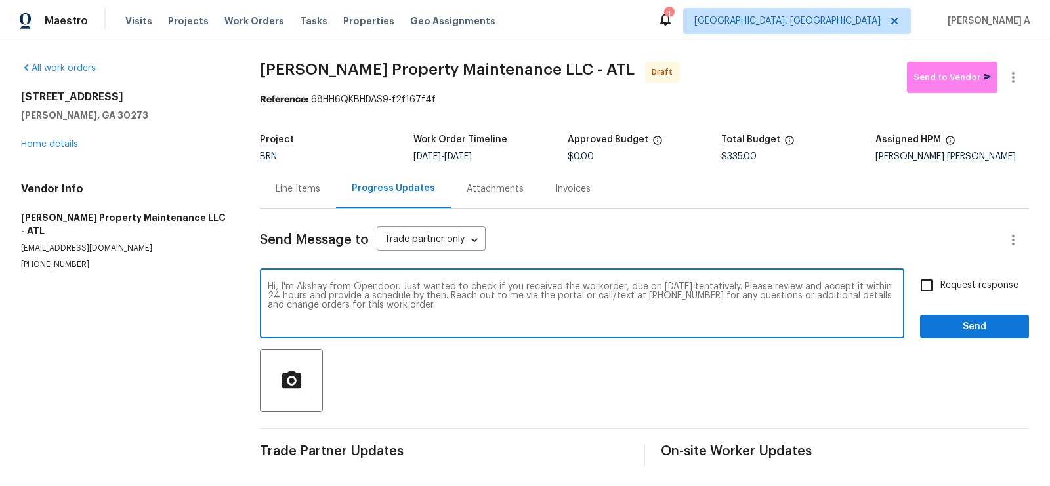
type textarea "Hi, I'm Akshay from Opendoor. Just wanted to check if you received the workorde…"
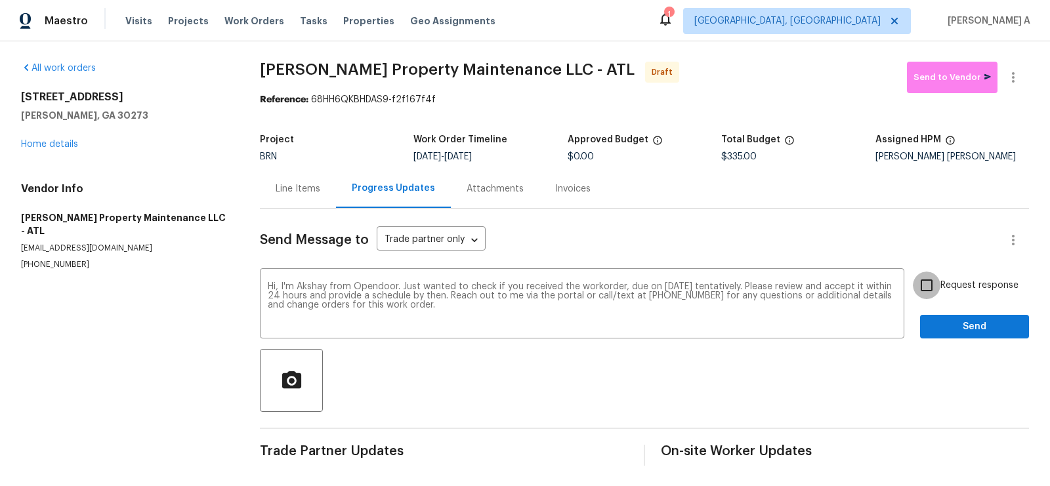
click at [937, 293] on input "Request response" at bounding box center [927, 286] width 28 height 28
checkbox input "true"
click at [957, 327] on span "Send" at bounding box center [974, 327] width 88 height 16
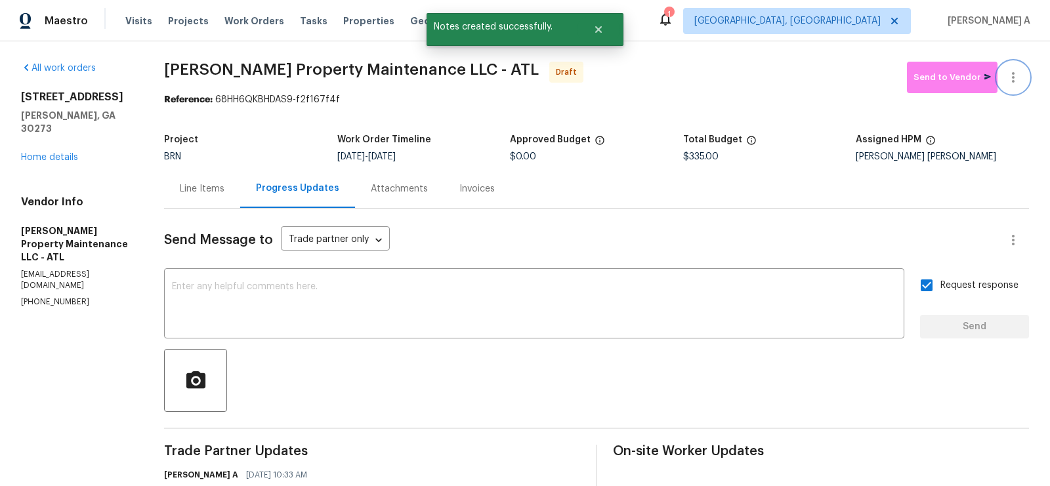
click at [1017, 73] on icon "button" at bounding box center [1013, 78] width 16 height 16
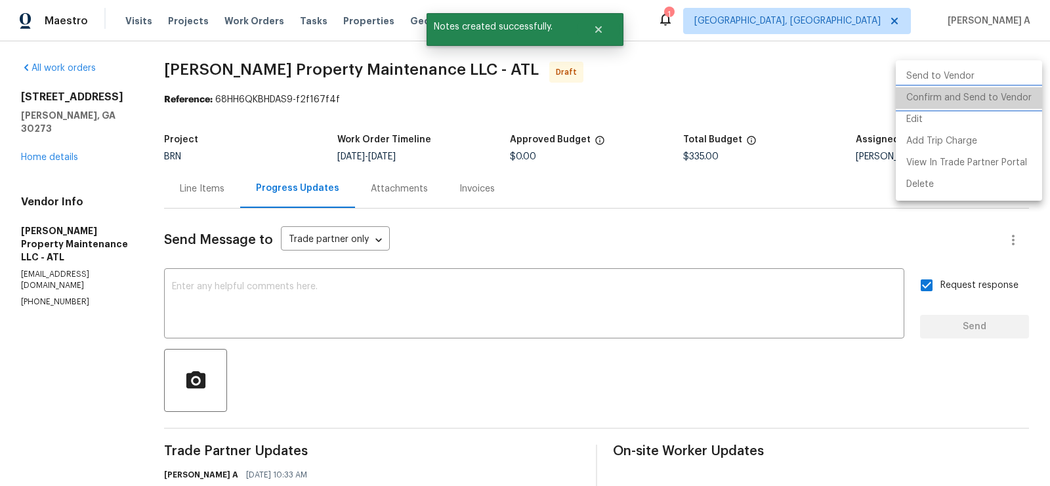
click at [1017, 100] on li "Confirm and Send to Vendor" at bounding box center [969, 98] width 146 height 22
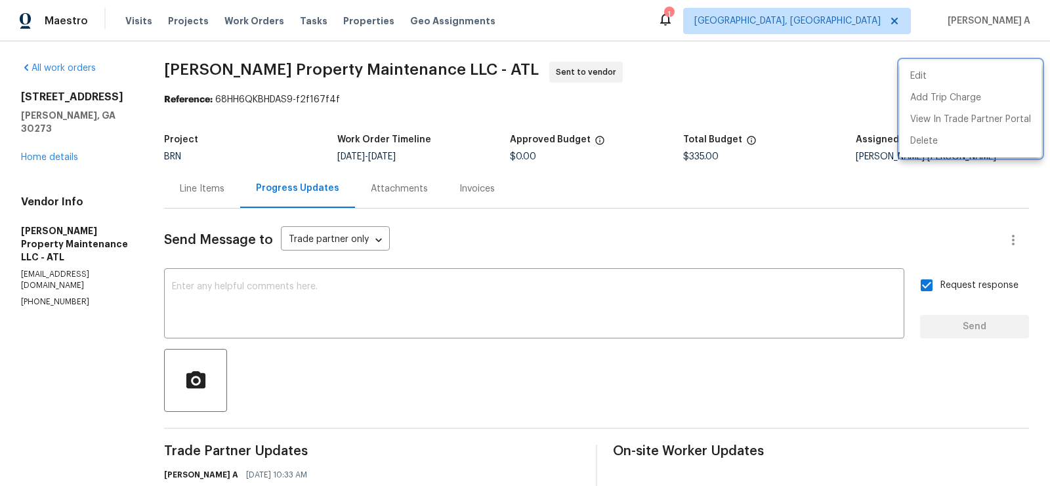
click at [194, 188] on div at bounding box center [525, 243] width 1050 height 486
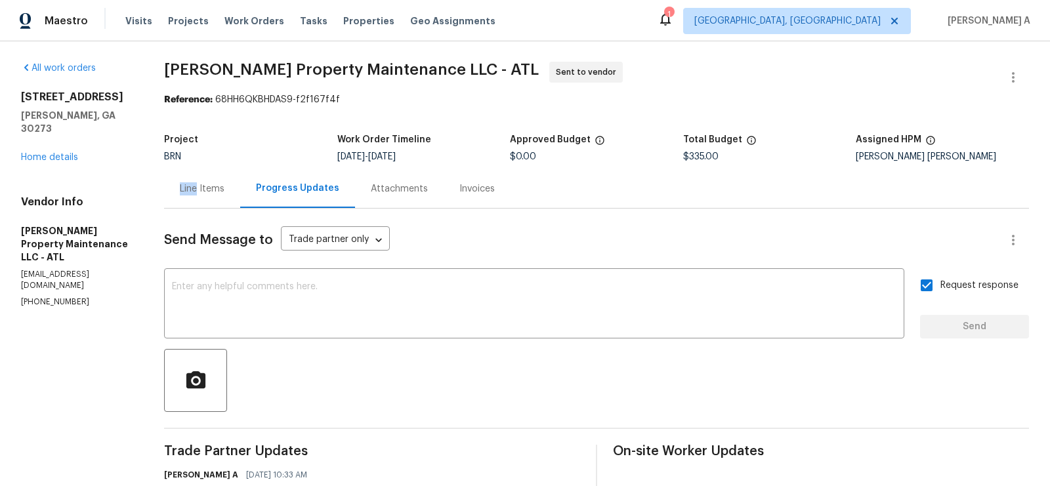
click at [194, 188] on div "Line Items" at bounding box center [202, 188] width 45 height 13
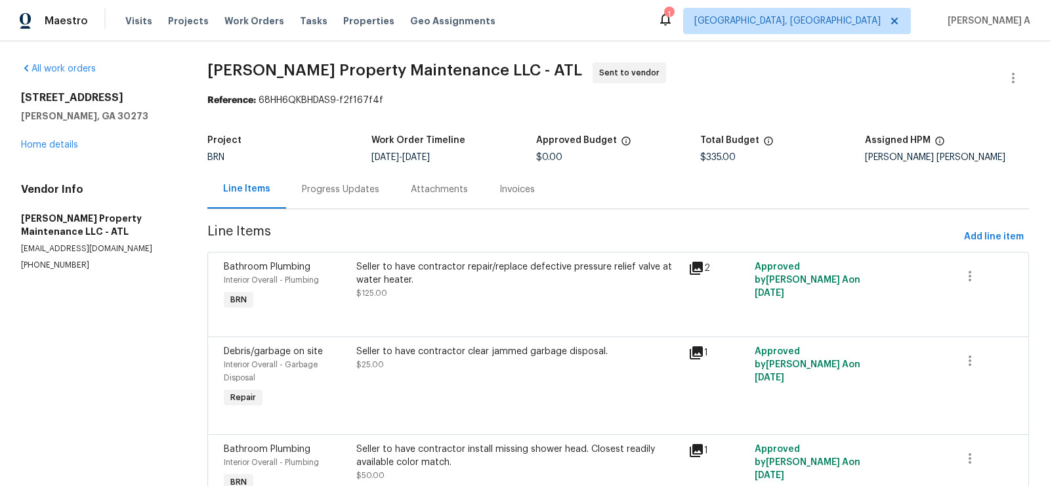
click at [338, 179] on div "Progress Updates" at bounding box center [340, 189] width 109 height 39
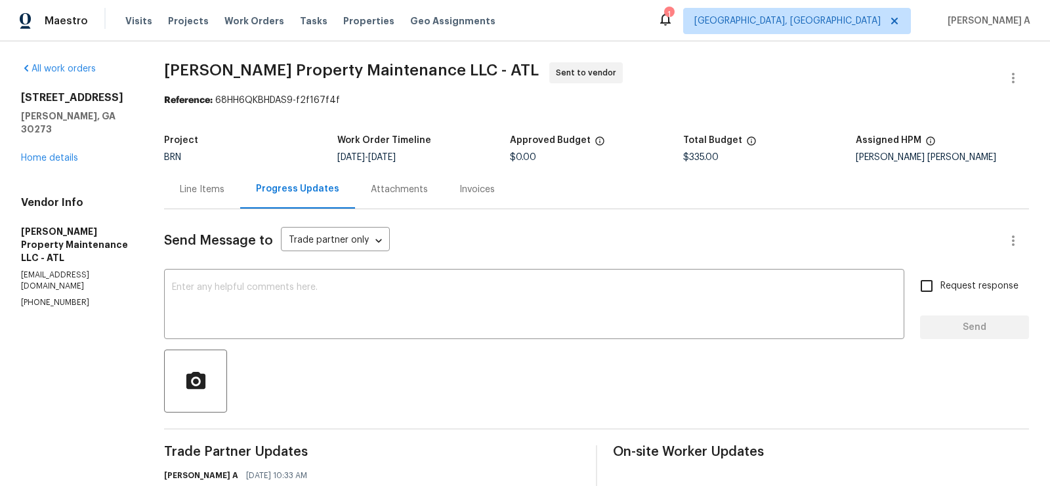
click at [205, 183] on div "Line Items" at bounding box center [202, 189] width 45 height 13
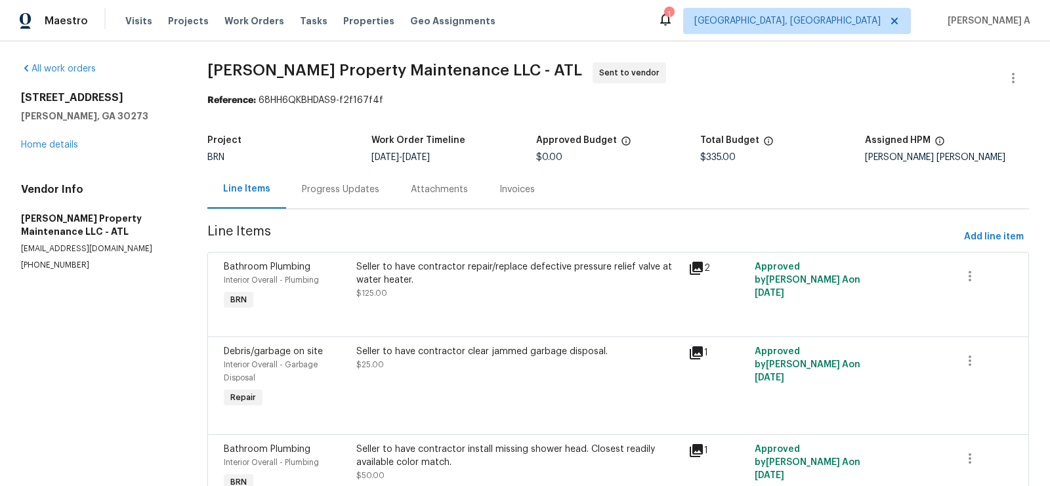
click at [323, 190] on div "Progress Updates" at bounding box center [340, 189] width 77 height 13
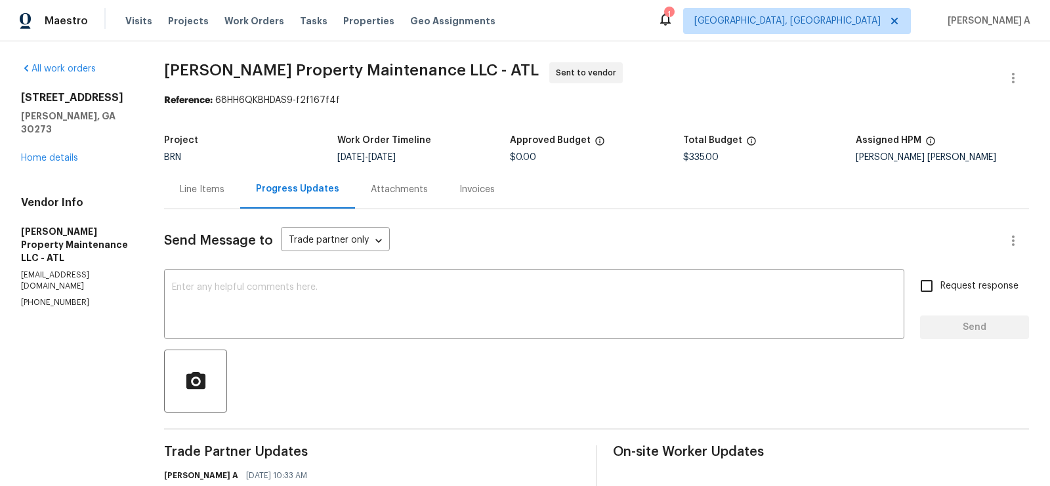
click at [211, 194] on div "Line Items" at bounding box center [202, 189] width 45 height 13
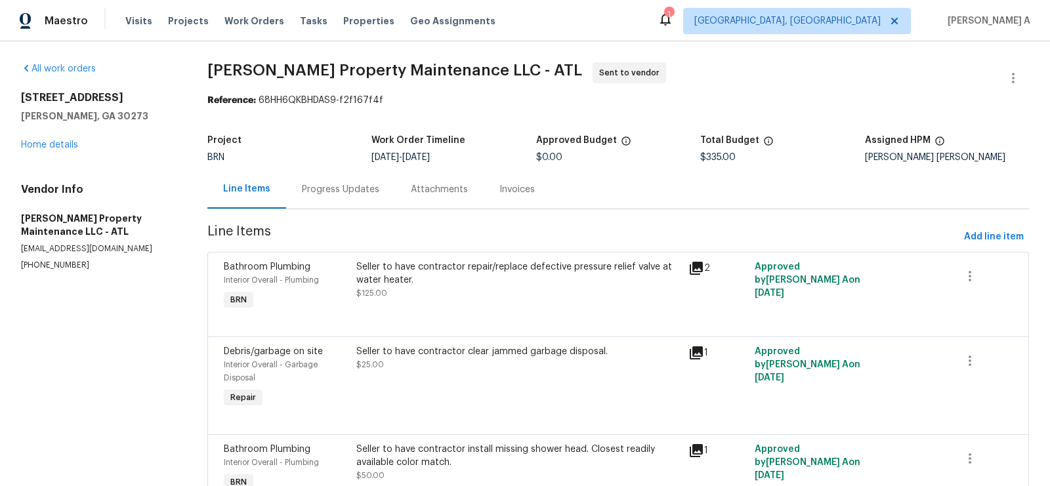
click at [428, 81] on span "Glen Property Maintenance LLC - ATL Sent to vendor" at bounding box center [602, 77] width 790 height 31
copy span "Glen Property Maintenance"
drag, startPoint x: 411, startPoint y: 70, endPoint x: 207, endPoint y: 67, distance: 203.4
click at [207, 68] on span "Glen Property Maintenance LLC - ATL" at bounding box center [394, 70] width 375 height 16
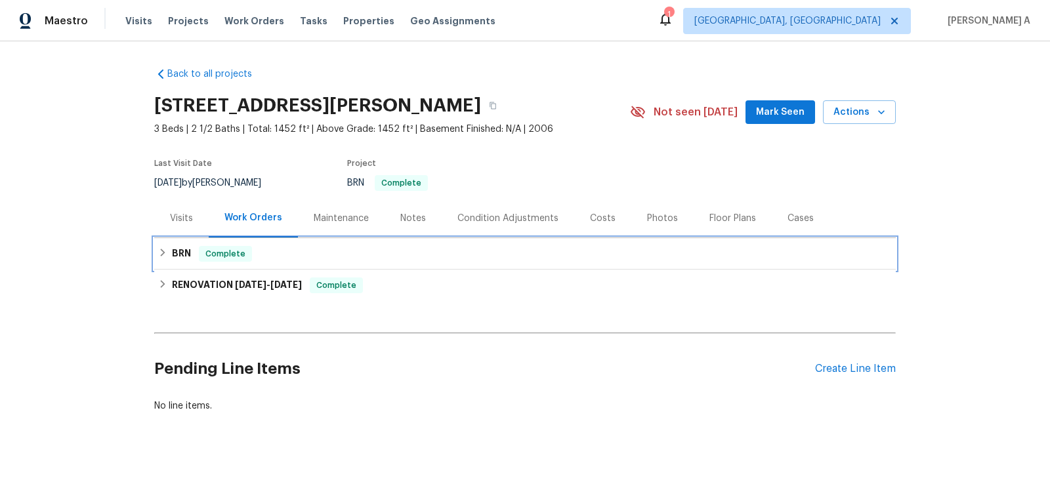
click at [296, 251] on div "BRN Complete" at bounding box center [525, 254] width 734 height 16
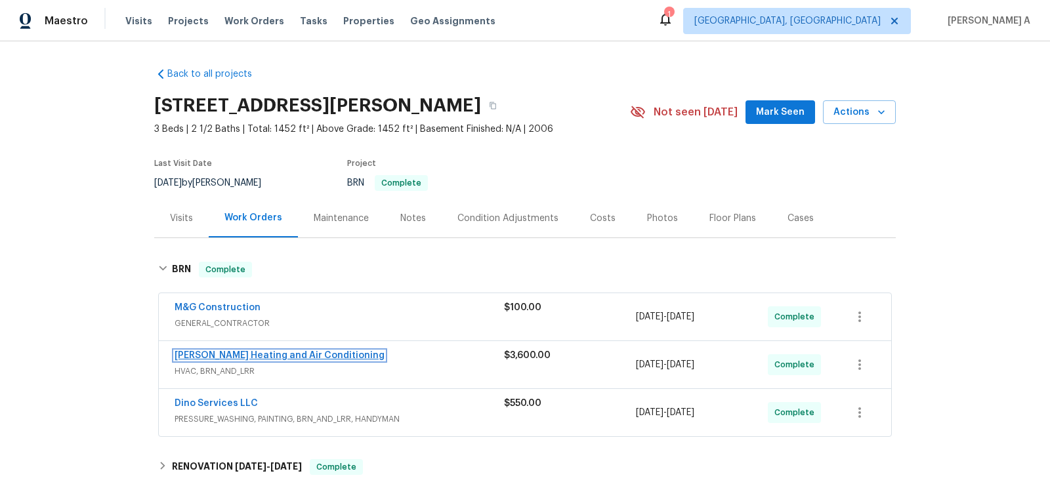
click at [256, 352] on link "[PERSON_NAME] Heating and Air Conditioning" at bounding box center [280, 355] width 210 height 9
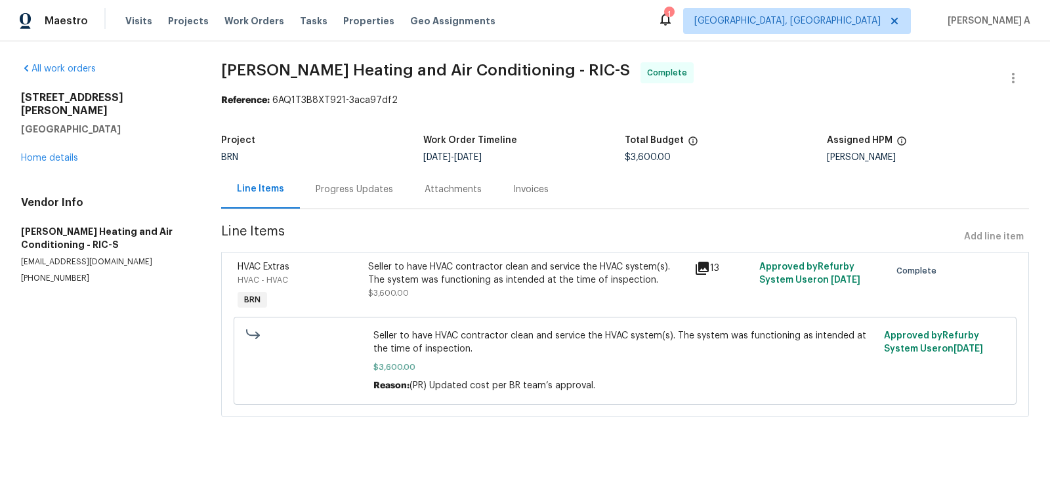
click at [518, 182] on div "Invoices" at bounding box center [530, 189] width 67 height 39
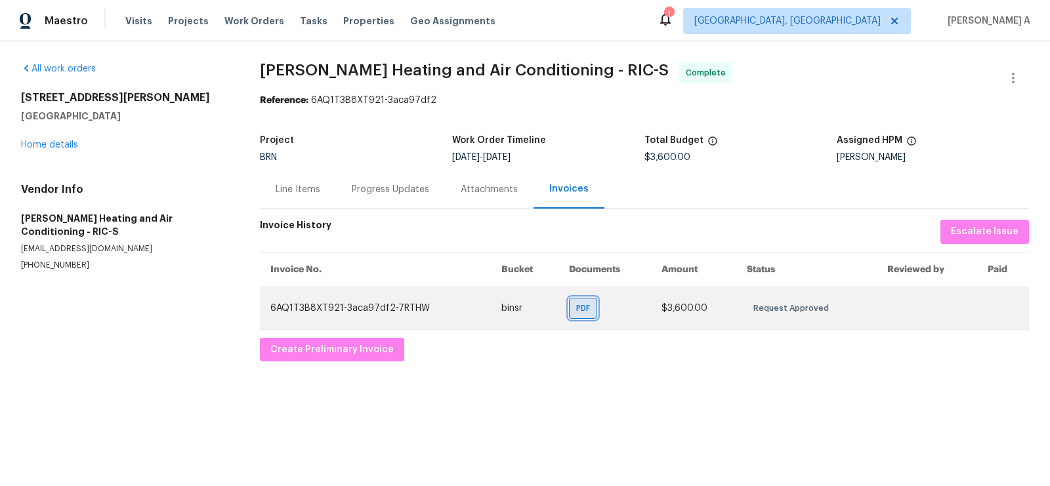
click at [582, 310] on span "PDF" at bounding box center [585, 308] width 19 height 13
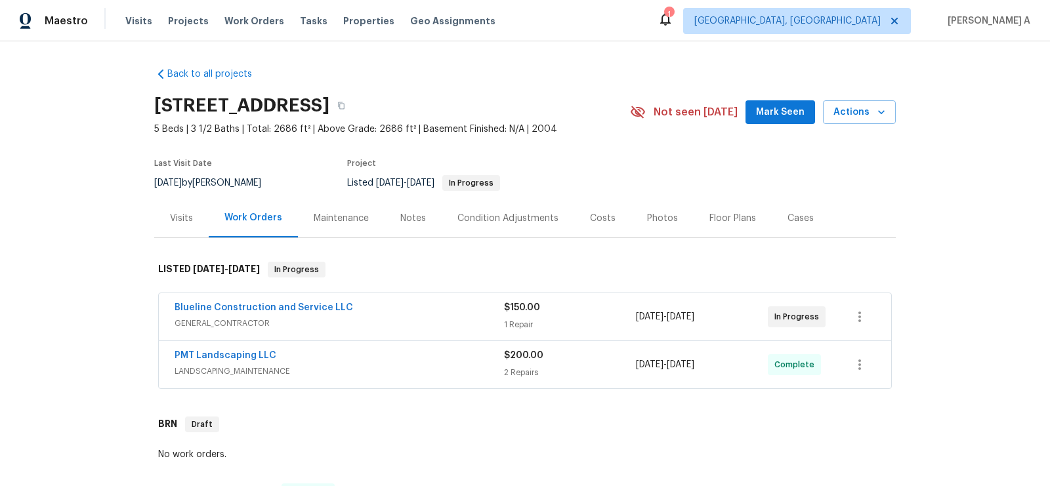
scroll to position [471, 0]
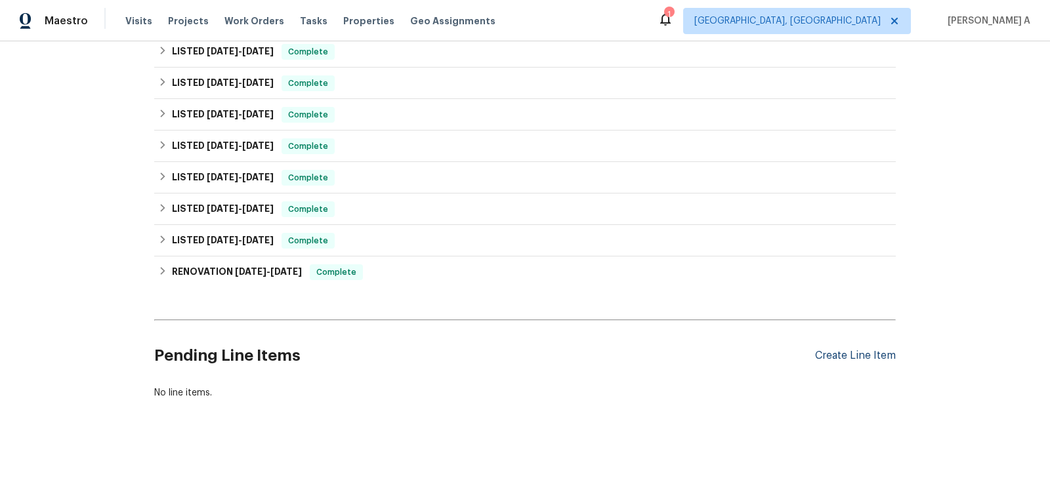
click at [865, 360] on div "Pending Line Items Create Line Item" at bounding box center [524, 355] width 741 height 61
click at [850, 354] on div "Create Line Item" at bounding box center [855, 356] width 81 height 12
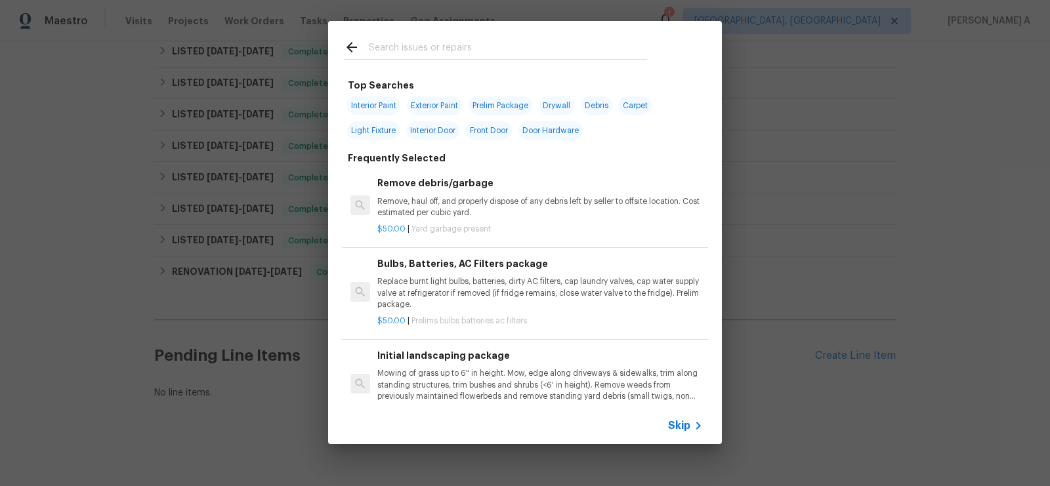
click at [688, 427] on span "Skip" at bounding box center [679, 425] width 22 height 13
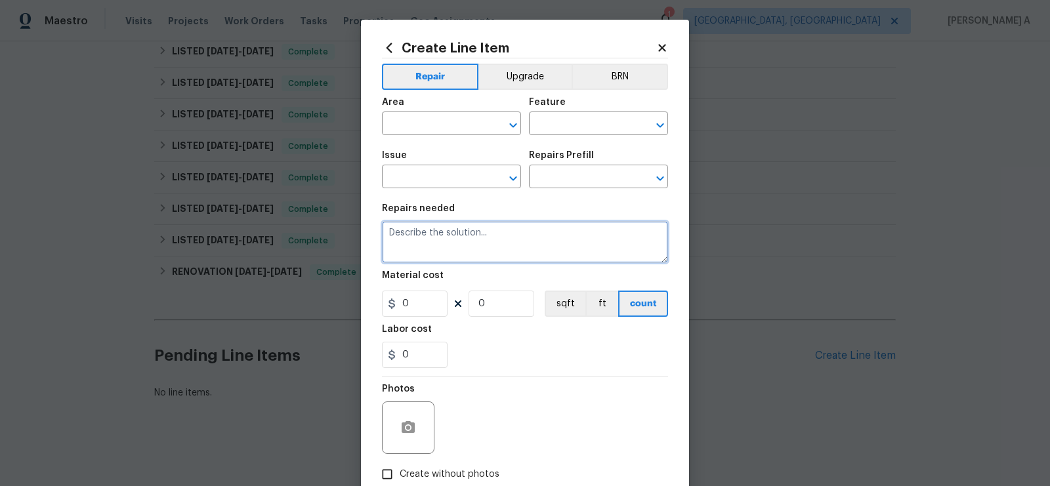
click at [440, 245] on textarea at bounding box center [525, 242] width 286 height 42
paste textarea "Contractor to find and repair what appears to be active water intrusion at livi…"
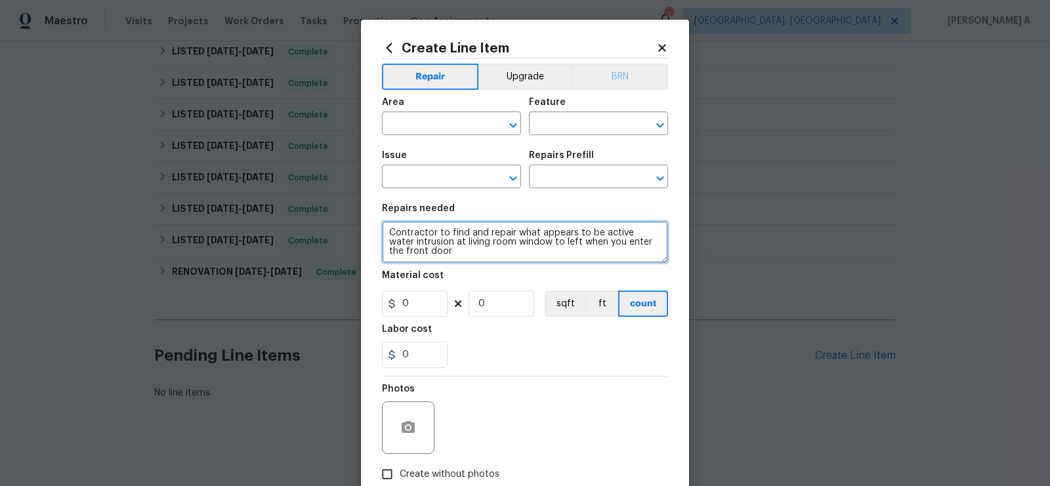
type textarea "Contractor to find and repair what appears to be active water intrusion at livi…"
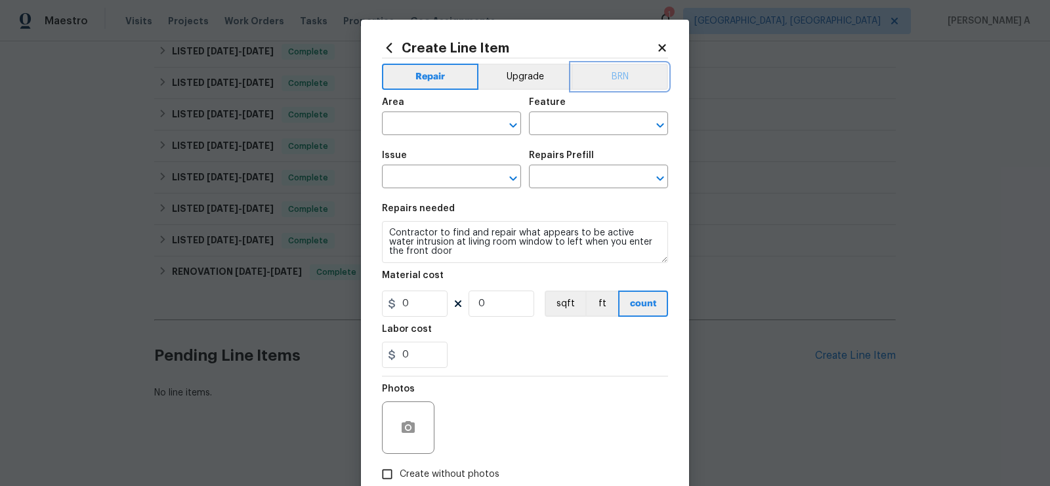
click at [617, 73] on button "BRN" at bounding box center [619, 77] width 96 height 26
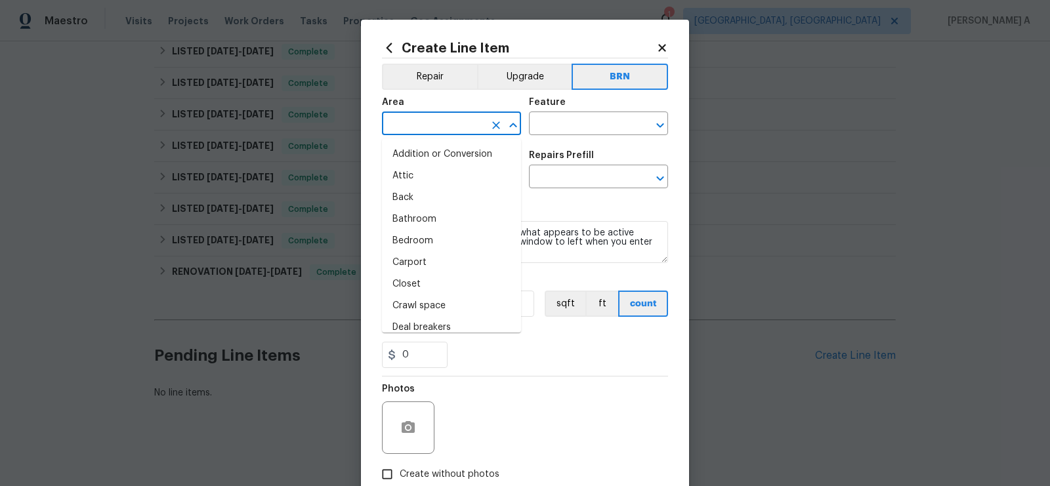
click at [423, 127] on input "text" at bounding box center [433, 125] width 102 height 20
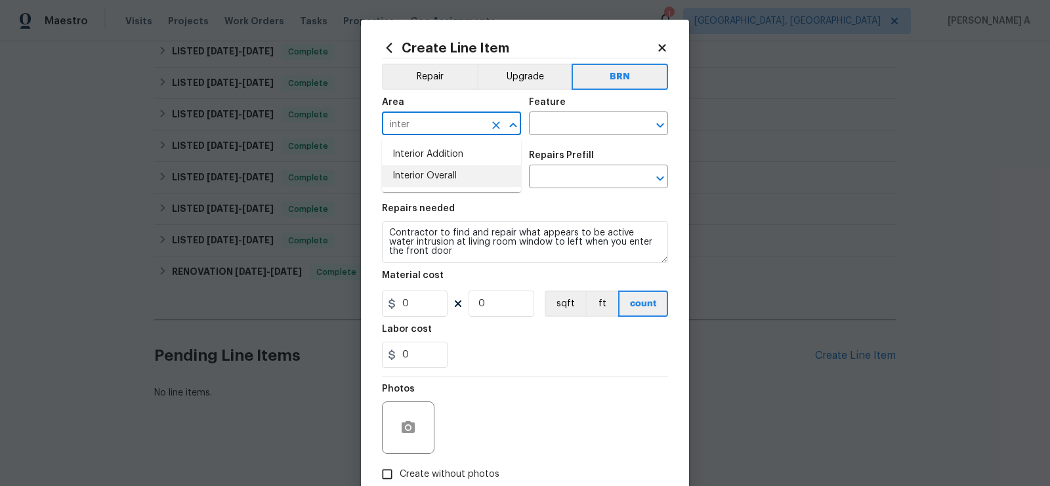
click at [462, 167] on li "Interior Overall" at bounding box center [451, 176] width 139 height 22
type input "Interior Overall"
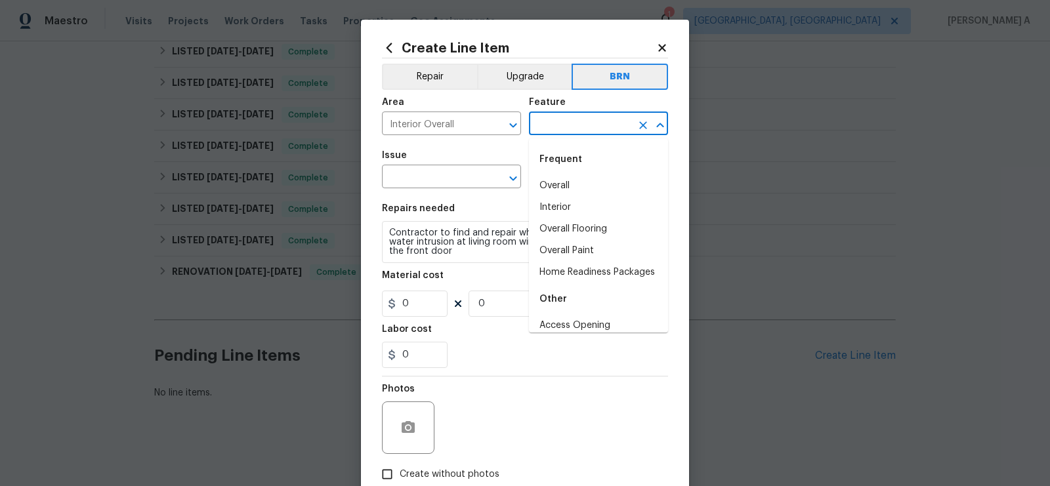
click at [553, 129] on input "text" at bounding box center [580, 125] width 102 height 20
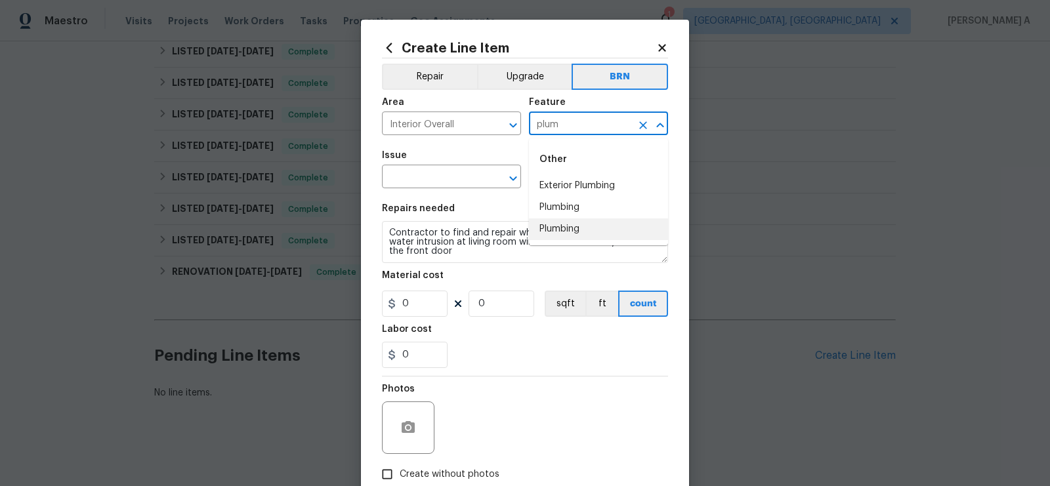
click at [562, 213] on li "Plumbing" at bounding box center [598, 208] width 139 height 22
type input "Plumbing"
click at [414, 182] on input "text" at bounding box center [433, 178] width 102 height 20
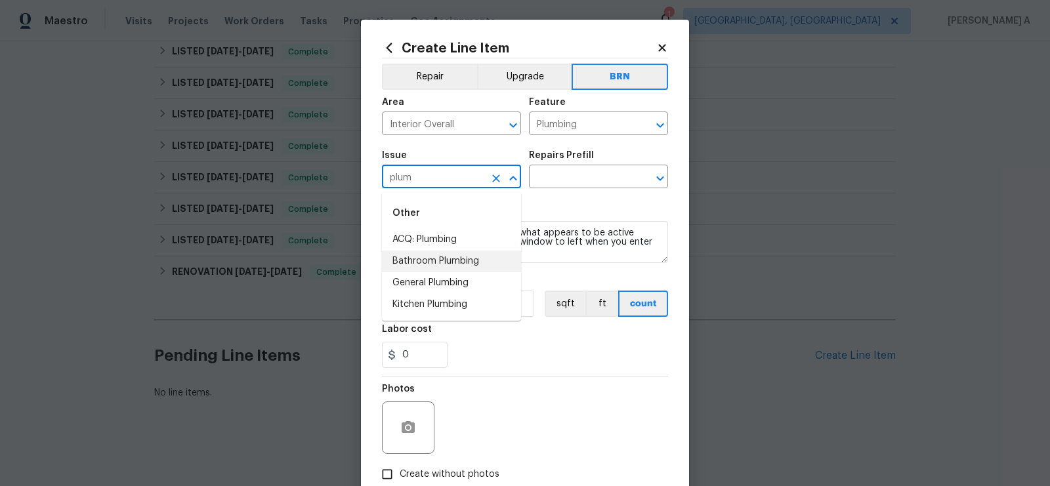
click at [431, 276] on li "General Plumbing" at bounding box center [451, 283] width 139 height 22
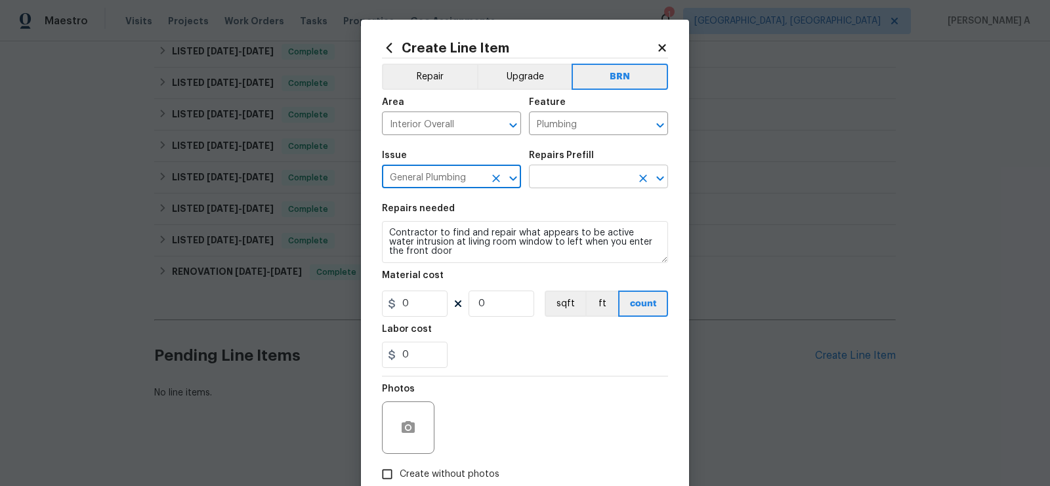
type input "General Plumbing"
click at [559, 175] on input "text" at bounding box center [580, 178] width 102 height 20
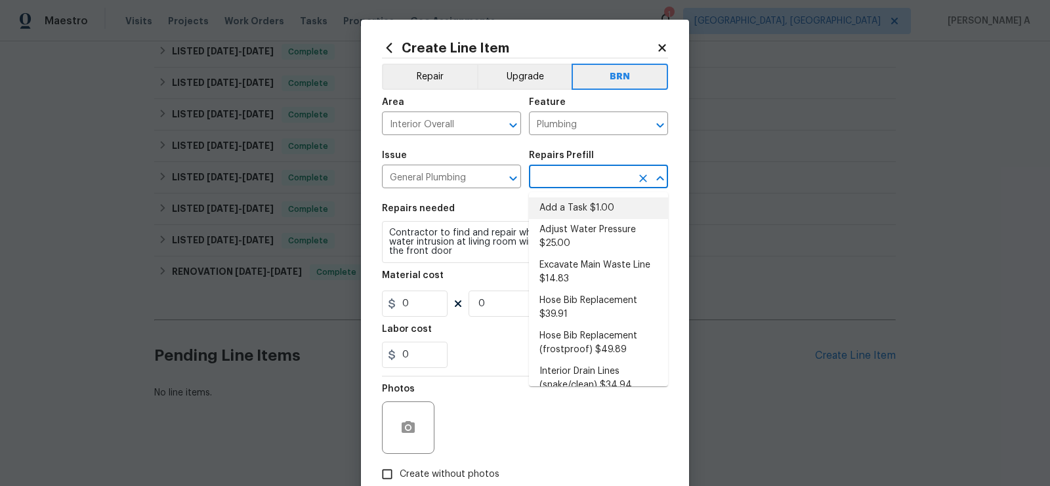
click at [566, 212] on li "Add a Task $1.00" at bounding box center [598, 208] width 139 height 22
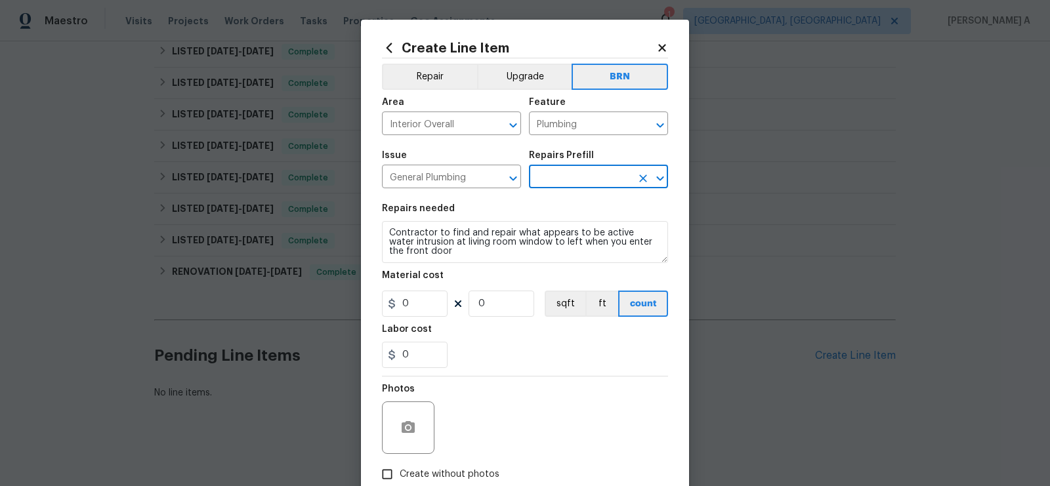
type input "Add a Task $1.00"
type textarea "HPM to detail"
type input "1"
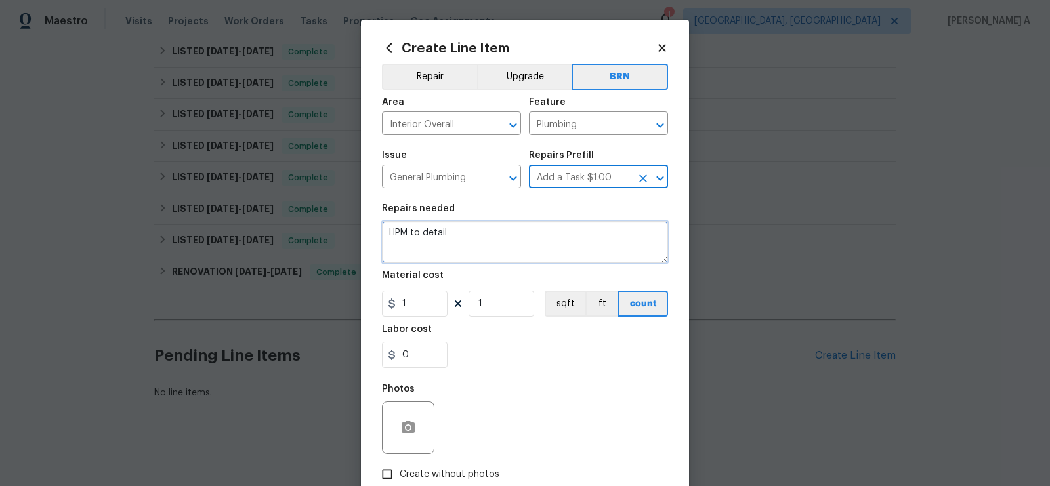
click at [545, 230] on textarea "HPM to detail" at bounding box center [525, 242] width 286 height 42
paste textarea "Contractor to find and repair what appears to be active water intrusion at livi…"
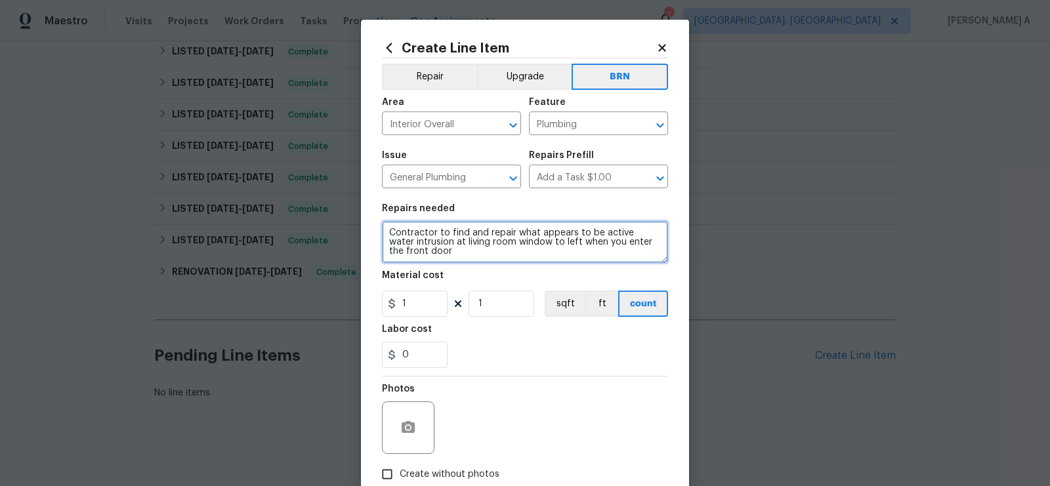
type textarea "Contractor to find and repair what appears to be active water intrusion at livi…"
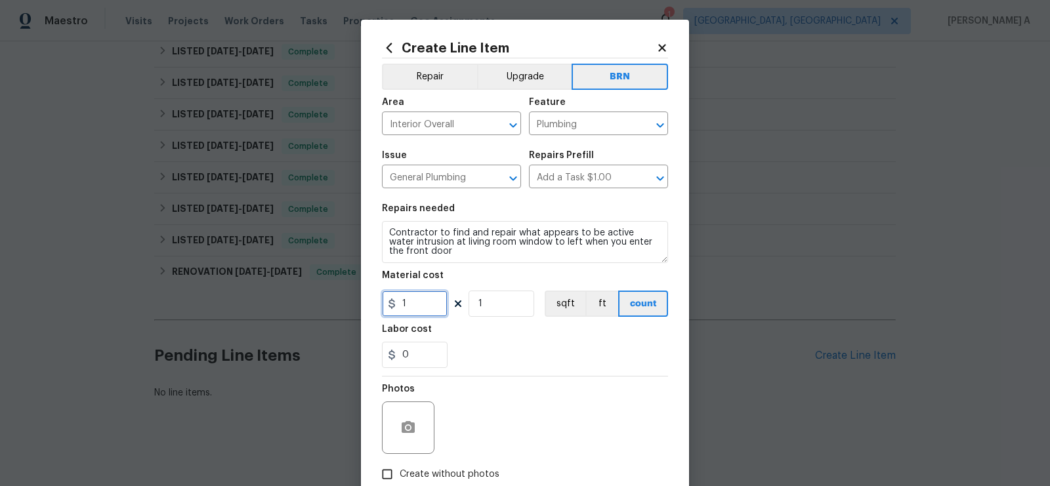
drag, startPoint x: 419, startPoint y: 304, endPoint x: 349, endPoint y: 297, distance: 69.9
click at [349, 299] on div "Create Line Item Repair Upgrade BRN Area Interior Overall ​ Feature Plumbing ​ …" at bounding box center [525, 243] width 1050 height 486
type input "0"
drag, startPoint x: 430, startPoint y: 360, endPoint x: 385, endPoint y: 360, distance: 45.3
click at [385, 360] on input "0" at bounding box center [415, 355] width 66 height 26
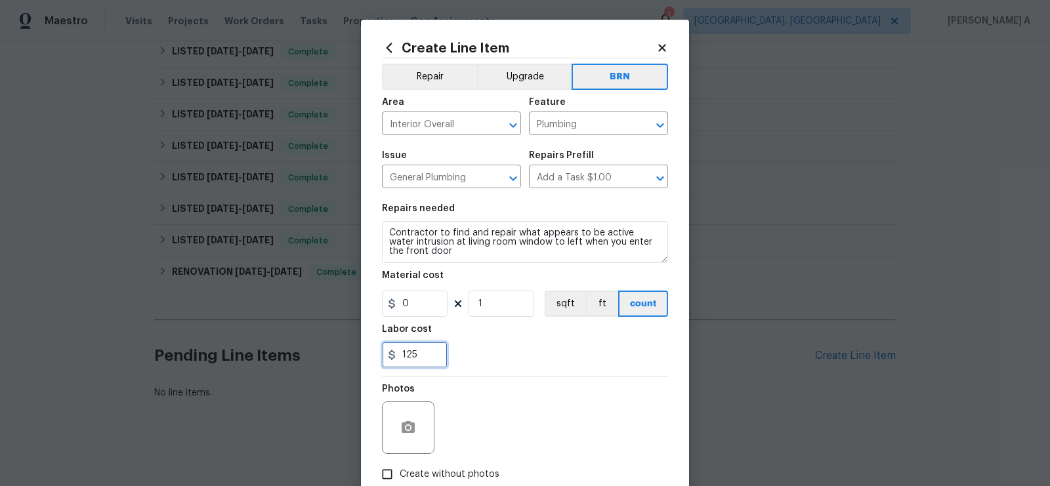
type input "125"
click at [497, 367] on div "125" at bounding box center [525, 355] width 286 height 26
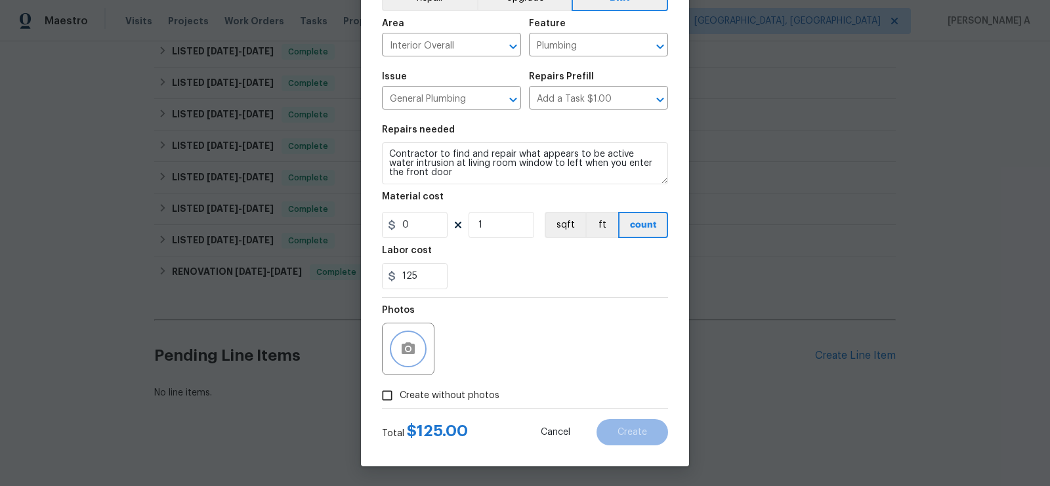
click at [413, 340] on button "button" at bounding box center [407, 348] width 31 height 31
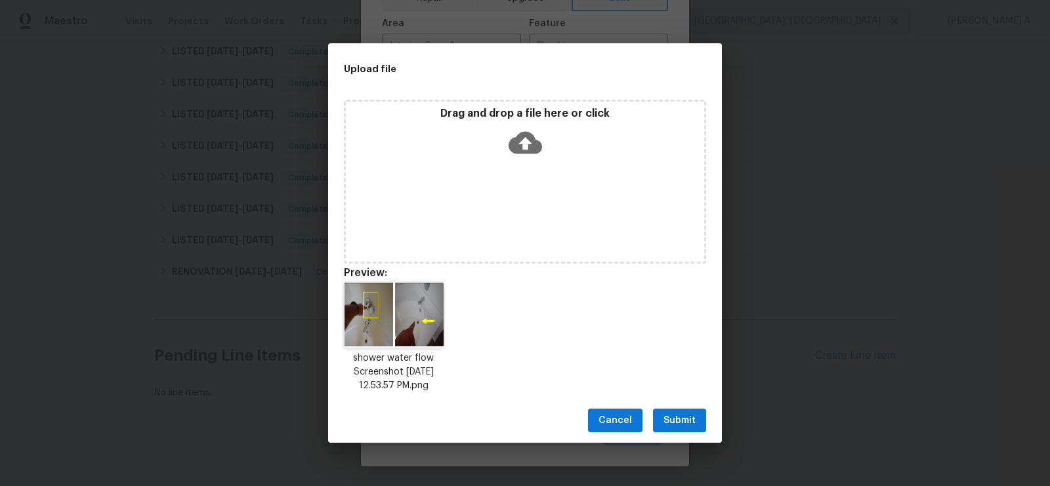
click at [672, 423] on span "Submit" at bounding box center [679, 421] width 32 height 16
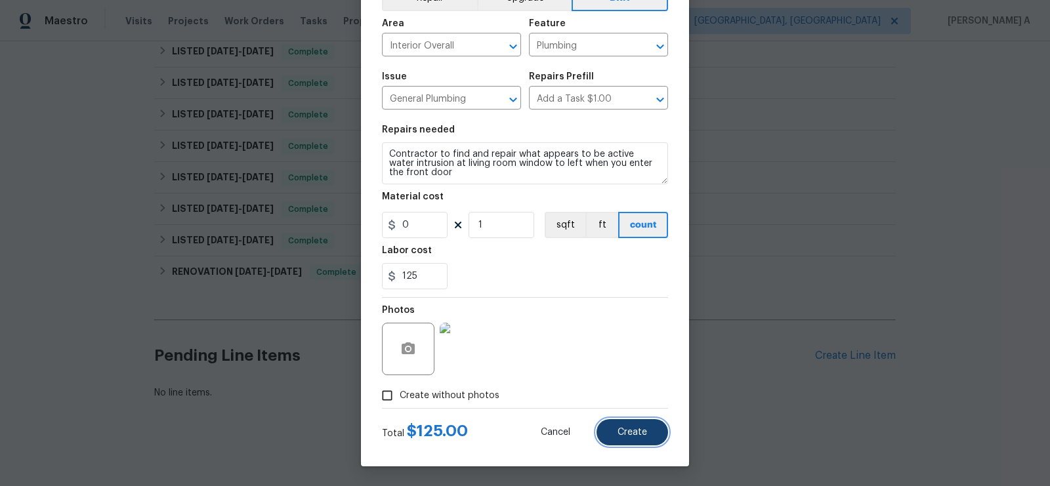
click at [631, 433] on span "Create" at bounding box center [632, 433] width 30 height 10
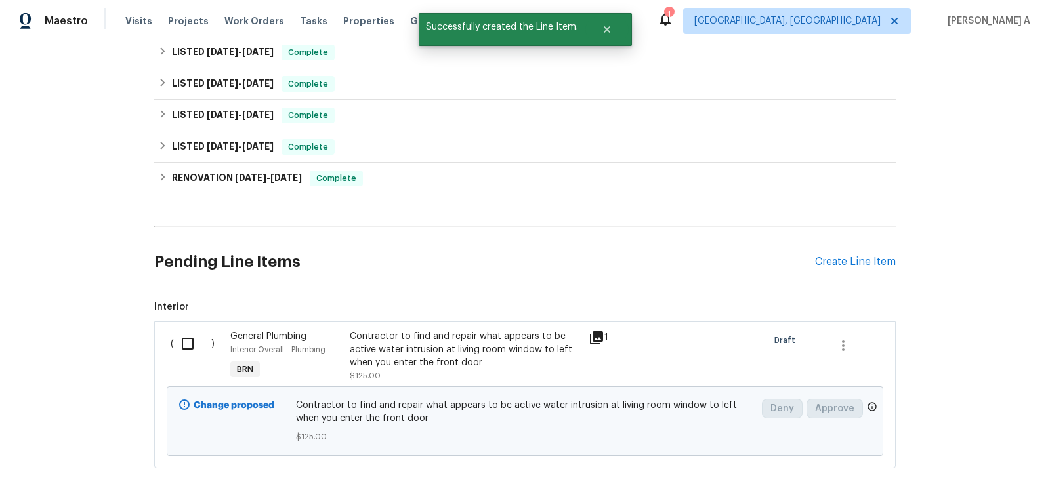
scroll to position [633, 0]
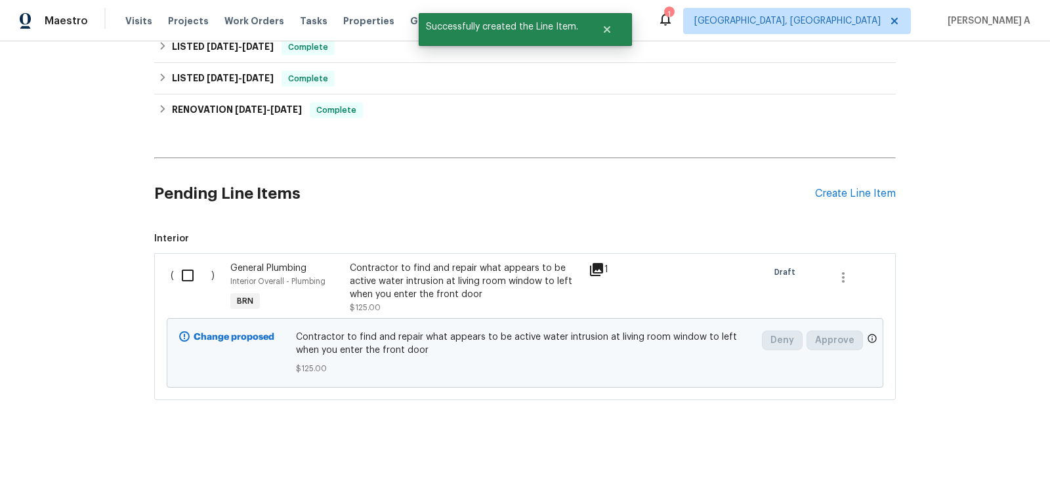
click at [187, 277] on input "checkbox" at bounding box center [192, 276] width 37 height 28
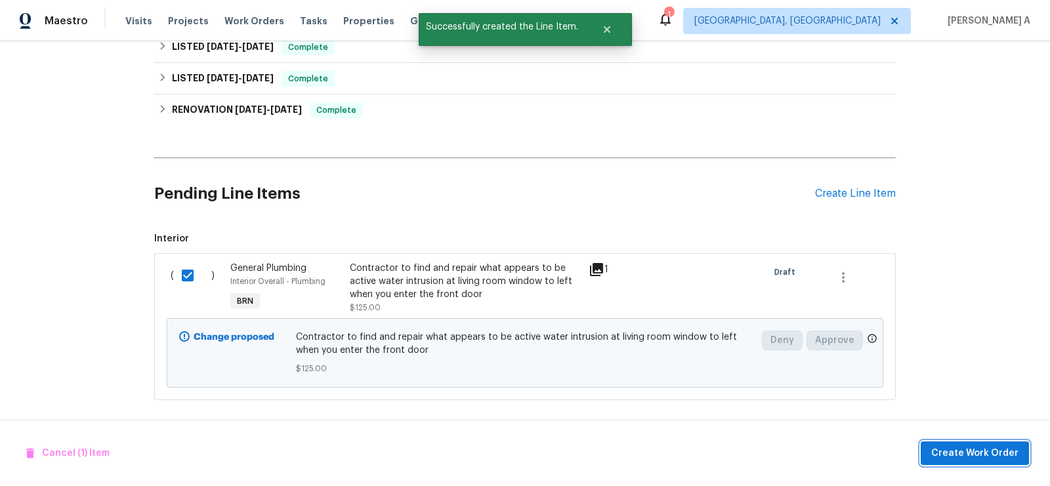
click at [981, 453] on span "Create Work Order" at bounding box center [974, 453] width 87 height 16
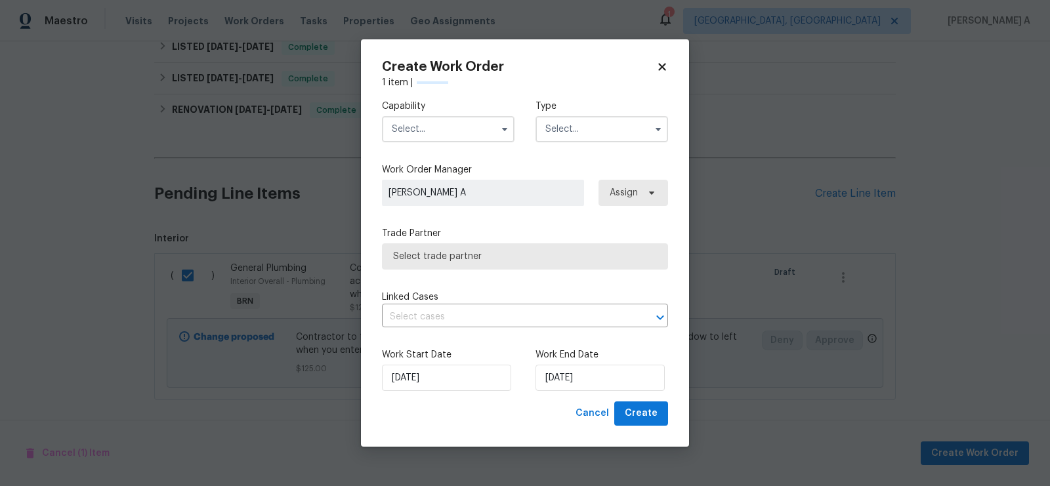
checkbox input "false"
click at [441, 116] on div at bounding box center [448, 129] width 133 height 26
click at [474, 130] on input "text" at bounding box center [448, 129] width 133 height 26
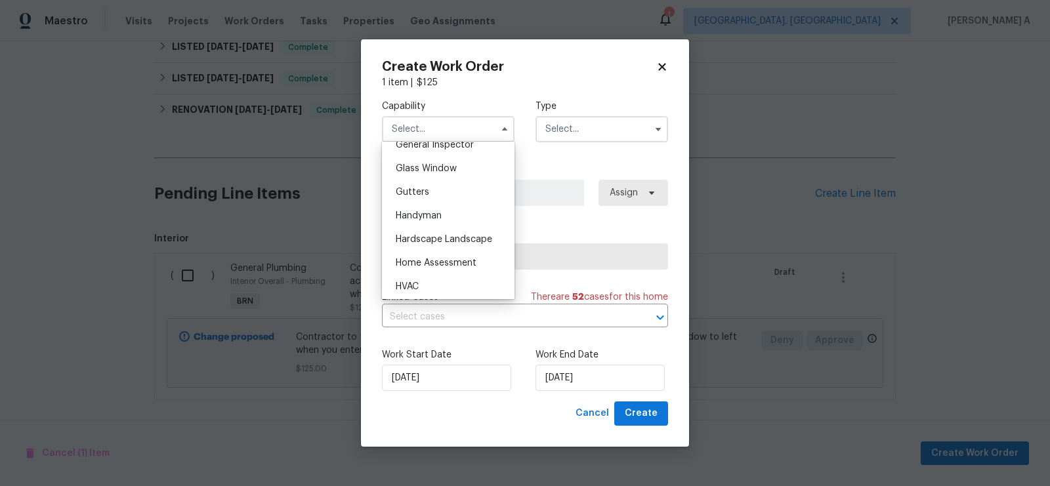
scroll to position [663, 0]
click at [460, 220] on div "Handyman" at bounding box center [448, 215] width 126 height 24
type input "Handyman"
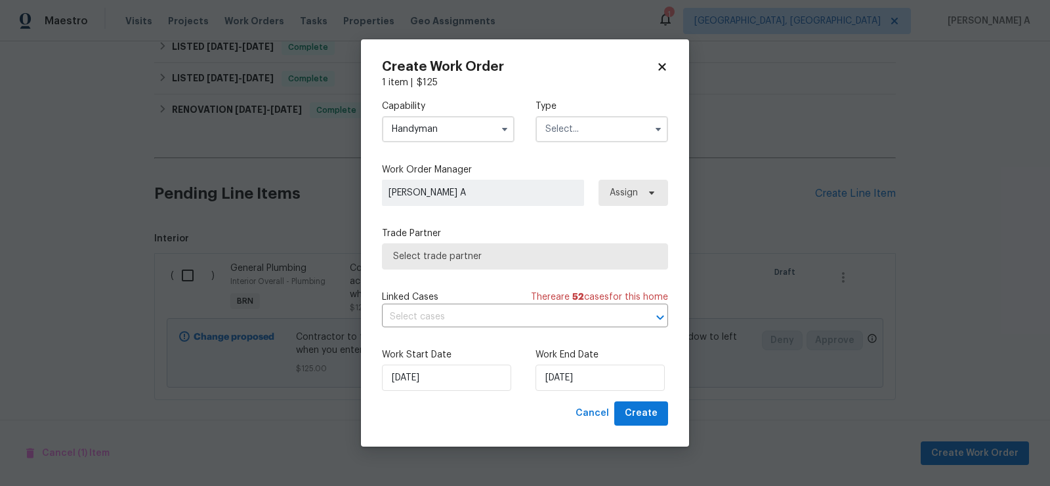
click at [604, 142] on div "Capability Handyman Agent Appliance Bathtub Resurfacing BRN And Lrr Broker Cabi…" at bounding box center [525, 121] width 286 height 64
click at [604, 133] on input "text" at bounding box center [601, 129] width 133 height 26
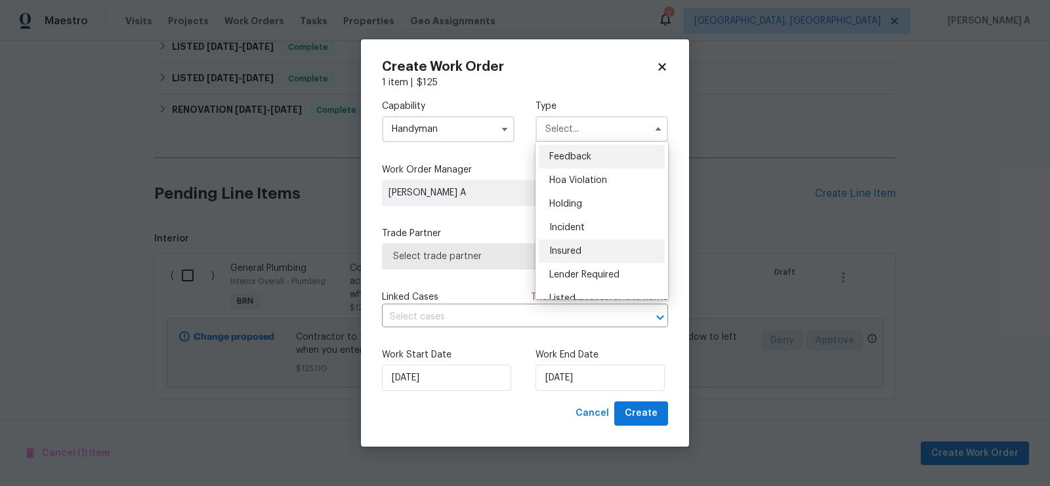
scroll to position [297, 0]
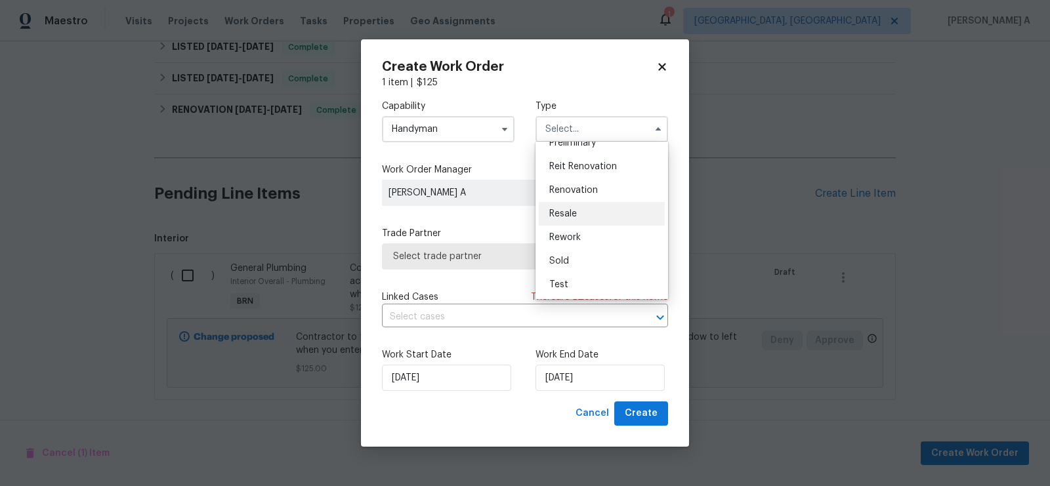
click at [585, 216] on div "Resale" at bounding box center [602, 214] width 126 height 24
type input "Resale"
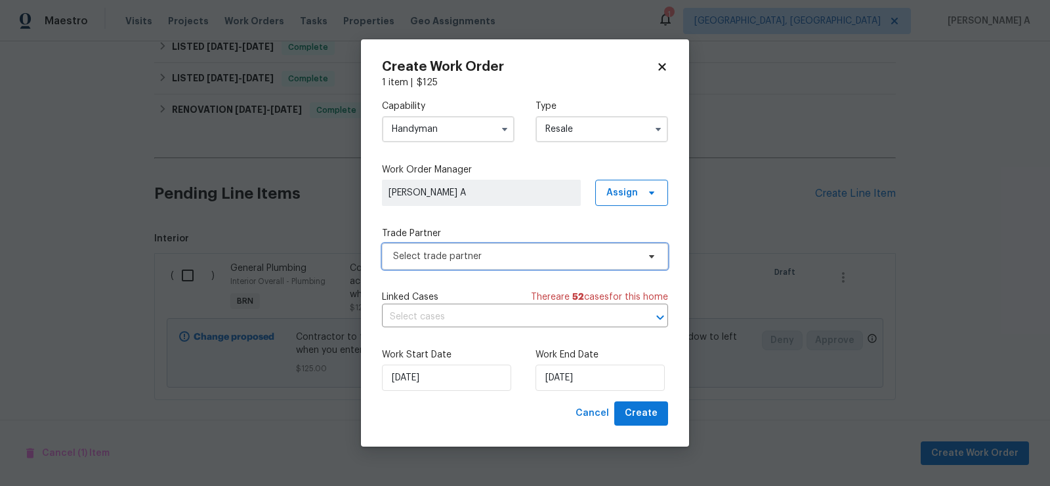
click at [495, 262] on span "Select trade partner" at bounding box center [525, 256] width 286 height 26
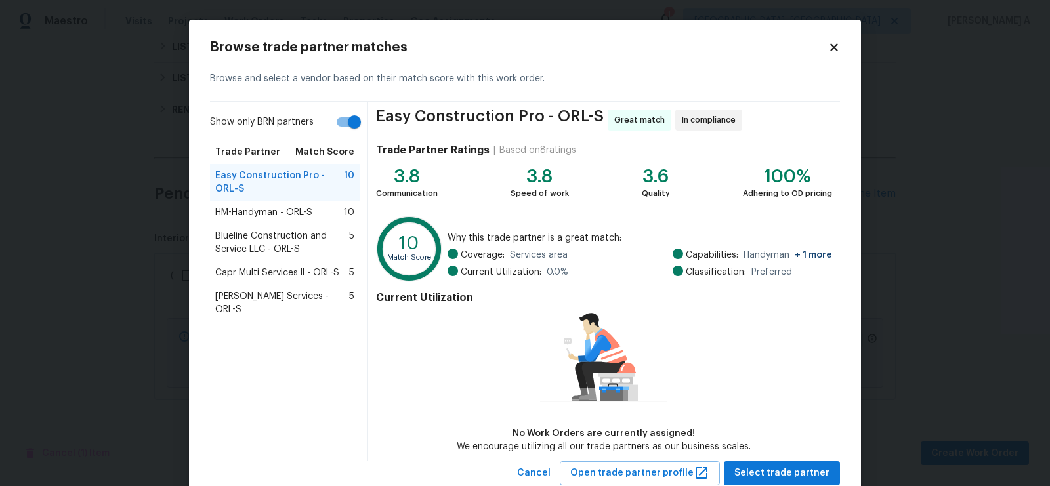
click at [293, 209] on span "HM-Handyman - ORL-S" at bounding box center [263, 212] width 97 height 13
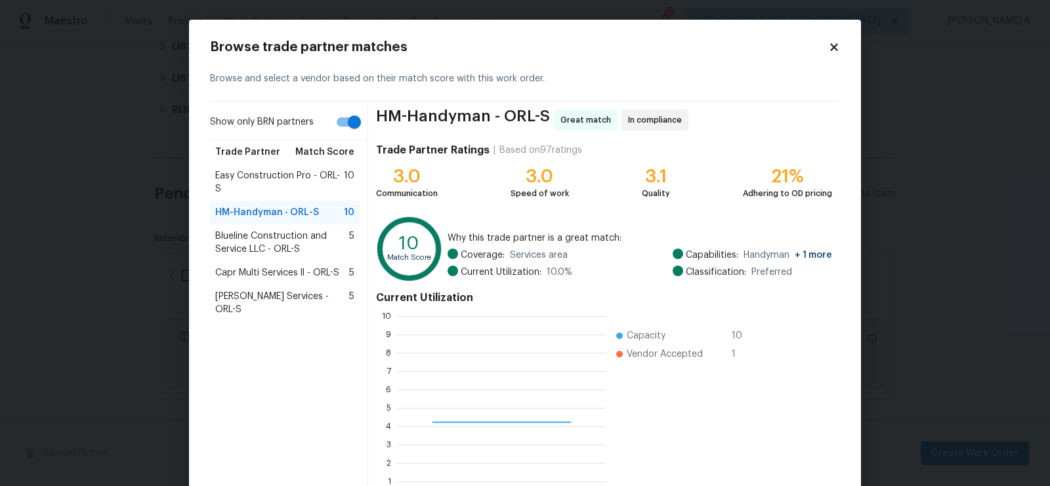
scroll to position [184, 207]
click at [298, 231] on span "Blueline Construction and Service LLC - ORL-S" at bounding box center [282, 243] width 134 height 26
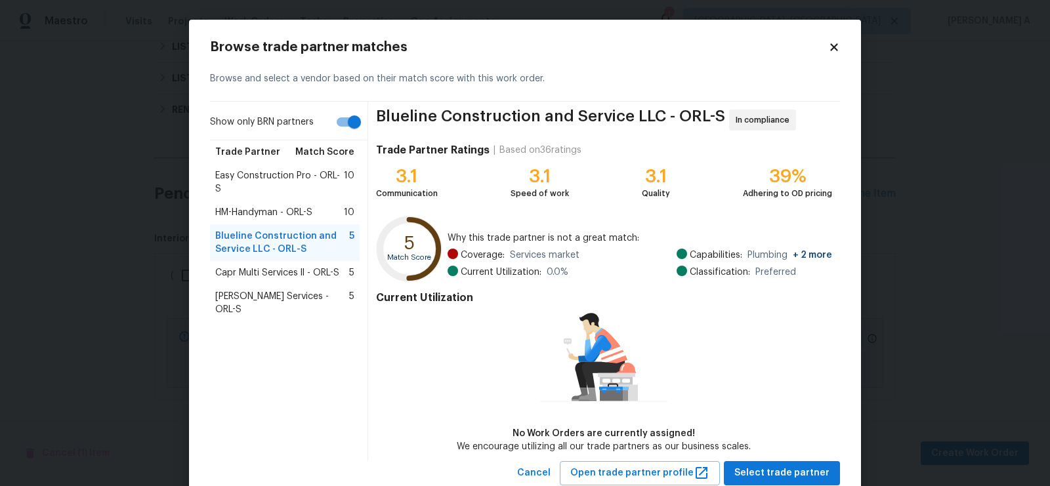
scroll to position [38, 0]
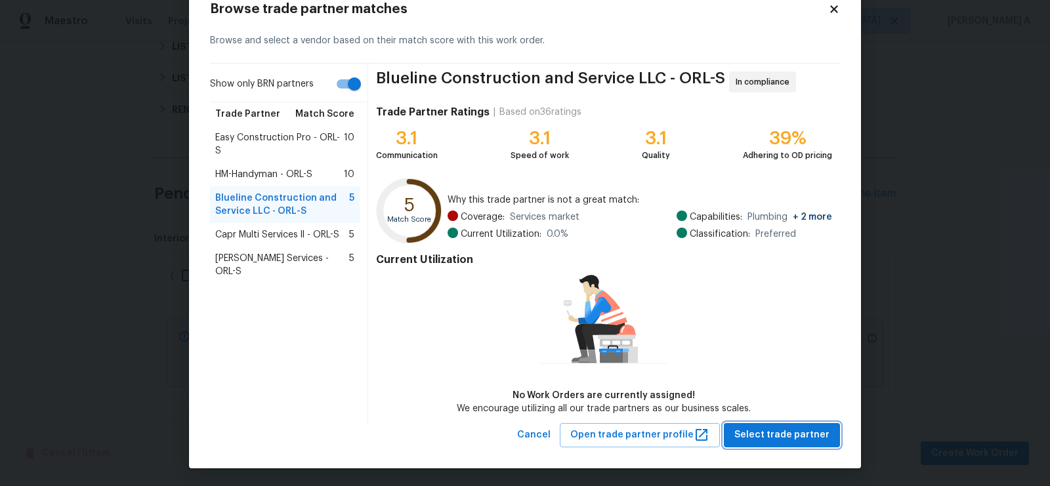
click at [795, 436] on span "Select trade partner" at bounding box center [781, 435] width 95 height 16
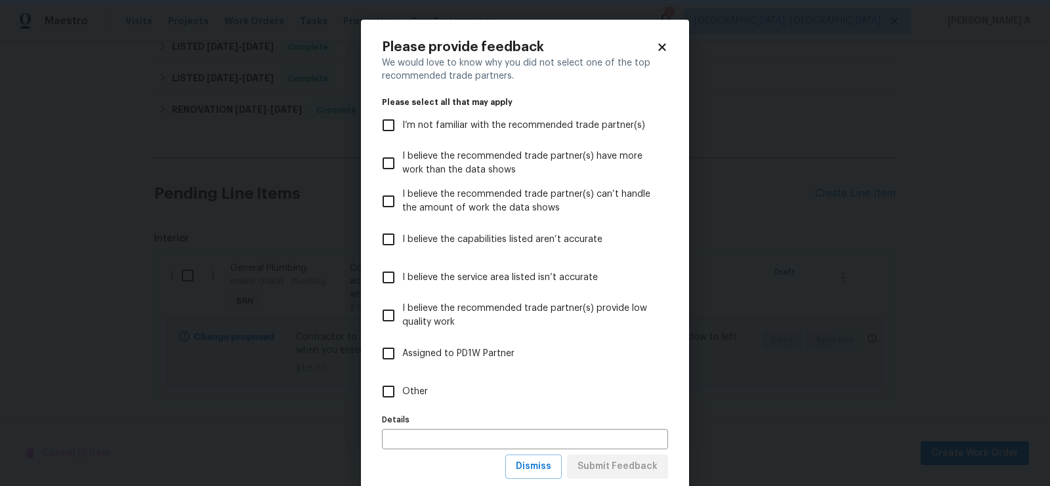
scroll to position [0, 0]
click at [541, 462] on span "Dismiss" at bounding box center [533, 467] width 35 height 16
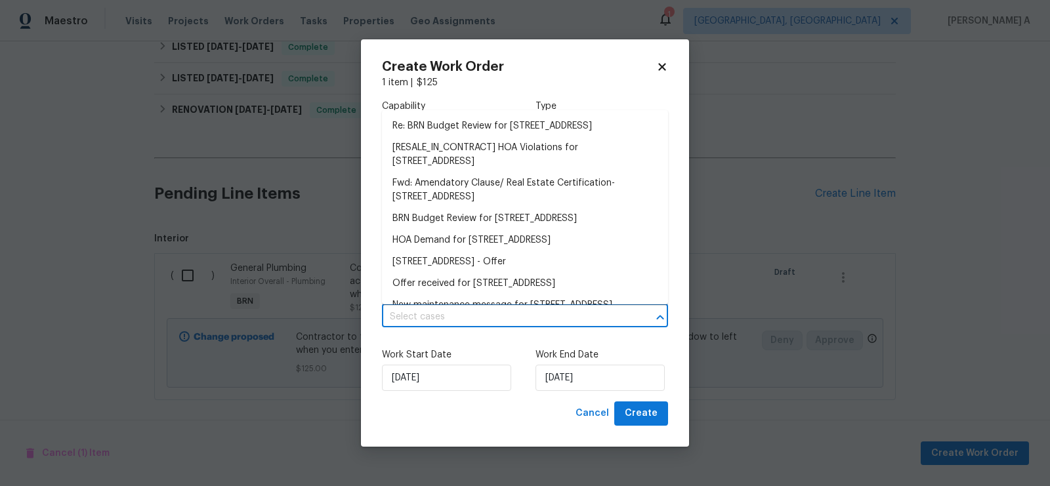
click at [497, 320] on input "text" at bounding box center [506, 317] width 249 height 20
click at [468, 342] on div "Work Start Date [DATE] Work End Date [DATE]" at bounding box center [525, 370] width 286 height 64
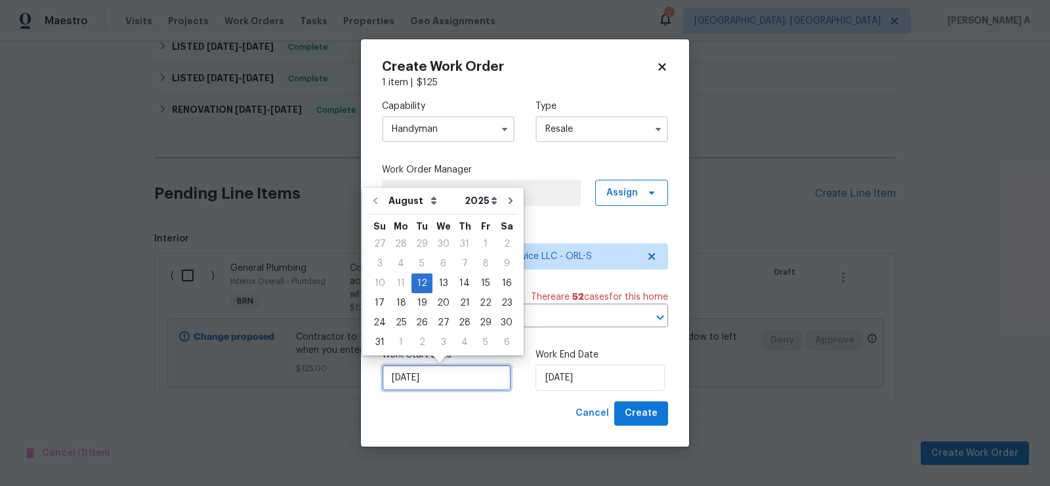
click at [442, 383] on input "[DATE]" at bounding box center [446, 378] width 129 height 26
click at [439, 287] on div "13" at bounding box center [443, 283] width 22 height 18
type input "[DATE]"
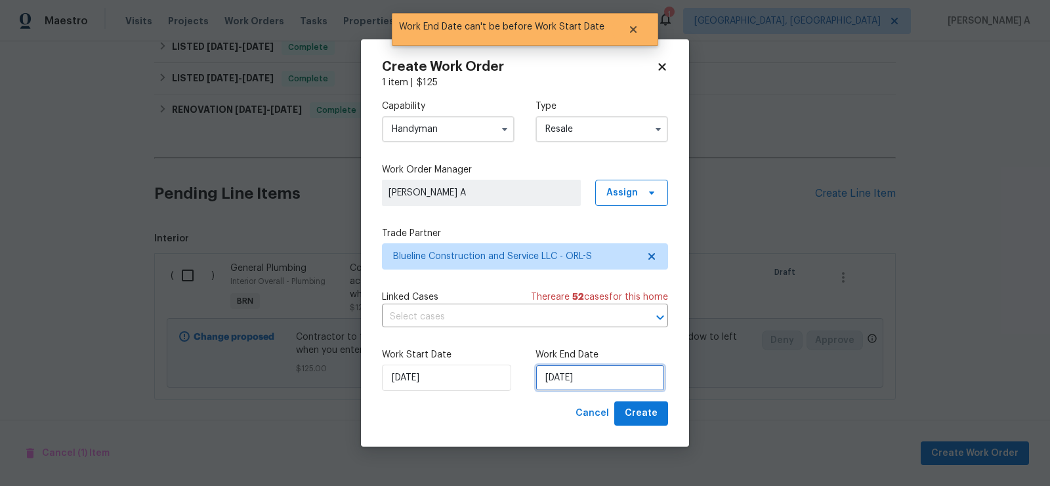
click at [576, 368] on input "[DATE]" at bounding box center [599, 378] width 129 height 26
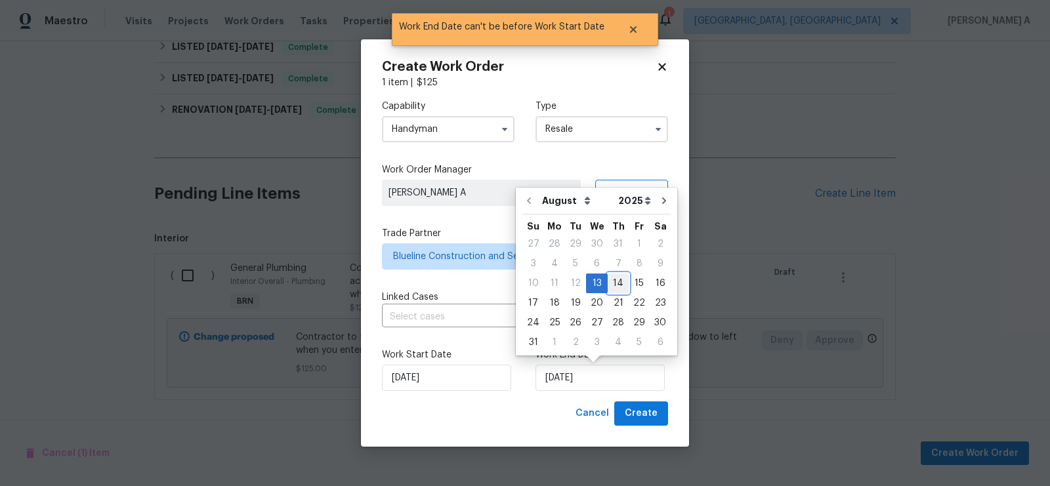
click at [611, 286] on div "14" at bounding box center [618, 283] width 21 height 18
type input "[DATE]"
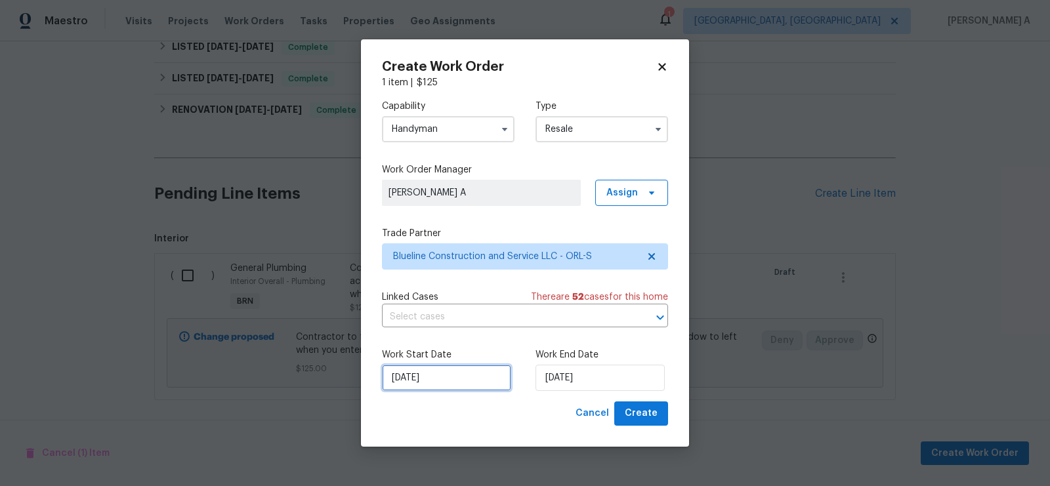
click at [442, 379] on input "[DATE]" at bounding box center [446, 378] width 129 height 26
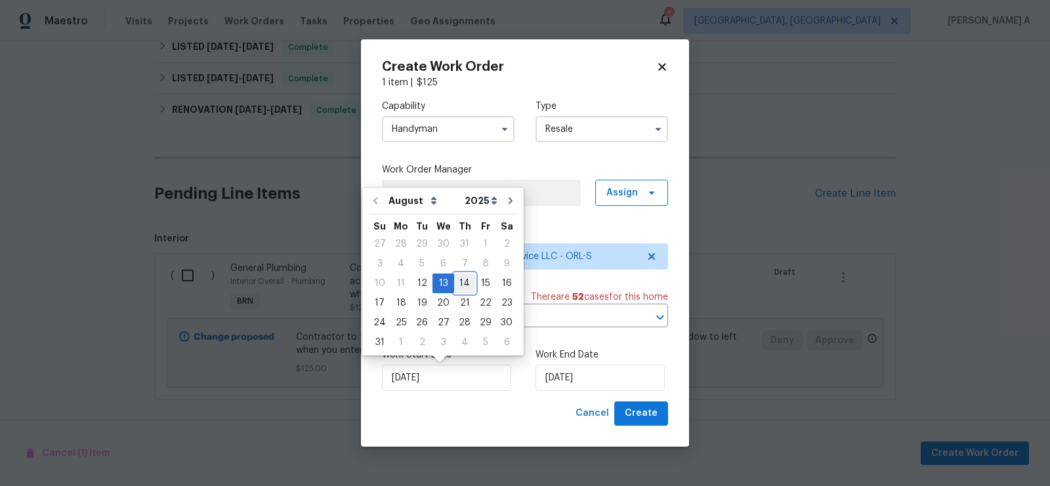
click at [459, 283] on div "14" at bounding box center [464, 283] width 21 height 18
type input "[DATE]"
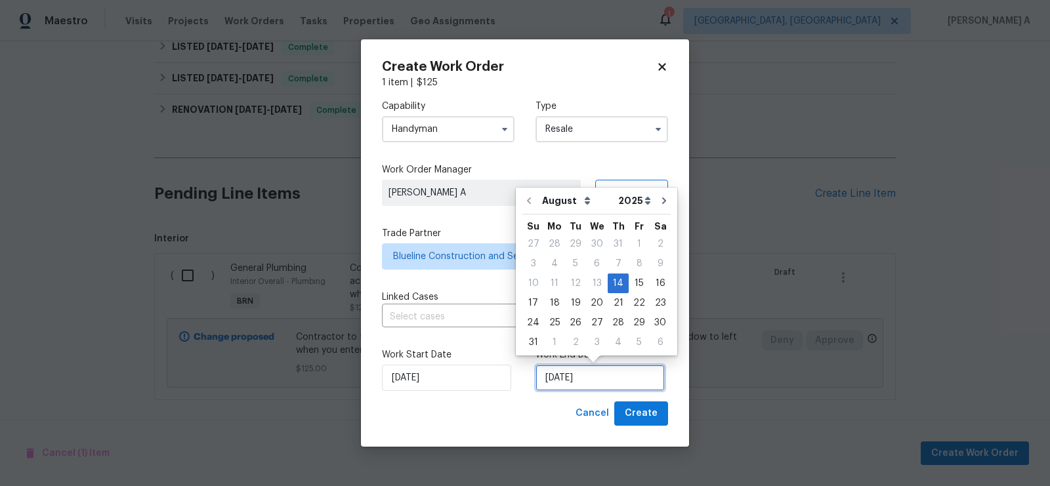
click at [582, 375] on input "[DATE]" at bounding box center [599, 378] width 129 height 26
click at [630, 278] on div "15" at bounding box center [639, 283] width 21 height 18
type input "[DATE]"
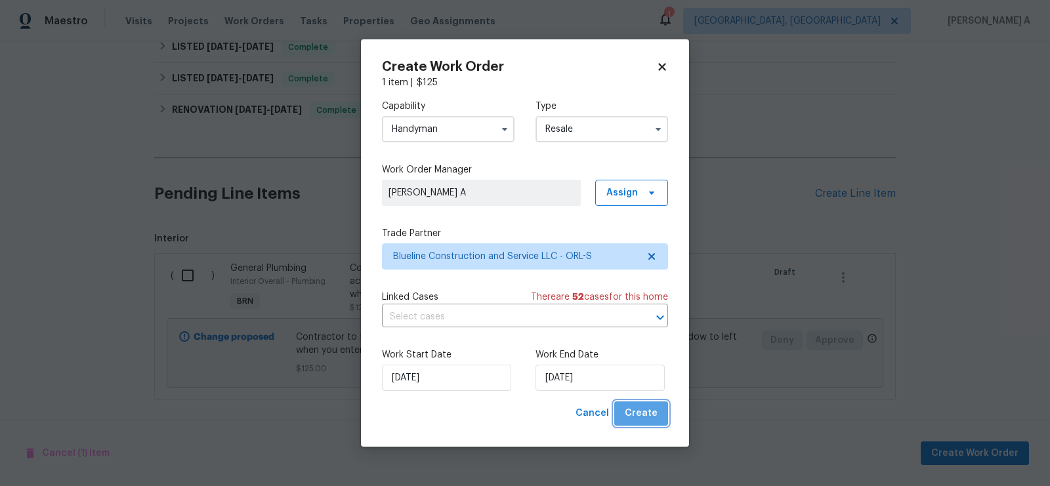
click at [650, 418] on span "Create" at bounding box center [641, 413] width 33 height 16
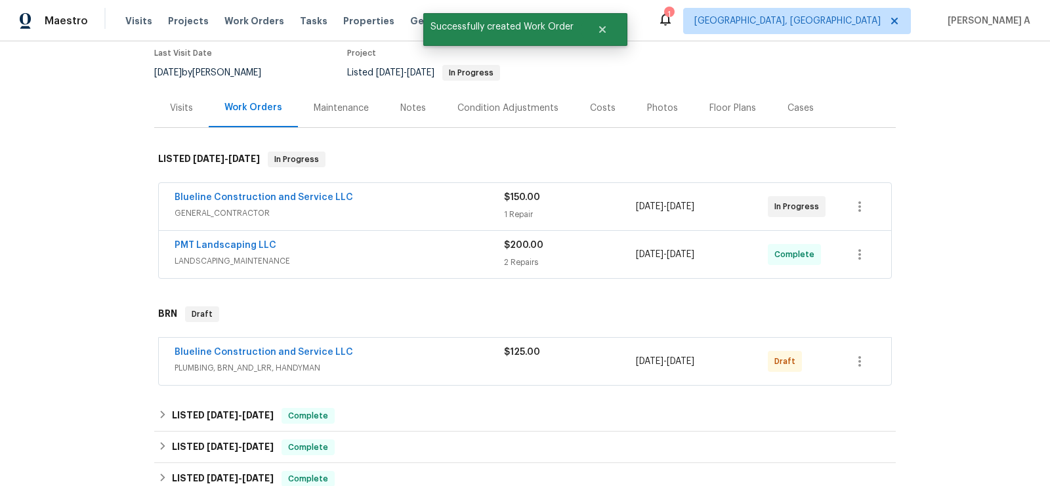
scroll to position [102, 0]
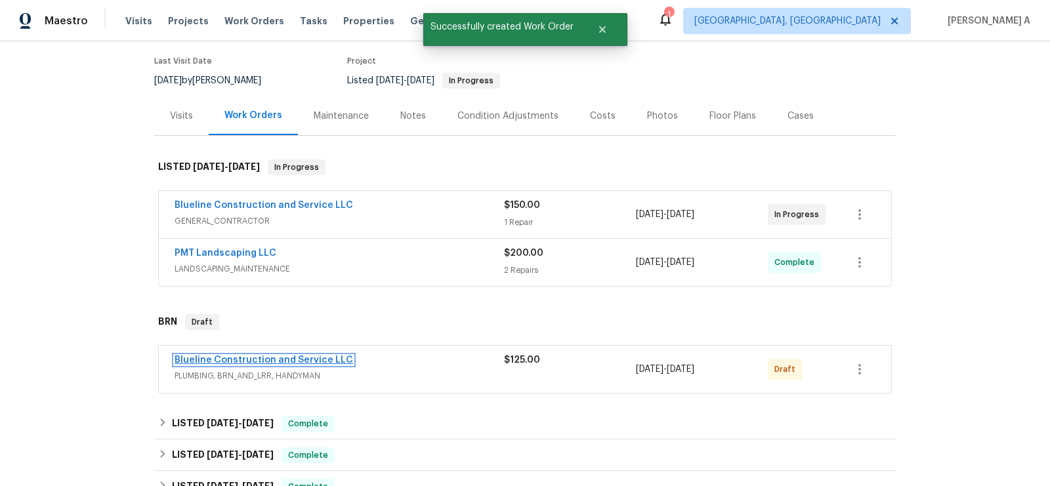
click at [277, 357] on link "Blueline Construction and Service LLC" at bounding box center [264, 360] width 178 height 9
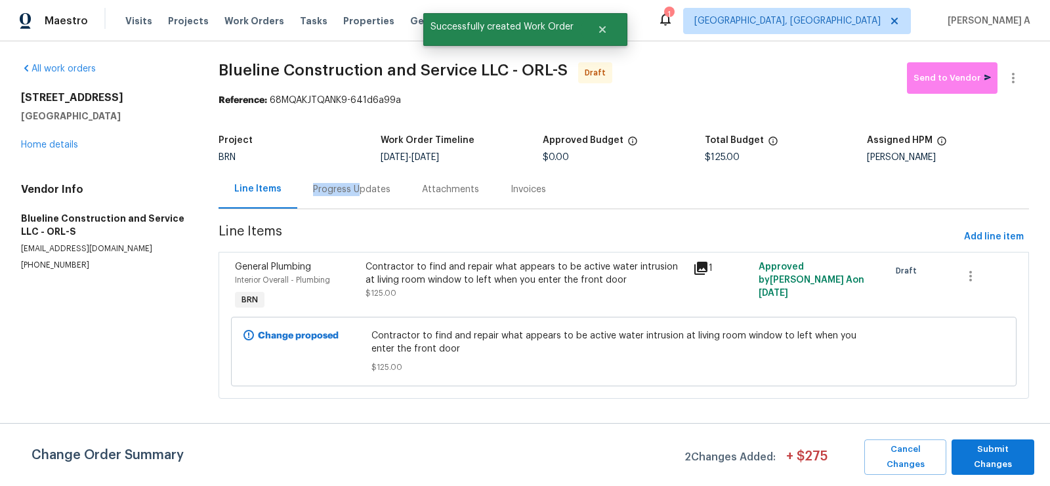
click at [356, 183] on div "Progress Updates" at bounding box center [351, 189] width 77 height 13
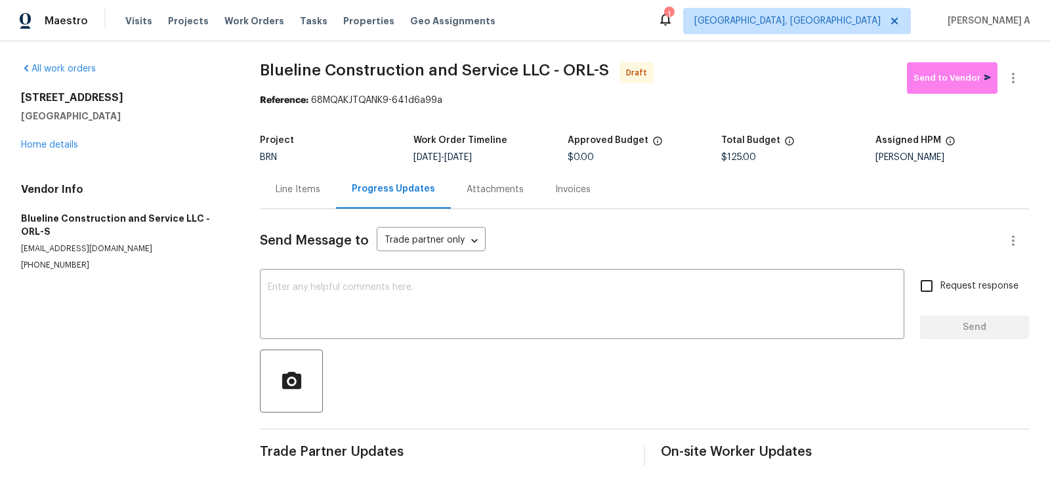
click at [269, 188] on div "Line Items" at bounding box center [298, 189] width 76 height 39
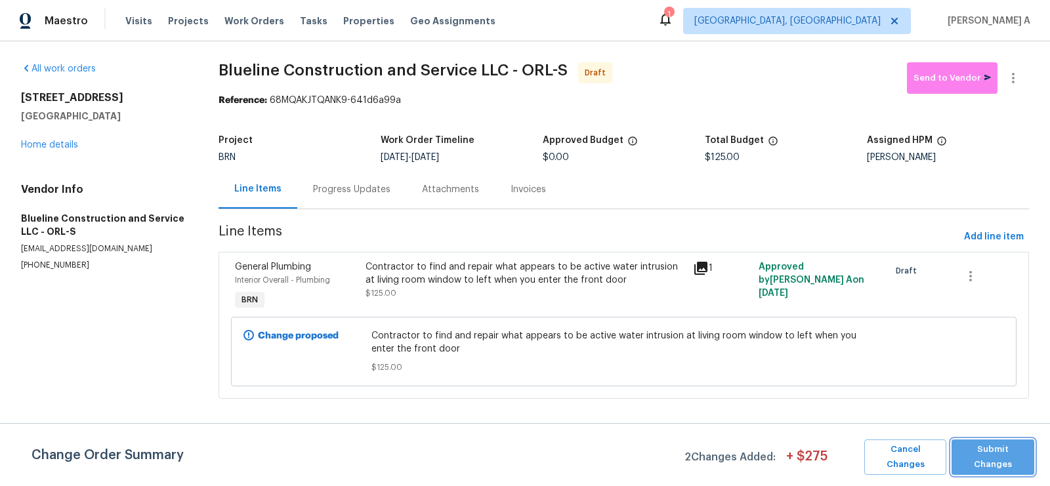
click at [1010, 464] on button "Submit Changes" at bounding box center [992, 457] width 83 height 35
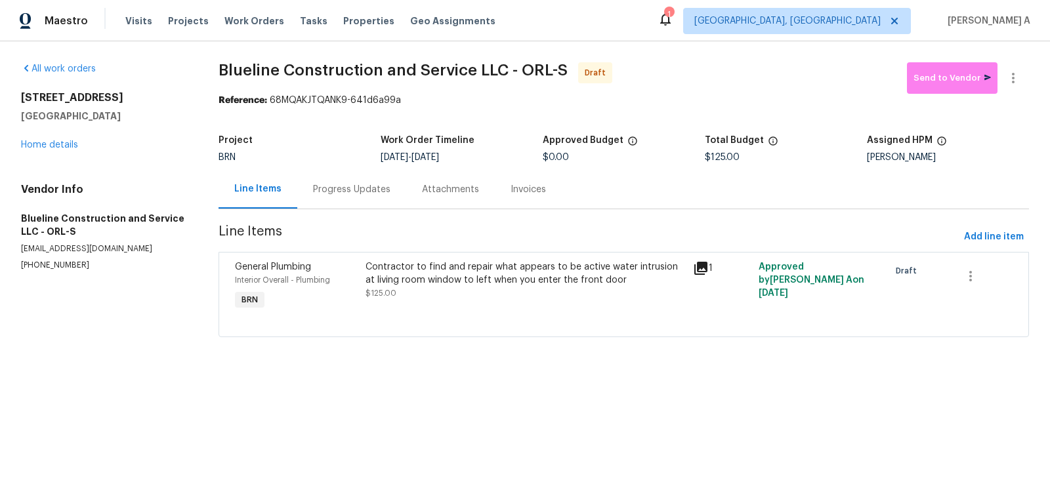
click at [344, 183] on div "Progress Updates" at bounding box center [351, 189] width 77 height 13
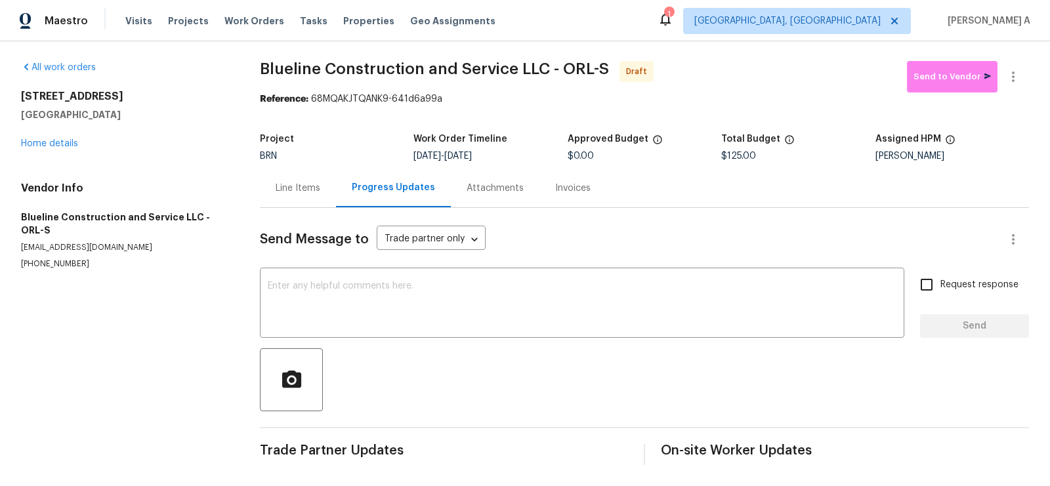
scroll to position [1, 0]
click at [276, 334] on div "x ​" at bounding box center [582, 304] width 644 height 67
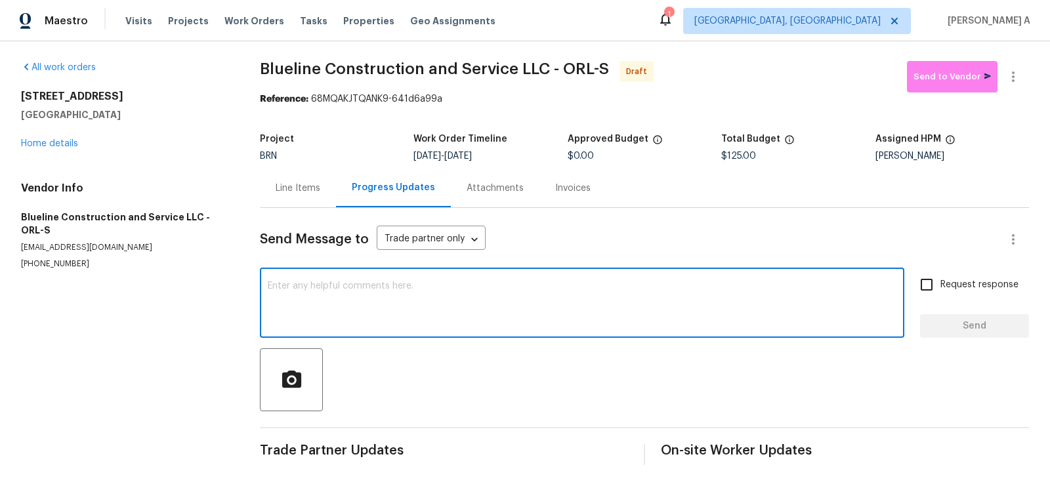
paste textarea "Hi, I'm Akshay from Opendoor. Just wanted to check if you received the workorde…"
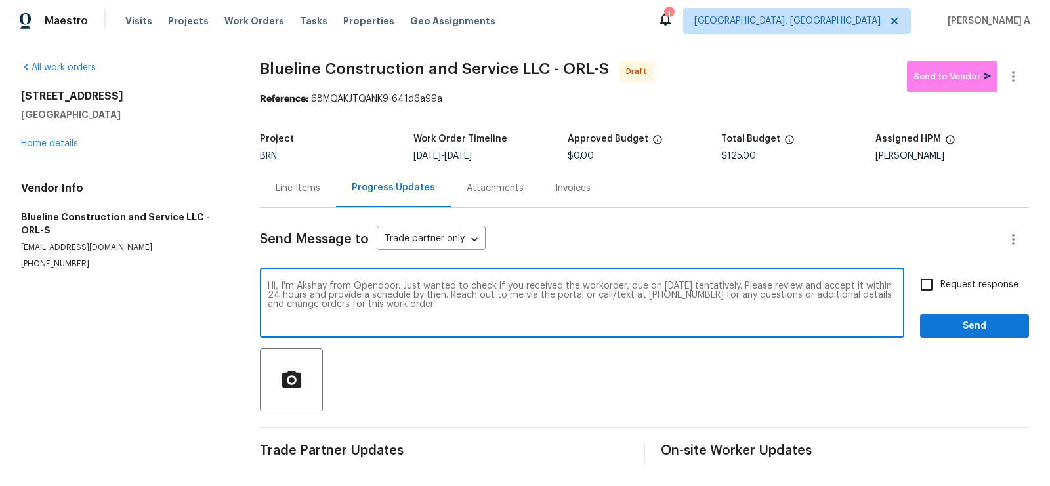
type textarea "Hi, I'm Akshay from Opendoor. Just wanted to check if you received the workorde…"
click at [923, 284] on input "Request response" at bounding box center [927, 285] width 28 height 28
checkbox input "true"
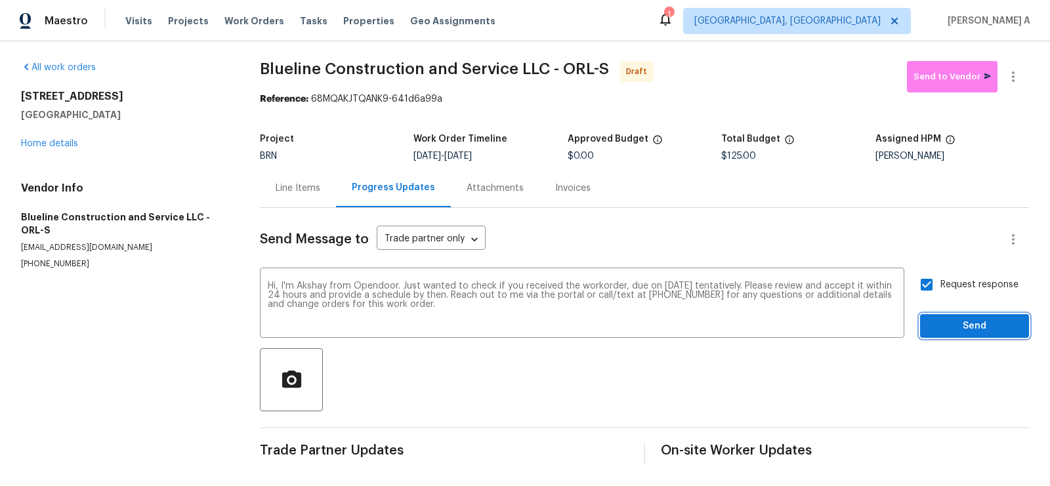
click at [953, 329] on span "Send" at bounding box center [974, 326] width 88 height 16
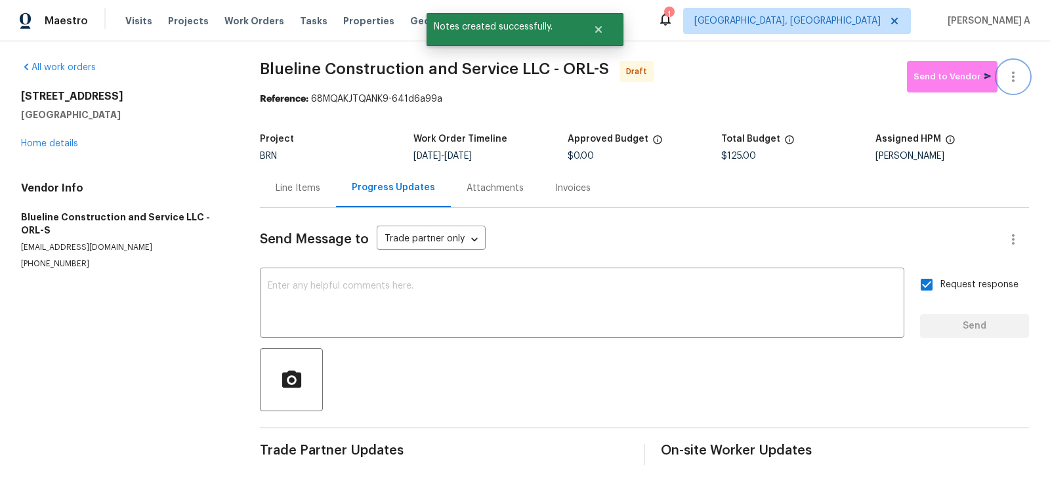
click at [1020, 77] on icon "button" at bounding box center [1013, 77] width 16 height 16
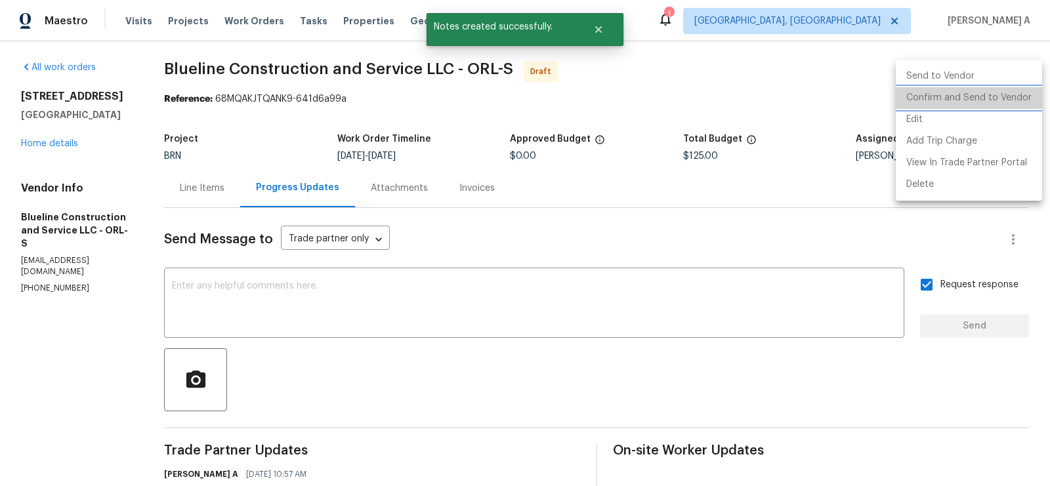
click at [1021, 93] on li "Confirm and Send to Vendor" at bounding box center [969, 98] width 146 height 22
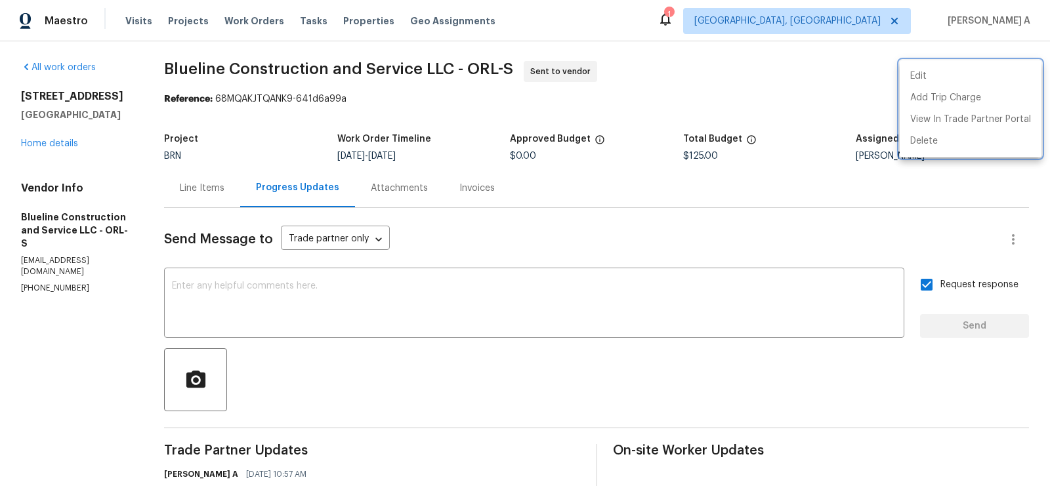
click at [498, 207] on div at bounding box center [525, 243] width 1050 height 486
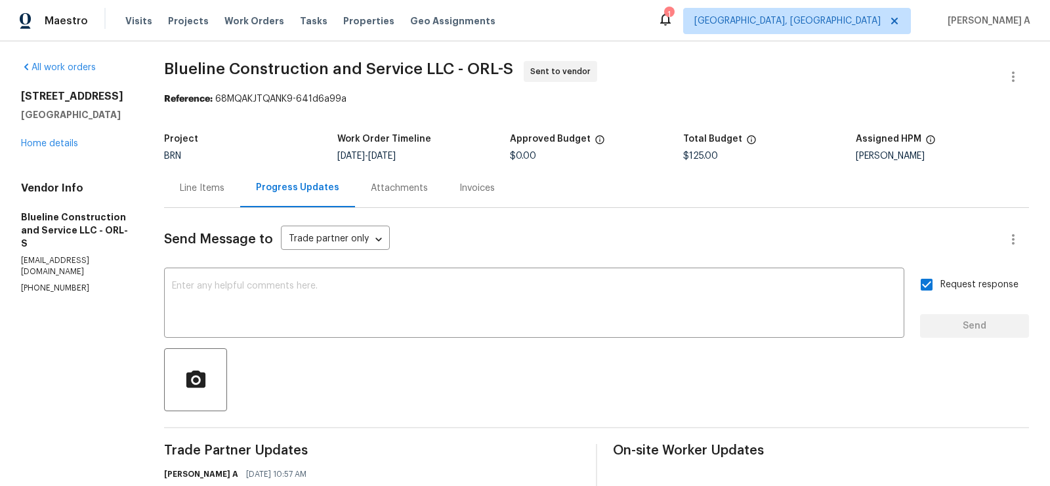
click at [196, 199] on div "Line Items" at bounding box center [202, 188] width 76 height 39
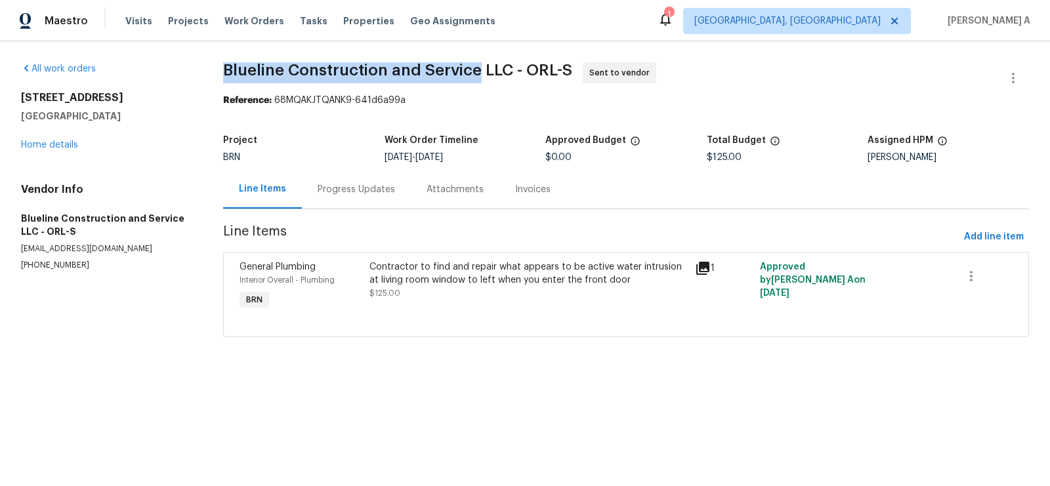
copy span "Blueline Construction and Service"
drag, startPoint x: 222, startPoint y: 70, endPoint x: 473, endPoint y: 68, distance: 250.6
click at [474, 68] on span "Blueline Construction and Service LLC - ORL-S" at bounding box center [397, 70] width 349 height 16
copy span "Blueline Construction and Service"
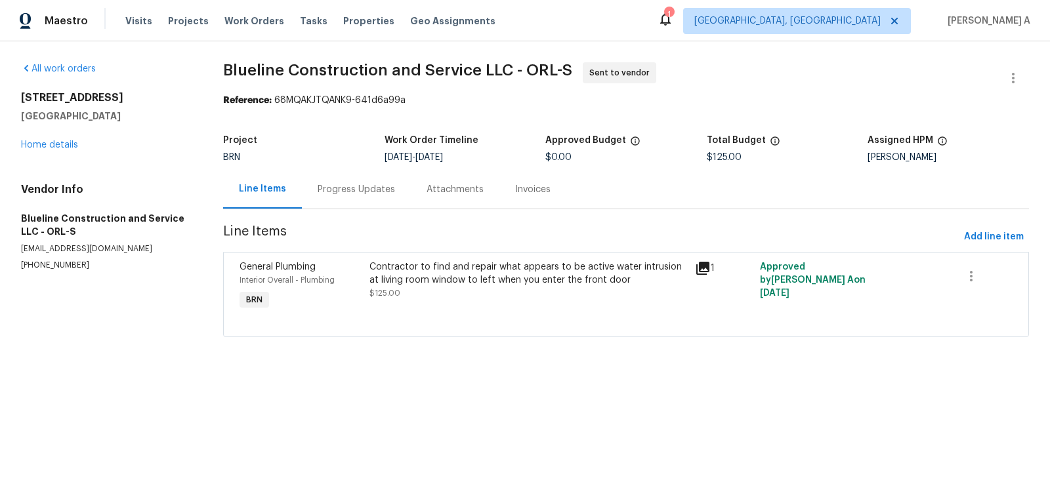
click at [323, 186] on div "Progress Updates" at bounding box center [356, 189] width 77 height 13
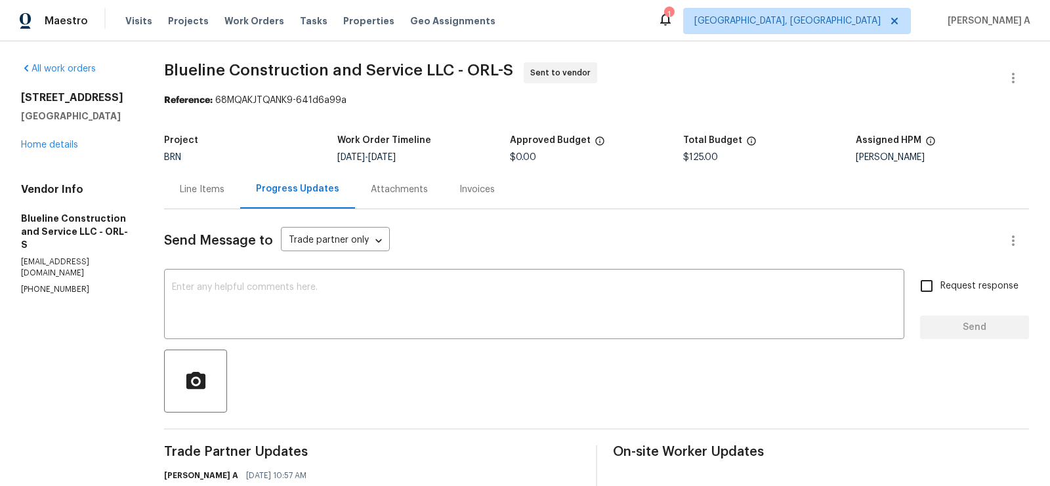
click at [211, 184] on div "Line Items" at bounding box center [202, 189] width 45 height 13
